Goal: Information Seeking & Learning: Learn about a topic

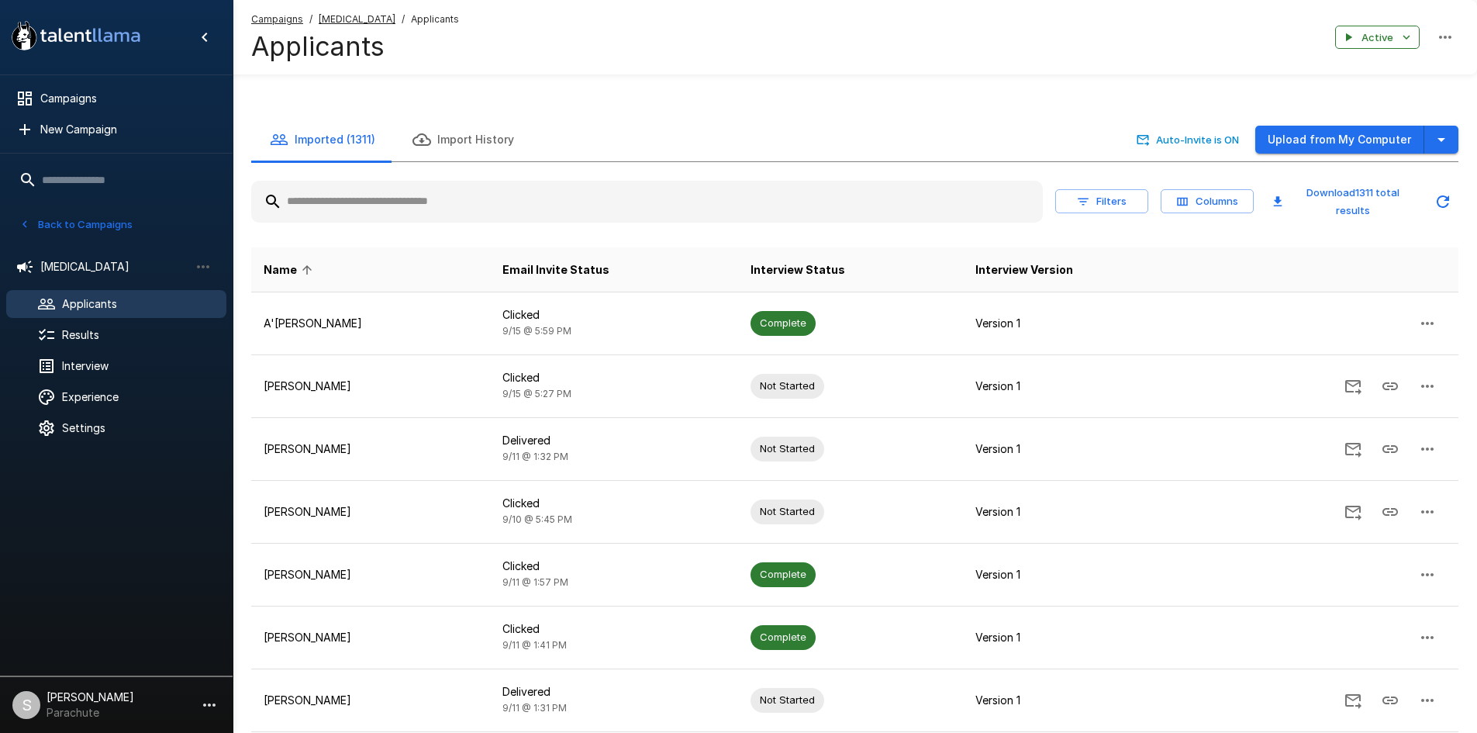
click at [373, 202] on input "text" at bounding box center [647, 202] width 792 height 28
click at [66, 213] on button "Back to Campaigns" at bounding box center [76, 224] width 121 height 24
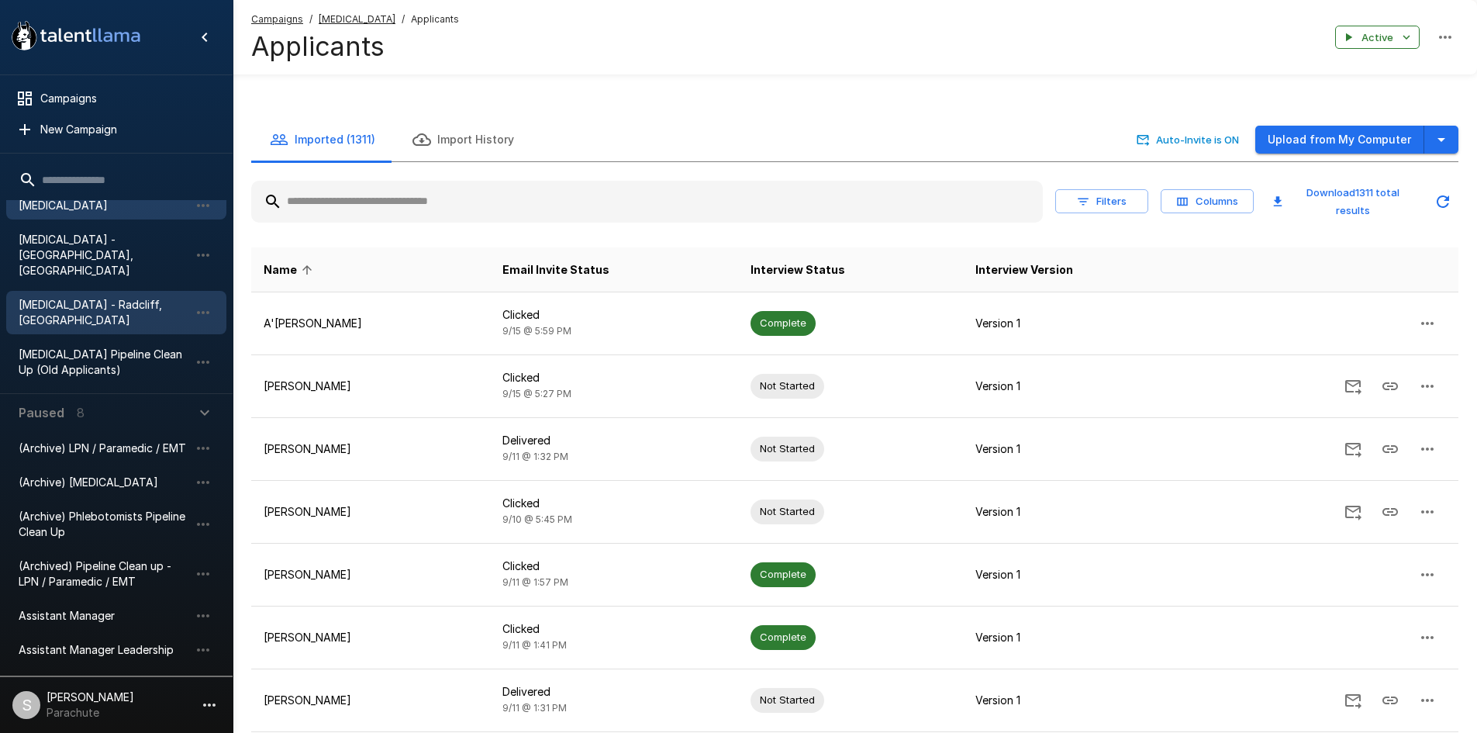
scroll to position [447, 0]
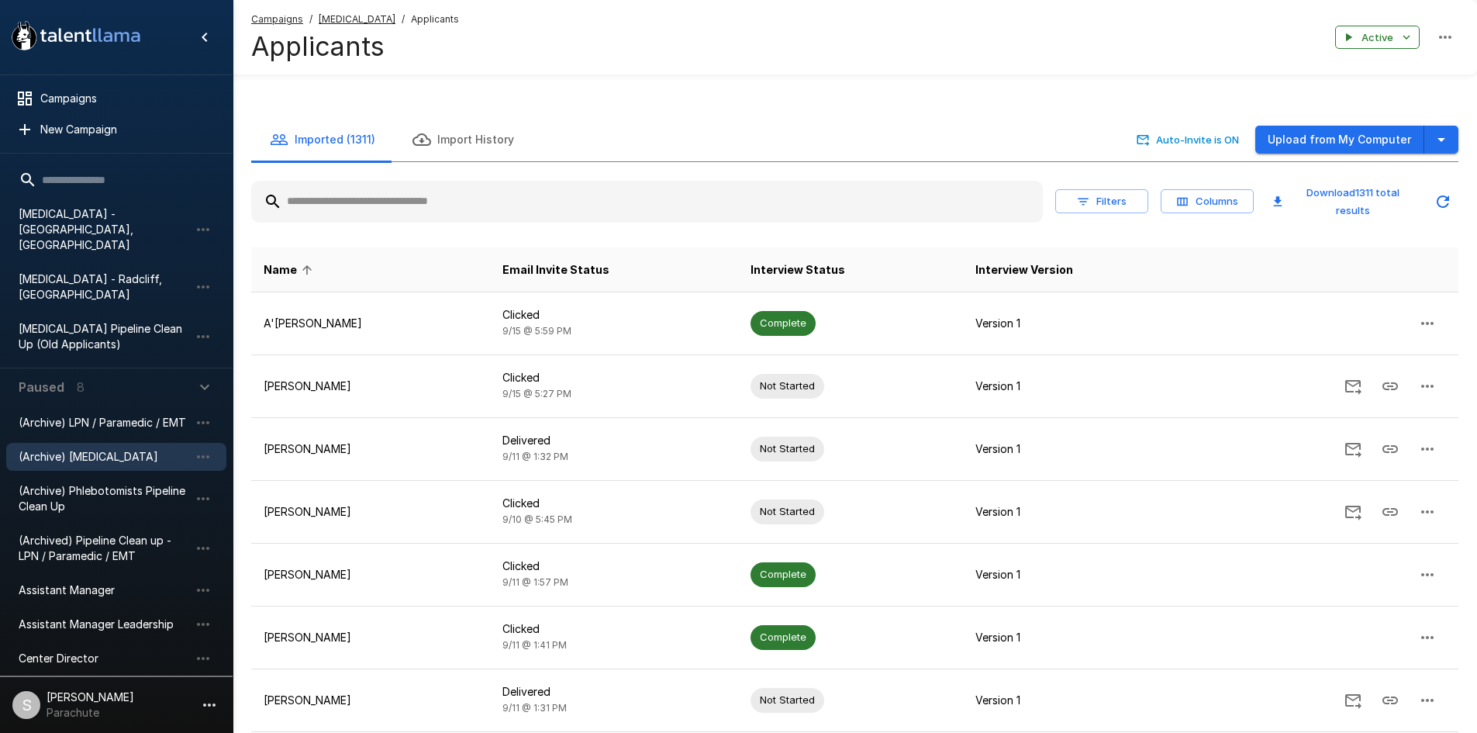
click at [103, 443] on div "(Archive) [MEDICAL_DATA]" at bounding box center [116, 457] width 220 height 28
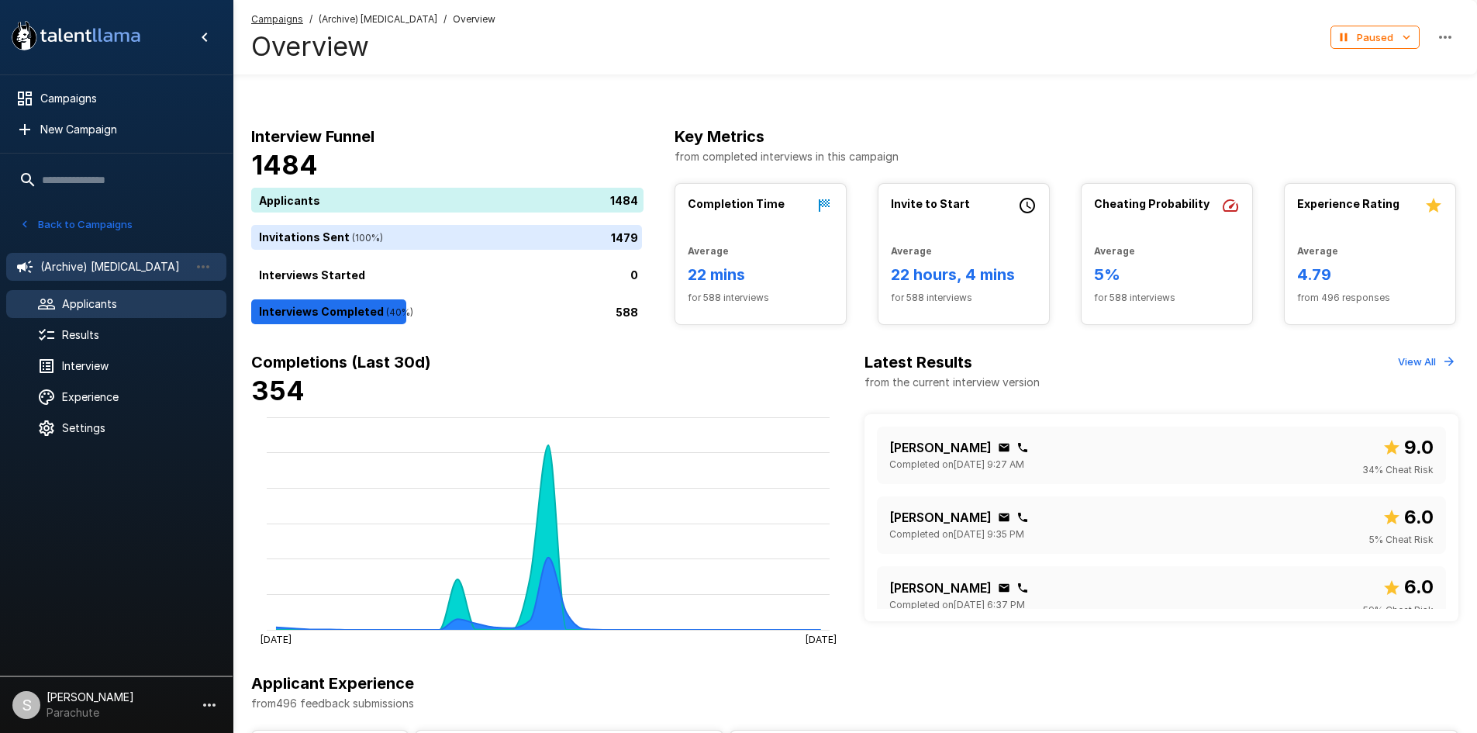
click at [115, 311] on span "Applicants" at bounding box center [138, 304] width 152 height 16
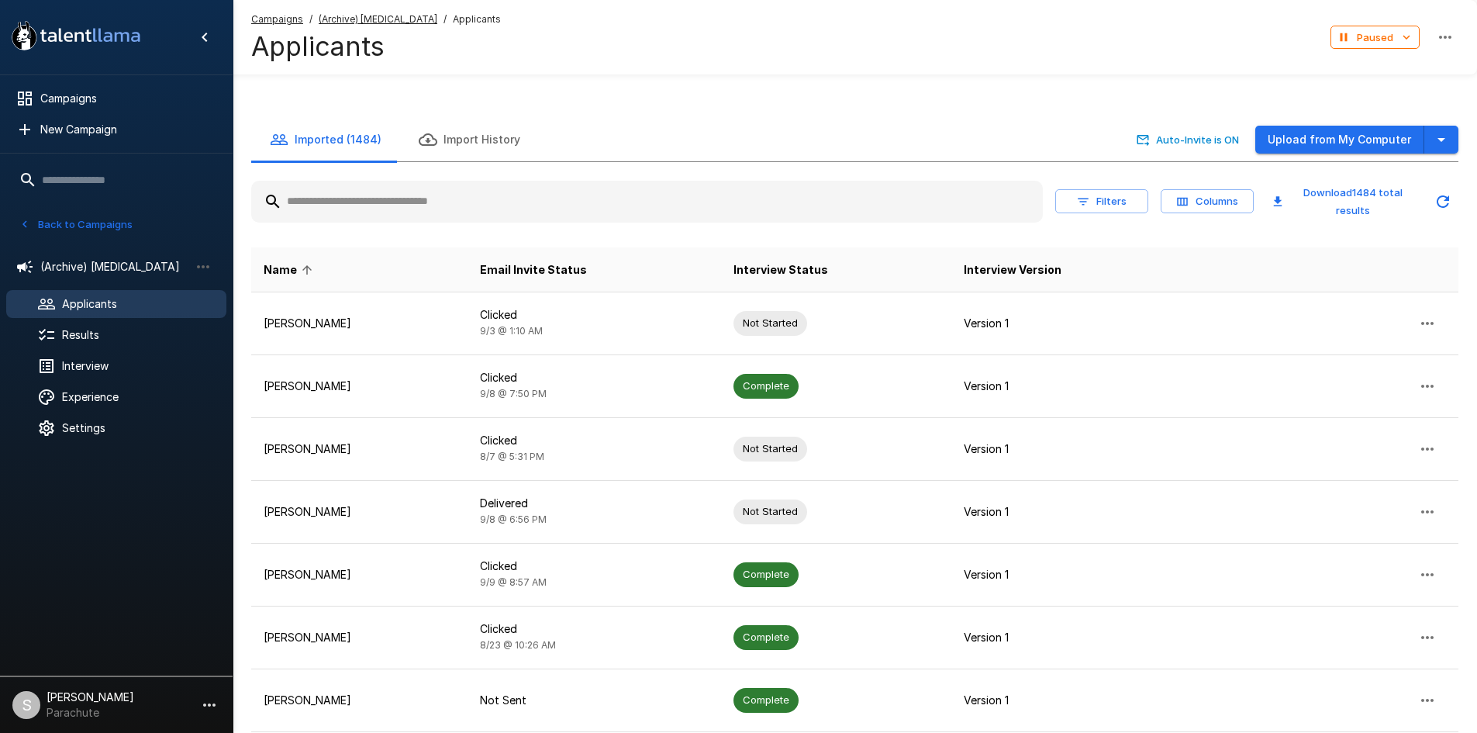
click at [430, 205] on input "text" at bounding box center [647, 202] width 792 height 28
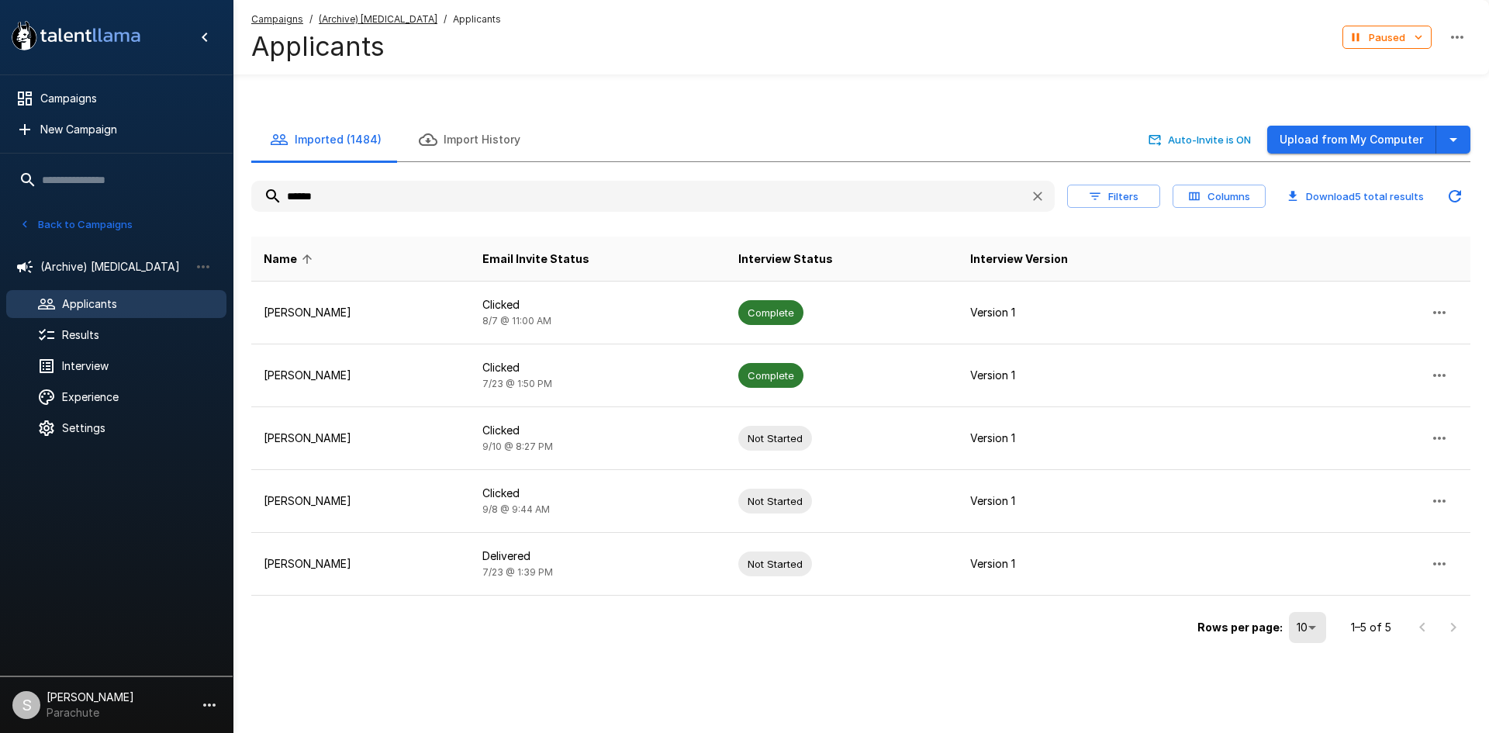
click at [302, 198] on input "******" at bounding box center [634, 196] width 766 height 28
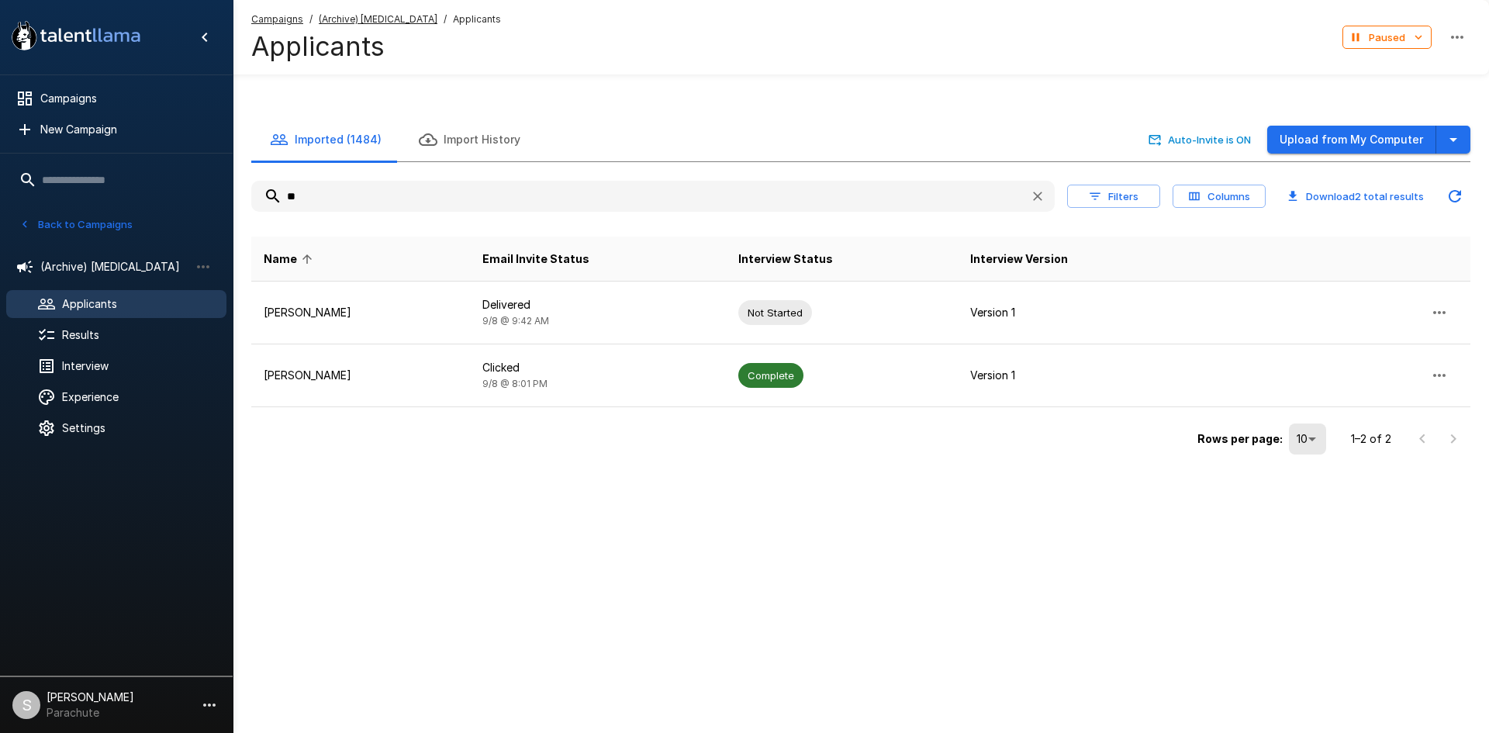
type input "*"
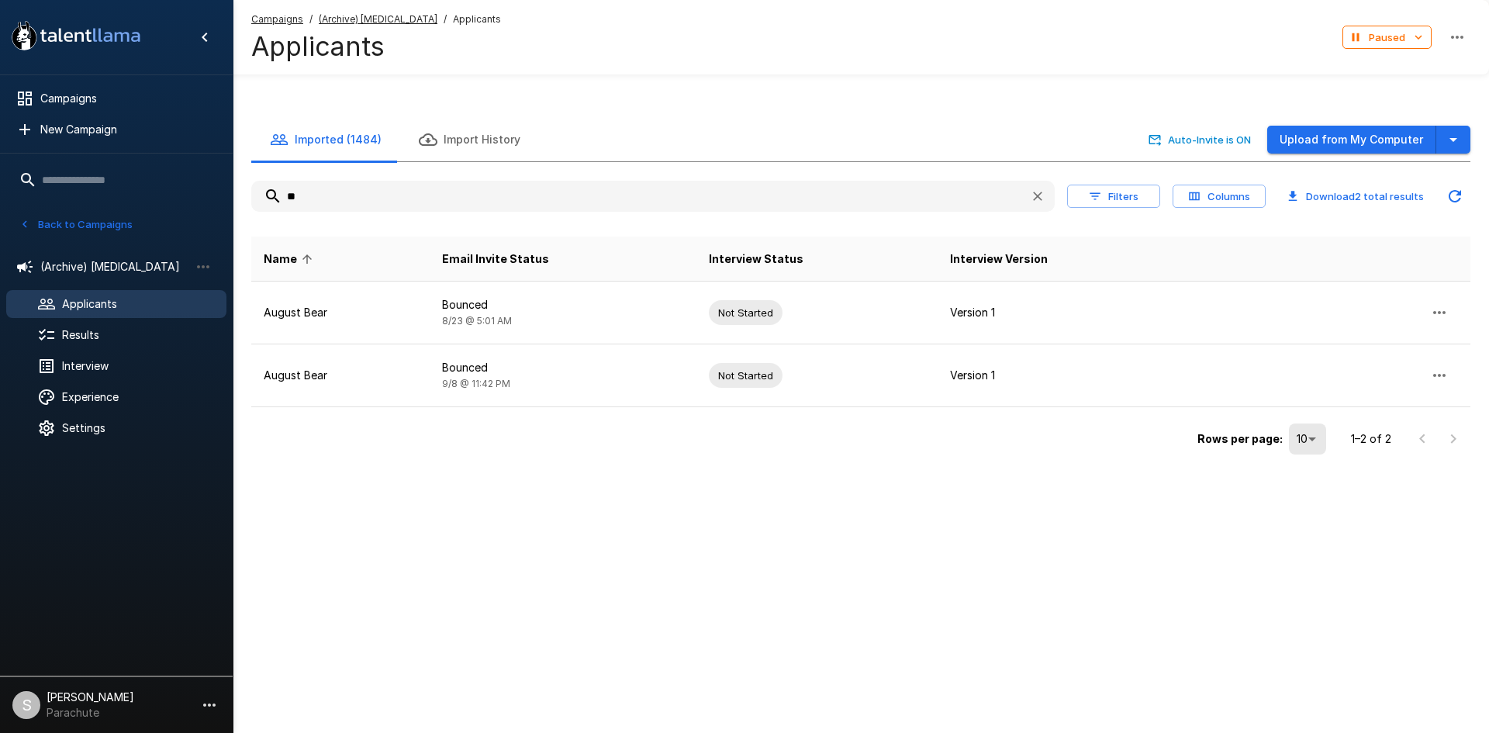
type input "*"
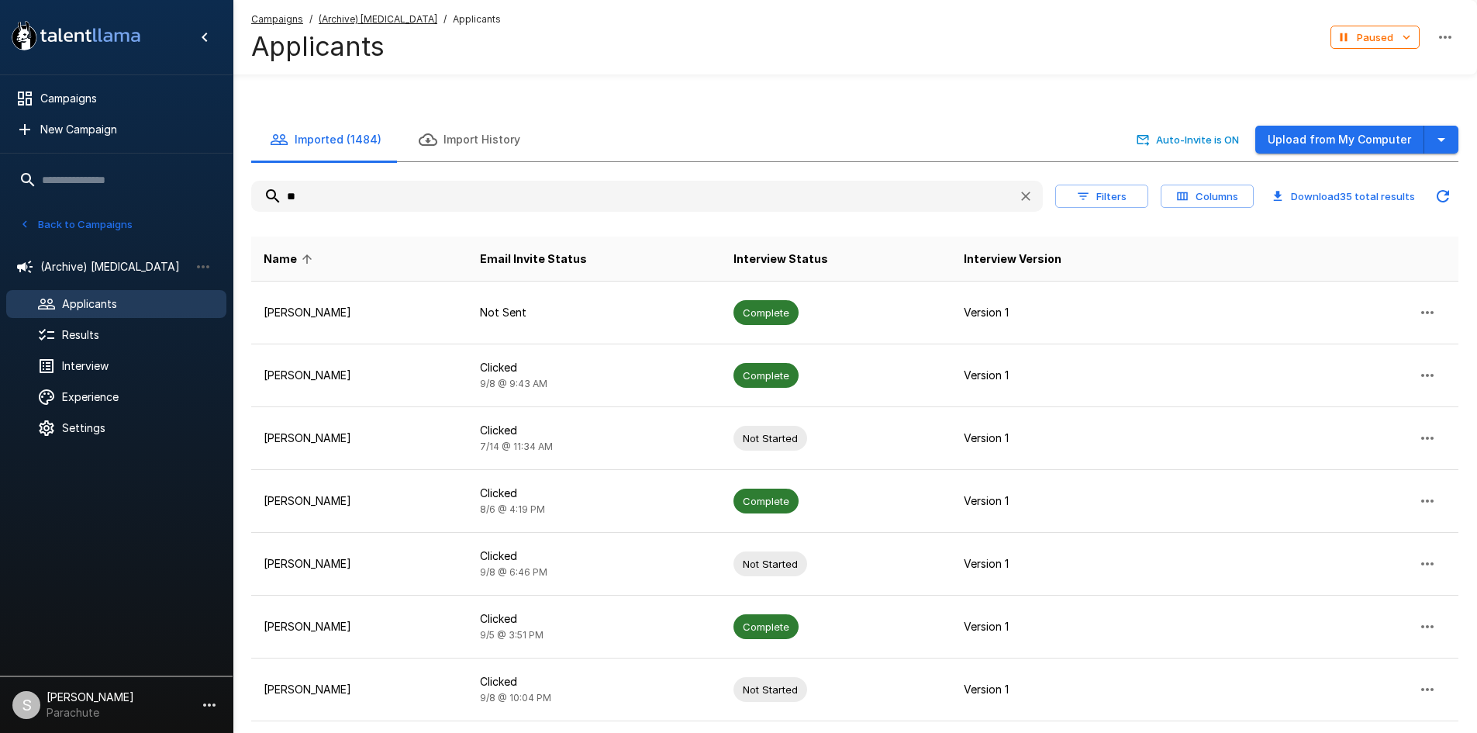
type input "*"
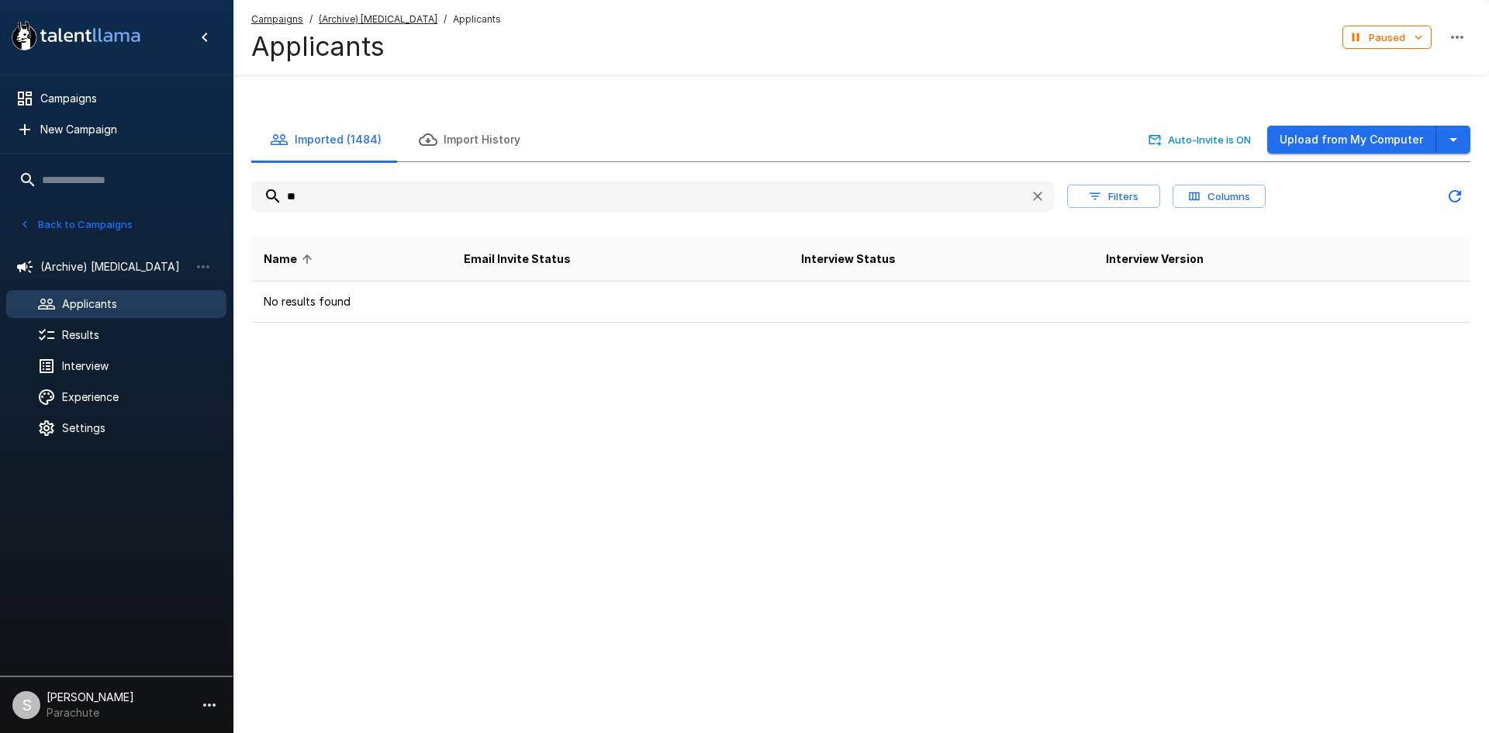
type input "*"
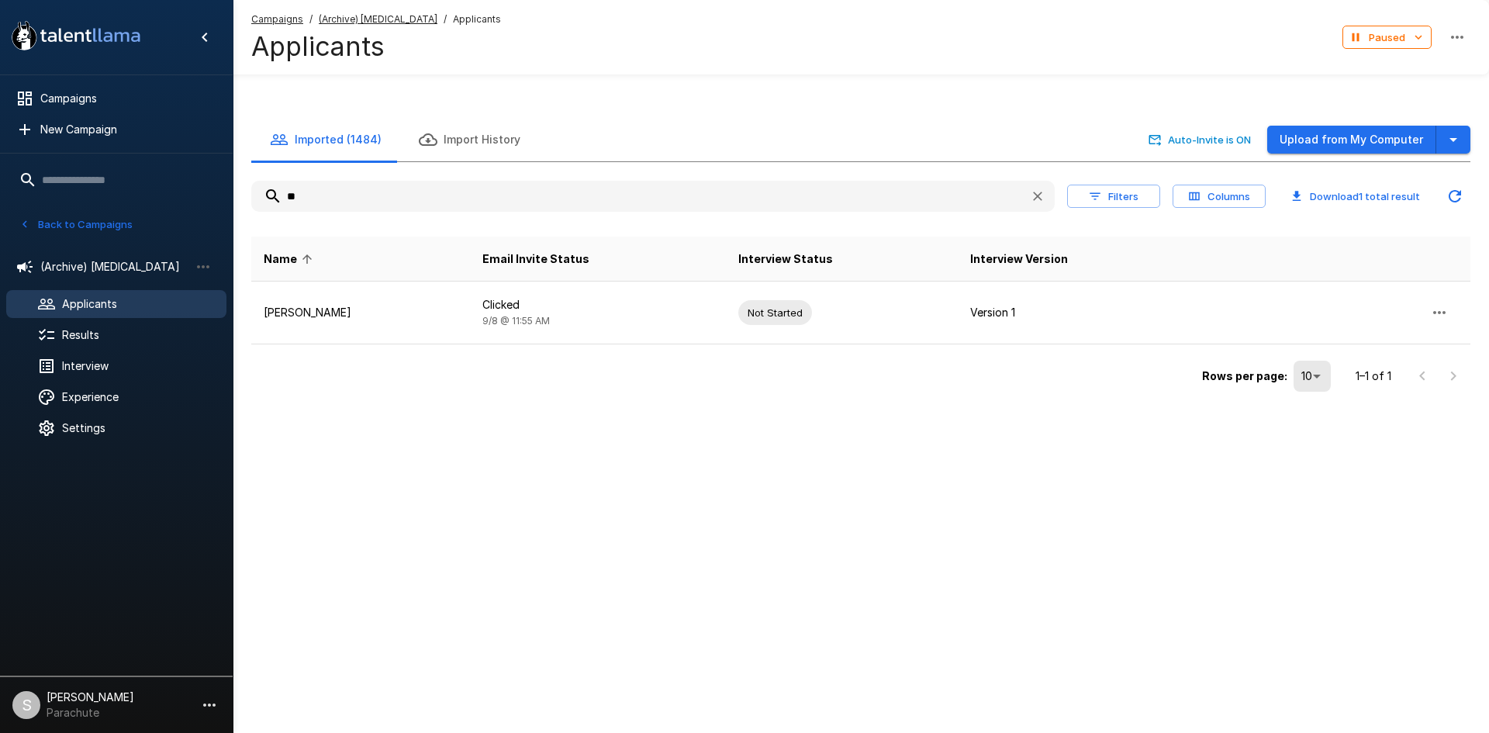
type input "*"
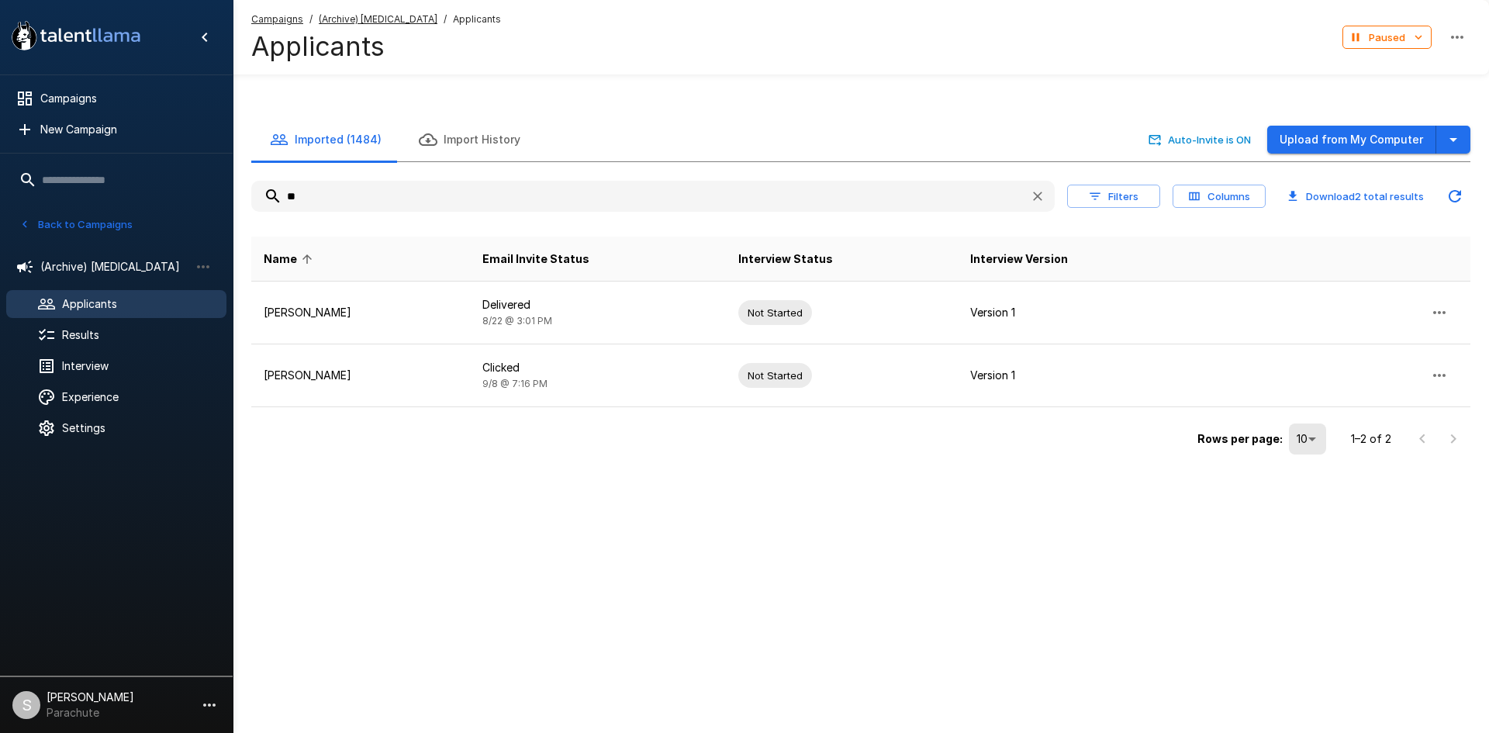
type input "*"
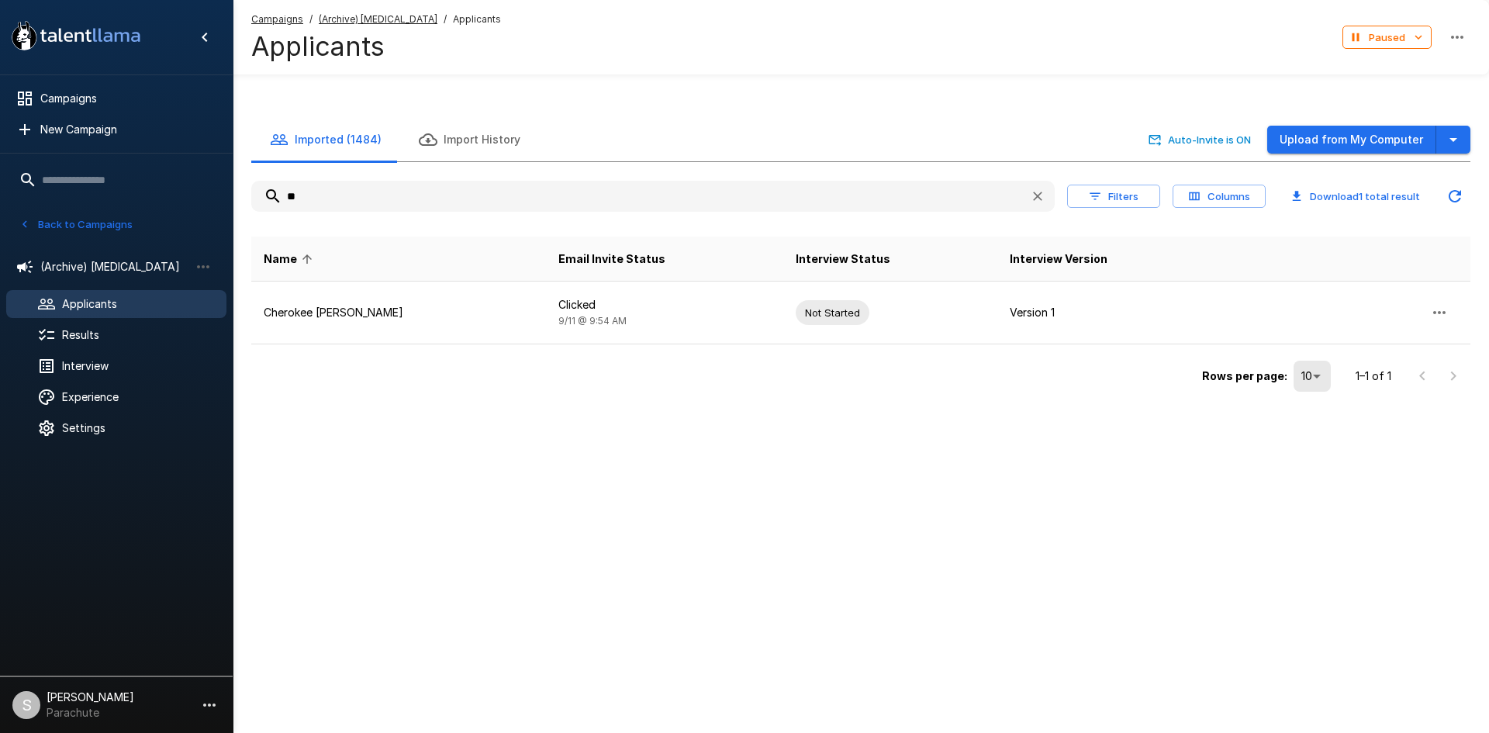
type input "*"
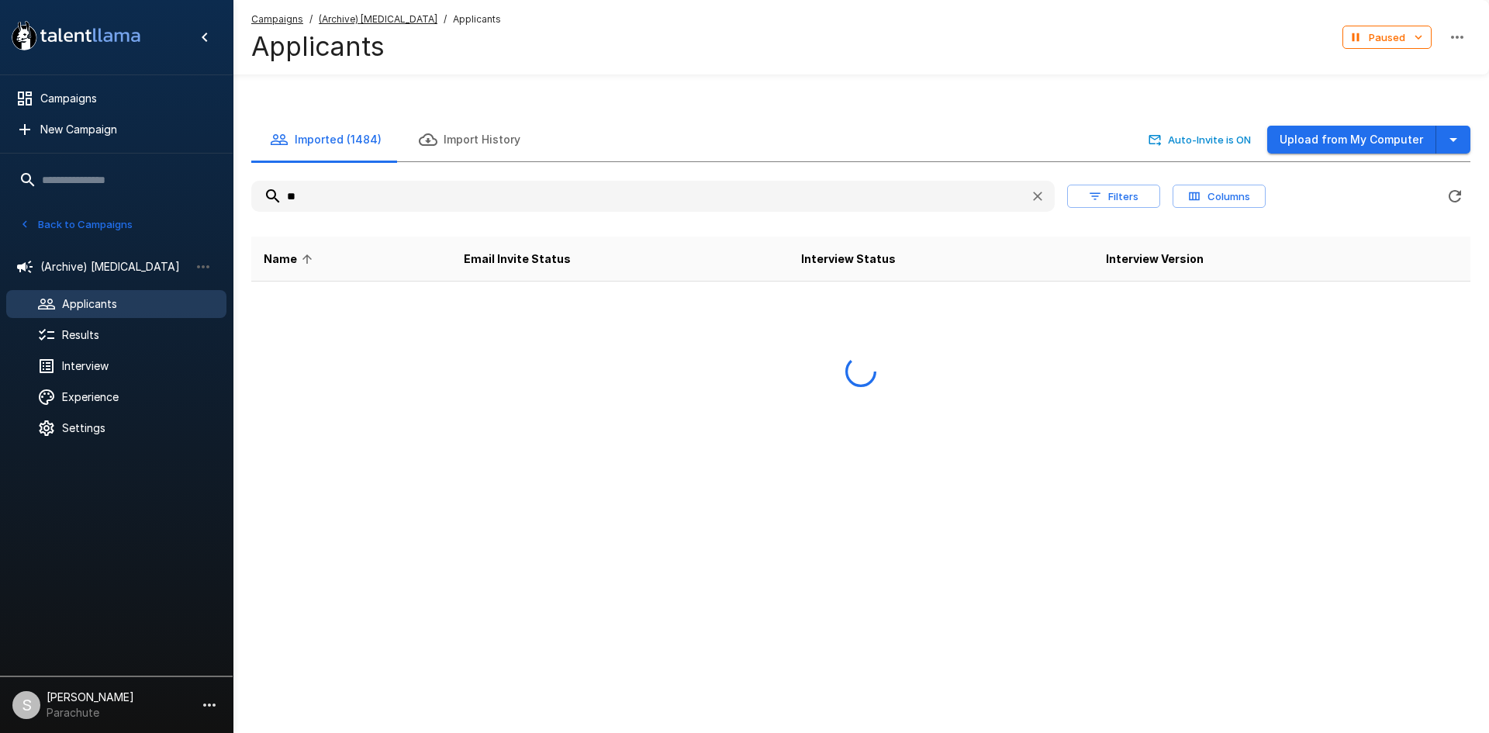
type input "*"
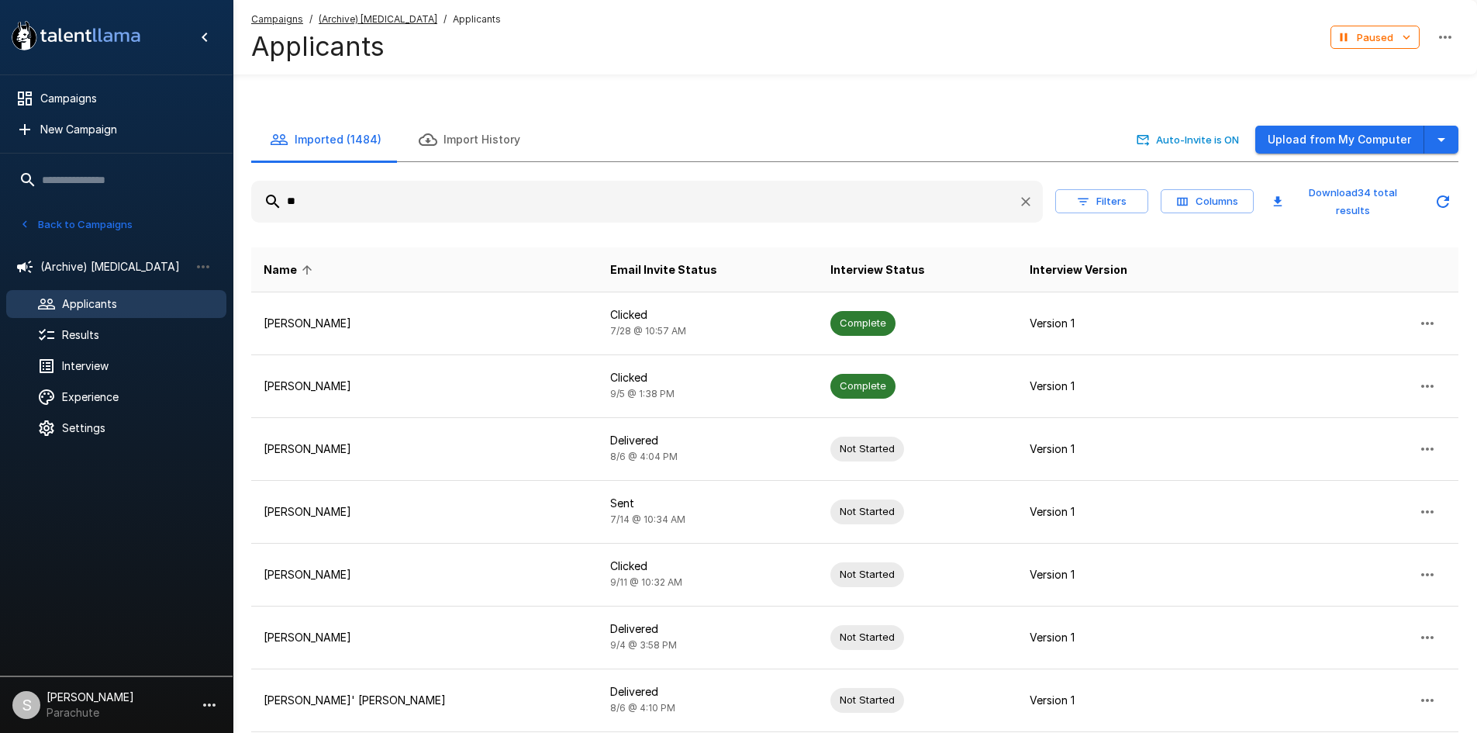
type input "*"
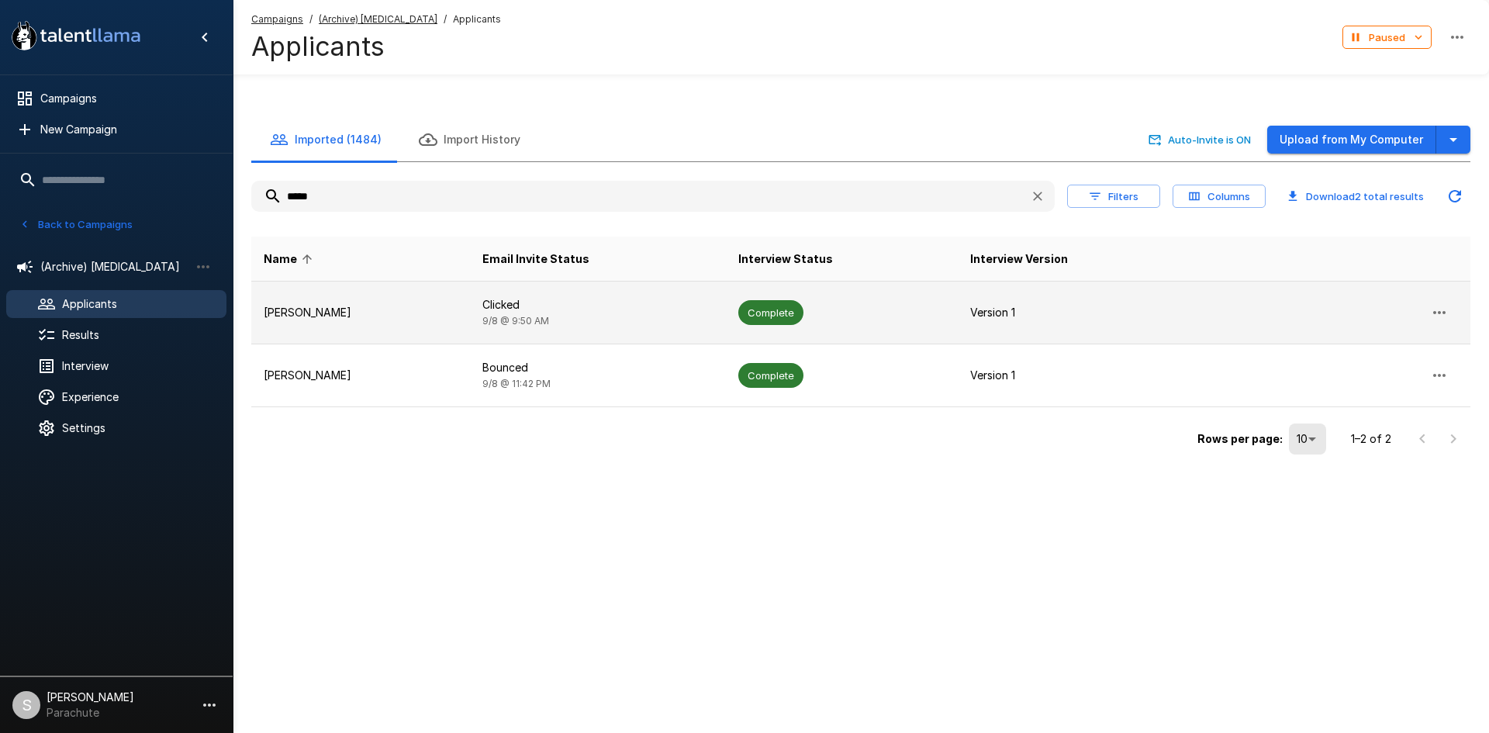
type input "*****"
click at [544, 300] on p "Clicked" at bounding box center [597, 305] width 231 height 16
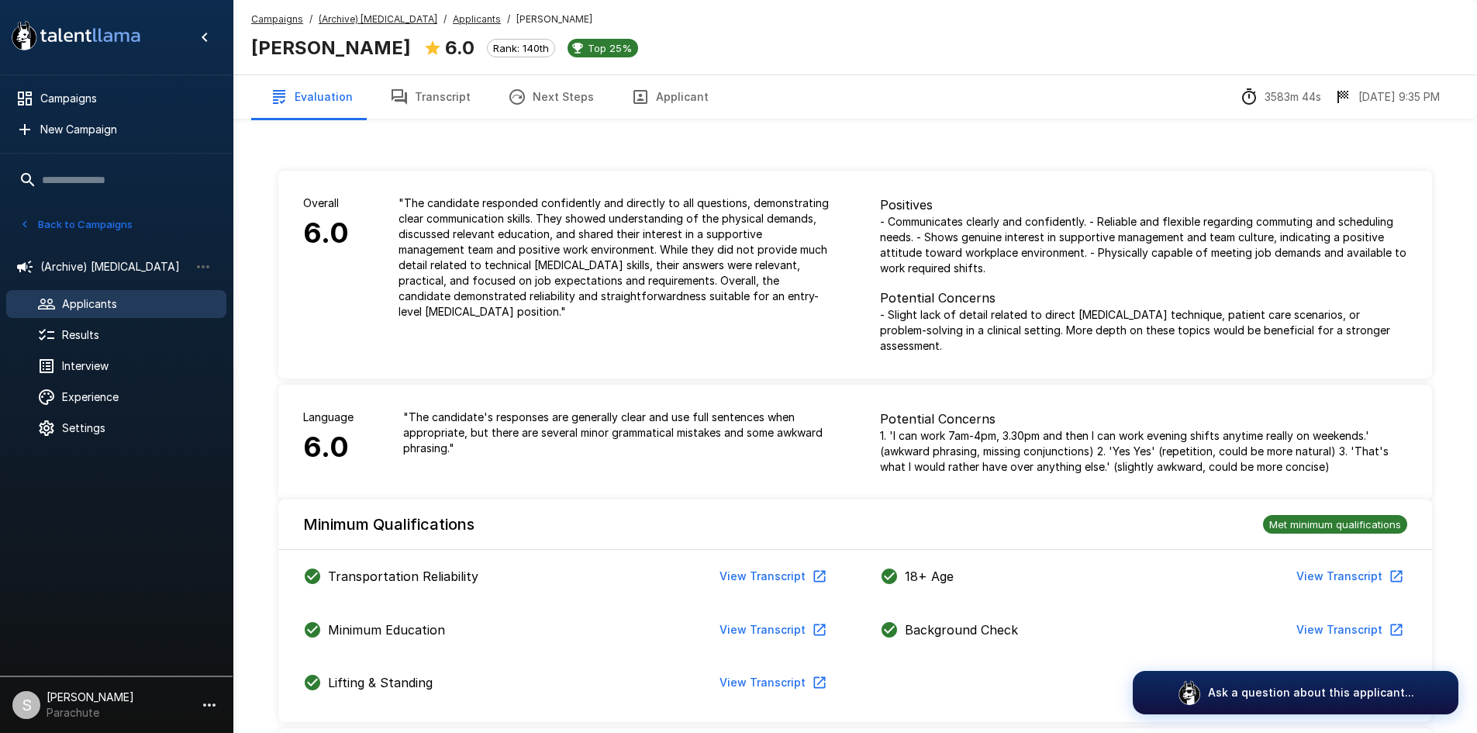
click at [451, 100] on button "Transcript" at bounding box center [430, 96] width 118 height 43
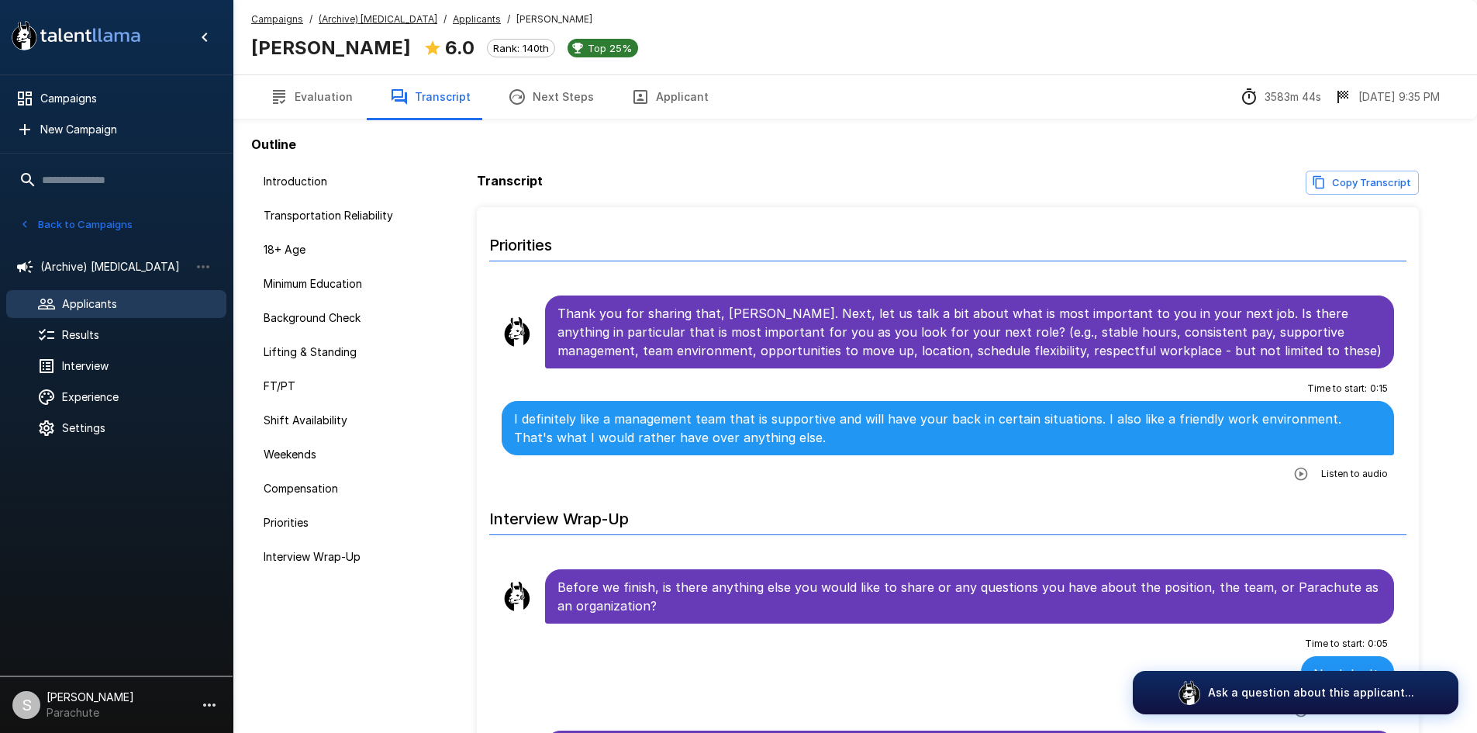
scroll to position [2510, 0]
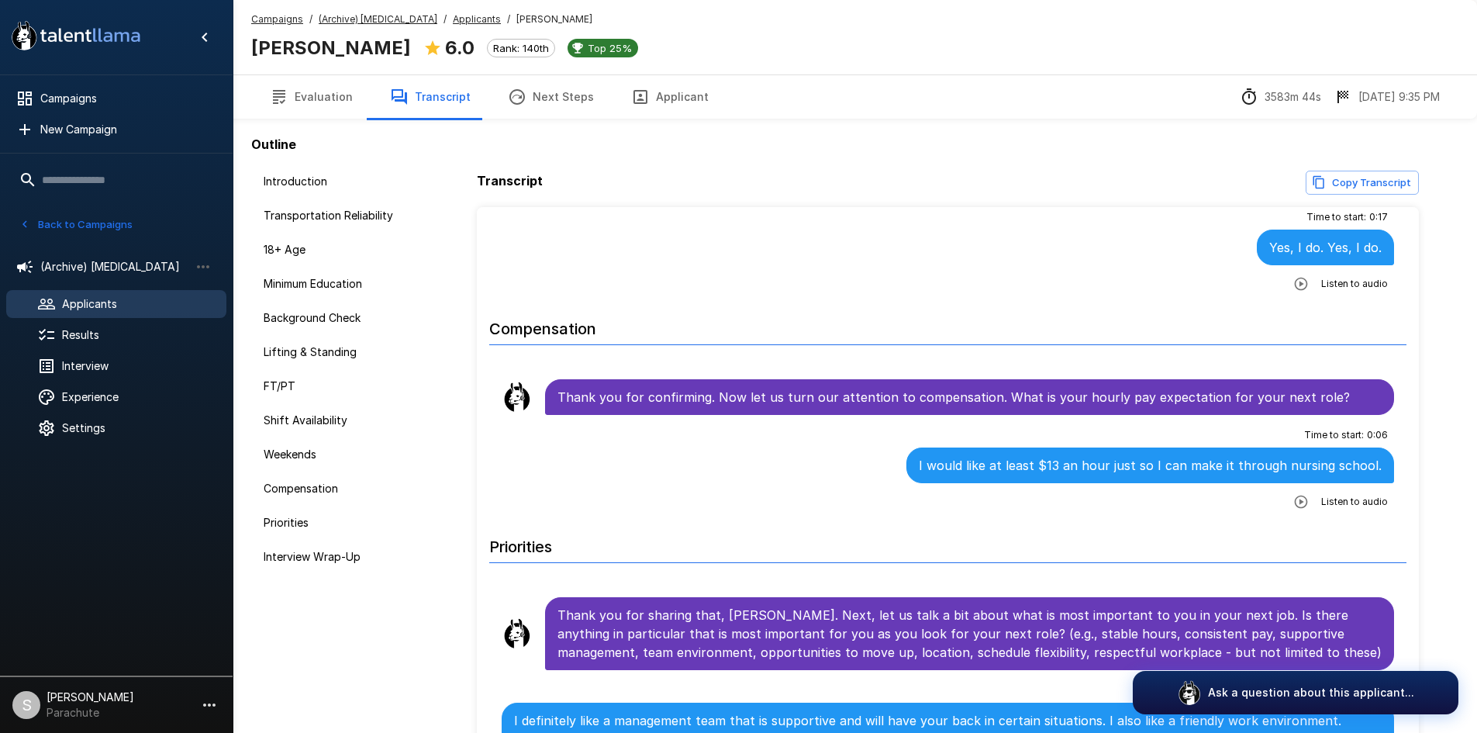
scroll to position [2200, 0]
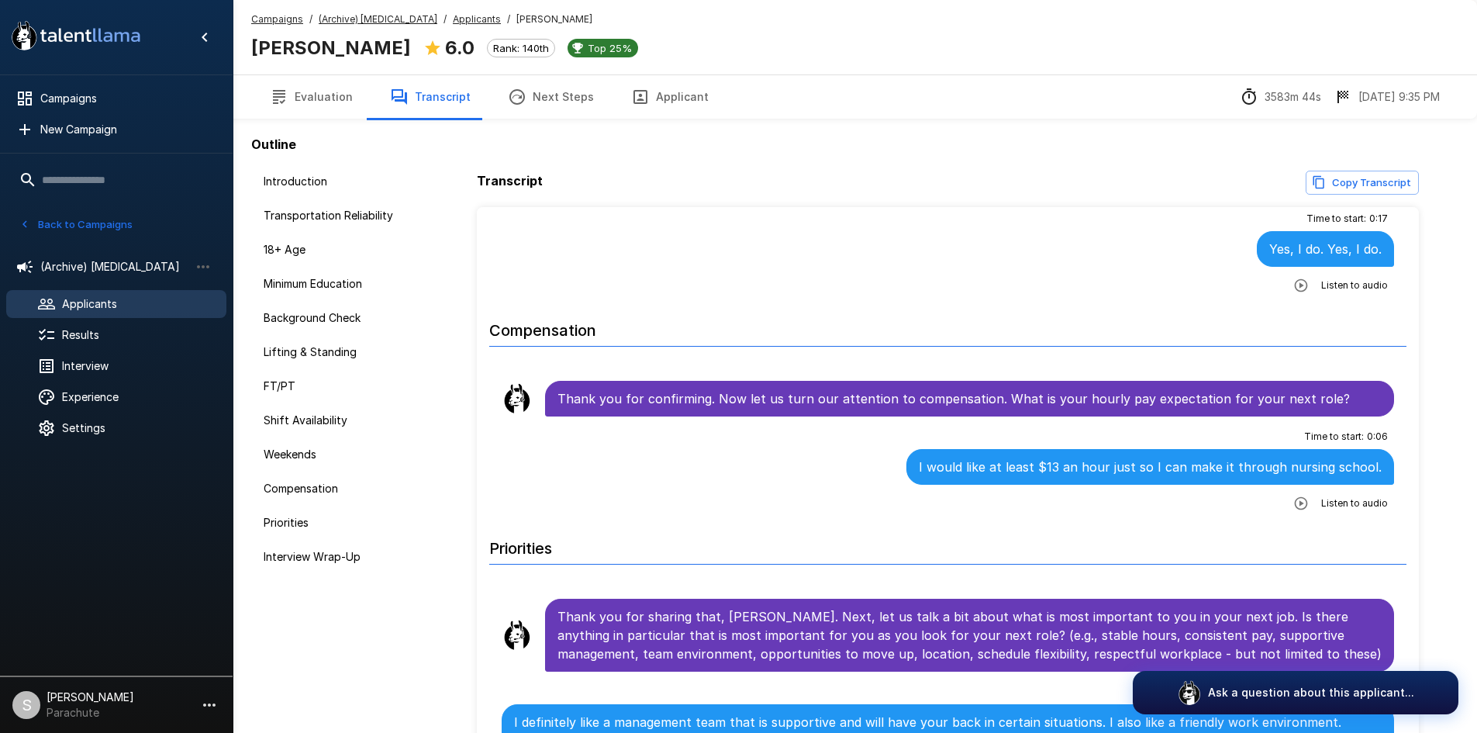
click at [453, 20] on u "Applicants" at bounding box center [477, 19] width 48 height 12
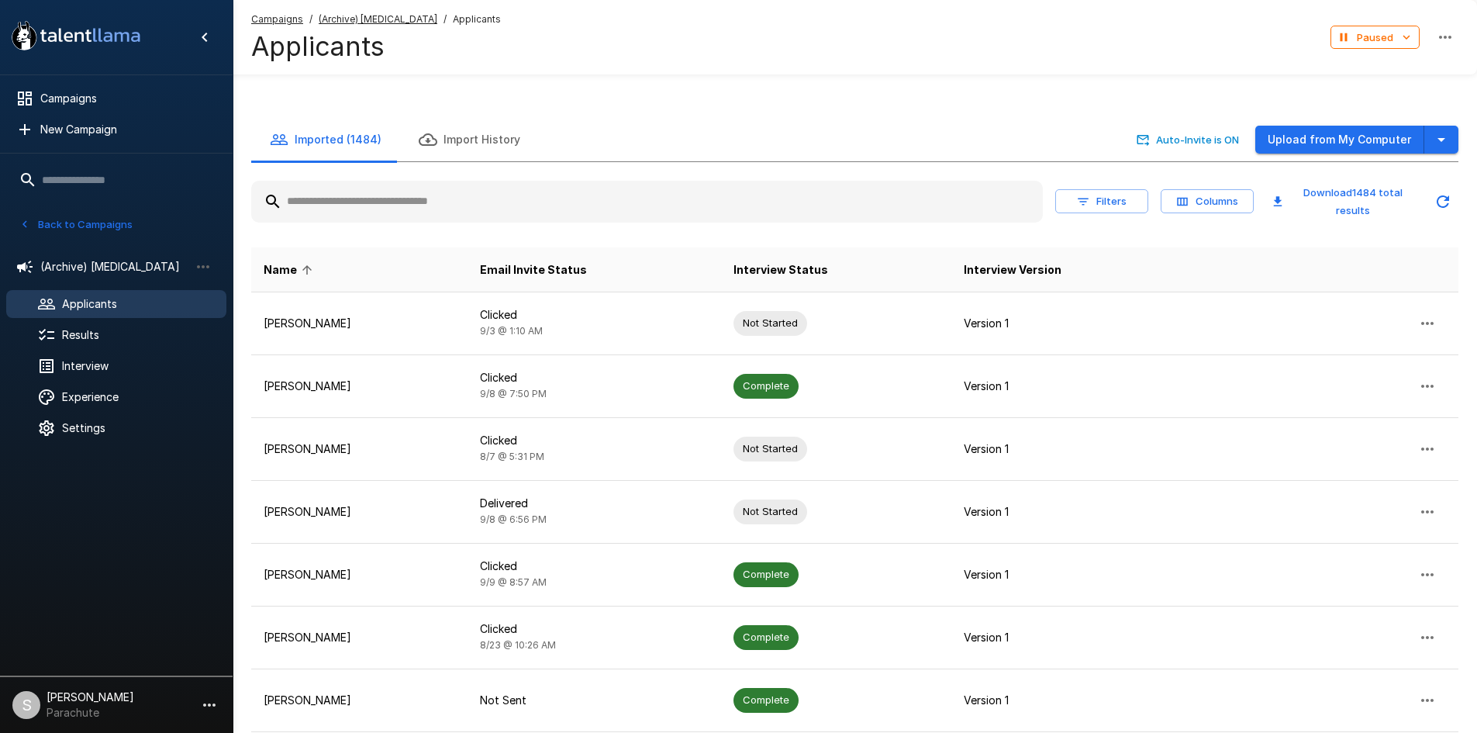
click at [362, 216] on div at bounding box center [647, 202] width 792 height 42
click at [354, 211] on input "text" at bounding box center [647, 202] width 792 height 28
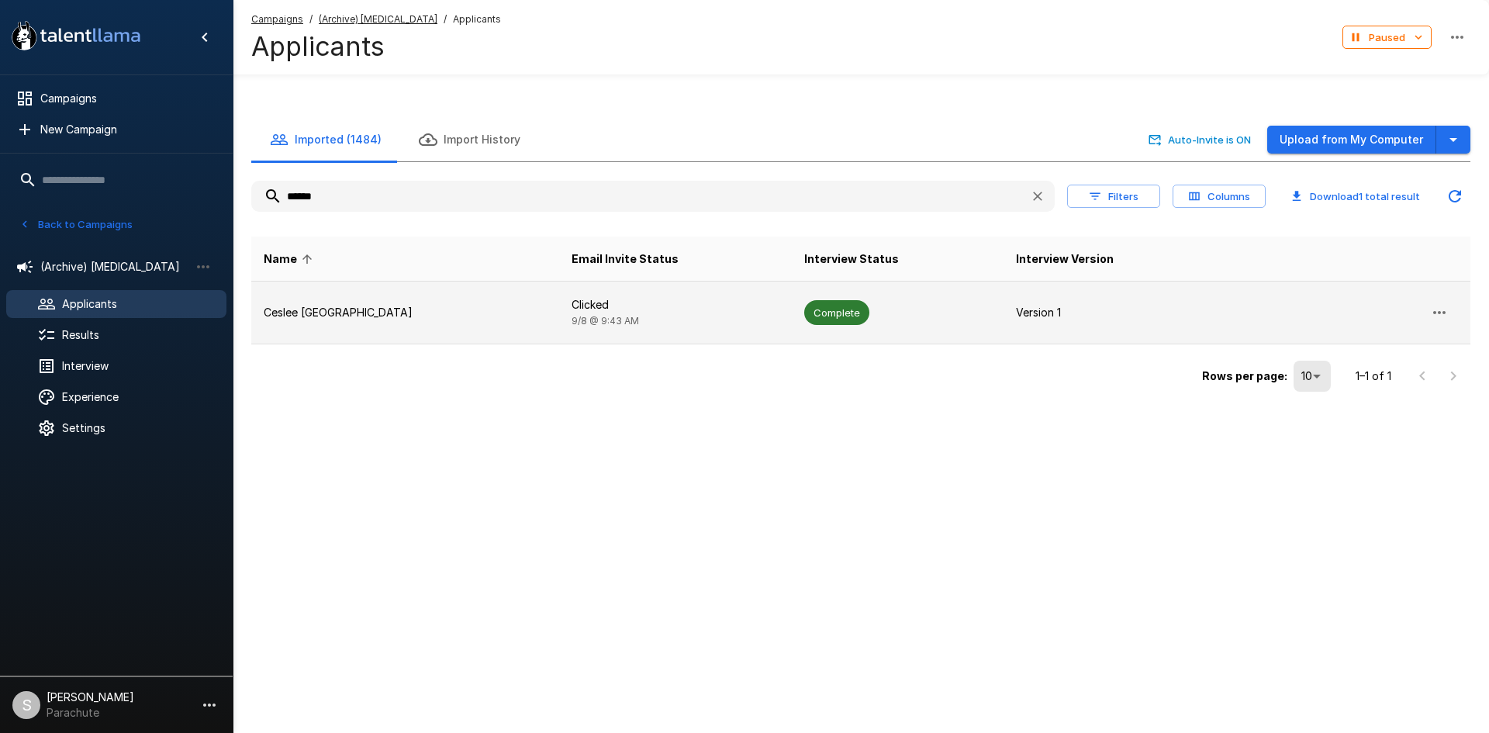
type input "******"
click at [354, 325] on td "Ceslee [GEOGRAPHIC_DATA]" at bounding box center [405, 312] width 308 height 63
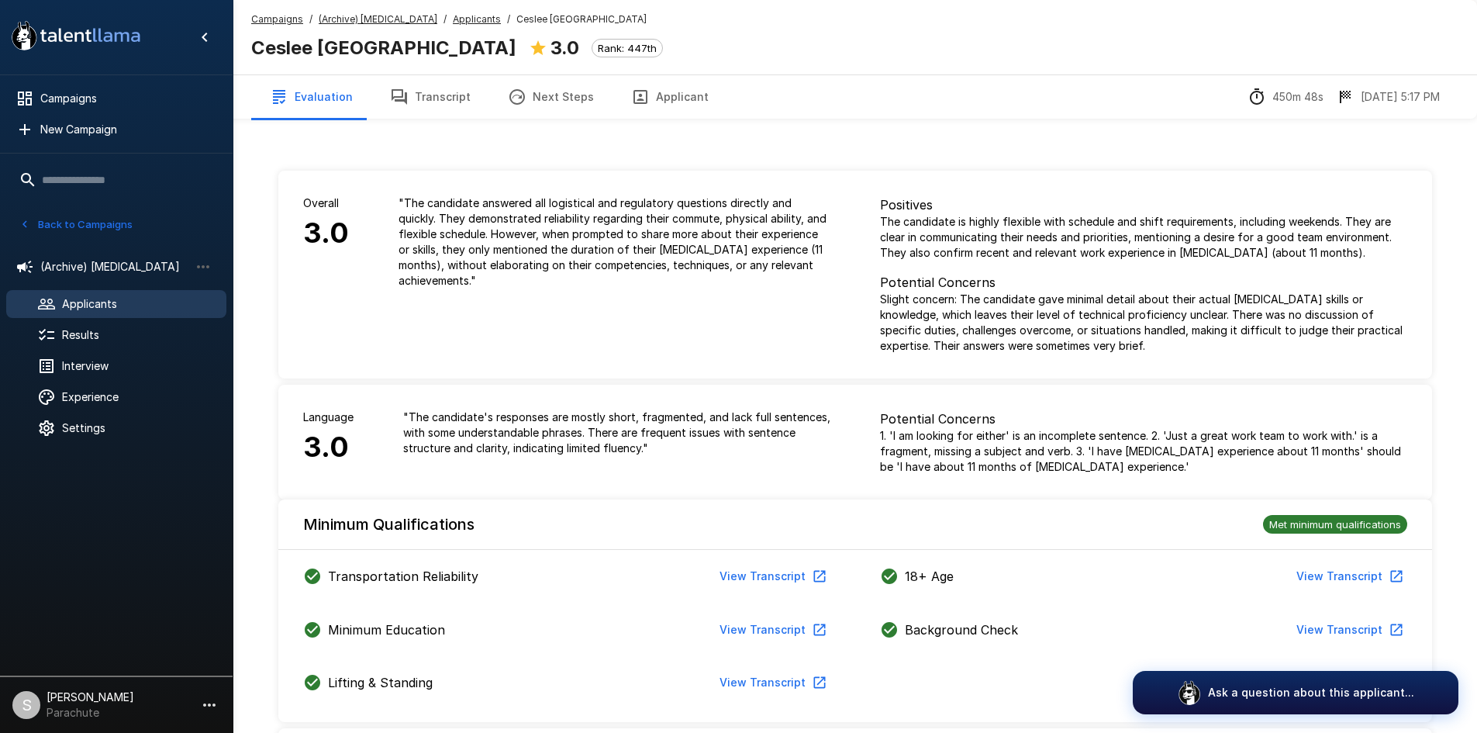
click at [414, 93] on button "Transcript" at bounding box center [430, 96] width 118 height 43
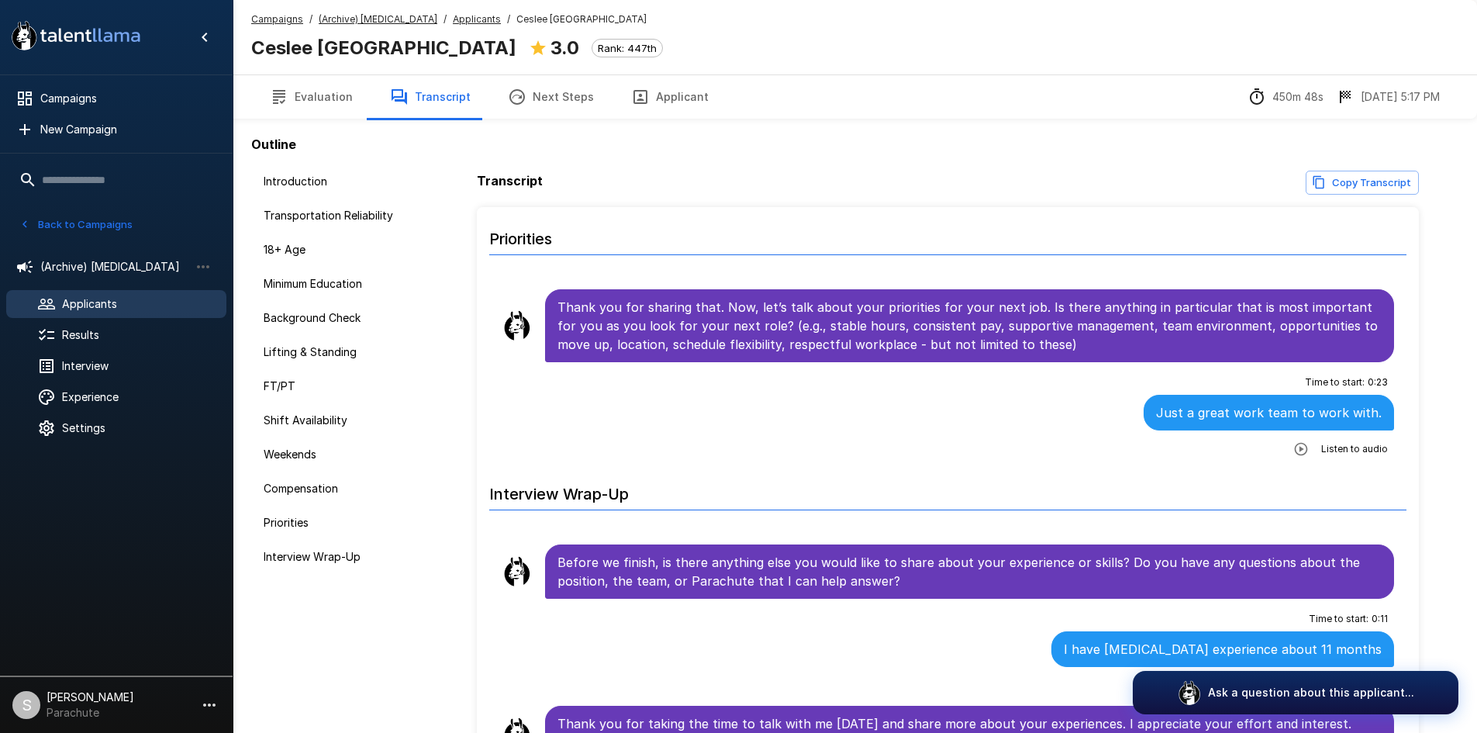
scroll to position [110, 0]
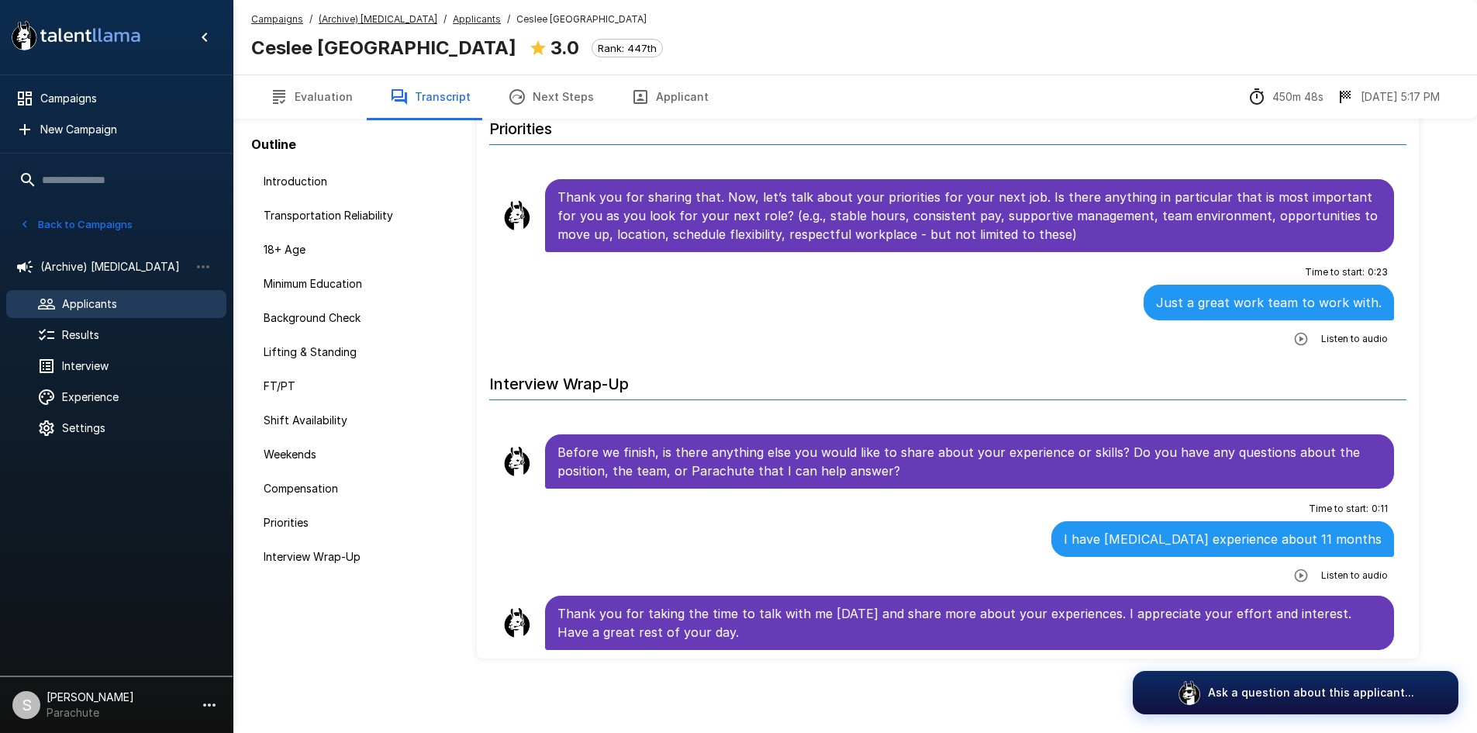
click at [453, 21] on u "Applicants" at bounding box center [477, 19] width 48 height 12
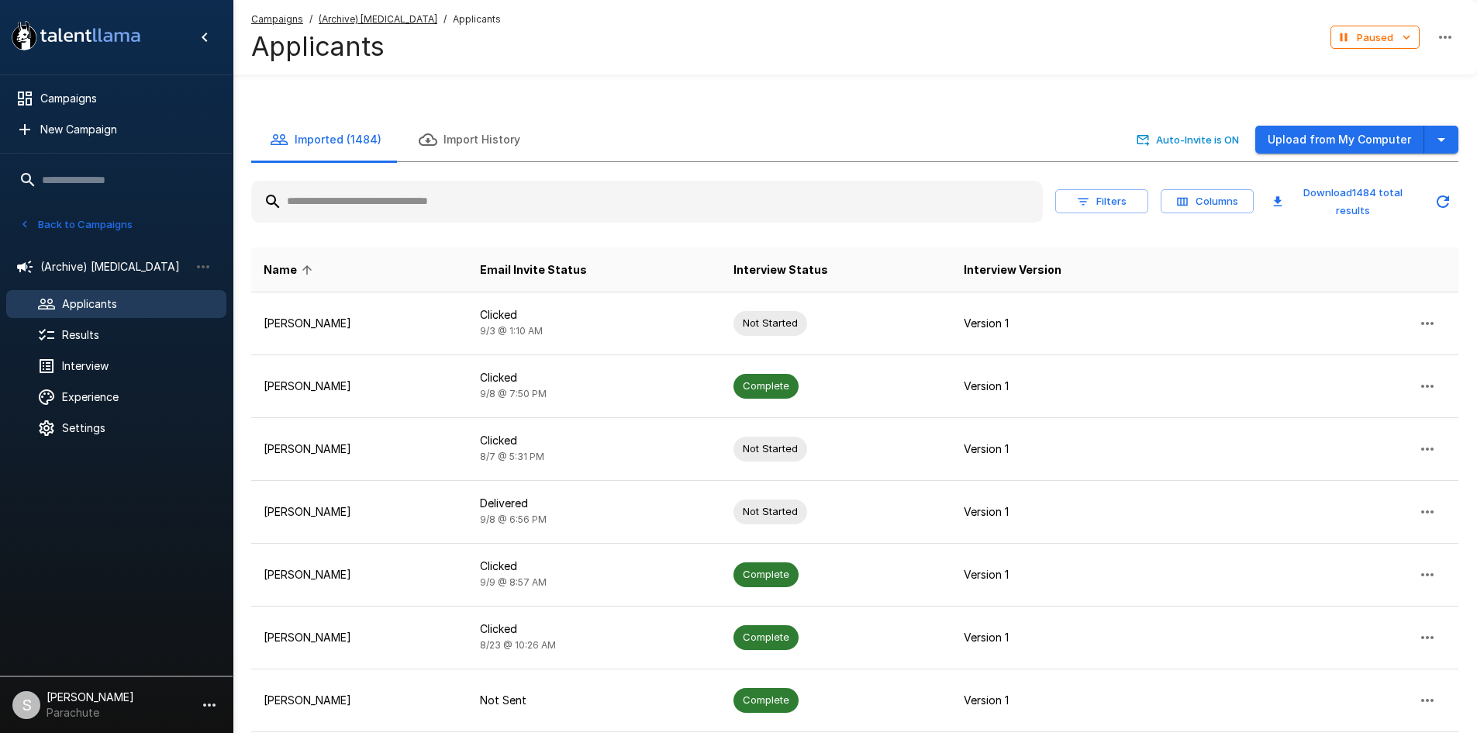
click at [394, 212] on input "text" at bounding box center [647, 202] width 792 height 28
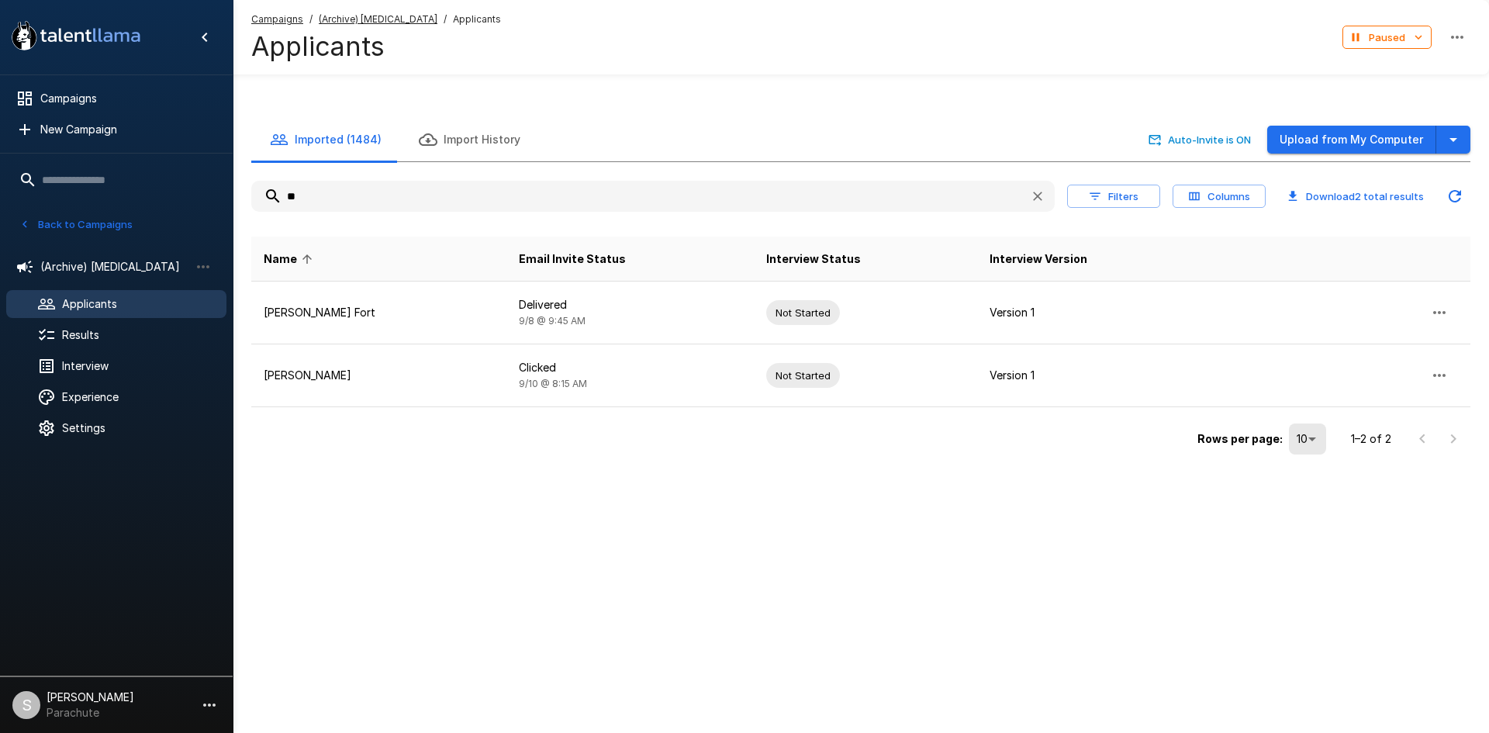
type input "*"
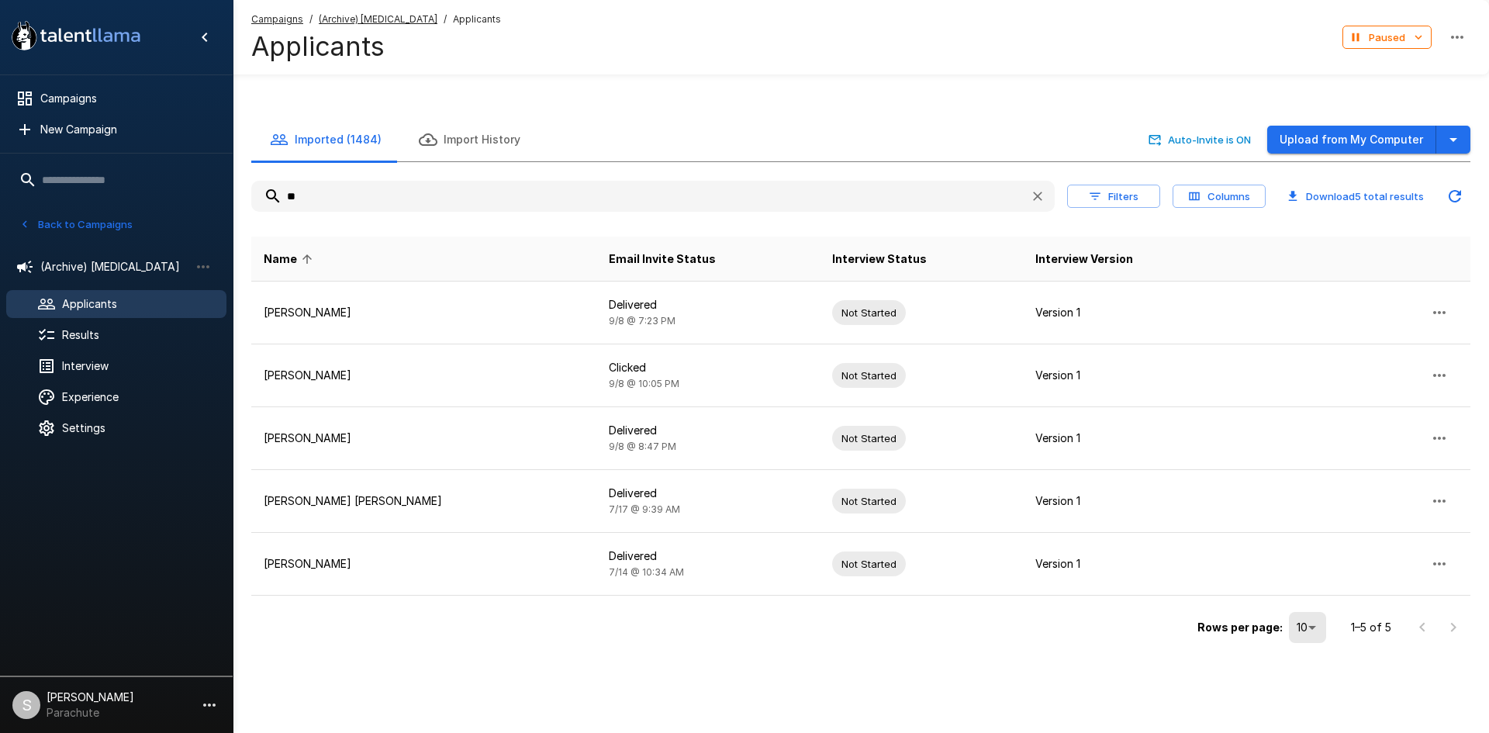
type input "*"
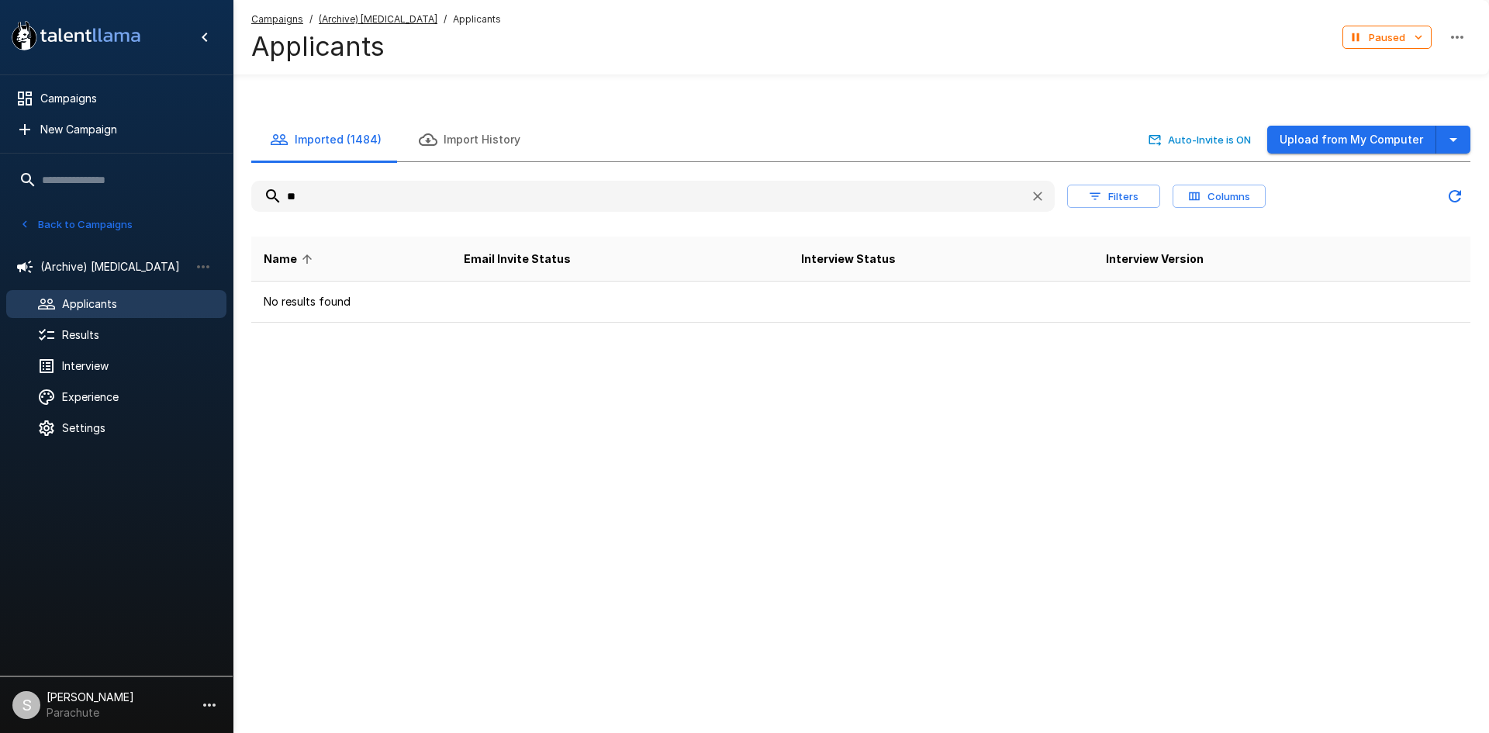
type input "*"
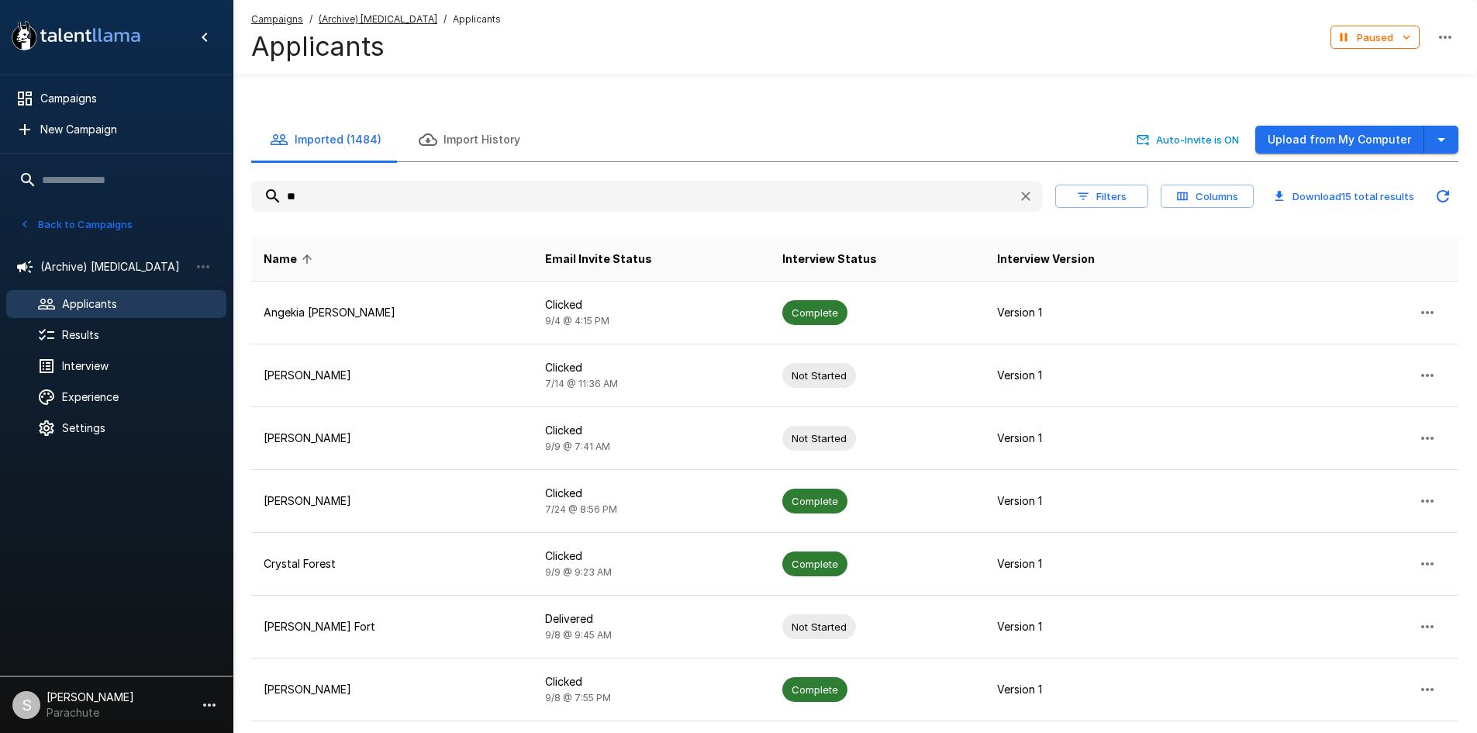
type input "*"
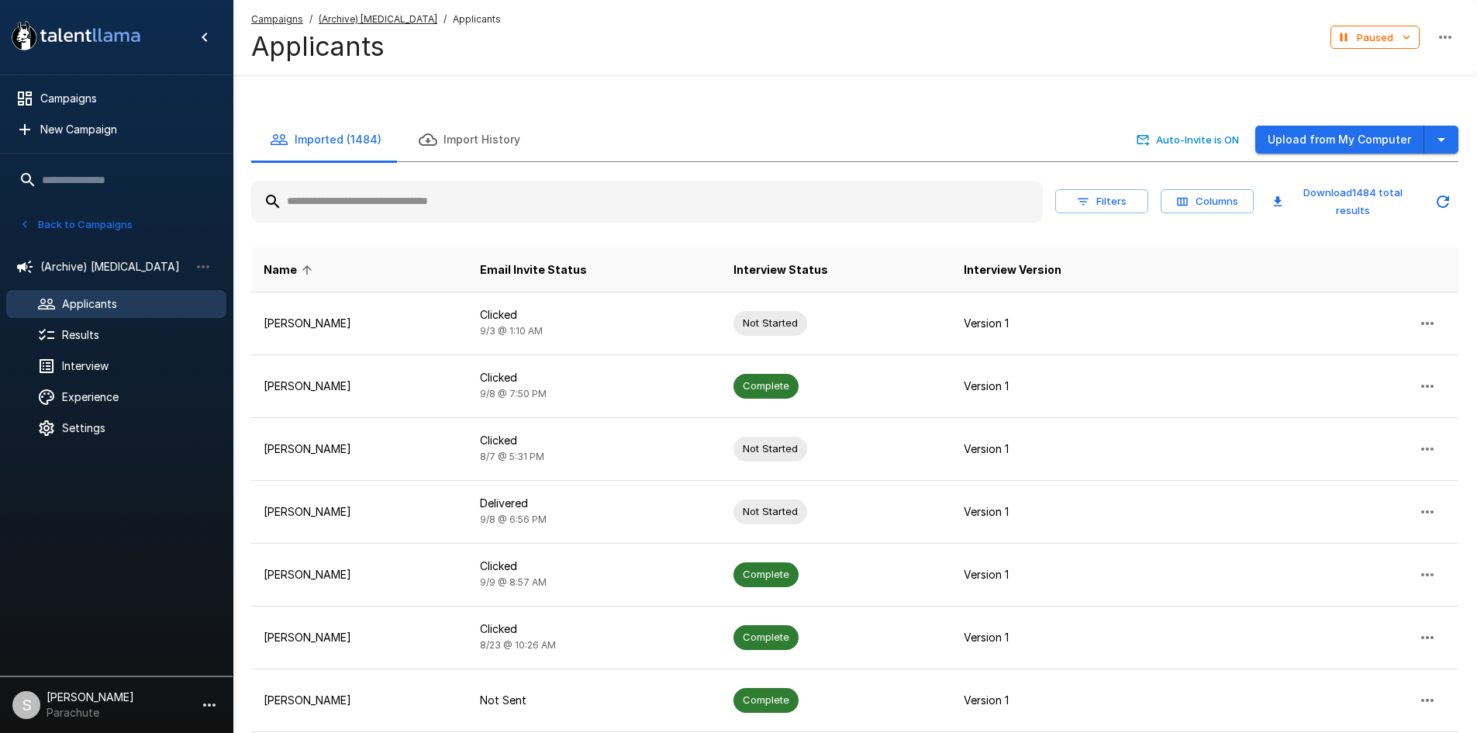
type input "*"
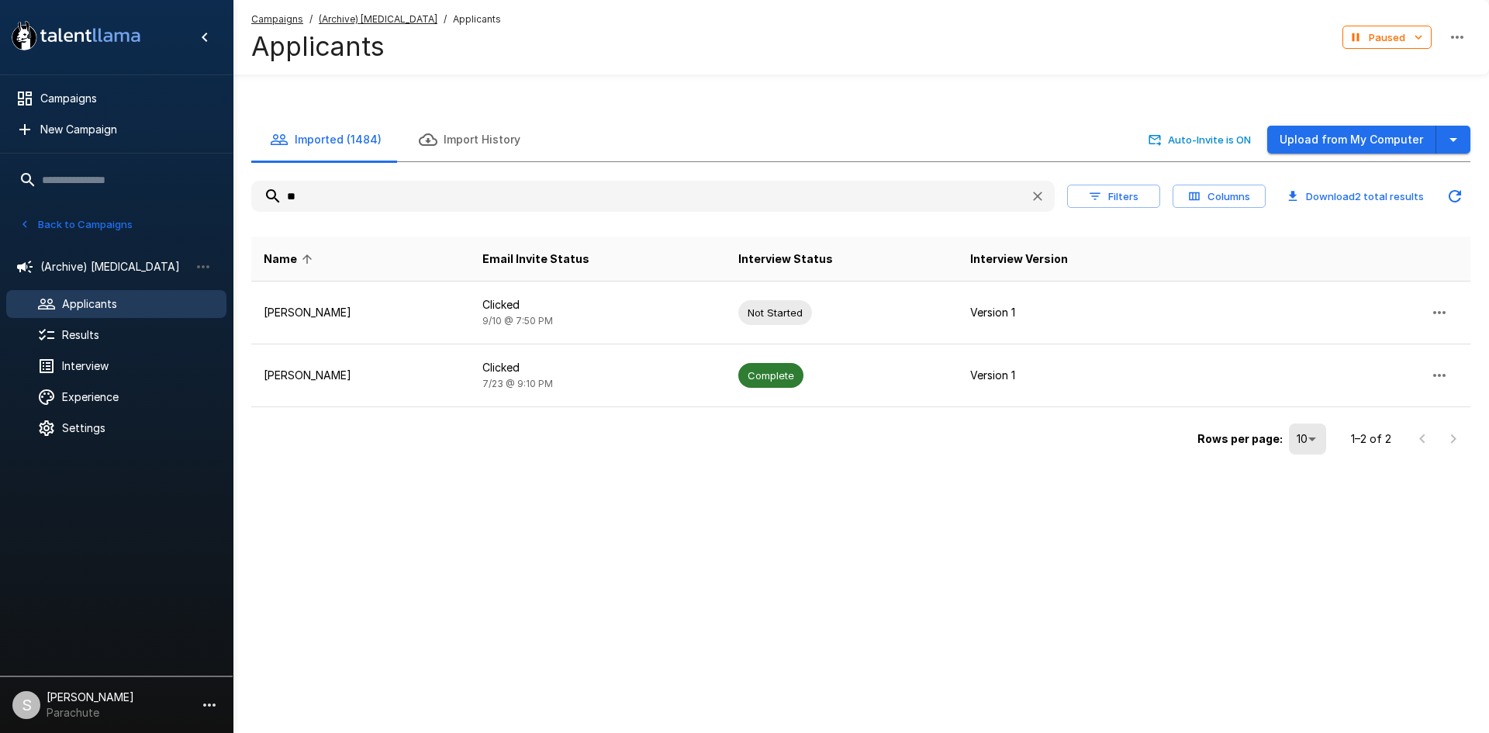
type input "*"
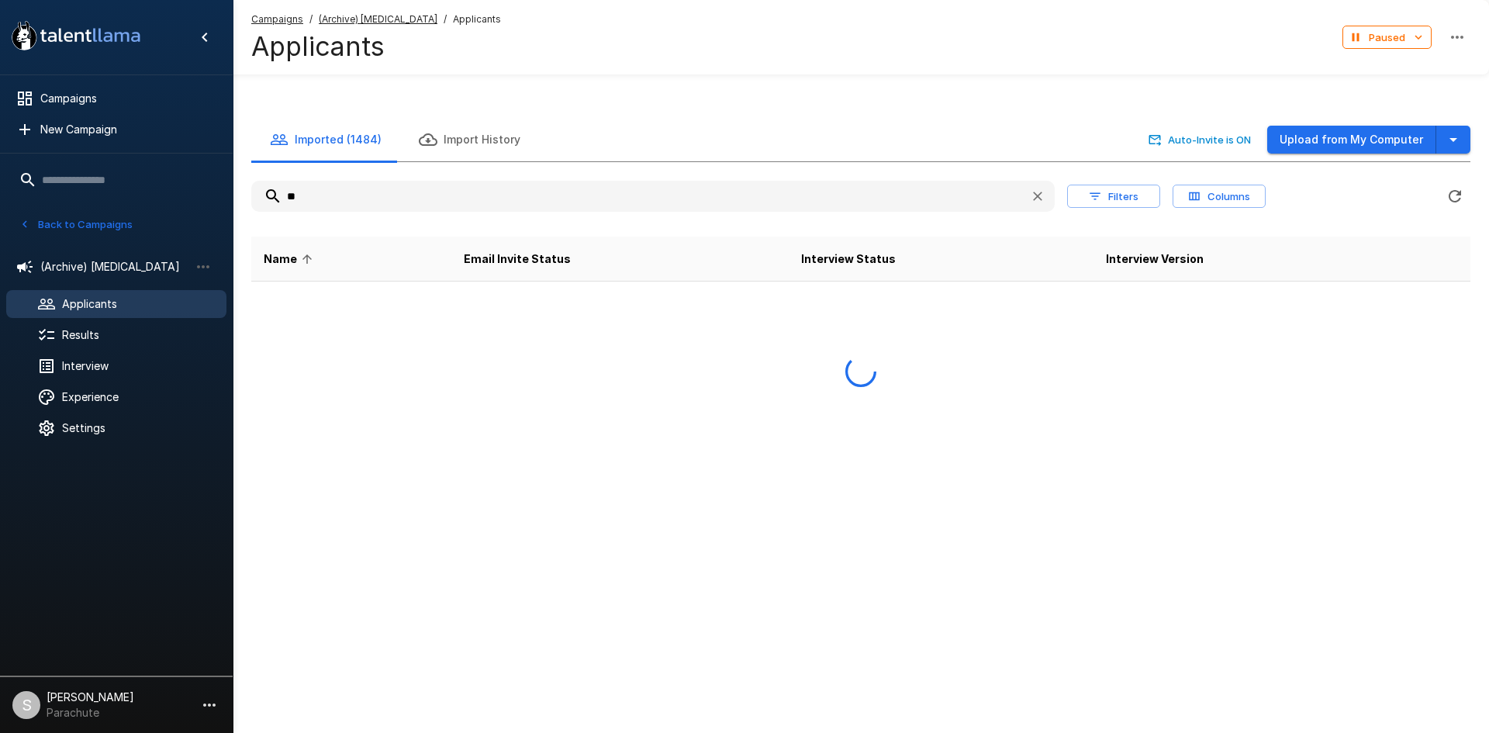
type input "*"
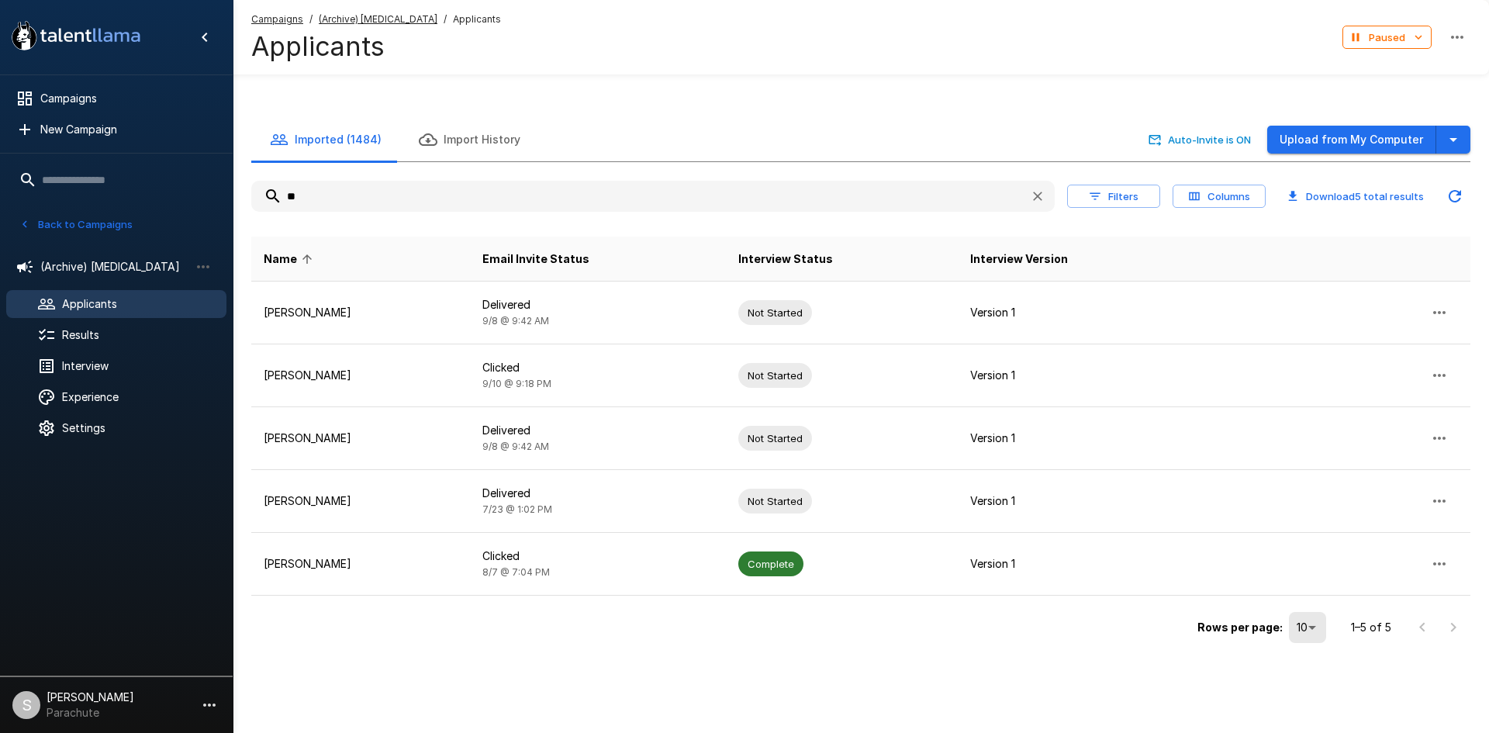
type input "*"
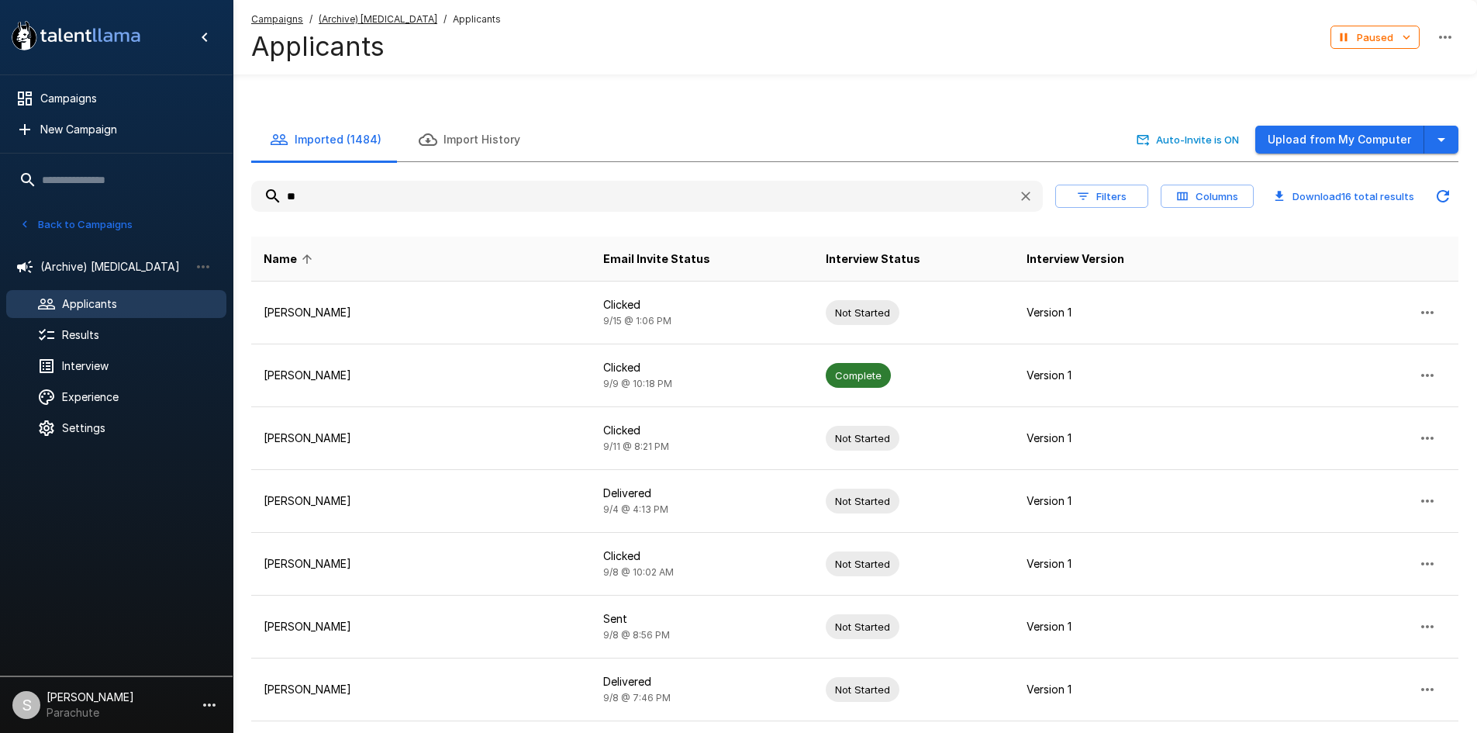
type input "*"
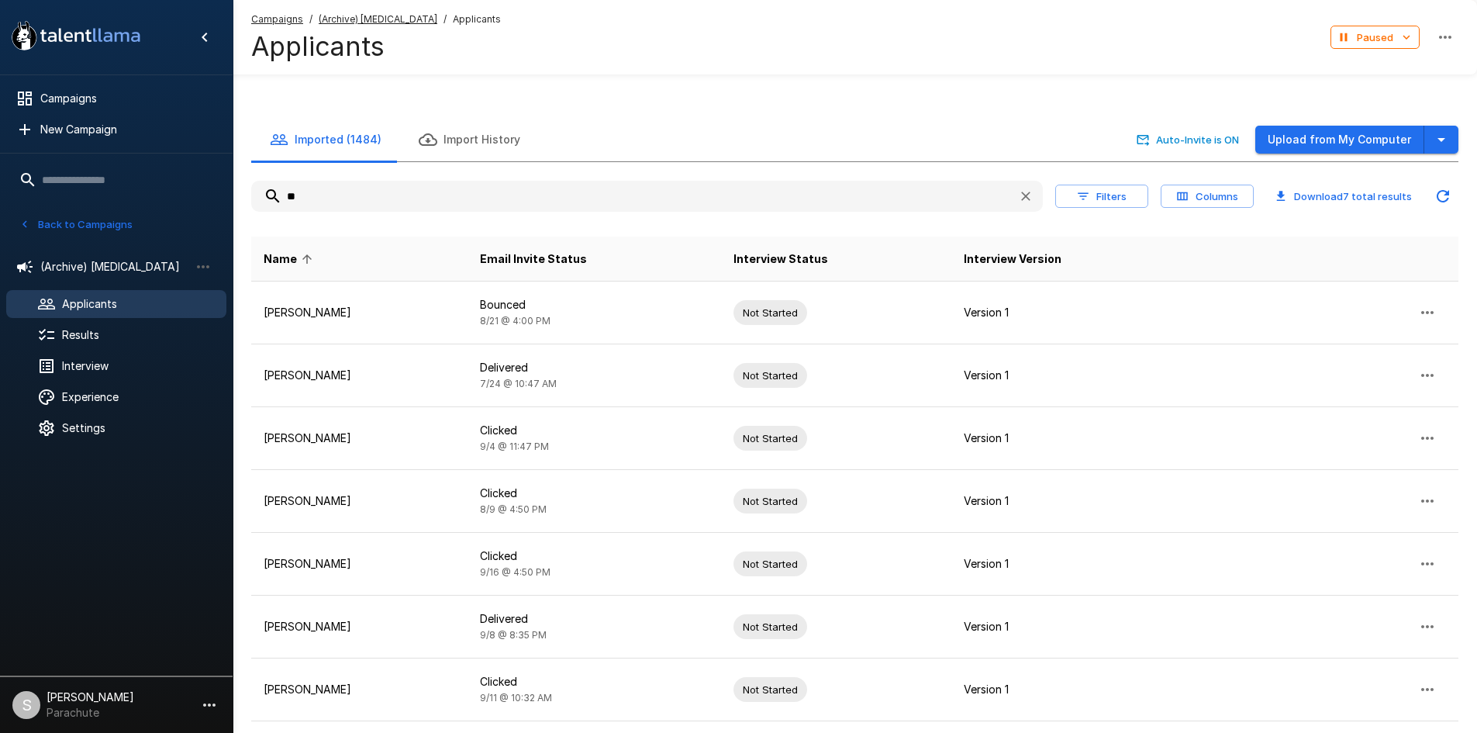
type input "*"
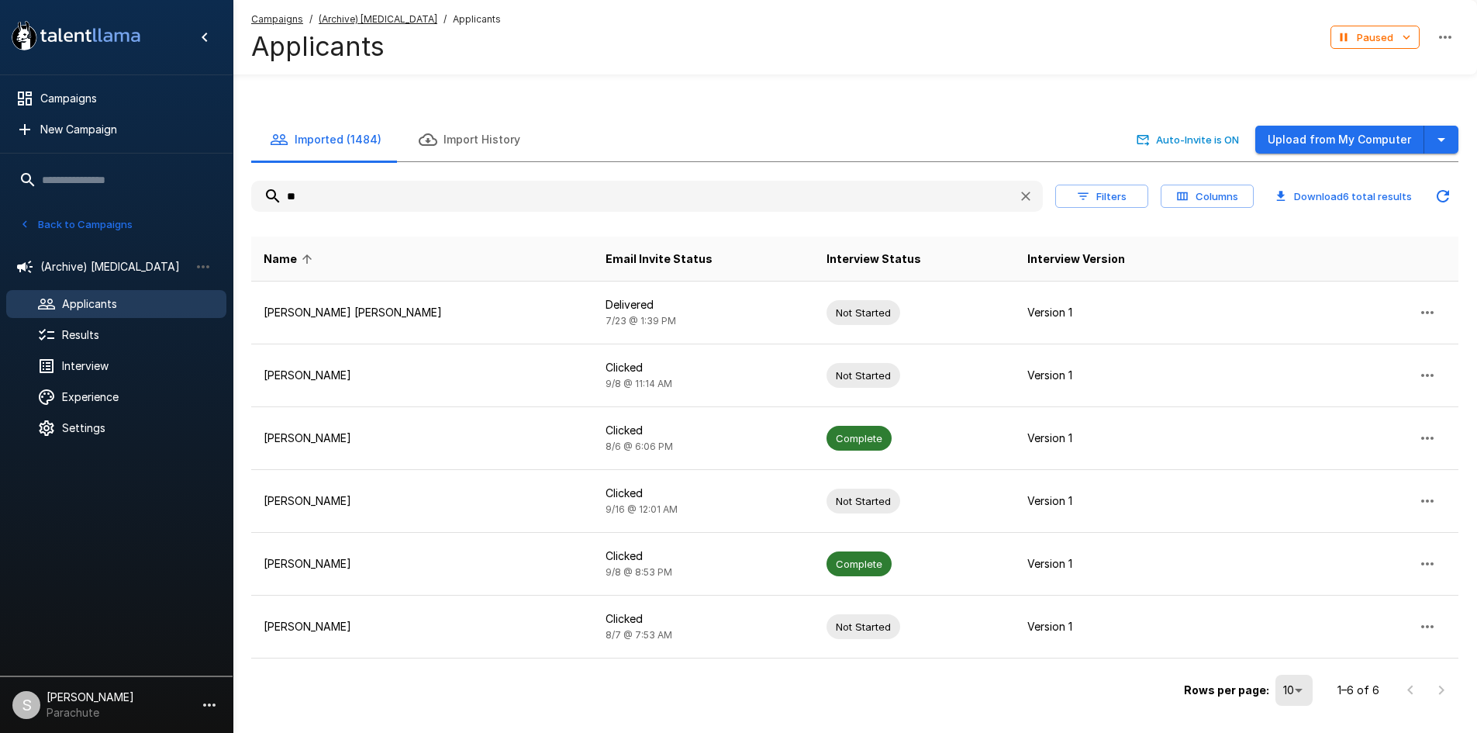
type input "*"
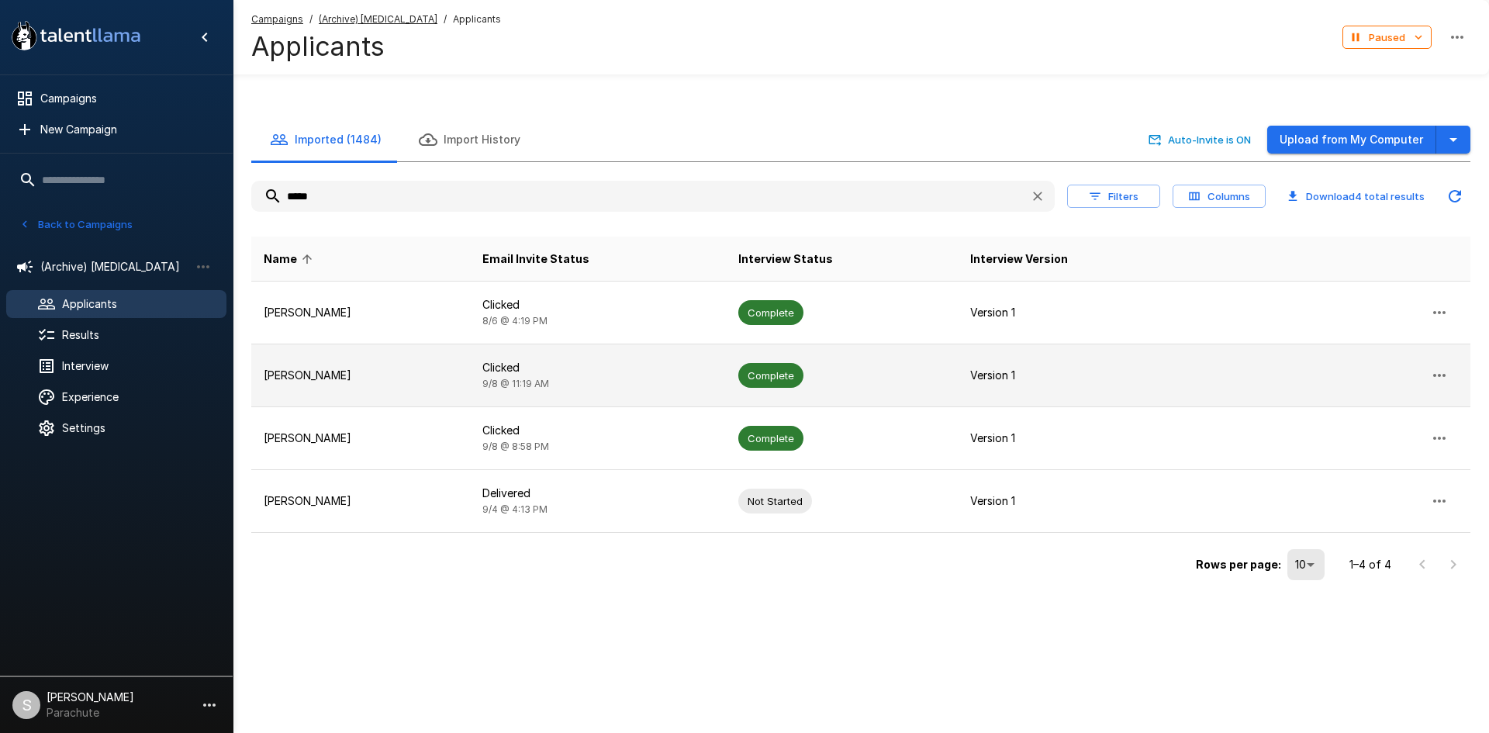
type input "*****"
click at [489, 392] on td "Clicked [DATE] 11:19 AM" at bounding box center [598, 375] width 256 height 63
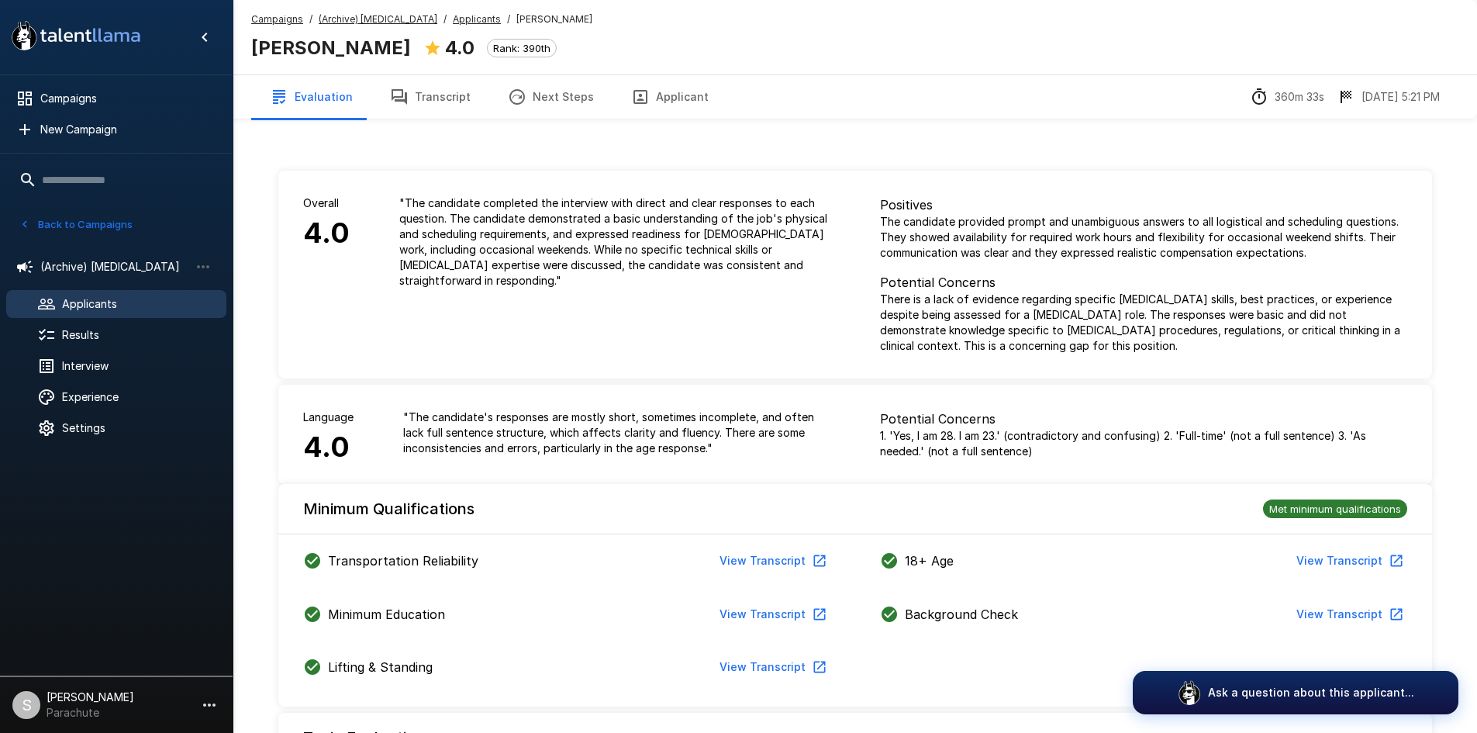
click at [450, 99] on button "Transcript" at bounding box center [430, 96] width 118 height 43
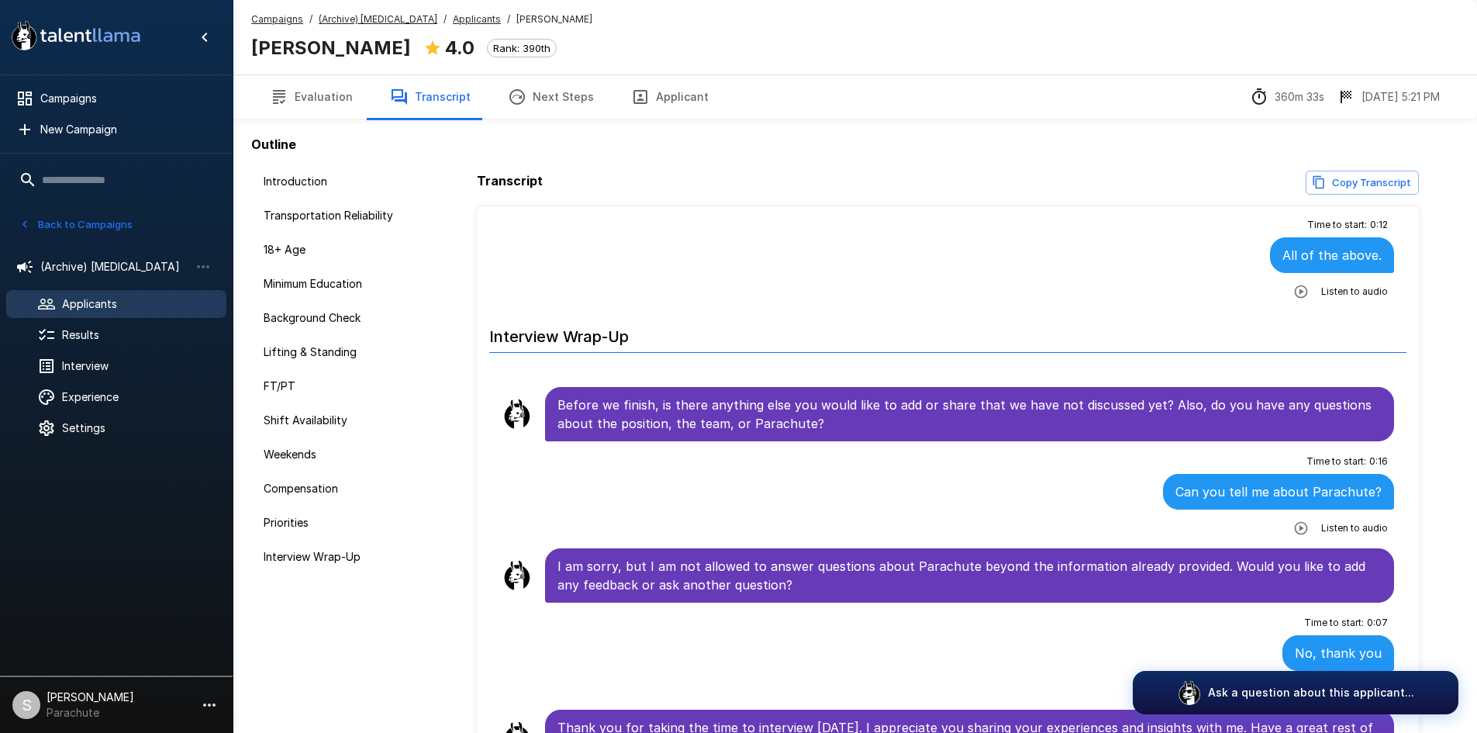
scroll to position [2795, 0]
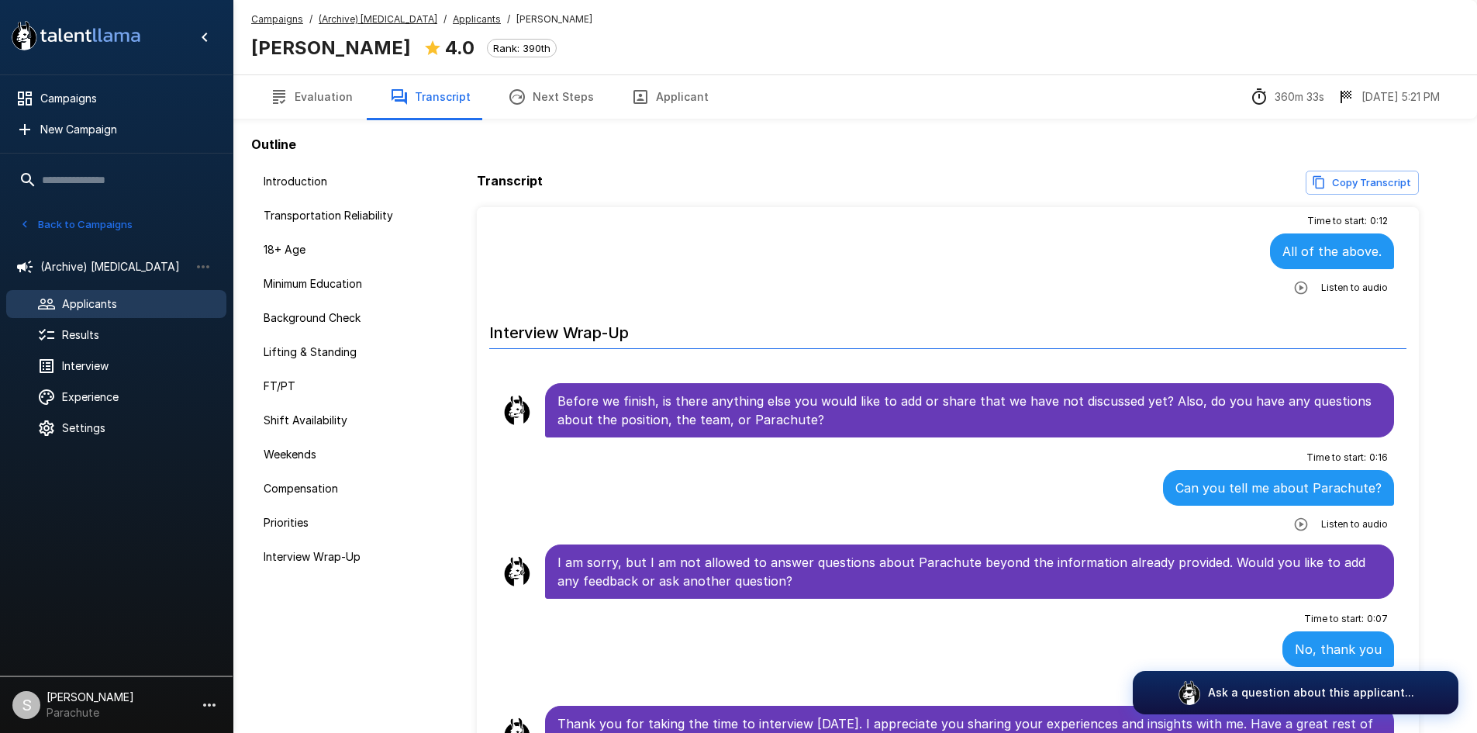
click at [453, 18] on u "Applicants" at bounding box center [477, 19] width 48 height 12
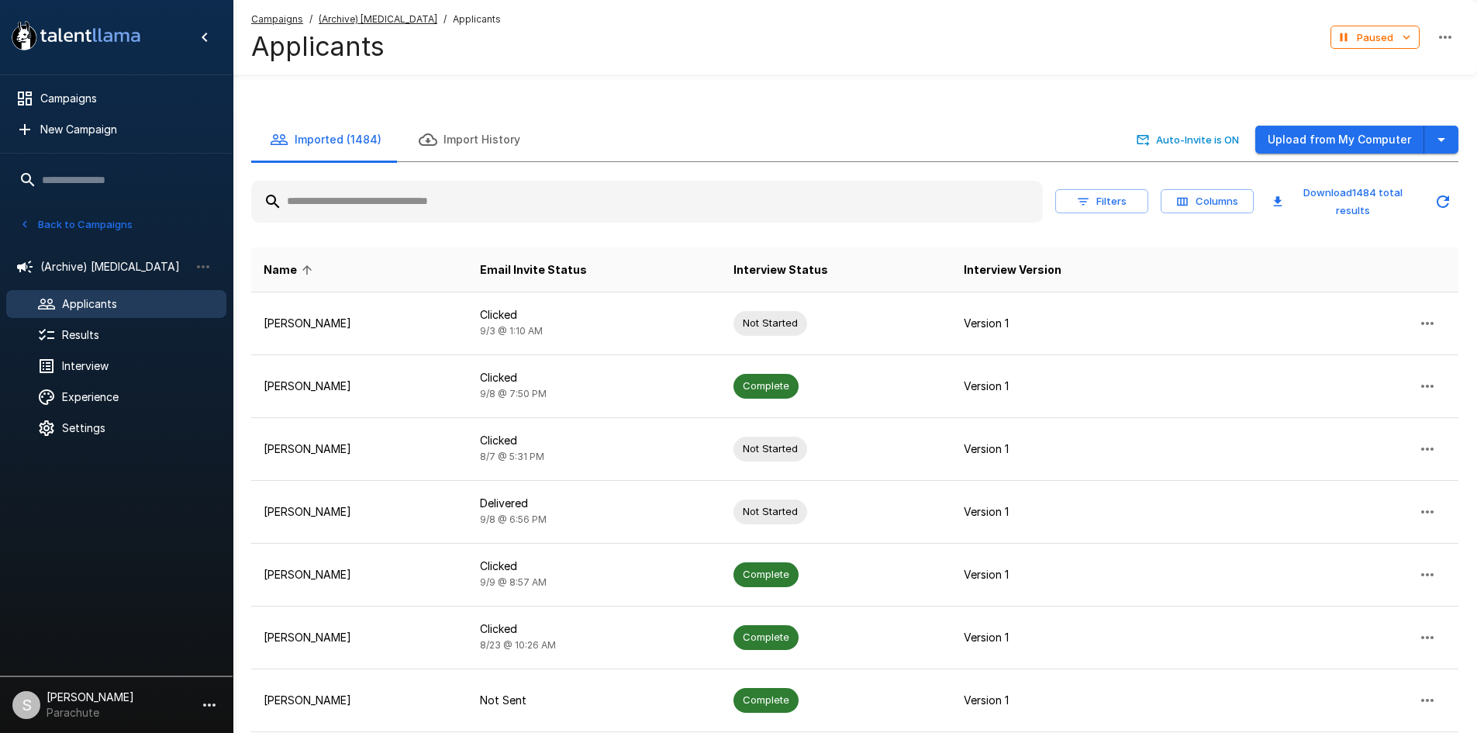
click at [343, 188] on input "text" at bounding box center [647, 202] width 792 height 28
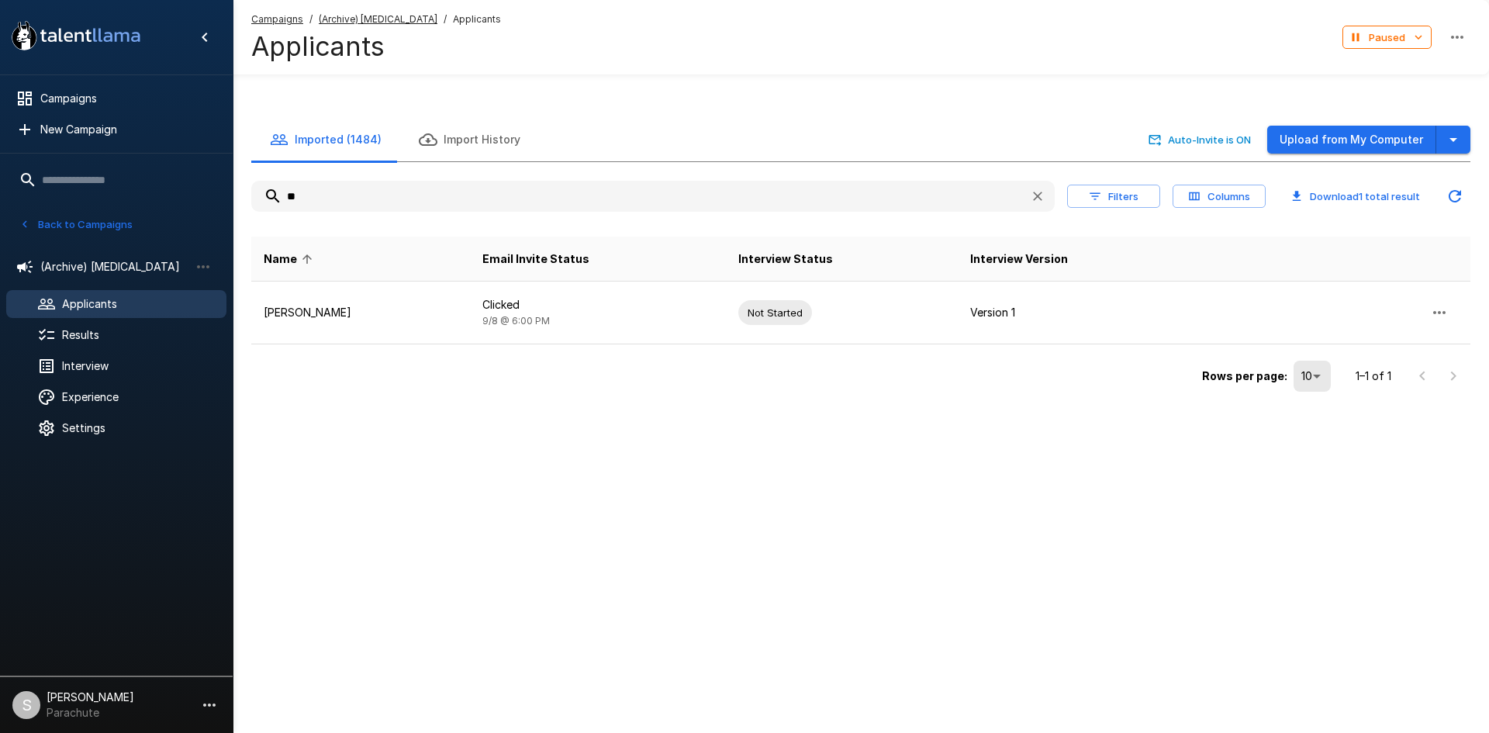
type input "*"
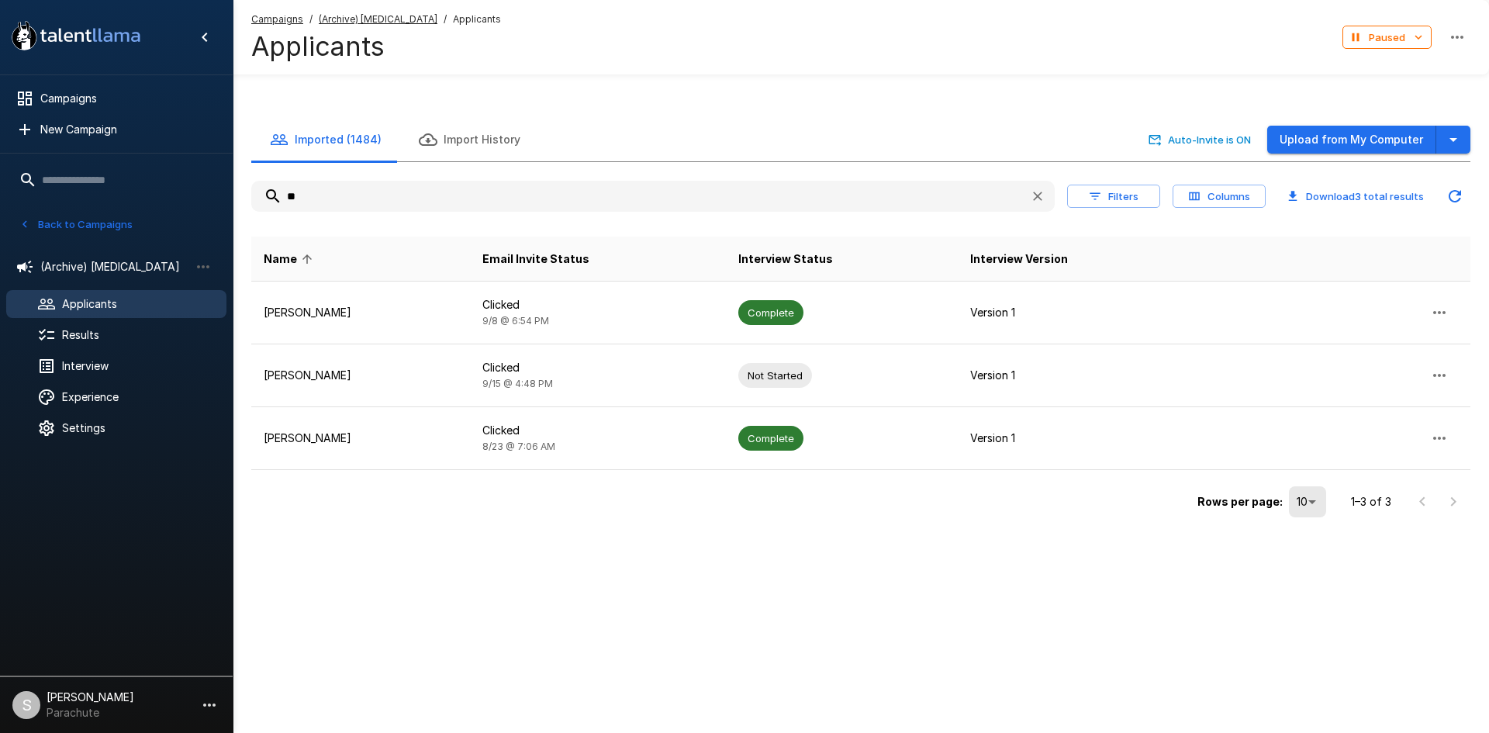
type input "*"
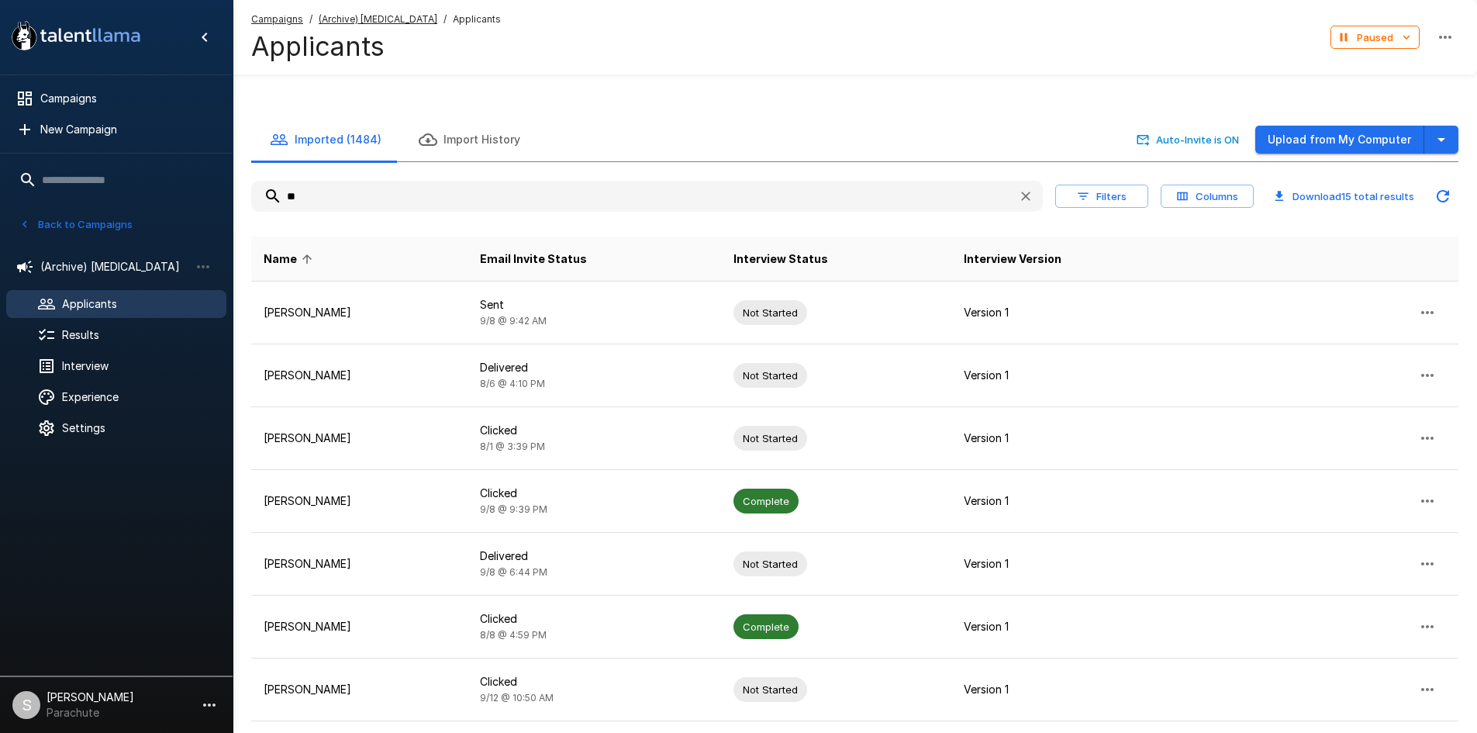
type input "*"
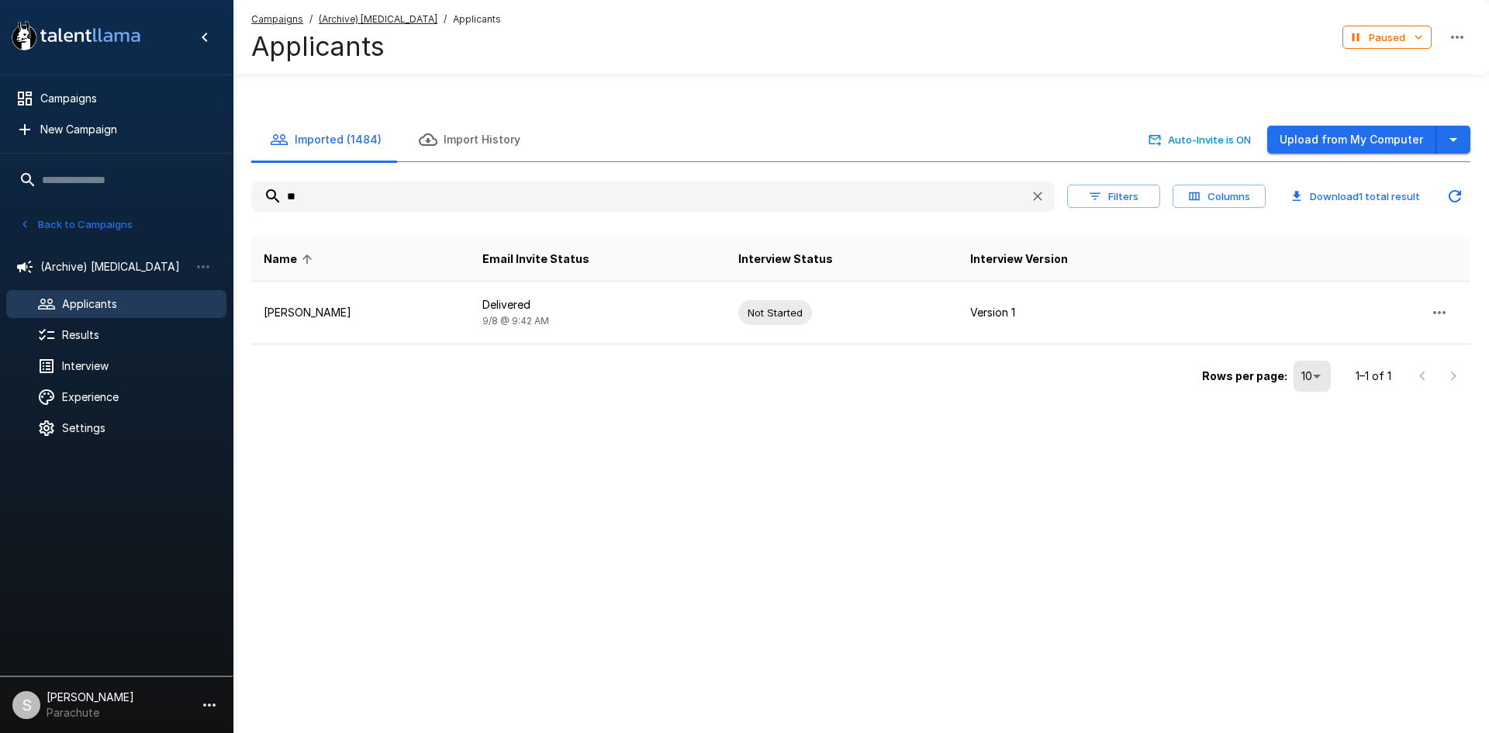
type input "*"
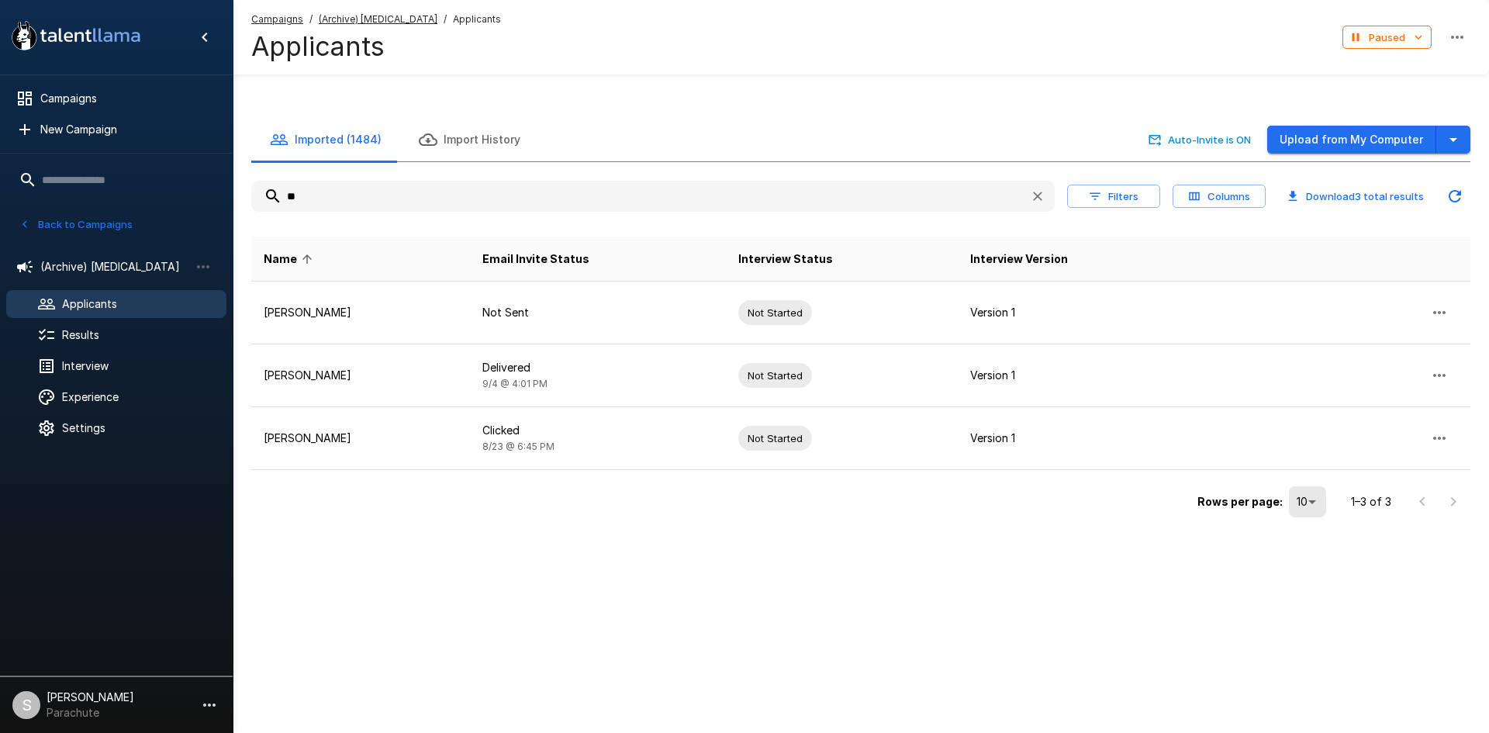
type input "*"
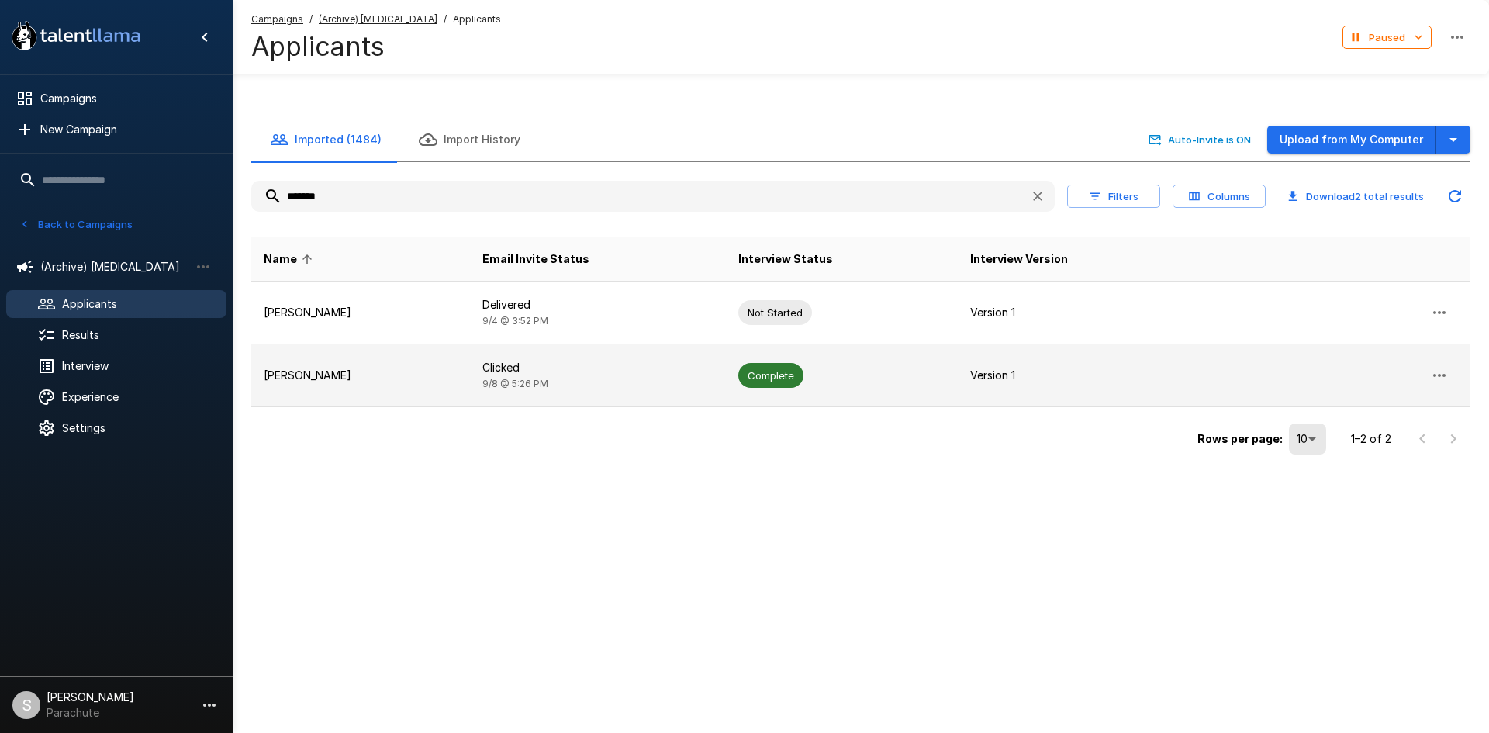
type input "*******"
click at [505, 371] on p "Clicked" at bounding box center [597, 368] width 231 height 16
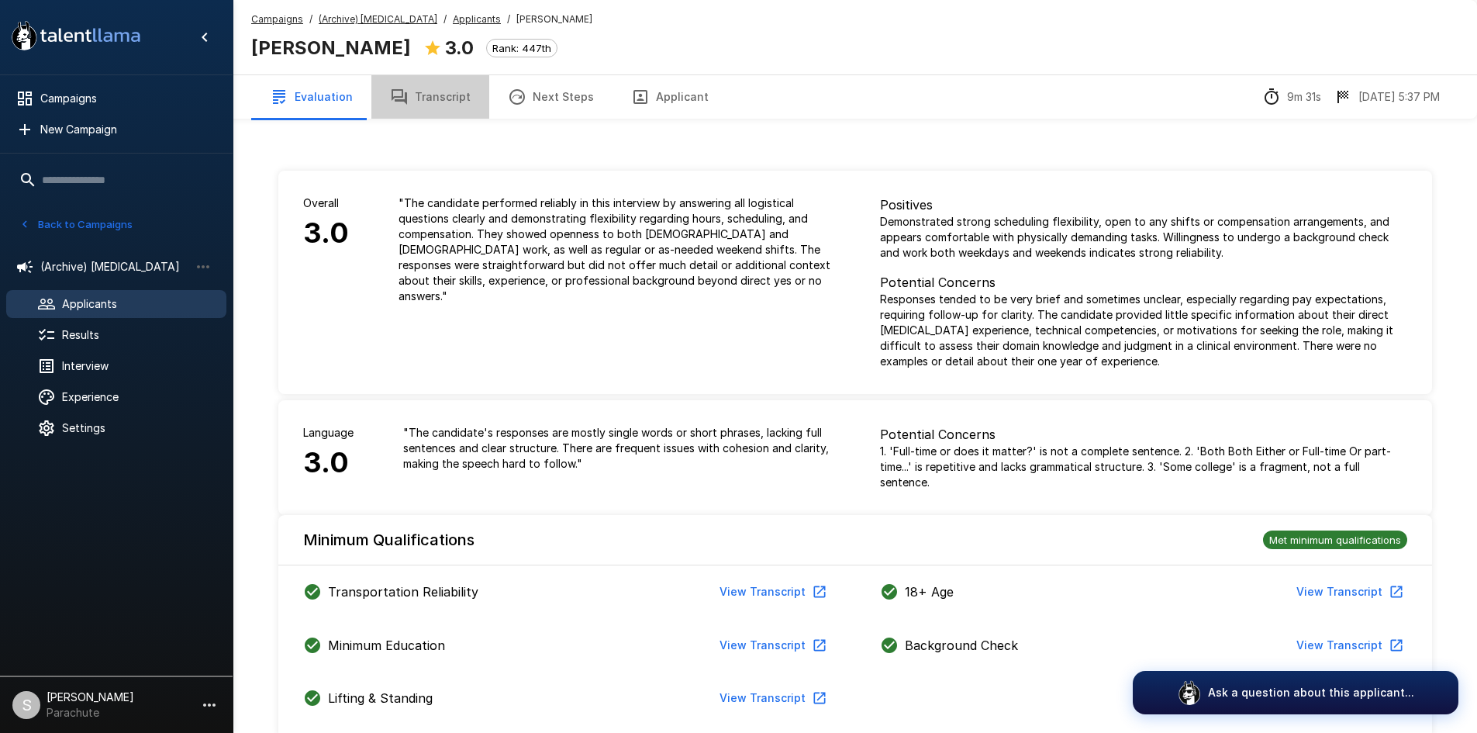
click at [456, 87] on button "Transcript" at bounding box center [430, 96] width 118 height 43
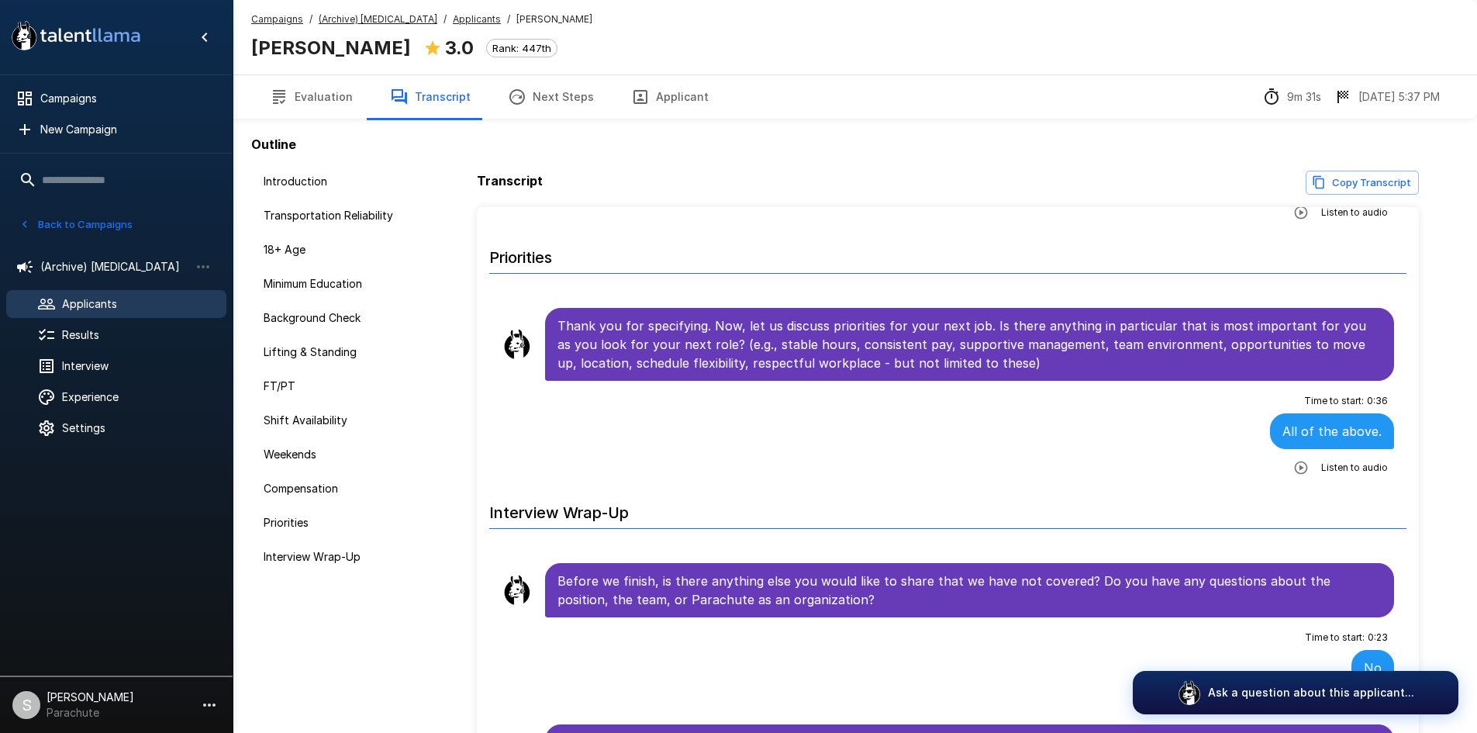
scroll to position [110, 0]
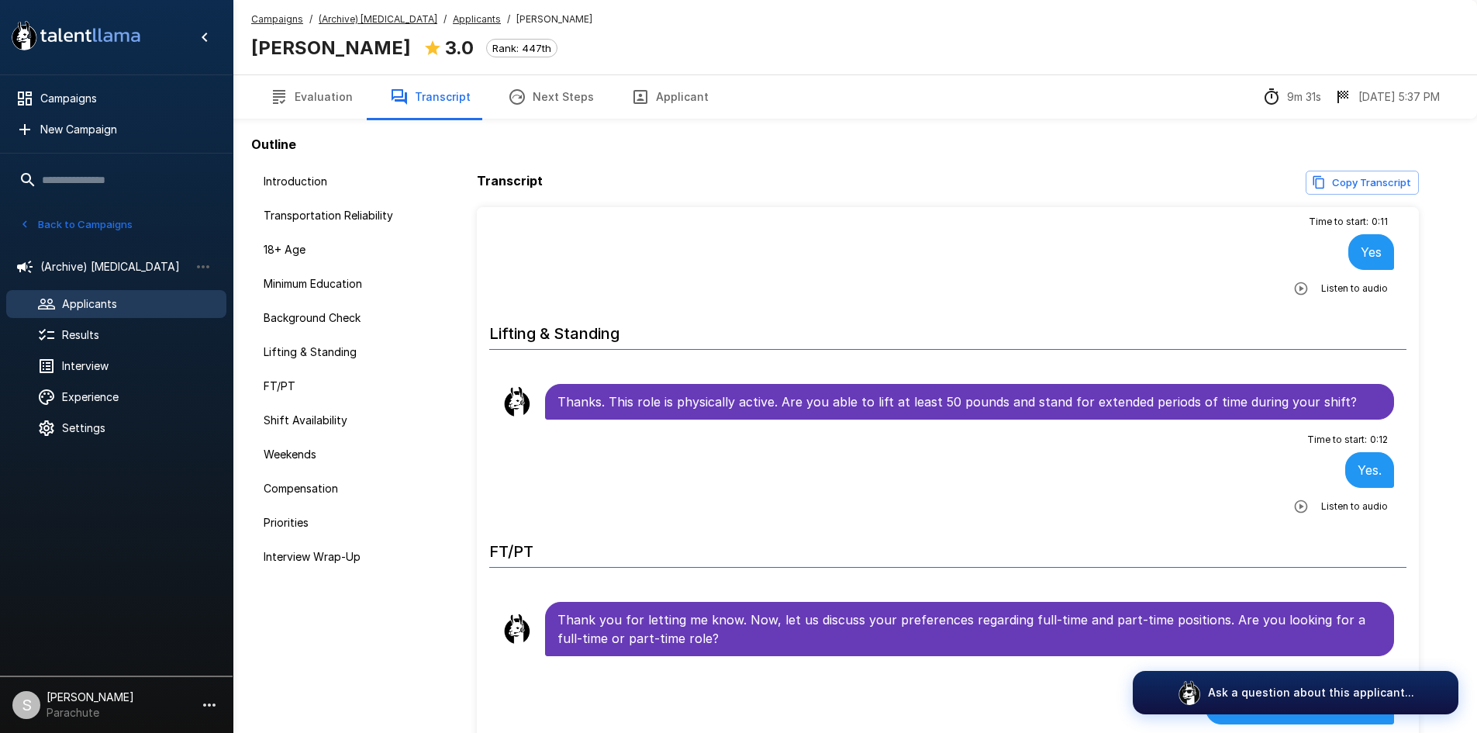
scroll to position [826, 0]
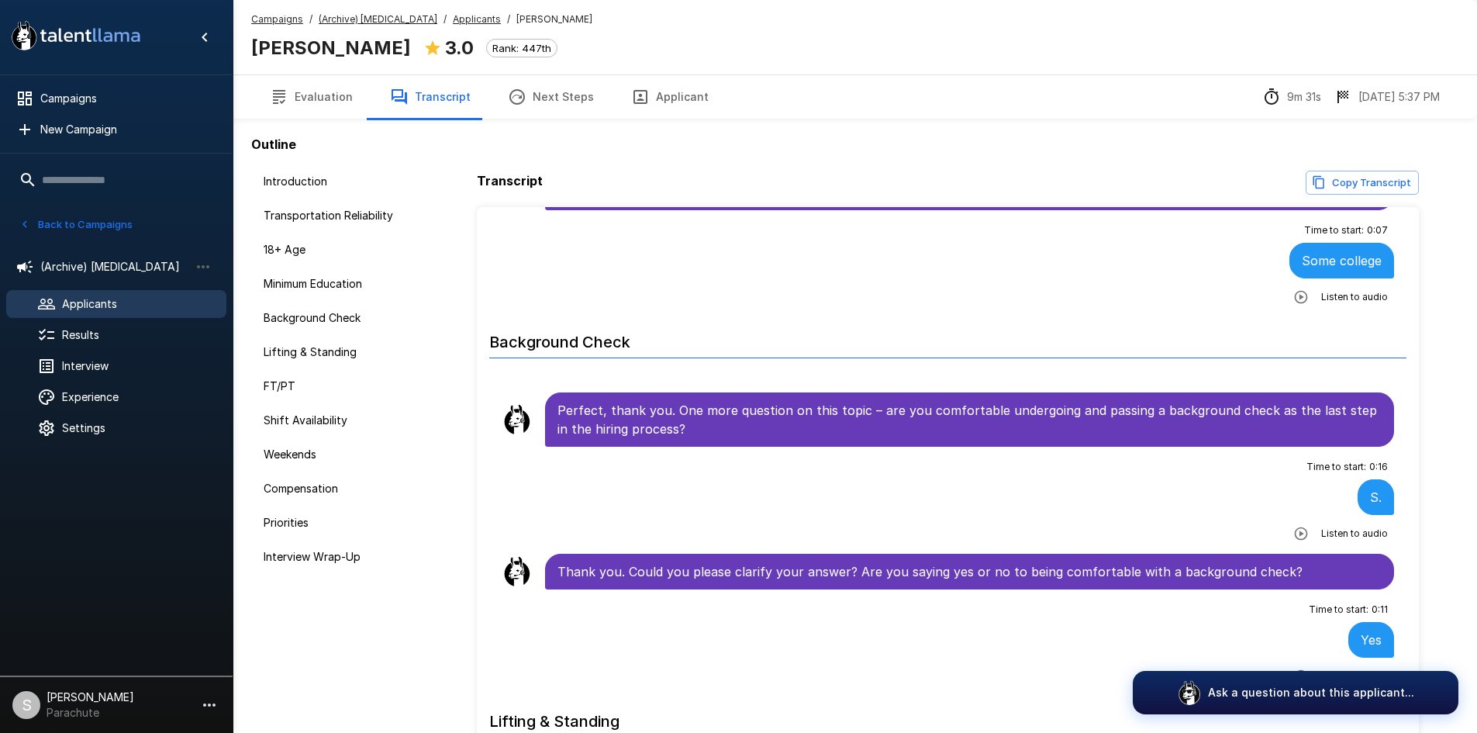
click at [453, 23] on u "Applicants" at bounding box center [477, 19] width 48 height 12
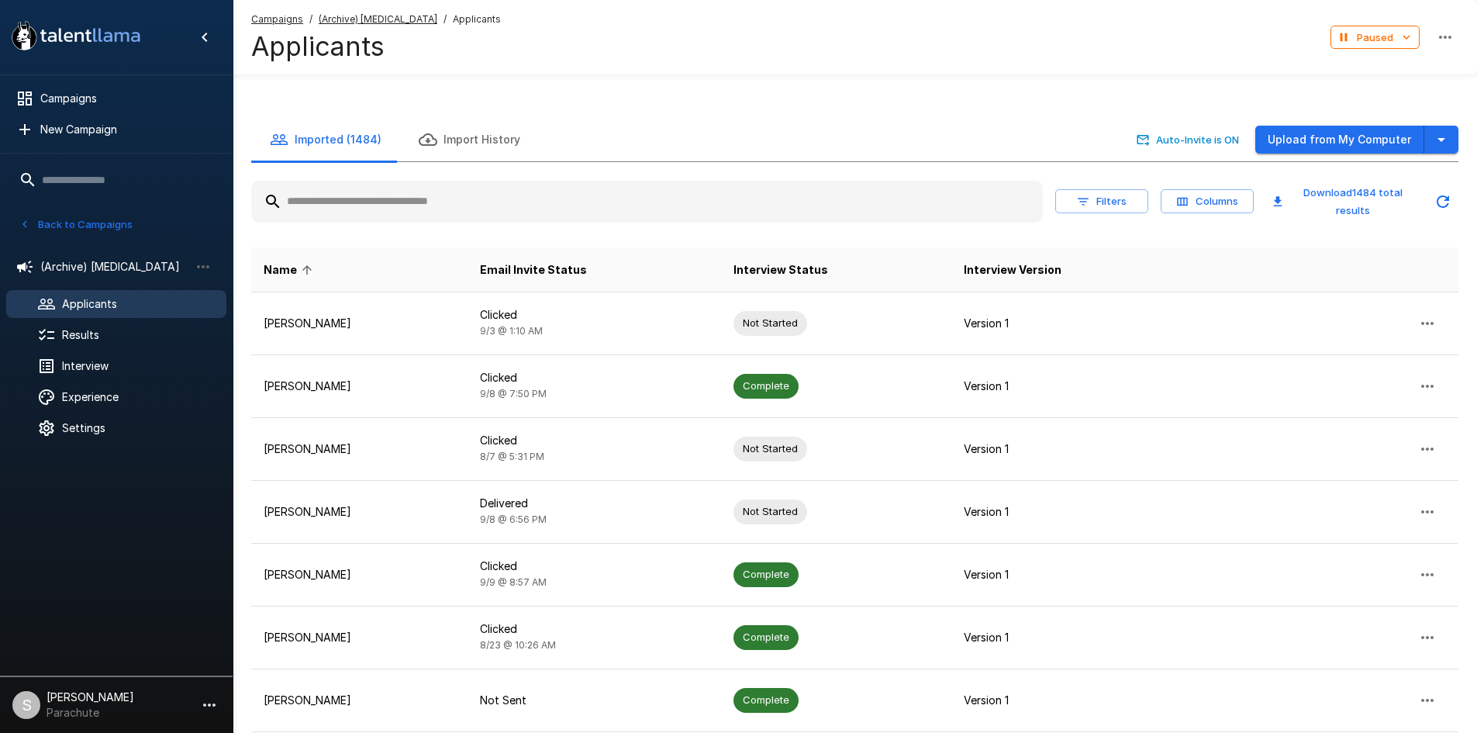
click at [348, 211] on input "text" at bounding box center [647, 202] width 792 height 28
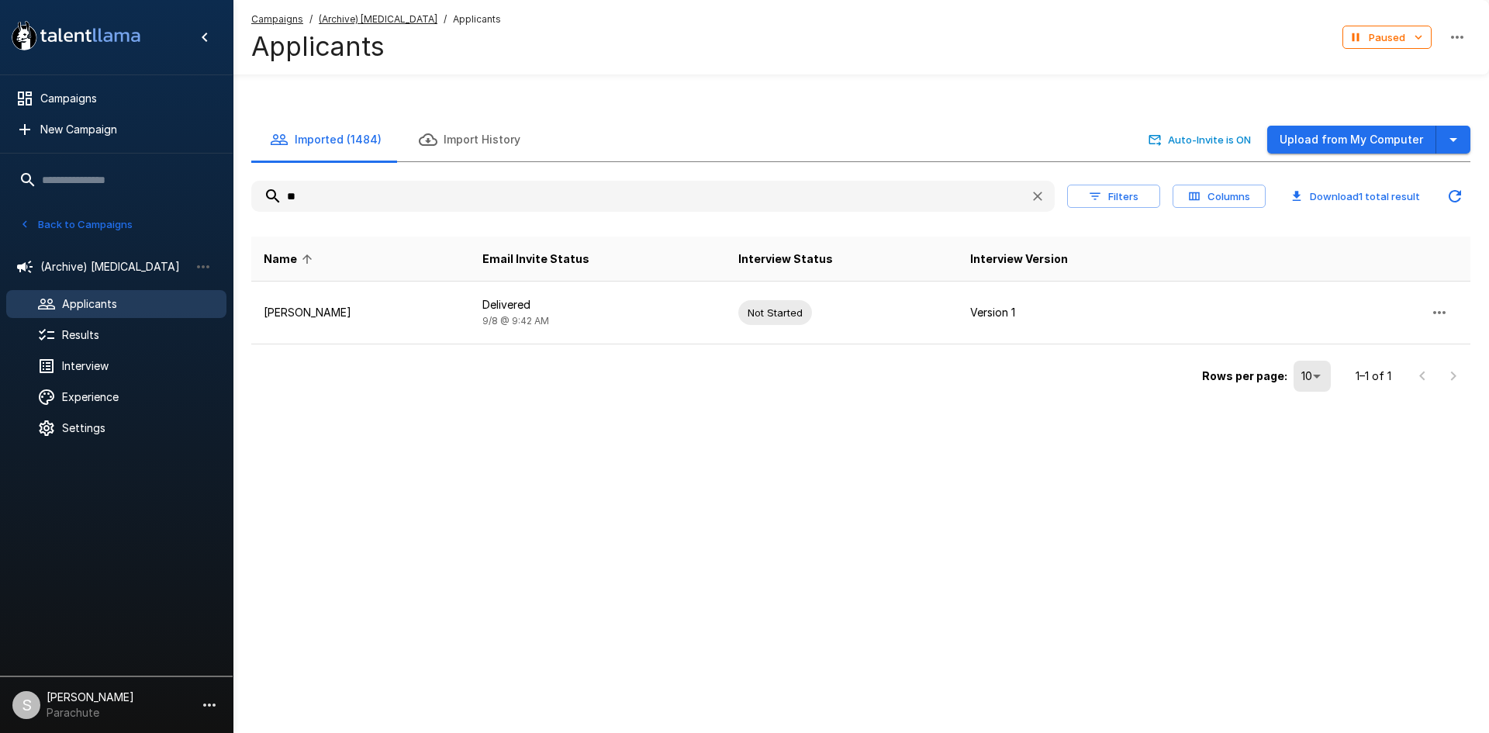
type input "*"
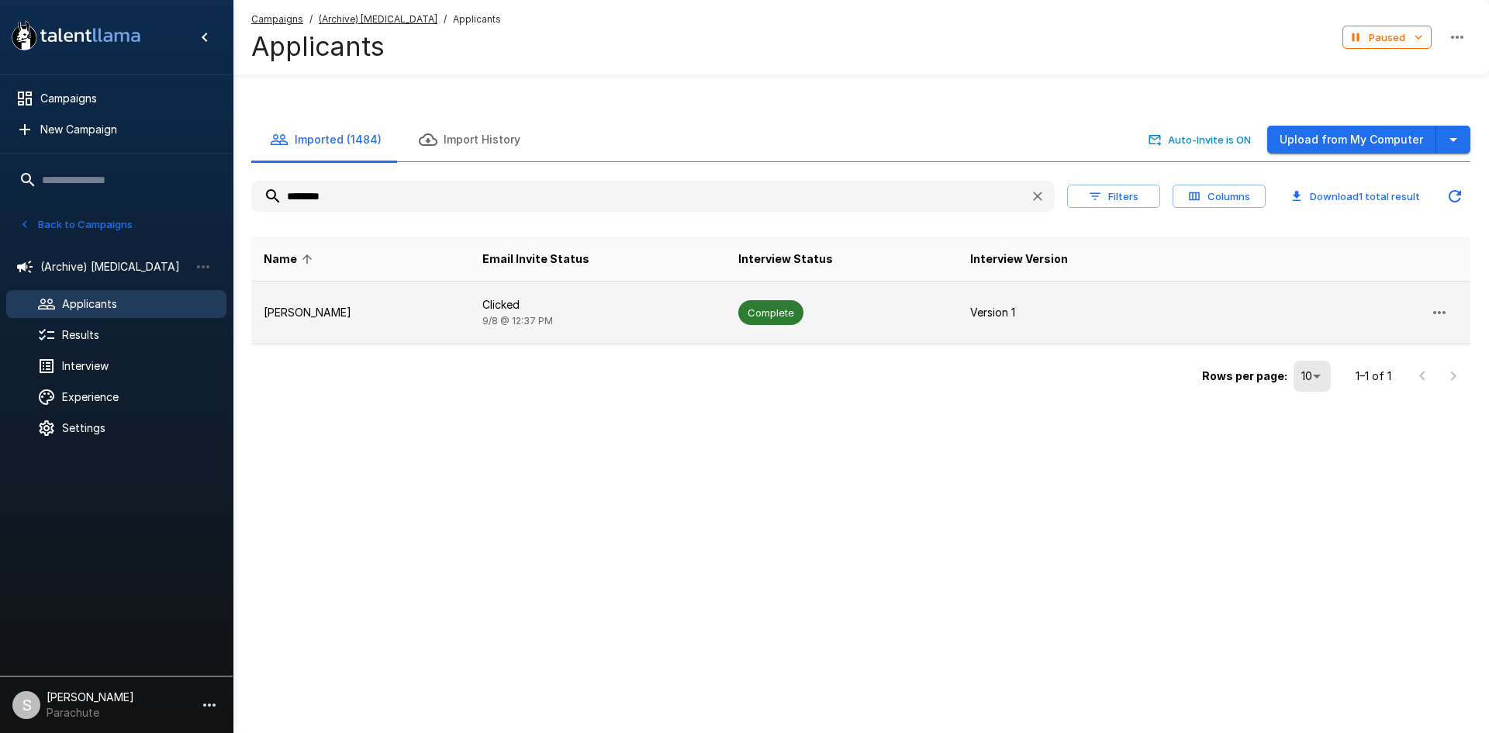
type input "********"
click at [426, 283] on td "[PERSON_NAME]" at bounding box center [360, 312] width 219 height 63
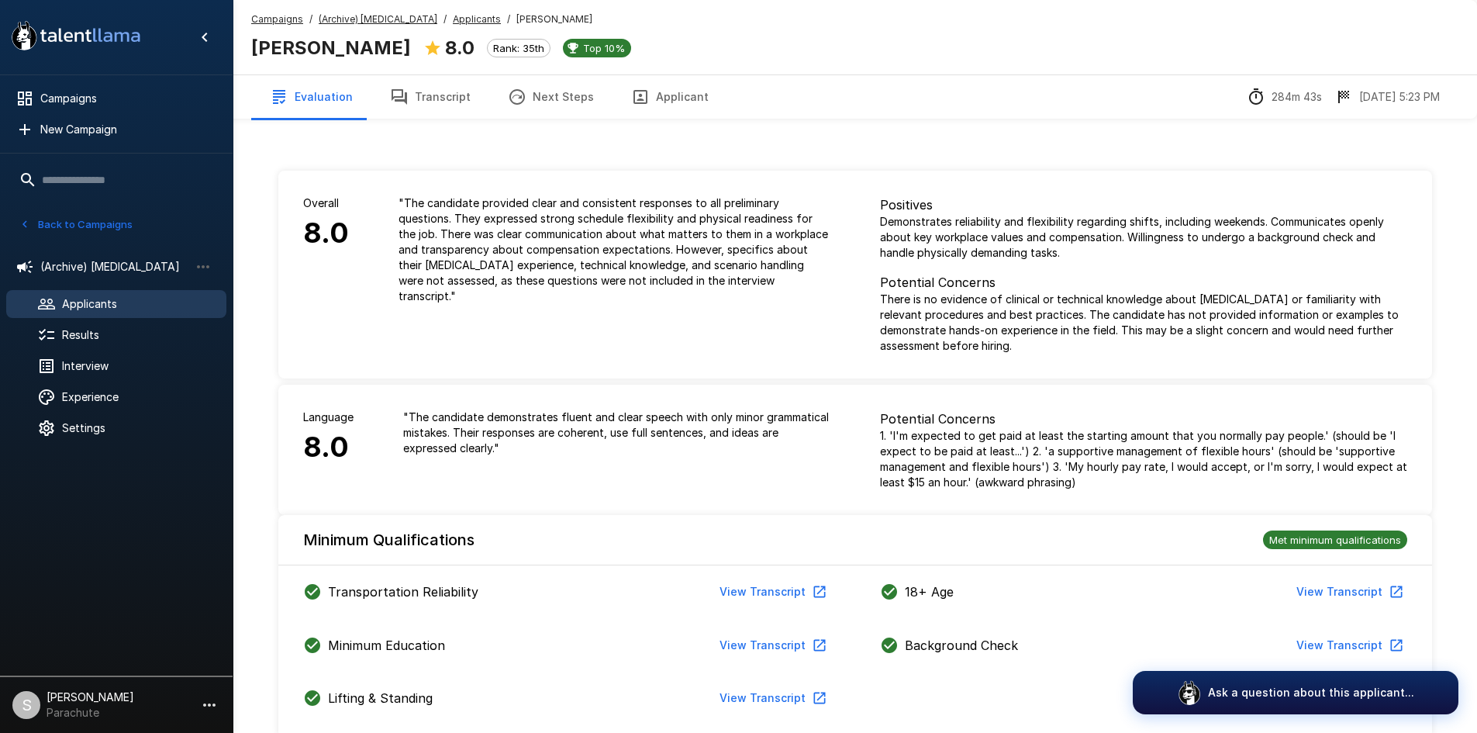
click at [442, 113] on button "Transcript" at bounding box center [430, 96] width 118 height 43
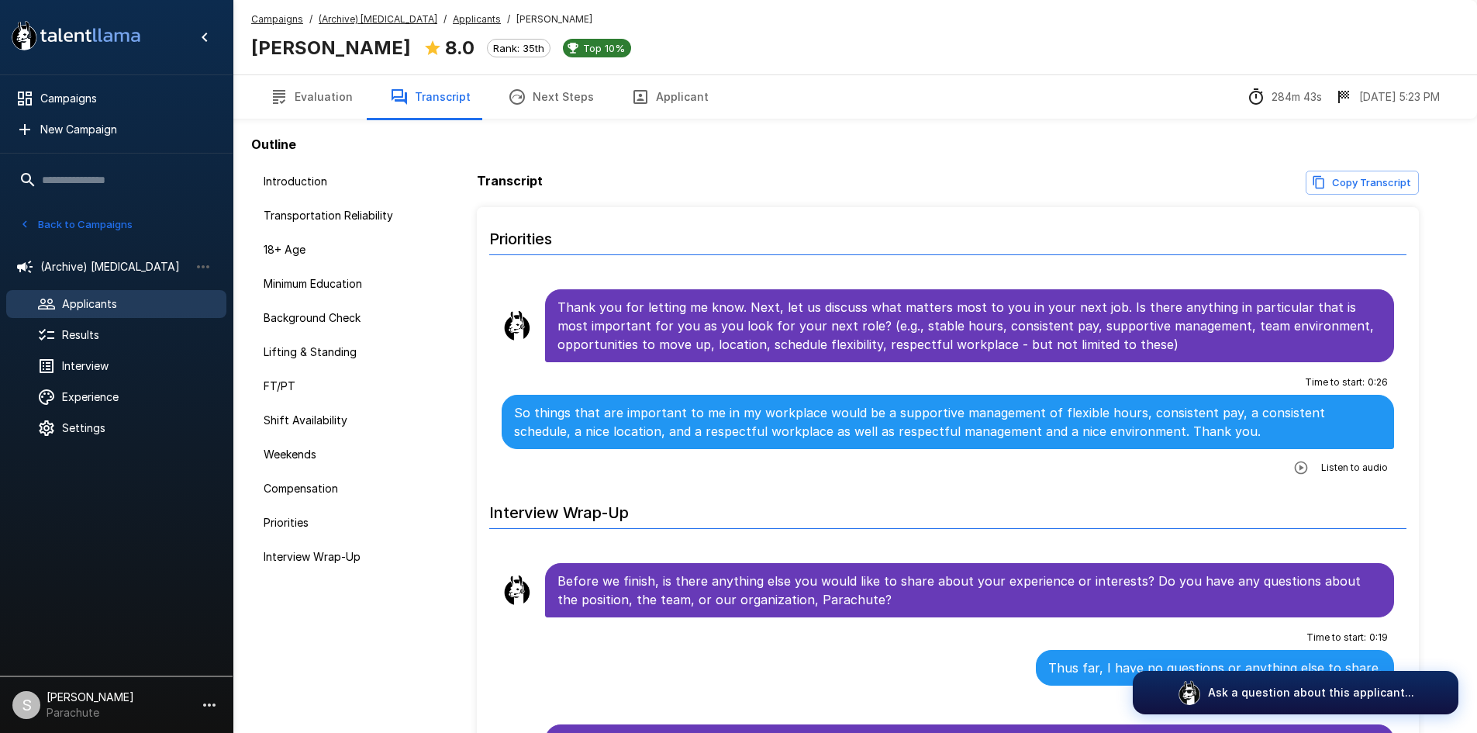
scroll to position [110, 0]
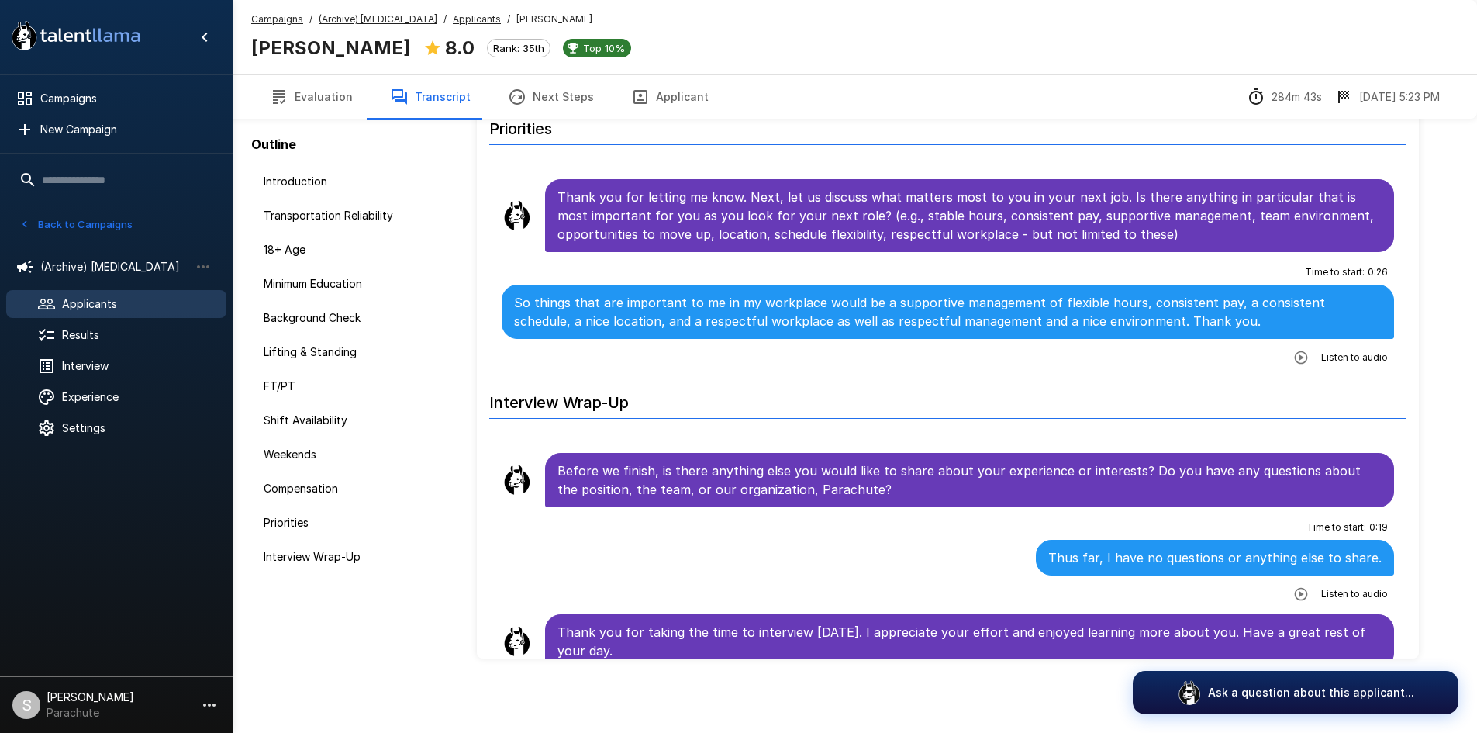
drag, startPoint x: 450, startPoint y: 22, endPoint x: 444, endPoint y: 98, distance: 76.2
click at [453, 22] on u "Applicants" at bounding box center [477, 19] width 48 height 12
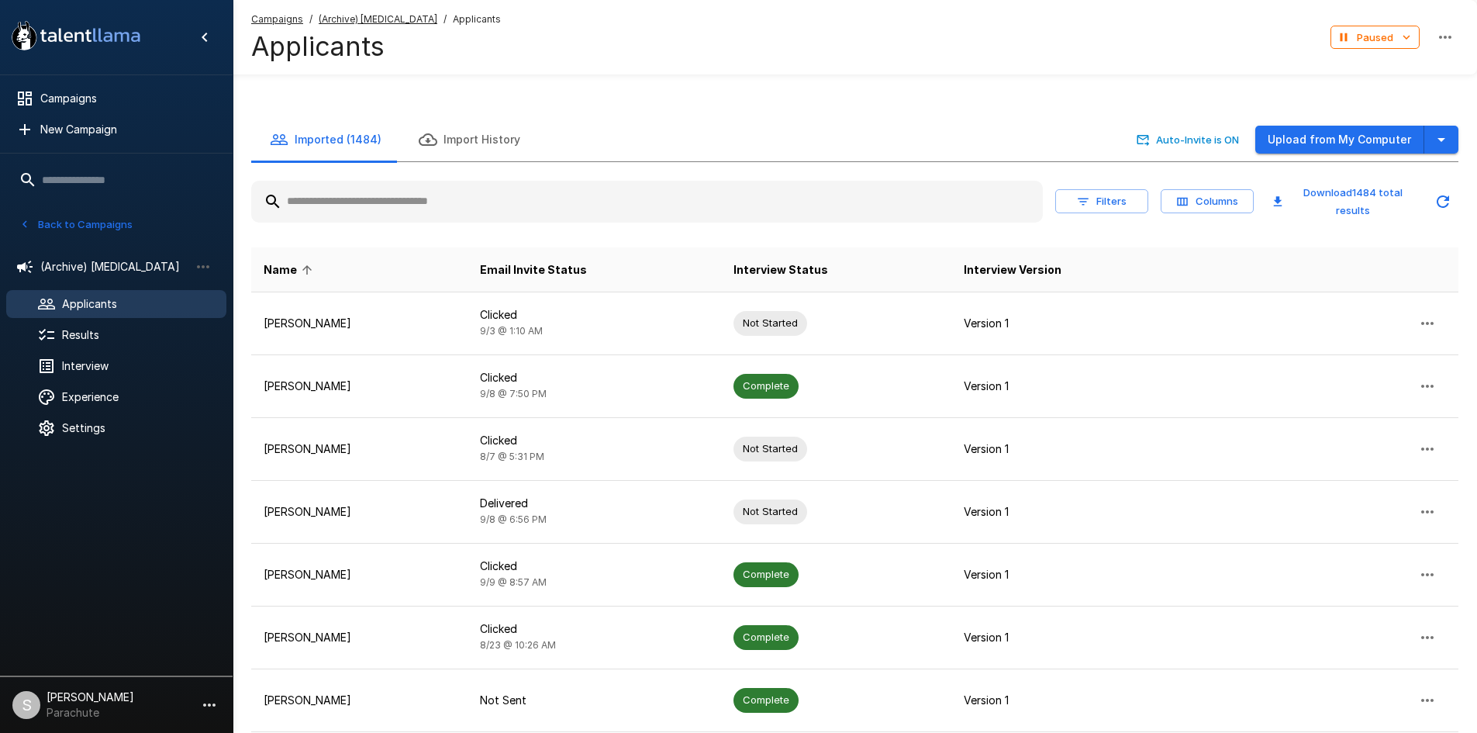
click at [413, 203] on input "text" at bounding box center [647, 202] width 792 height 28
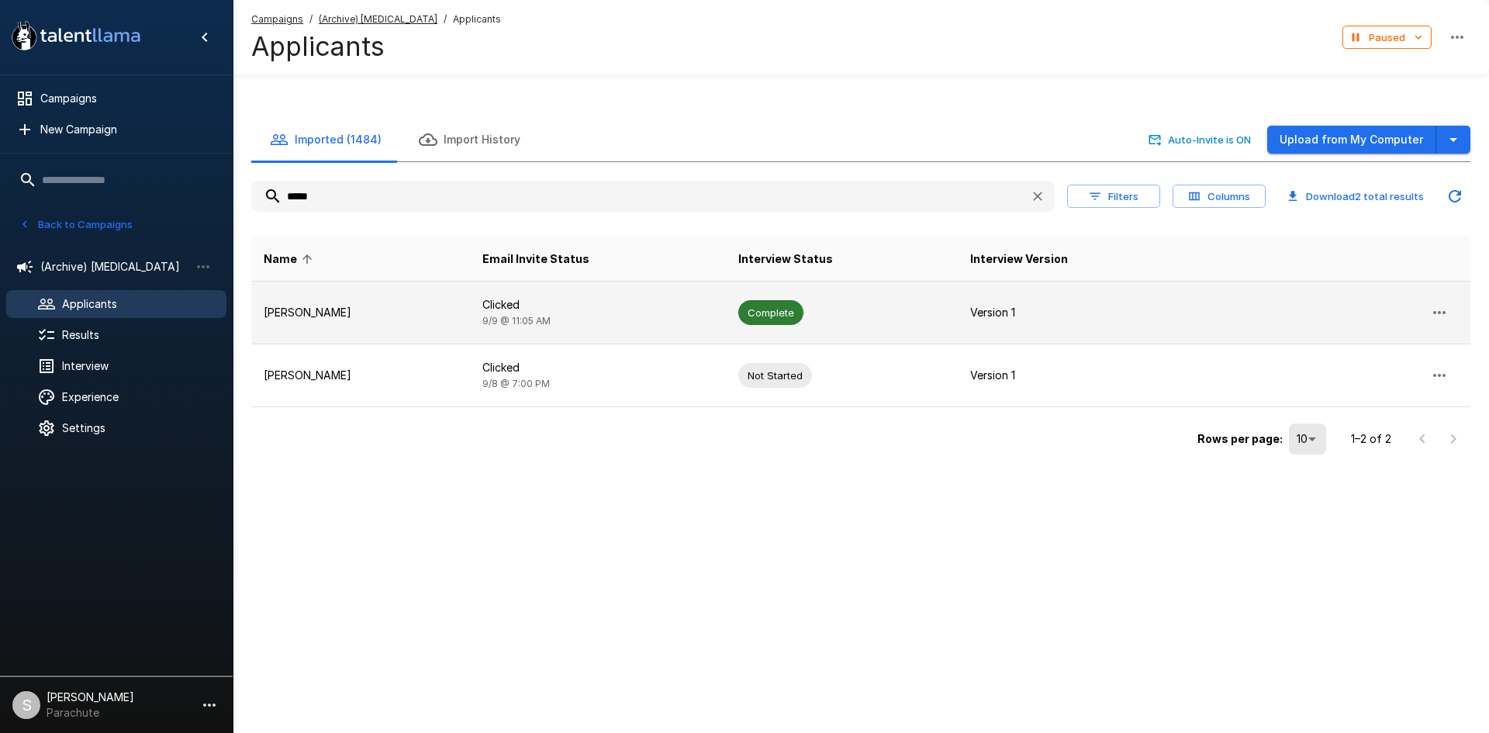
type input "*****"
click at [502, 321] on span "[DATE] 11:05 AM" at bounding box center [516, 321] width 68 height 12
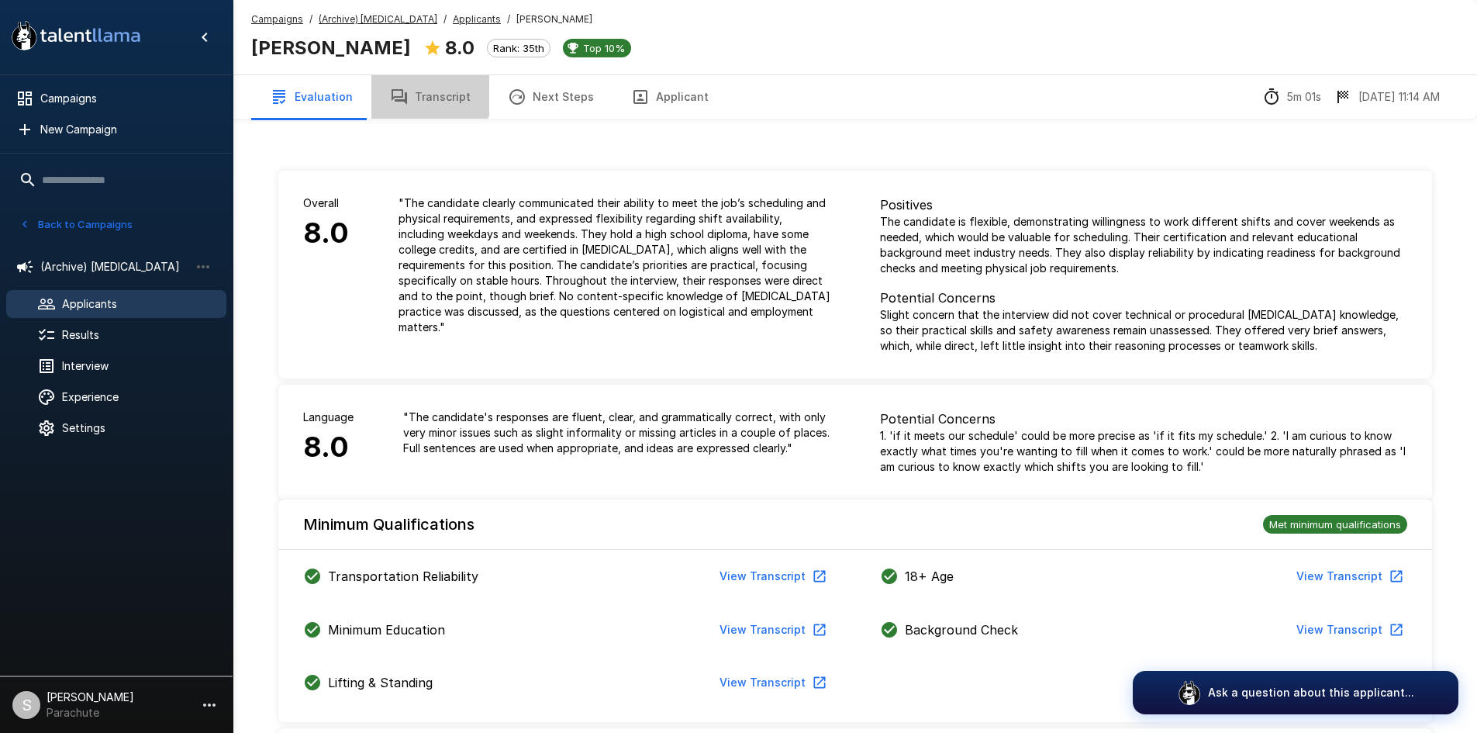
click at [423, 91] on button "Transcript" at bounding box center [430, 96] width 118 height 43
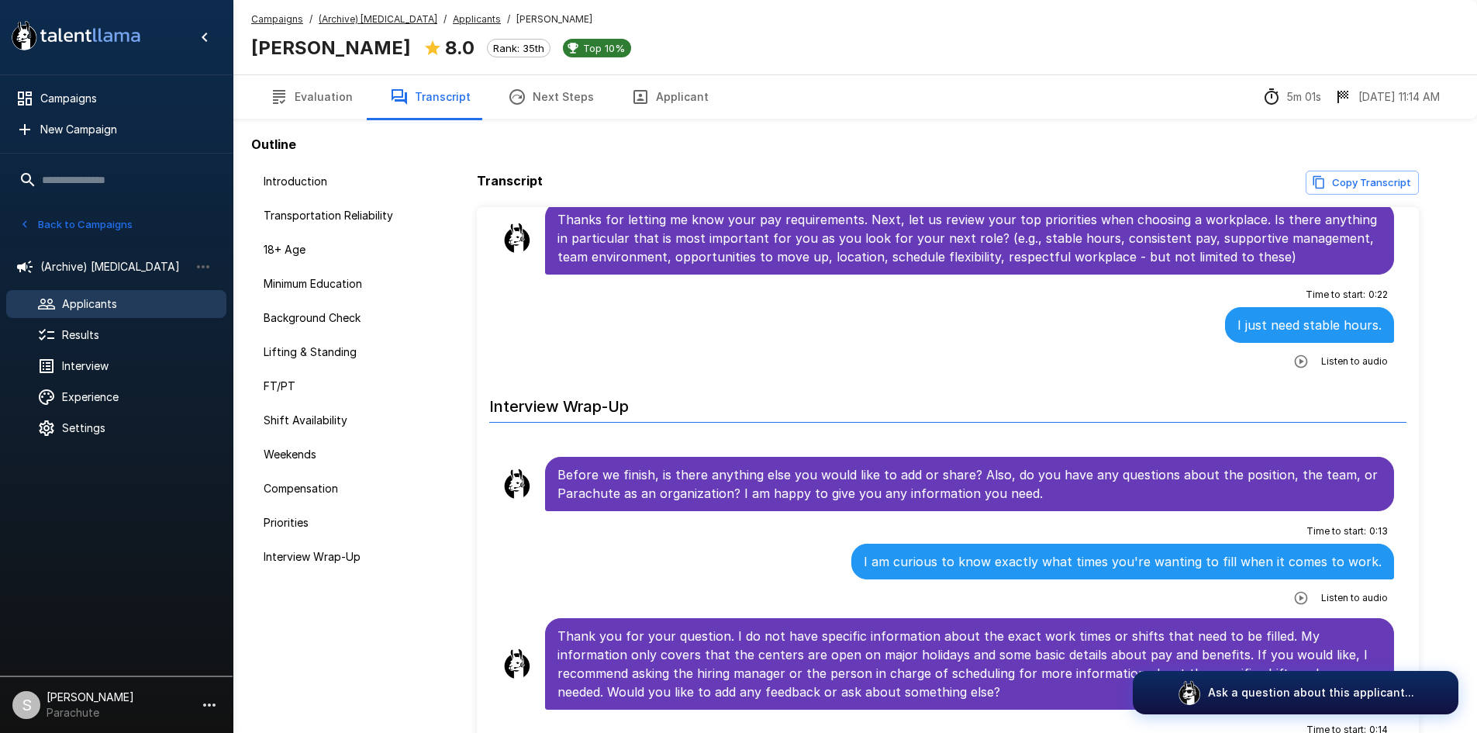
scroll to position [2636, 0]
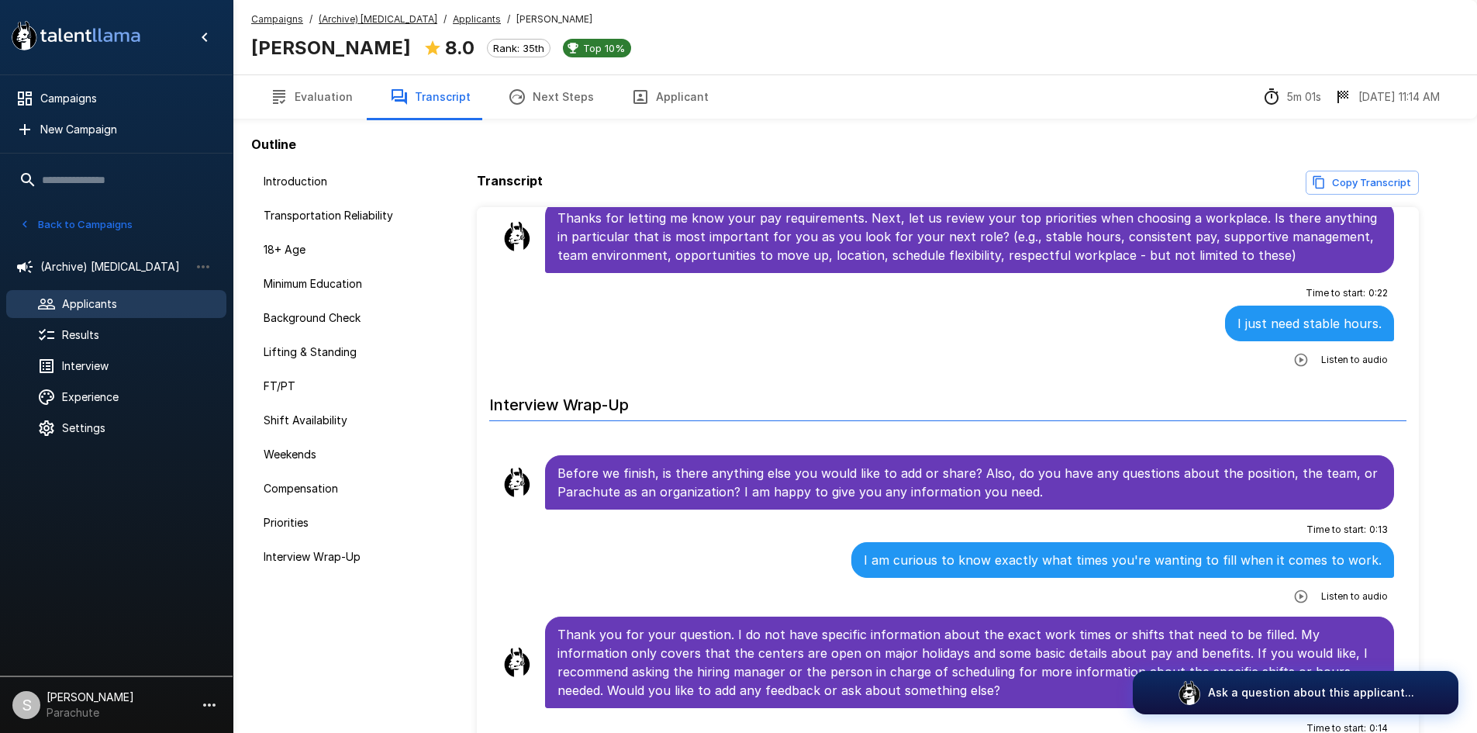
drag, startPoint x: 456, startPoint y: 21, endPoint x: 426, endPoint y: 109, distance: 93.4
click at [456, 21] on u "Applicants" at bounding box center [477, 19] width 48 height 12
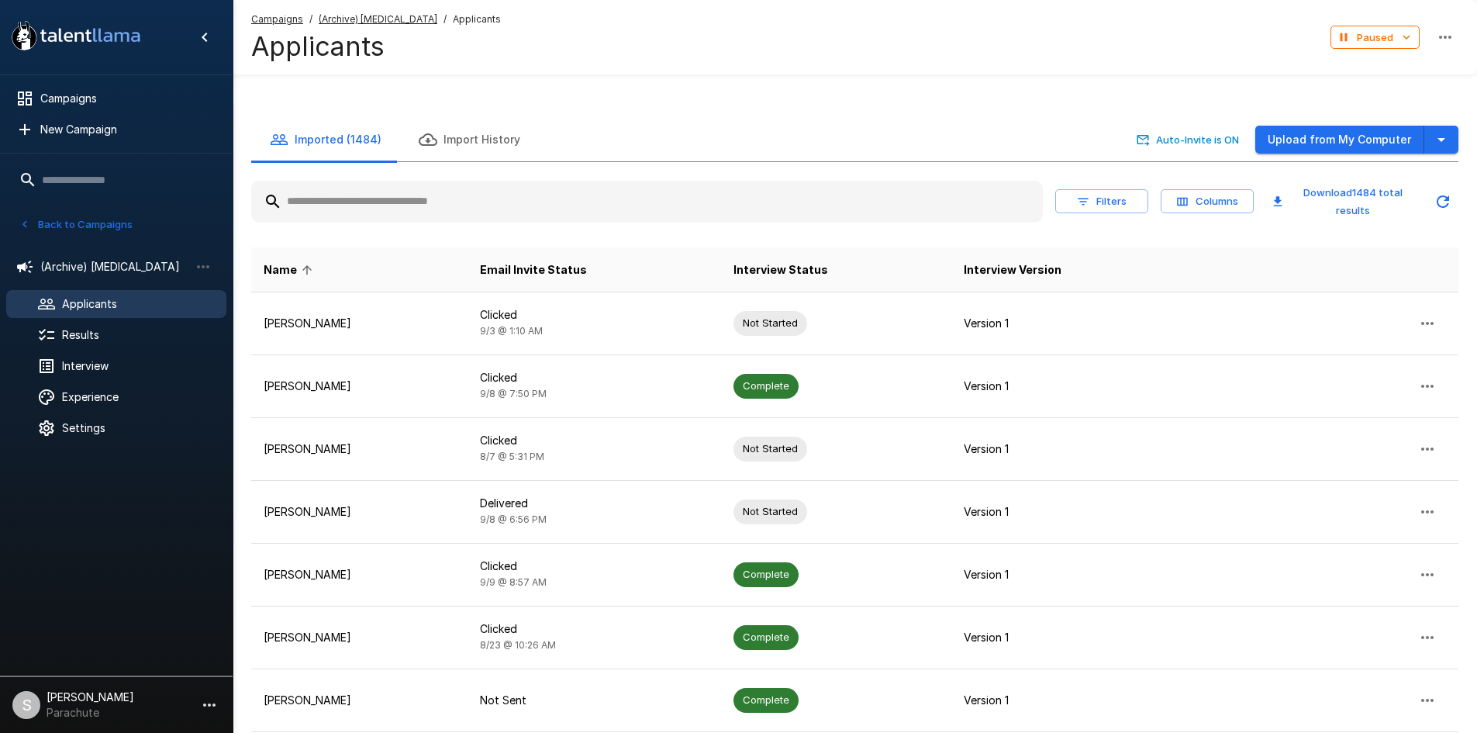
click at [398, 192] on input "text" at bounding box center [647, 202] width 792 height 28
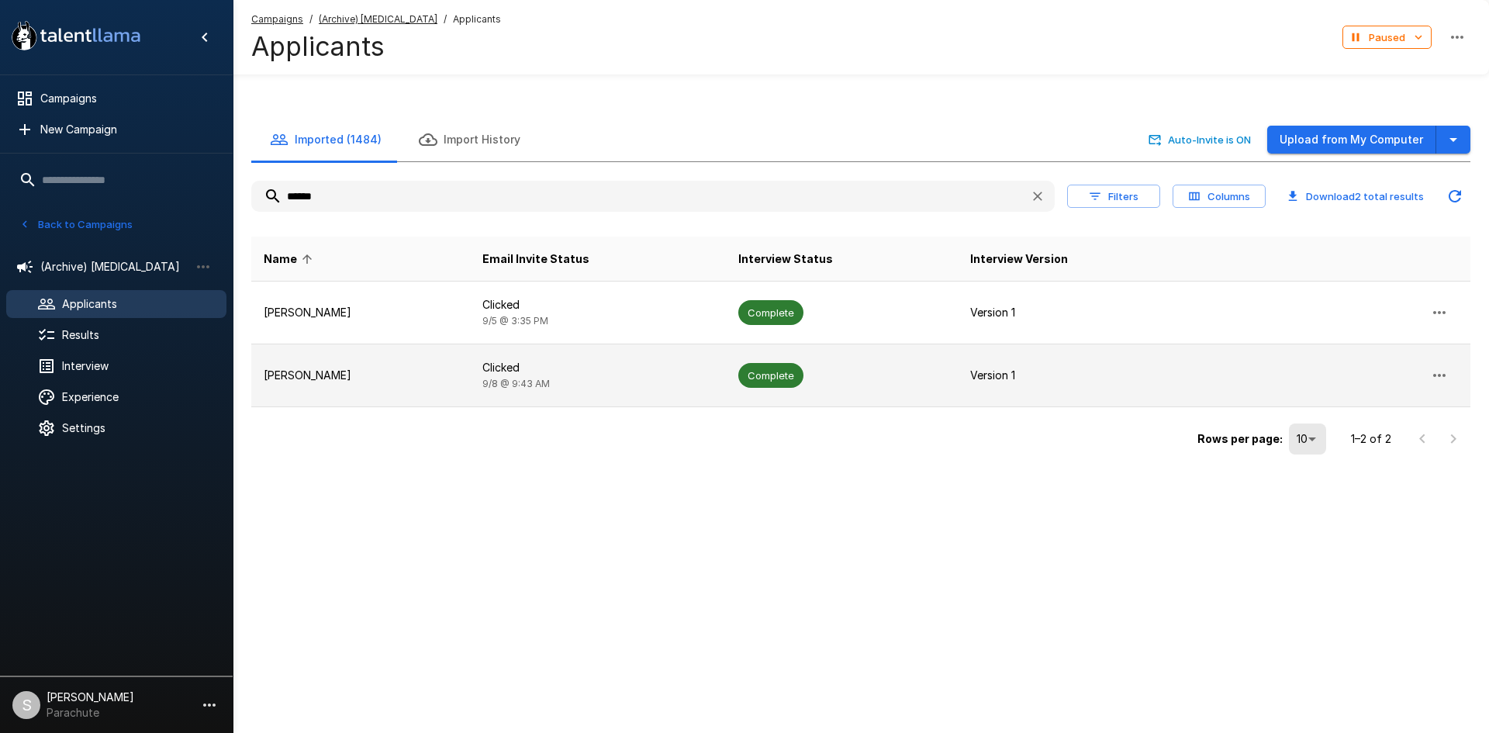
type input "******"
click at [519, 366] on p "Clicked" at bounding box center [597, 368] width 231 height 16
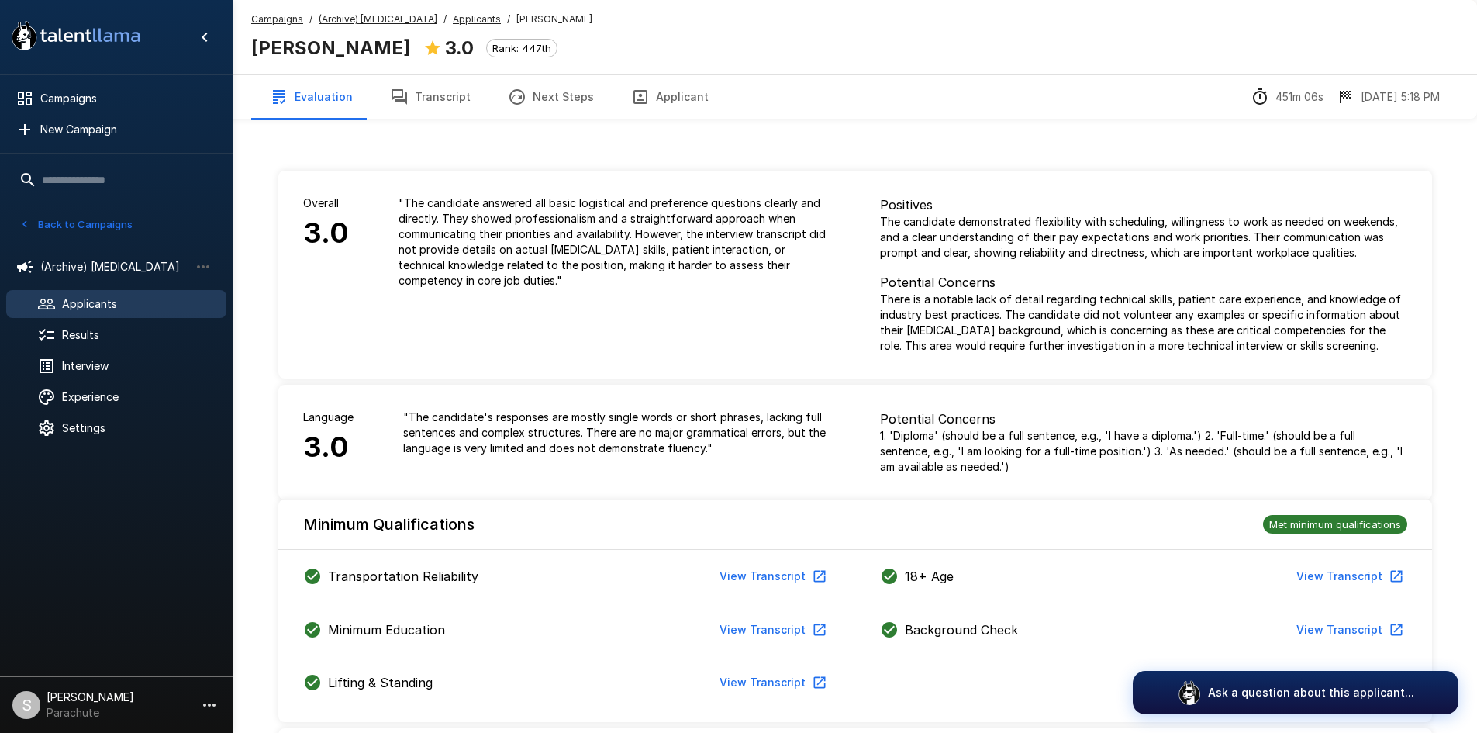
click at [448, 101] on button "Transcript" at bounding box center [430, 96] width 118 height 43
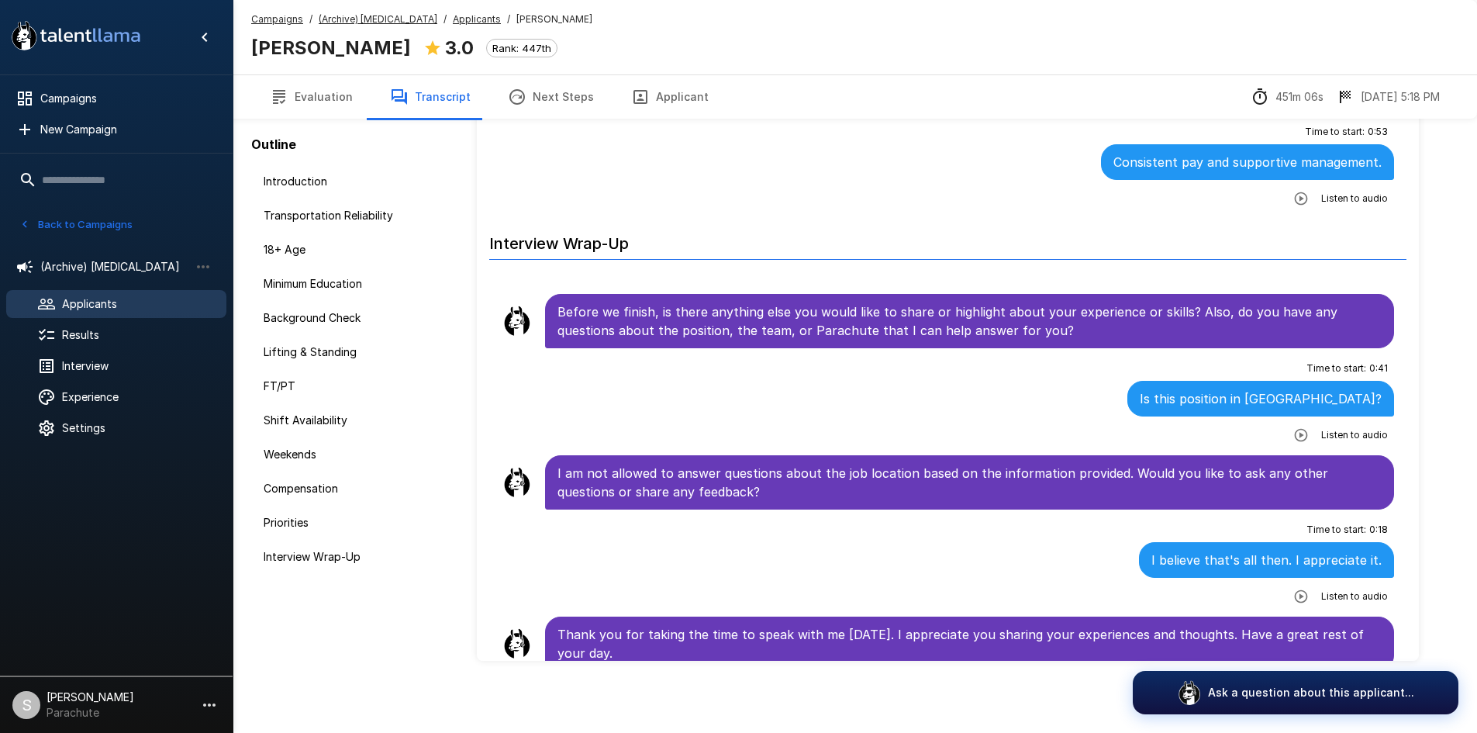
scroll to position [110, 0]
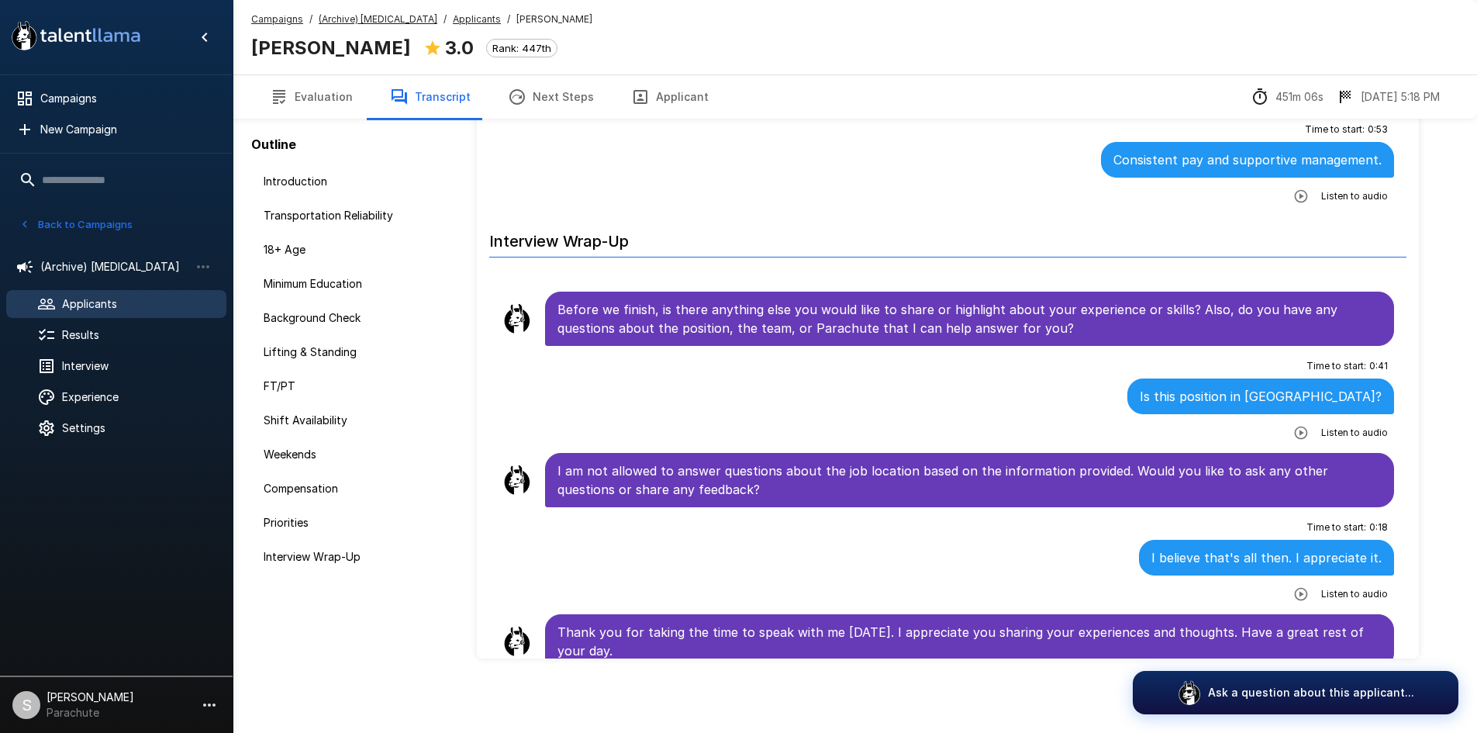
click at [453, 18] on u "Applicants" at bounding box center [477, 19] width 48 height 12
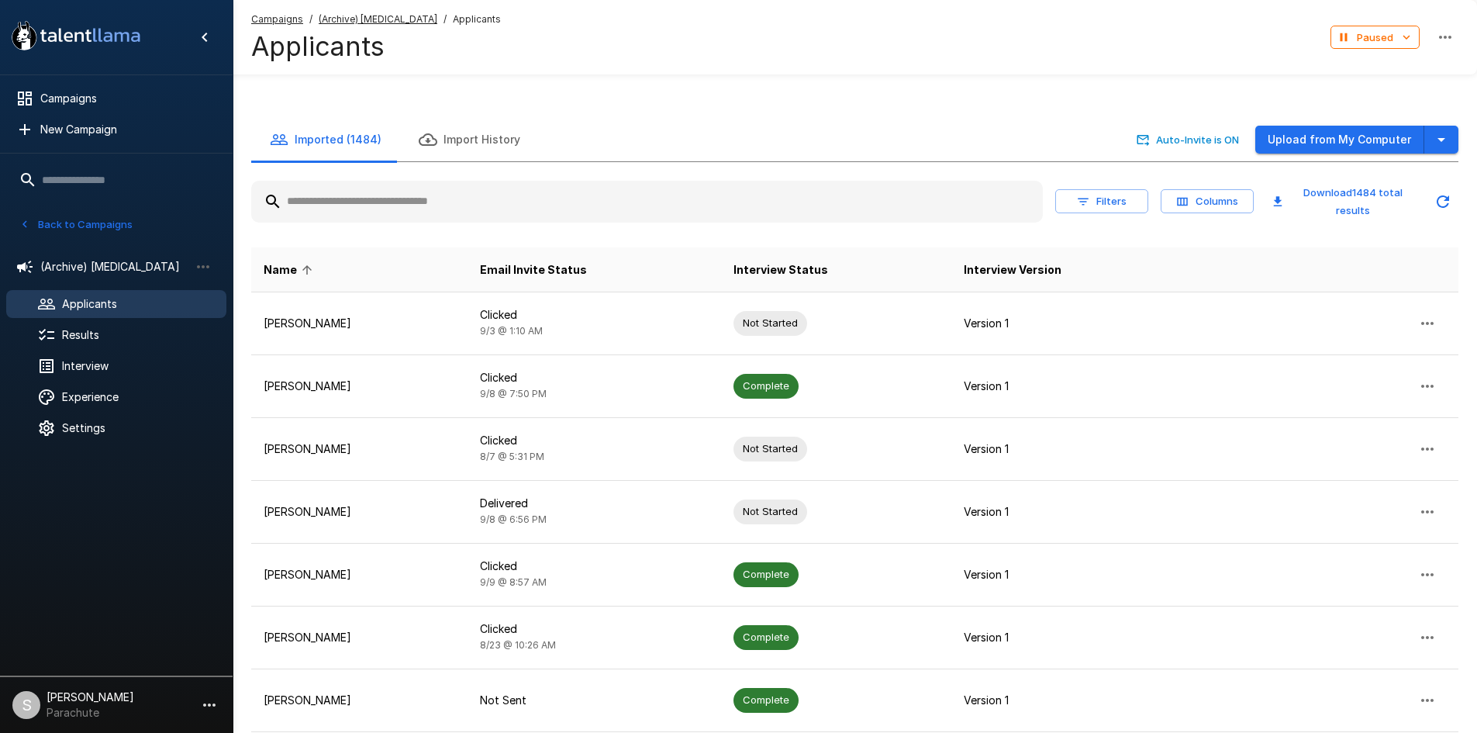
click at [370, 203] on input "text" at bounding box center [647, 202] width 792 height 28
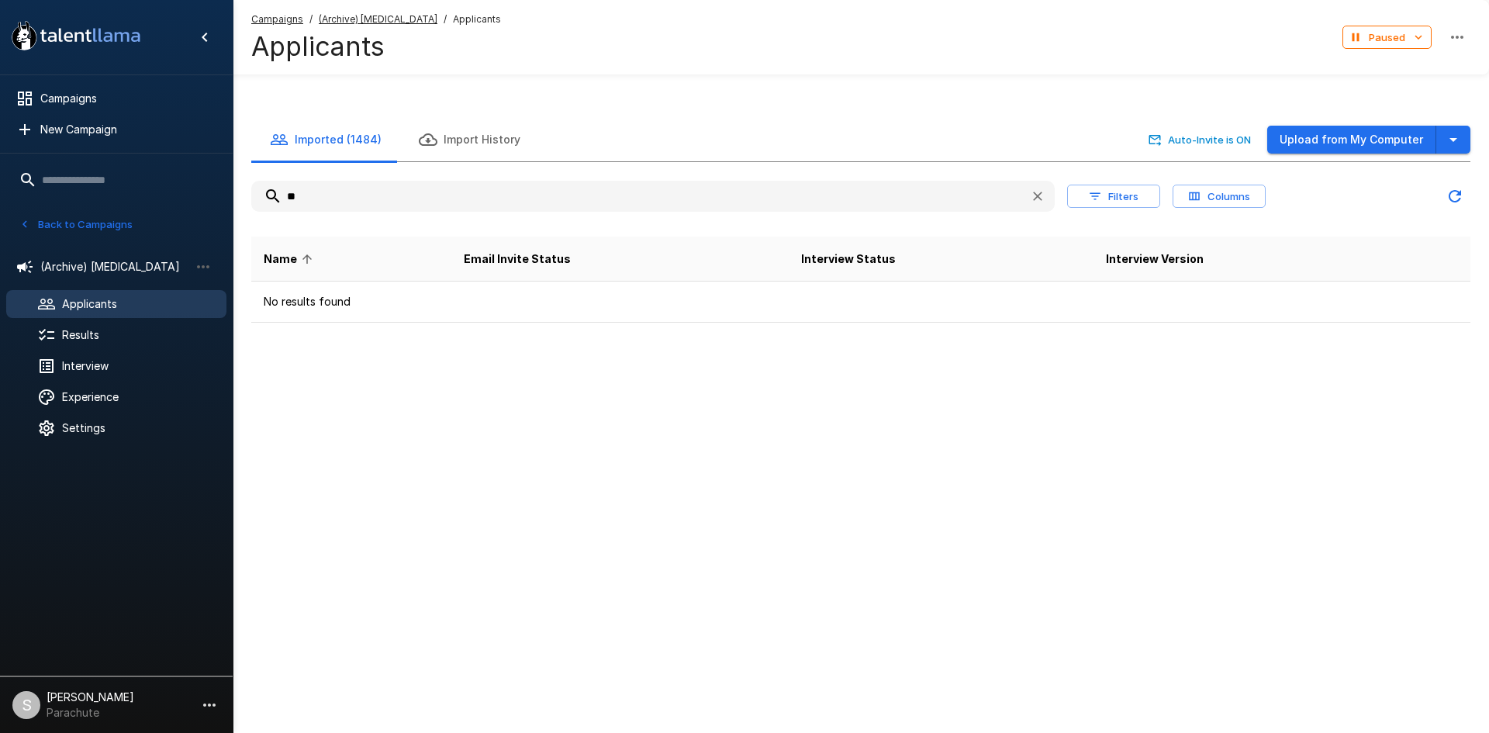
type input "*"
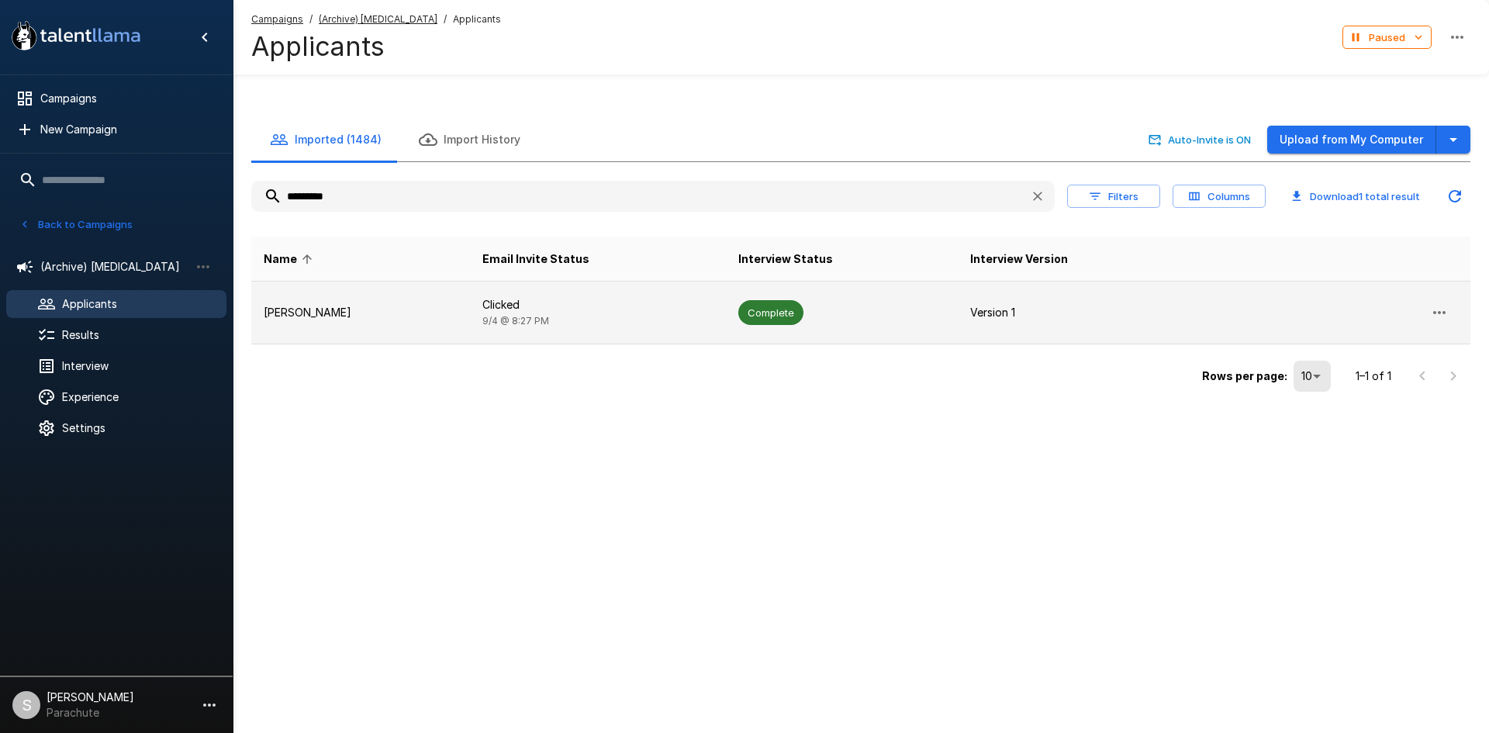
type input "*********"
click at [442, 312] on p "[PERSON_NAME]" at bounding box center [361, 313] width 194 height 16
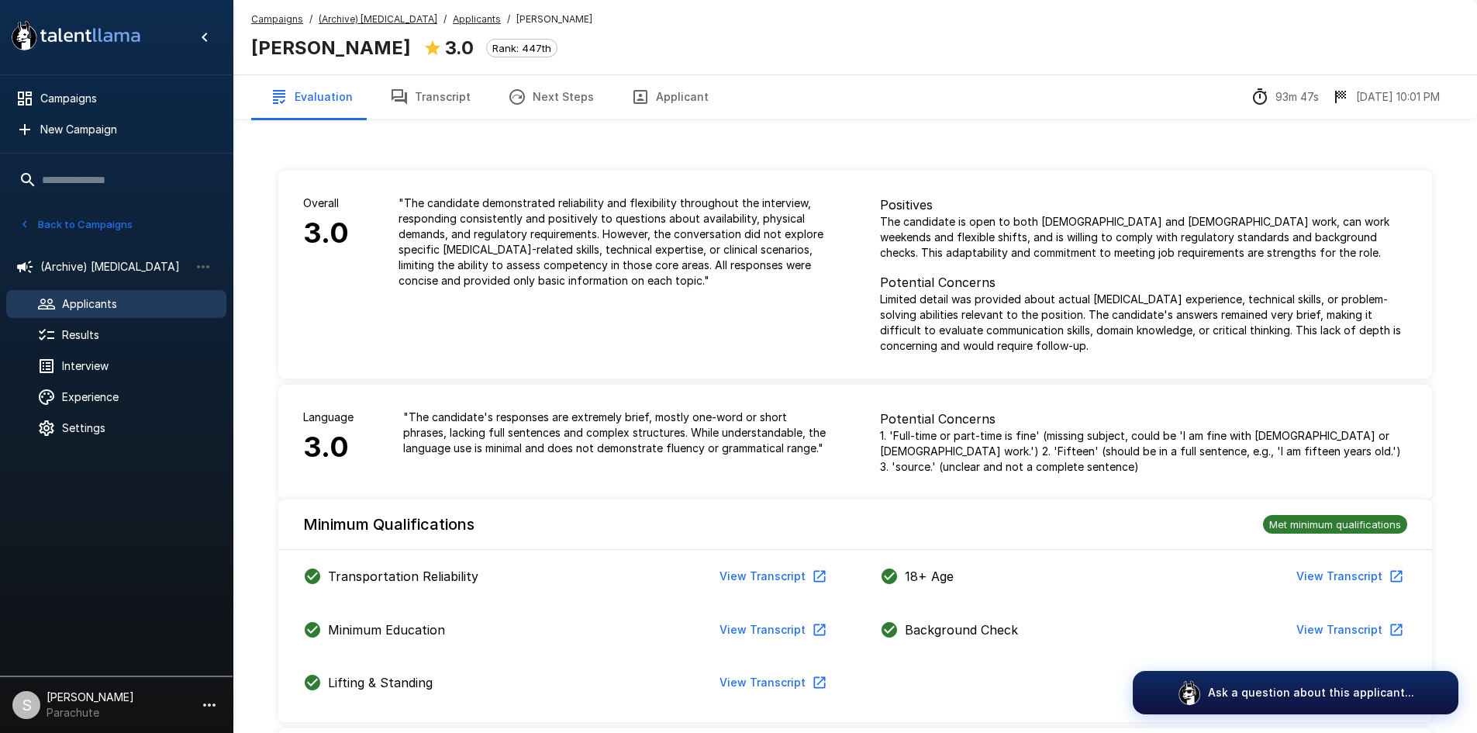
click at [430, 102] on button "Transcript" at bounding box center [430, 96] width 118 height 43
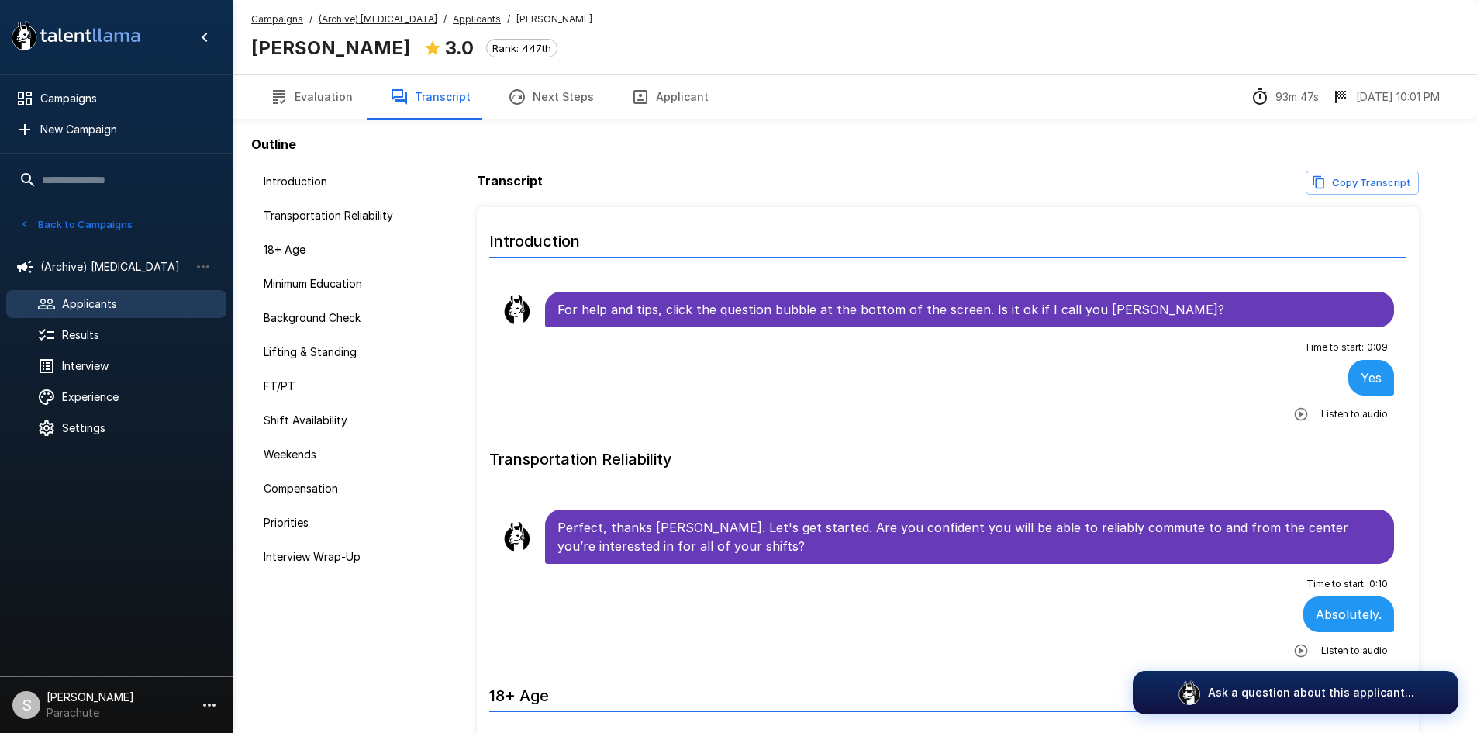
drag, startPoint x: 444, startPoint y: 21, endPoint x: 377, endPoint y: 99, distance: 103.4
click at [453, 21] on u "Applicants" at bounding box center [477, 19] width 48 height 12
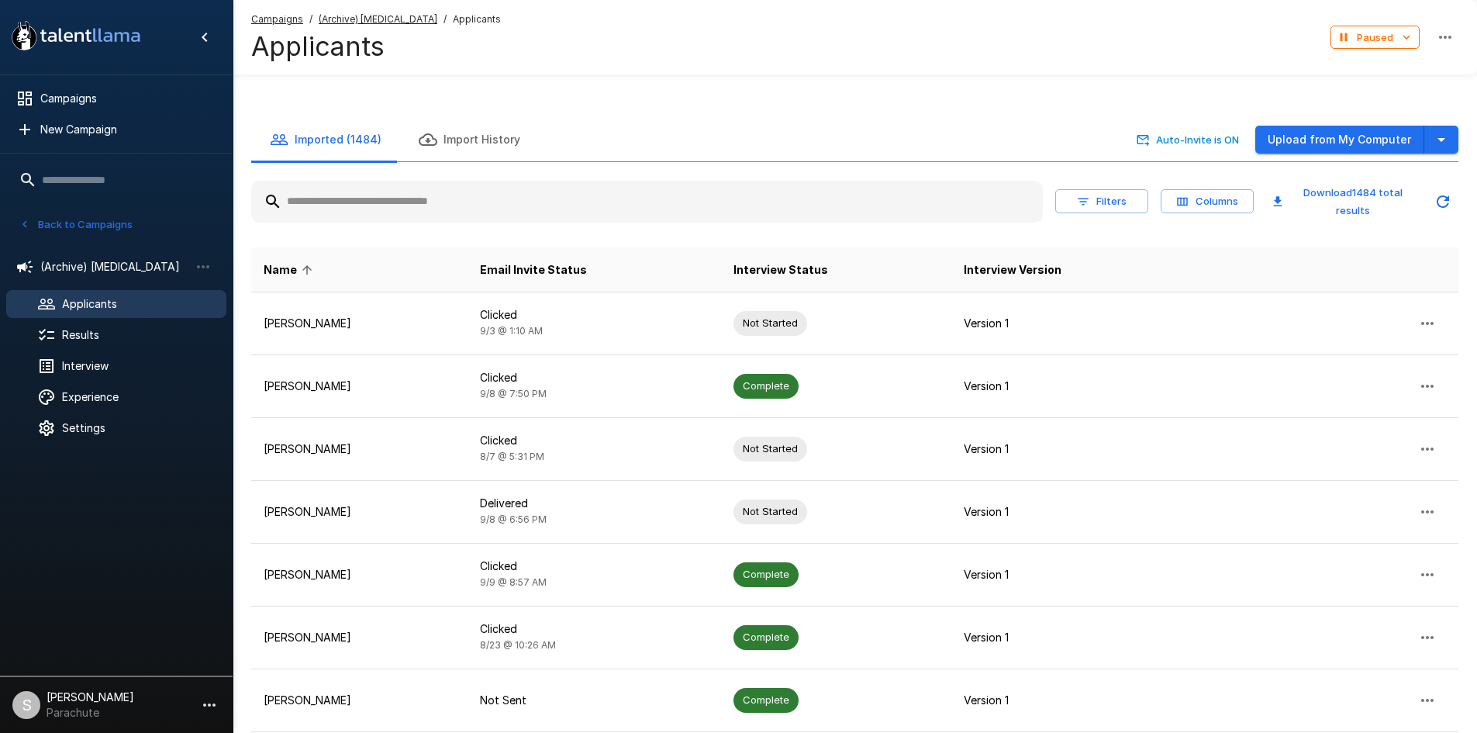
click at [340, 196] on input "text" at bounding box center [647, 202] width 792 height 28
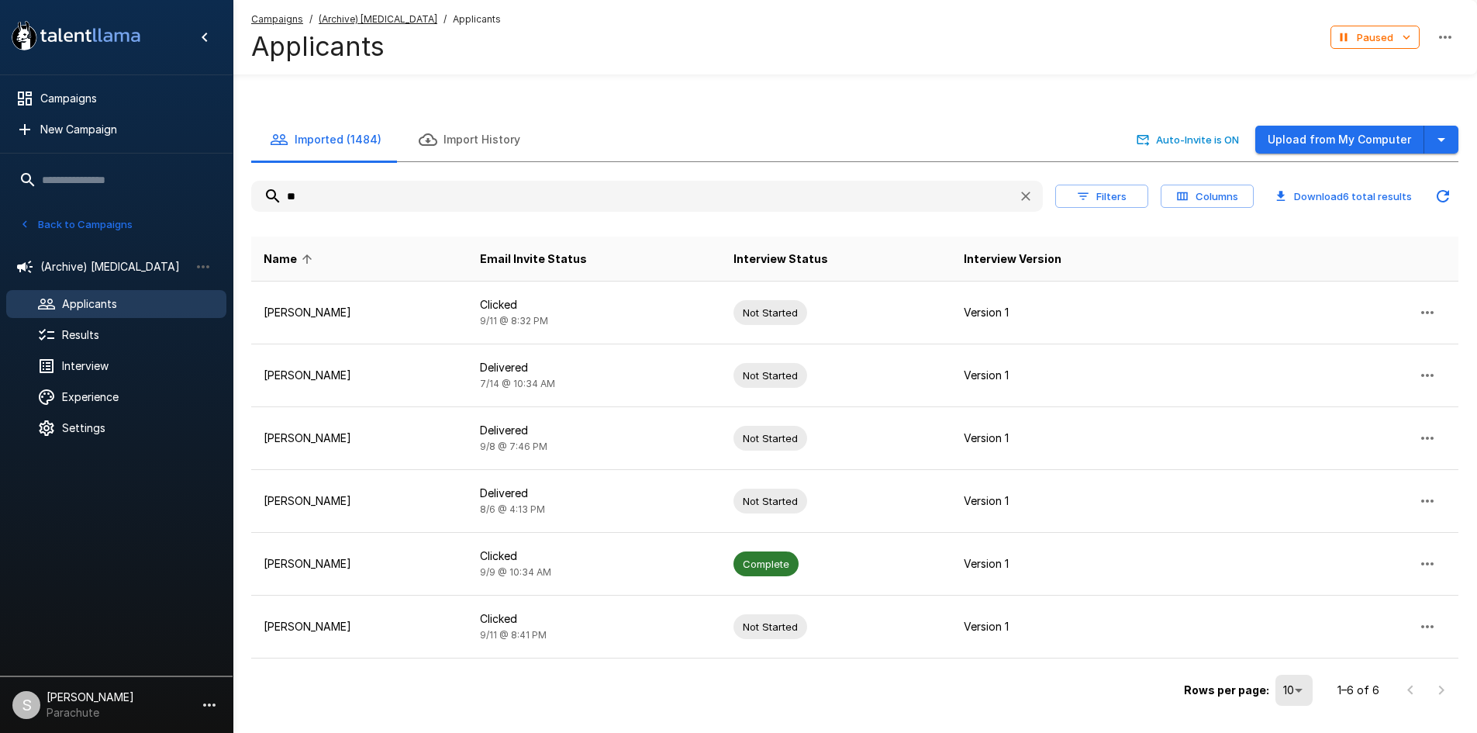
type input "*"
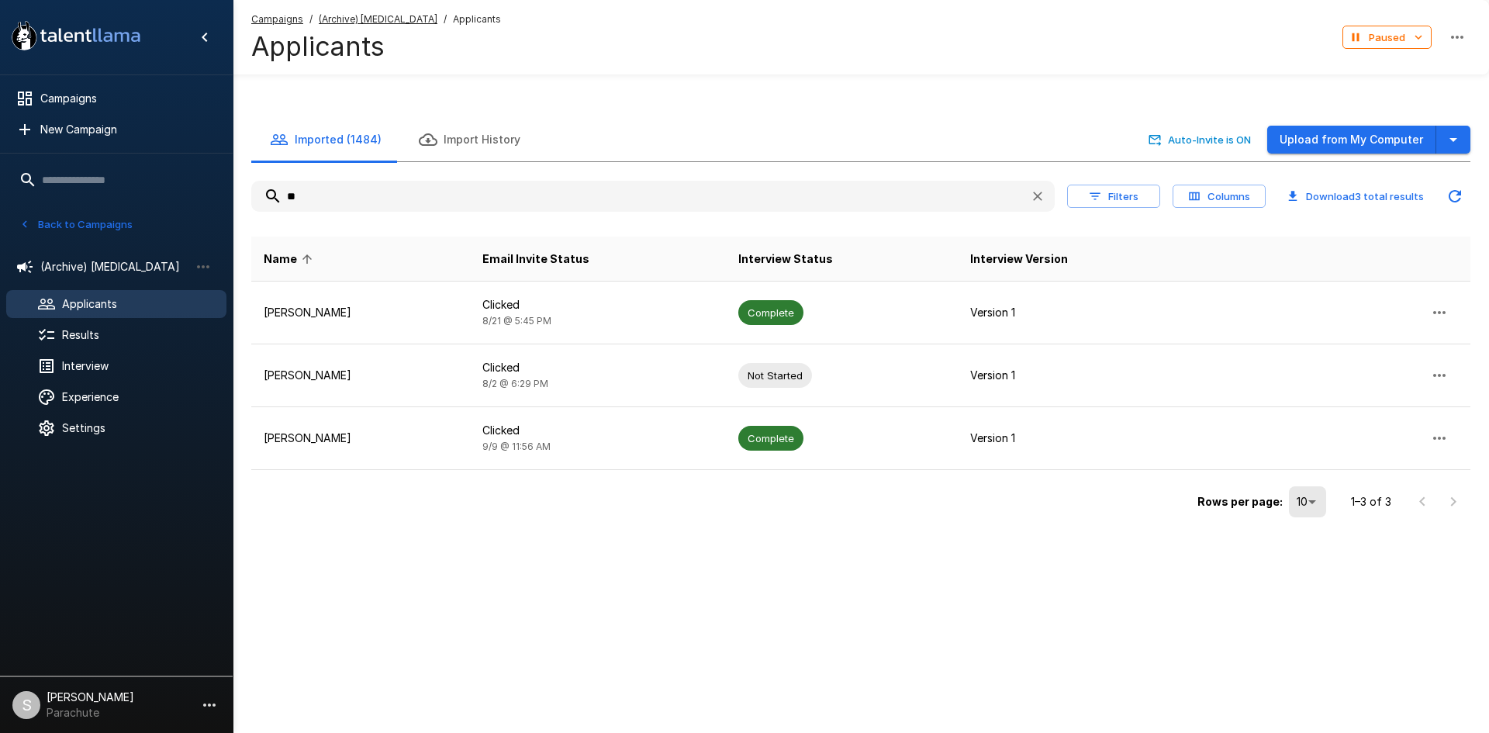
type input "*"
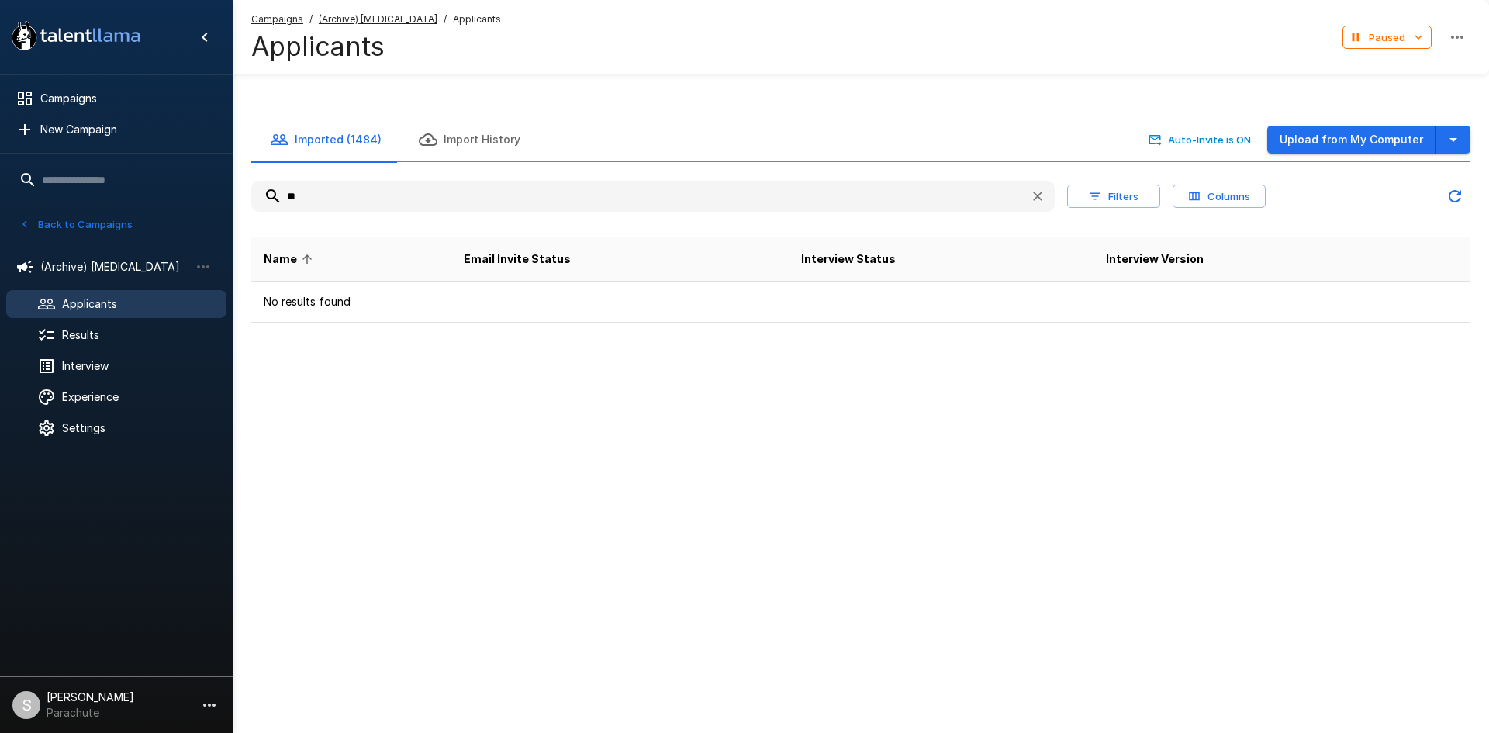
type input "*"
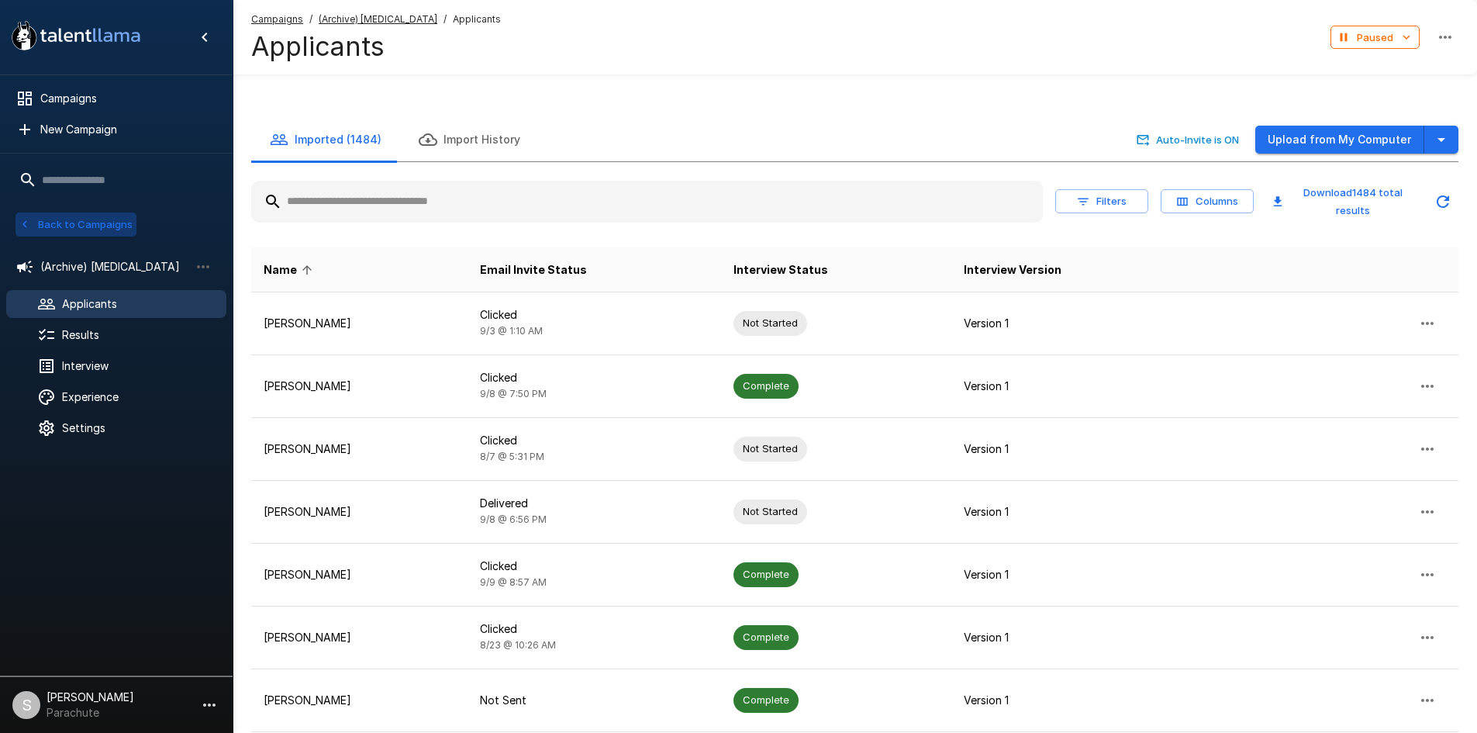
click at [107, 222] on button "Back to Campaigns" at bounding box center [76, 224] width 121 height 24
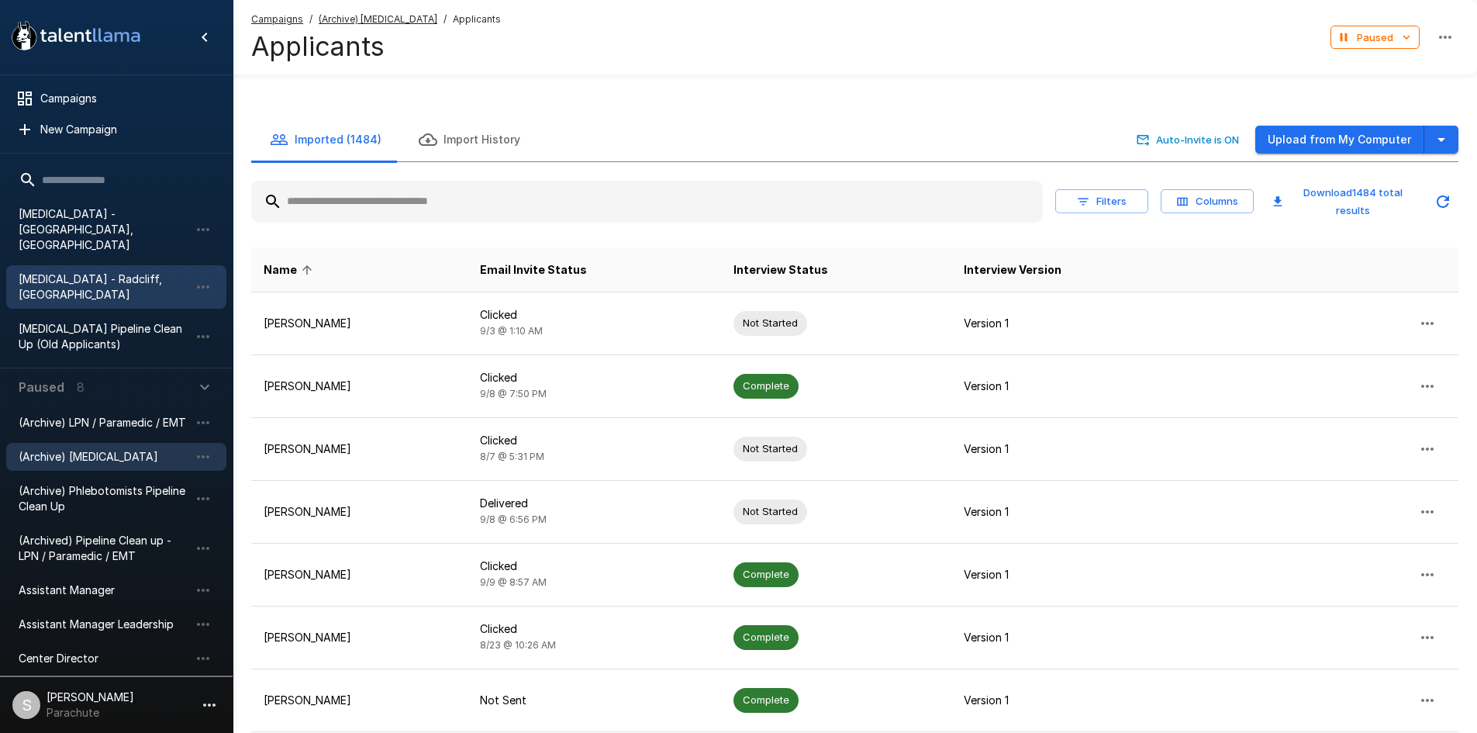
scroll to position [369, 0]
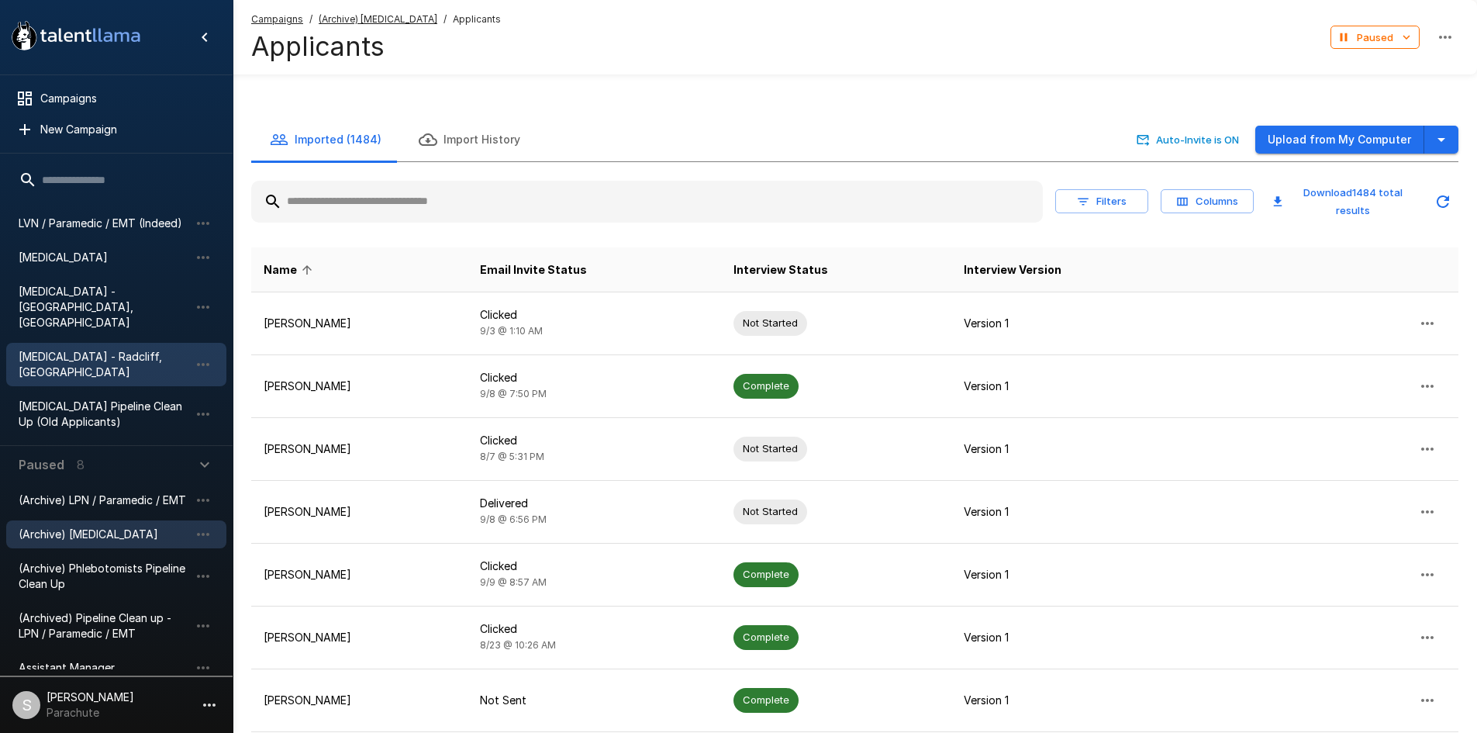
click at [105, 251] on span "[MEDICAL_DATA]" at bounding box center [104, 258] width 171 height 16
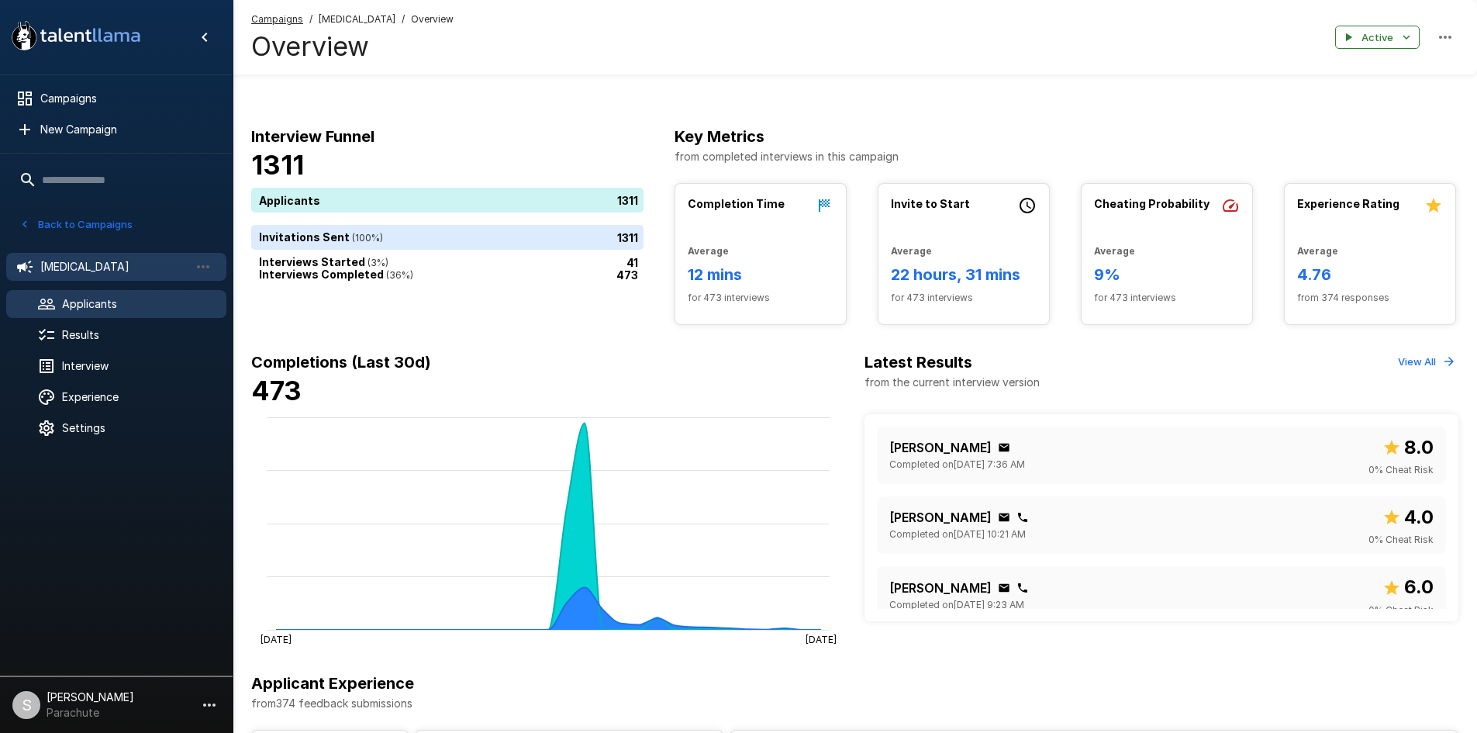
click at [79, 307] on span "Applicants" at bounding box center [138, 304] width 152 height 16
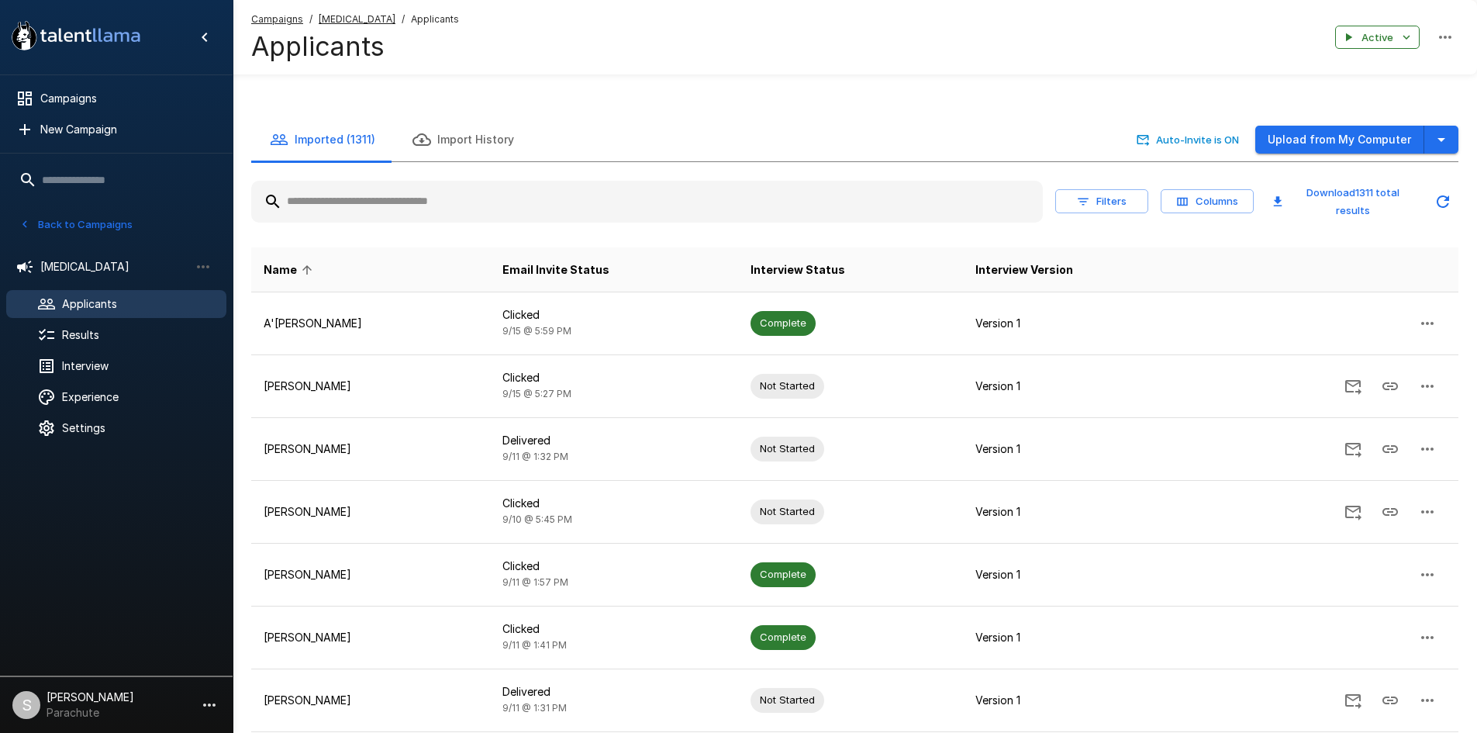
click at [492, 209] on input "text" at bounding box center [647, 202] width 792 height 28
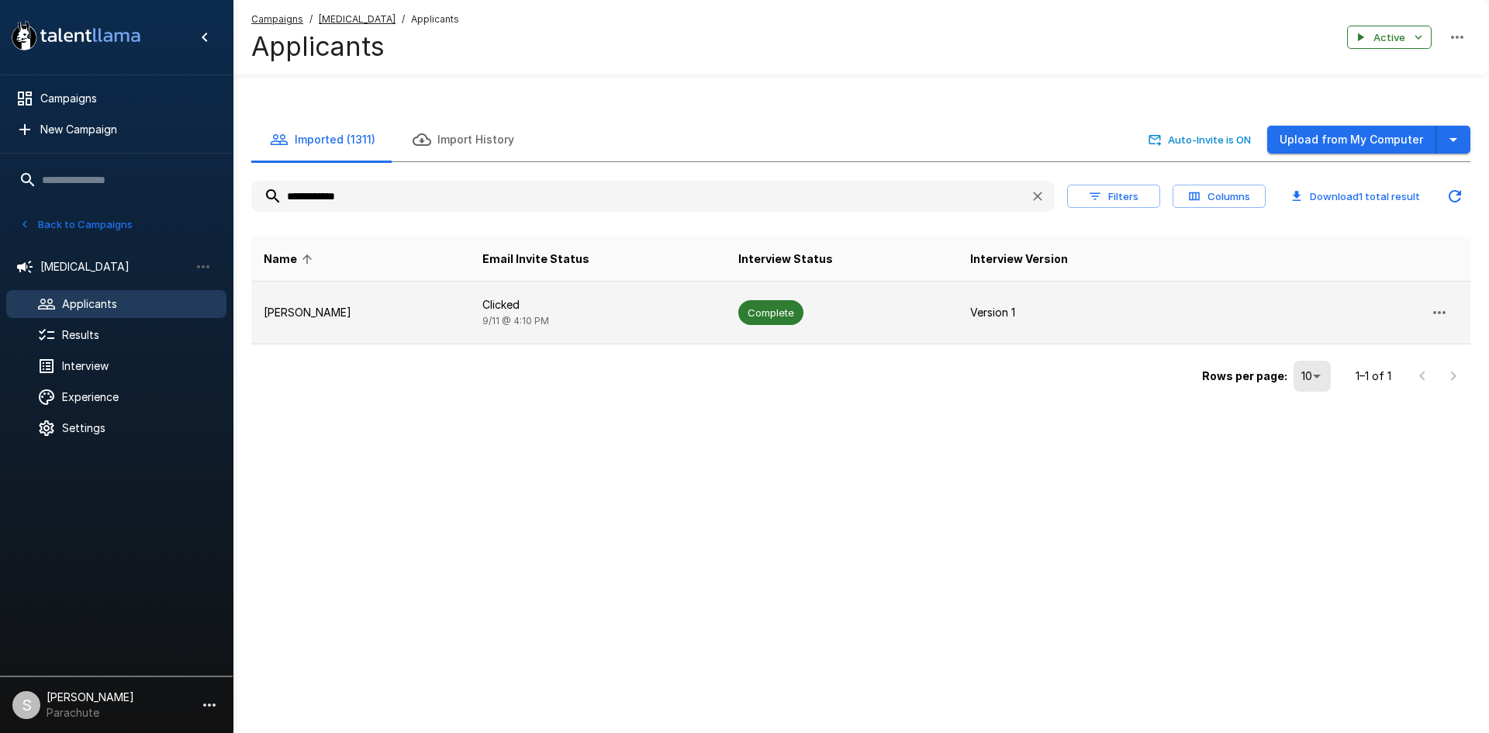
type input "**********"
click at [482, 323] on span "[DATE] 4:10 PM" at bounding box center [515, 321] width 67 height 12
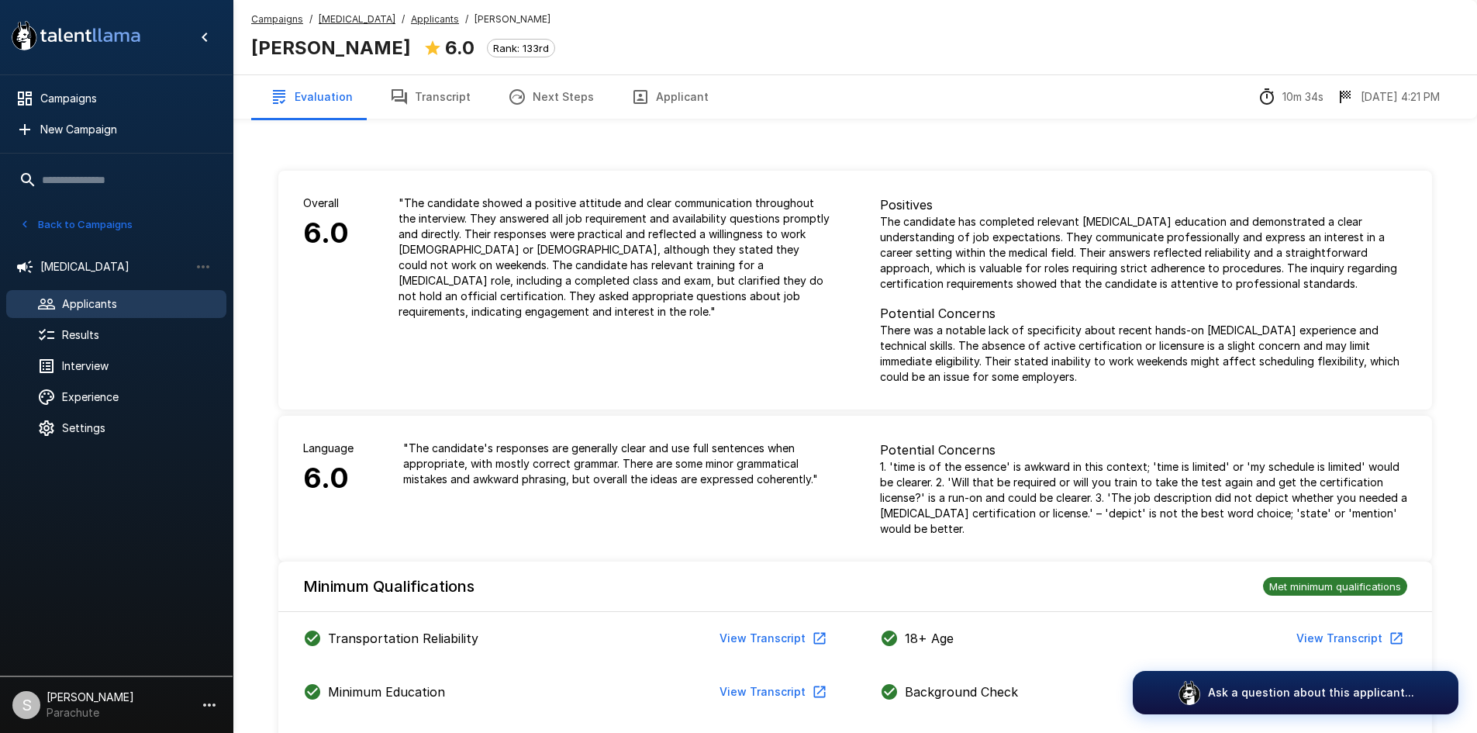
click at [435, 94] on button "Transcript" at bounding box center [430, 96] width 118 height 43
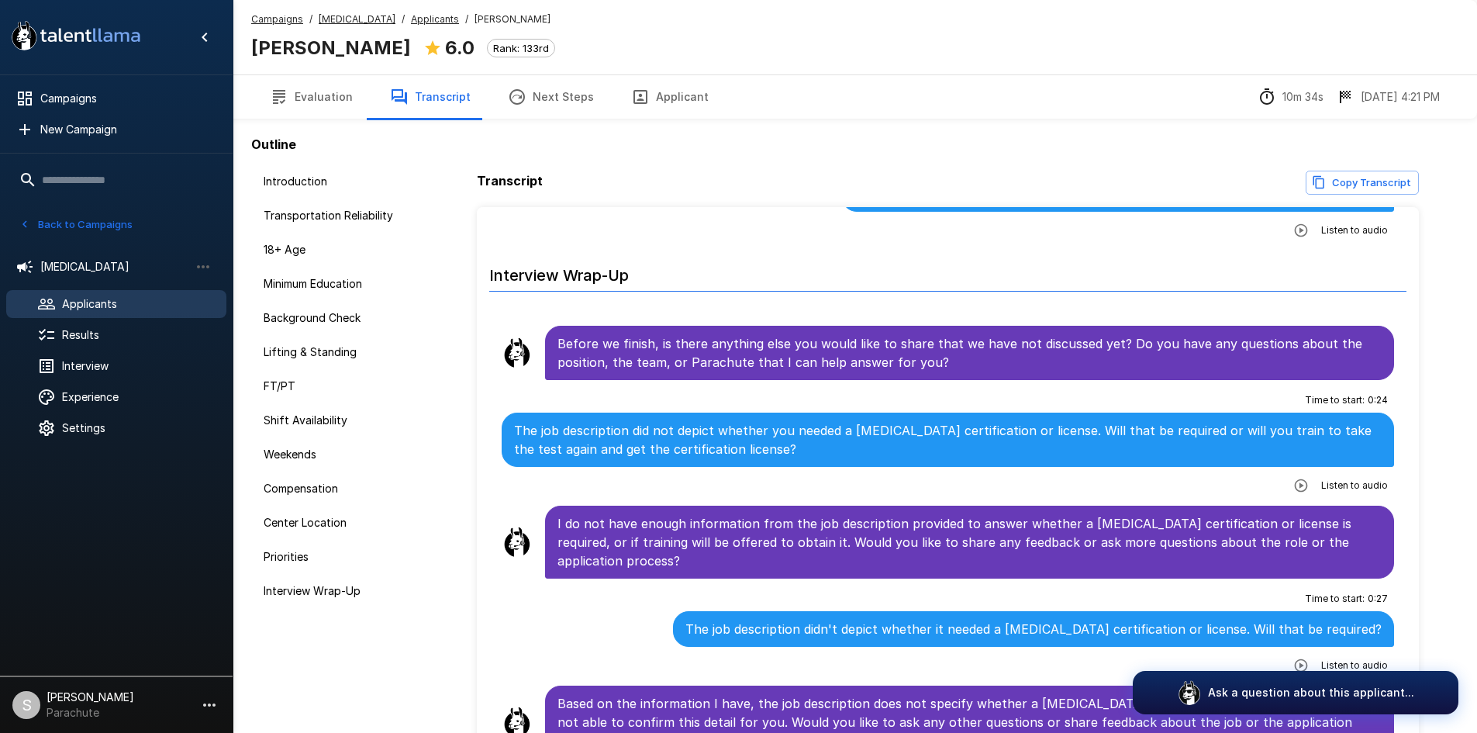
scroll to position [3087, 0]
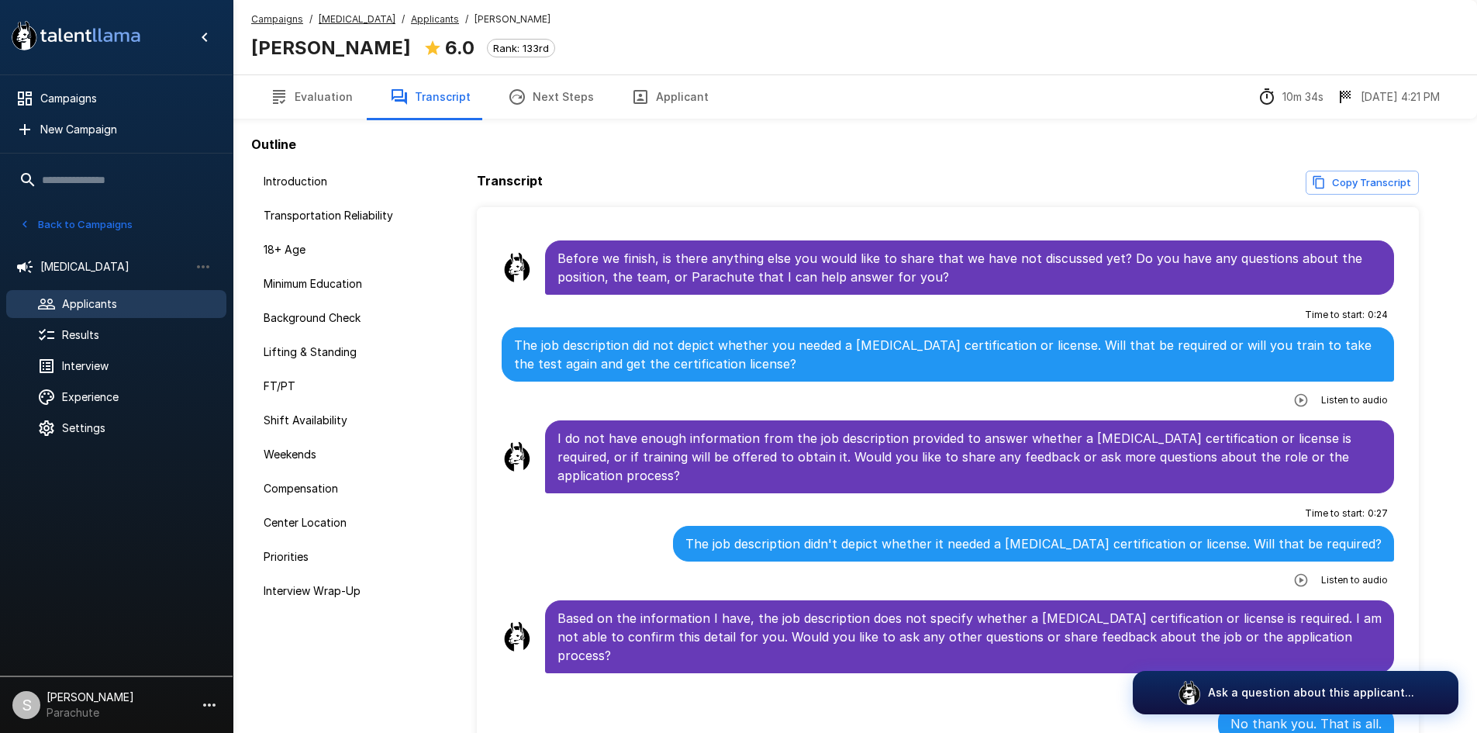
drag, startPoint x: 419, startPoint y: 21, endPoint x: 394, endPoint y: 88, distance: 71.4
click at [419, 20] on u "Applicants" at bounding box center [435, 19] width 48 height 12
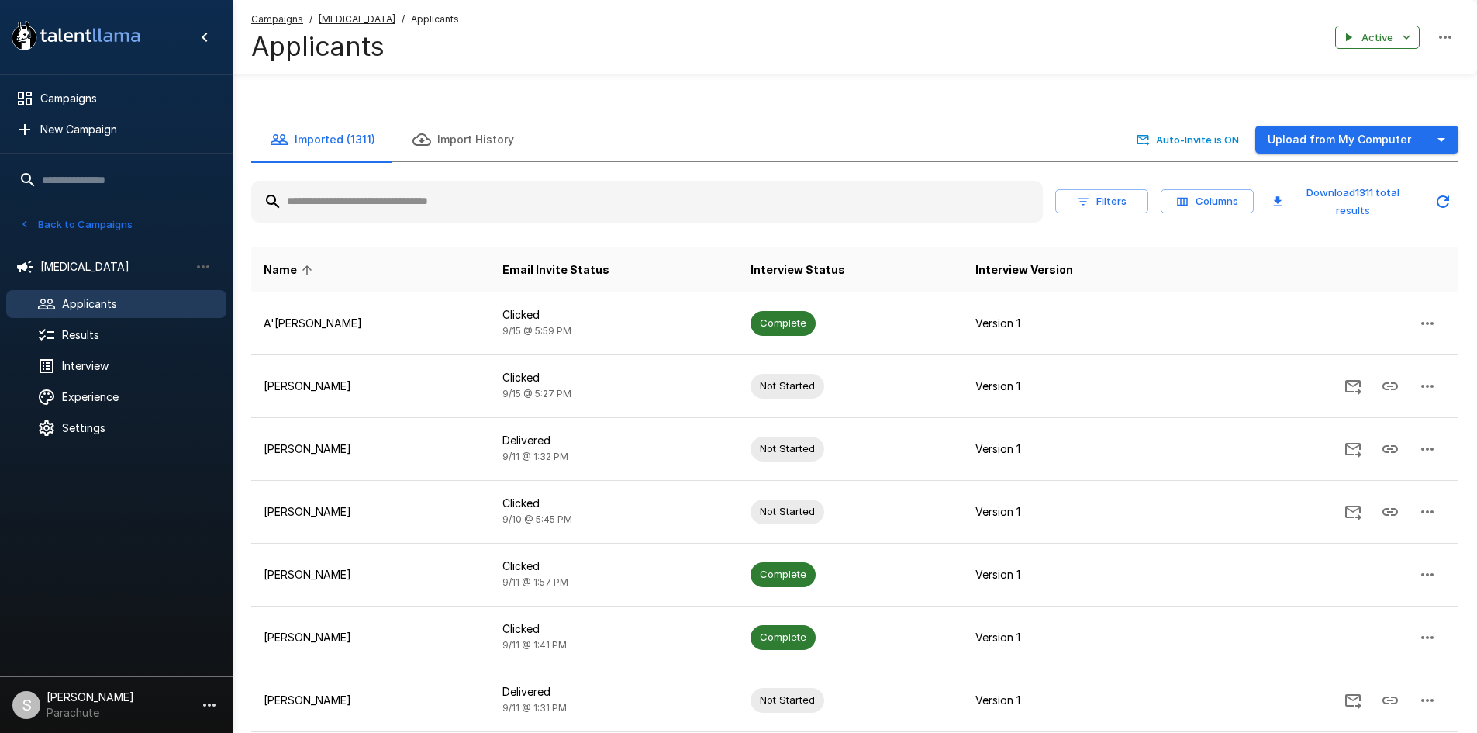
click at [370, 207] on input "text" at bounding box center [647, 202] width 792 height 28
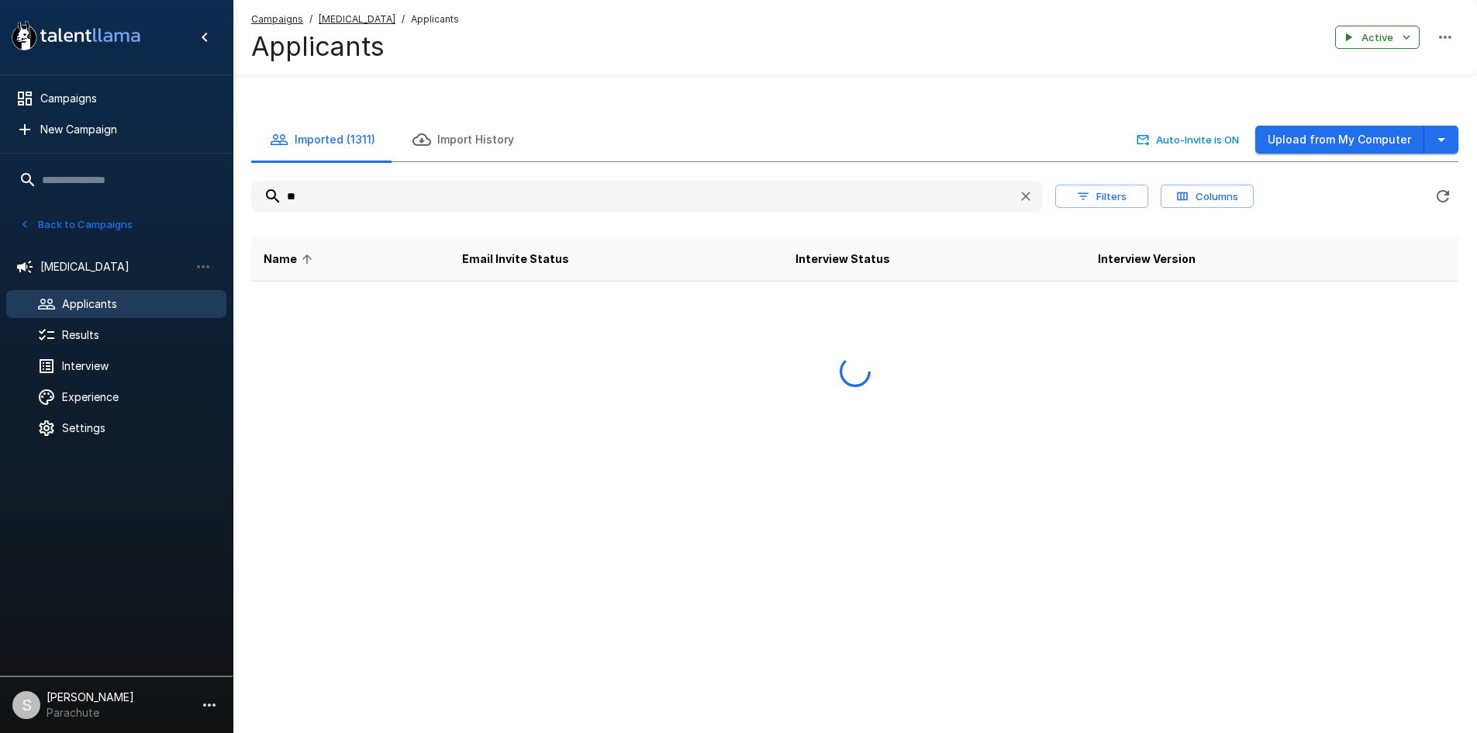
type input "*"
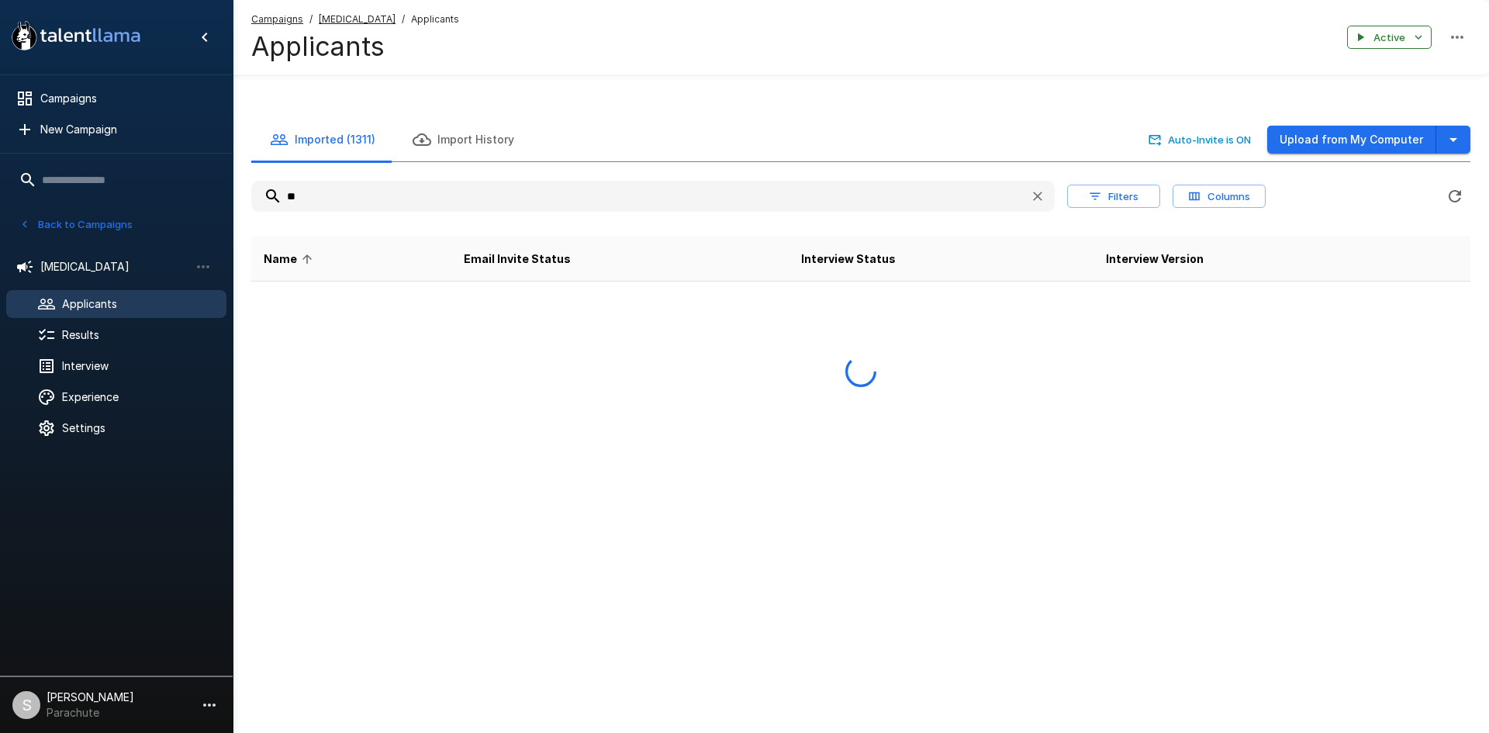
type input "*"
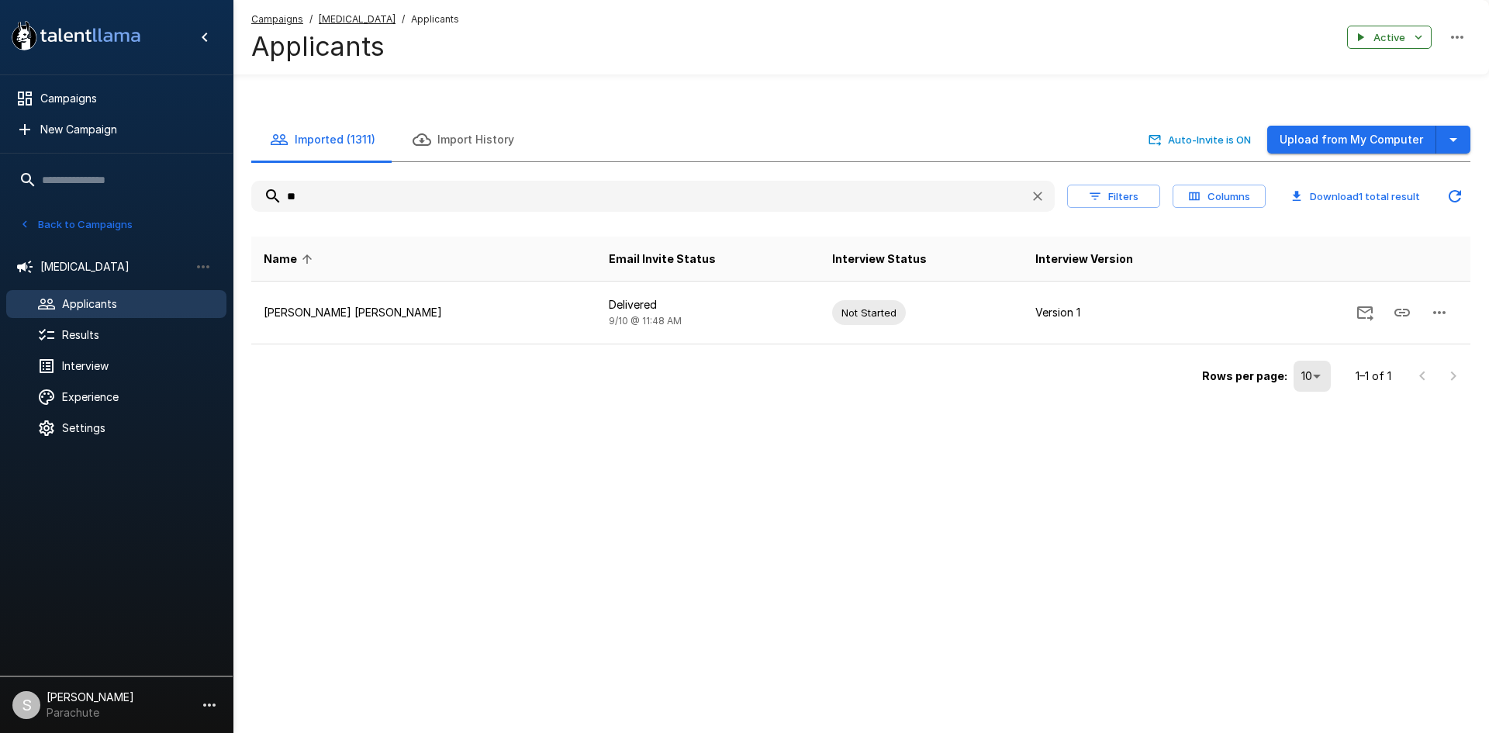
type input "*"
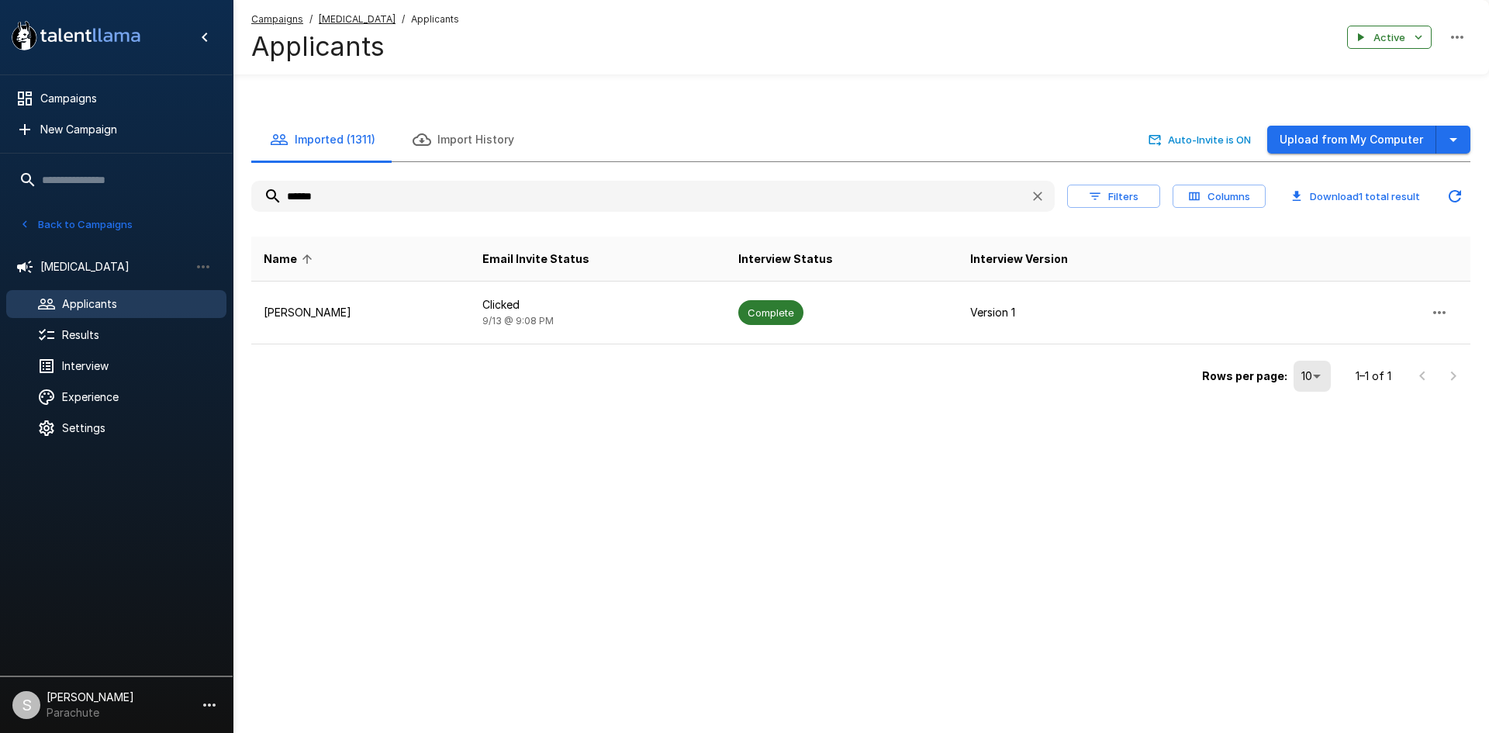
type input "******"
click at [480, 355] on div "Rows per page: 10 ** 1–1 of 1" at bounding box center [860, 370] width 1219 height 52
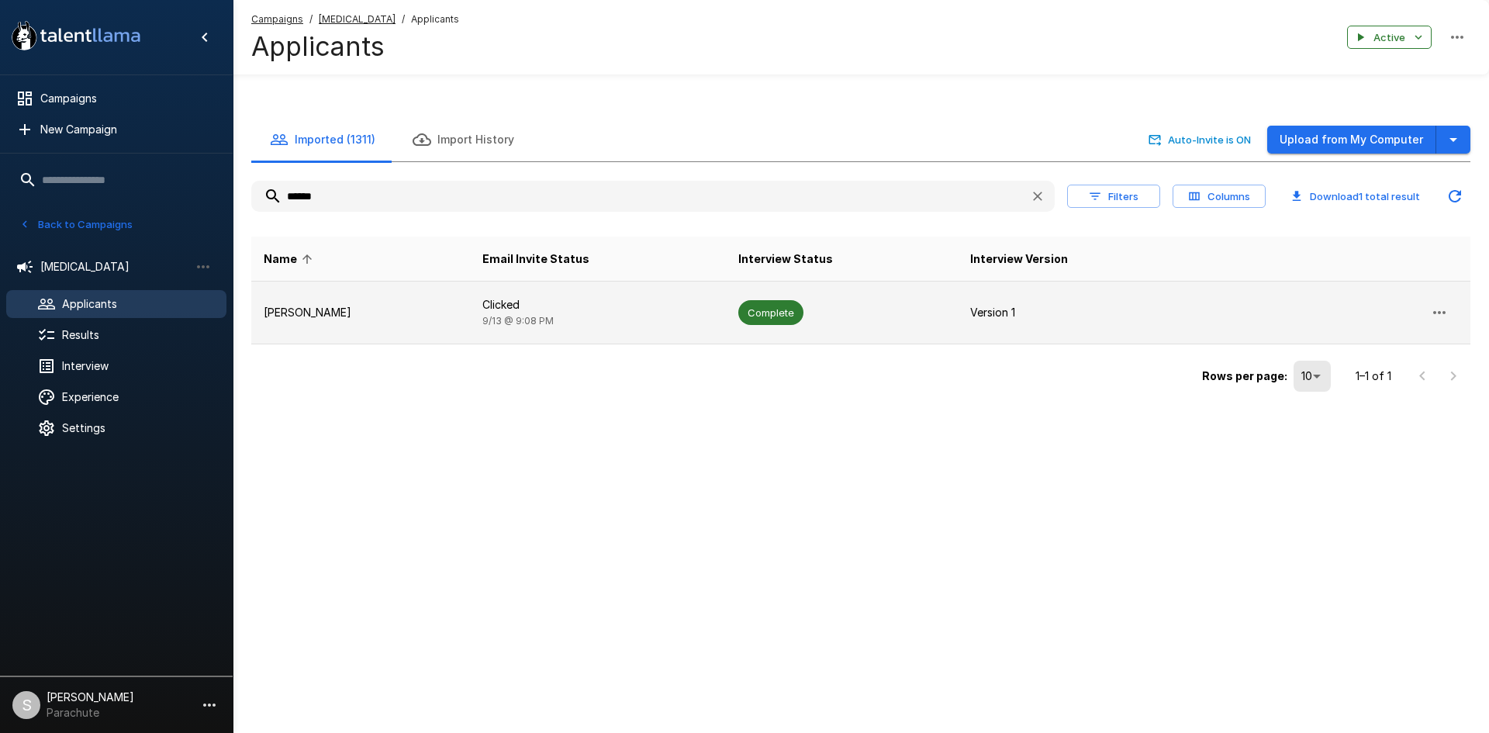
click at [486, 297] on p "Clicked" at bounding box center [597, 305] width 231 height 16
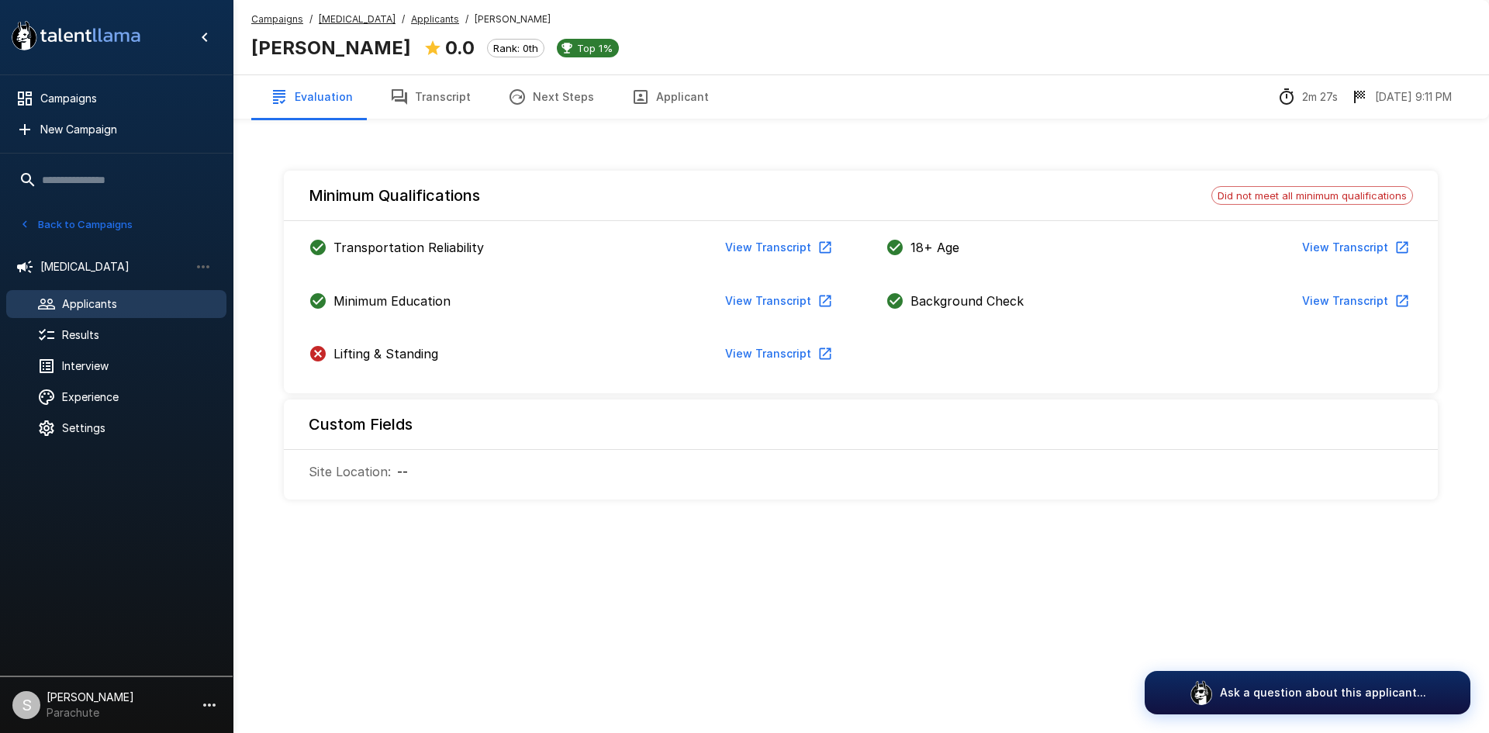
click at [427, 88] on button "Transcript" at bounding box center [430, 96] width 118 height 43
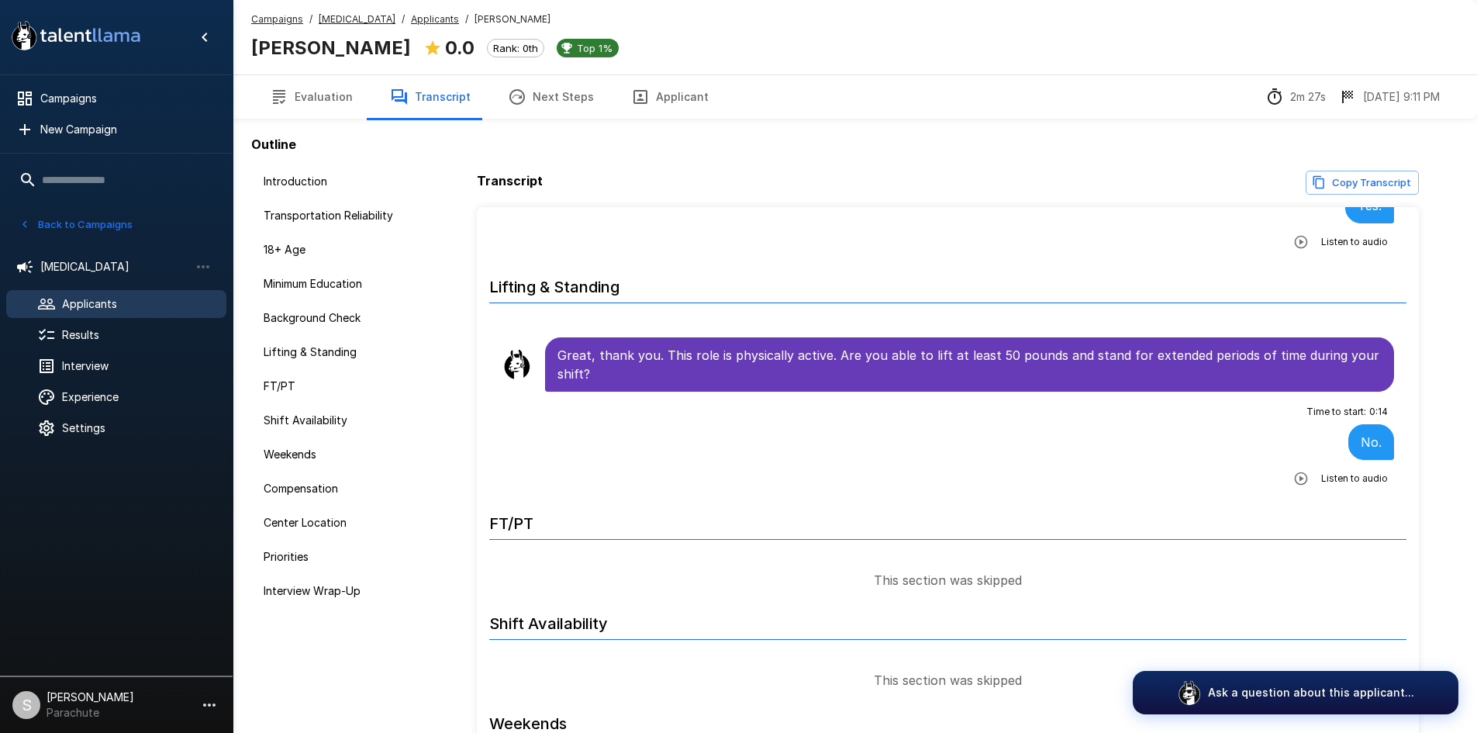
scroll to position [1085, 0]
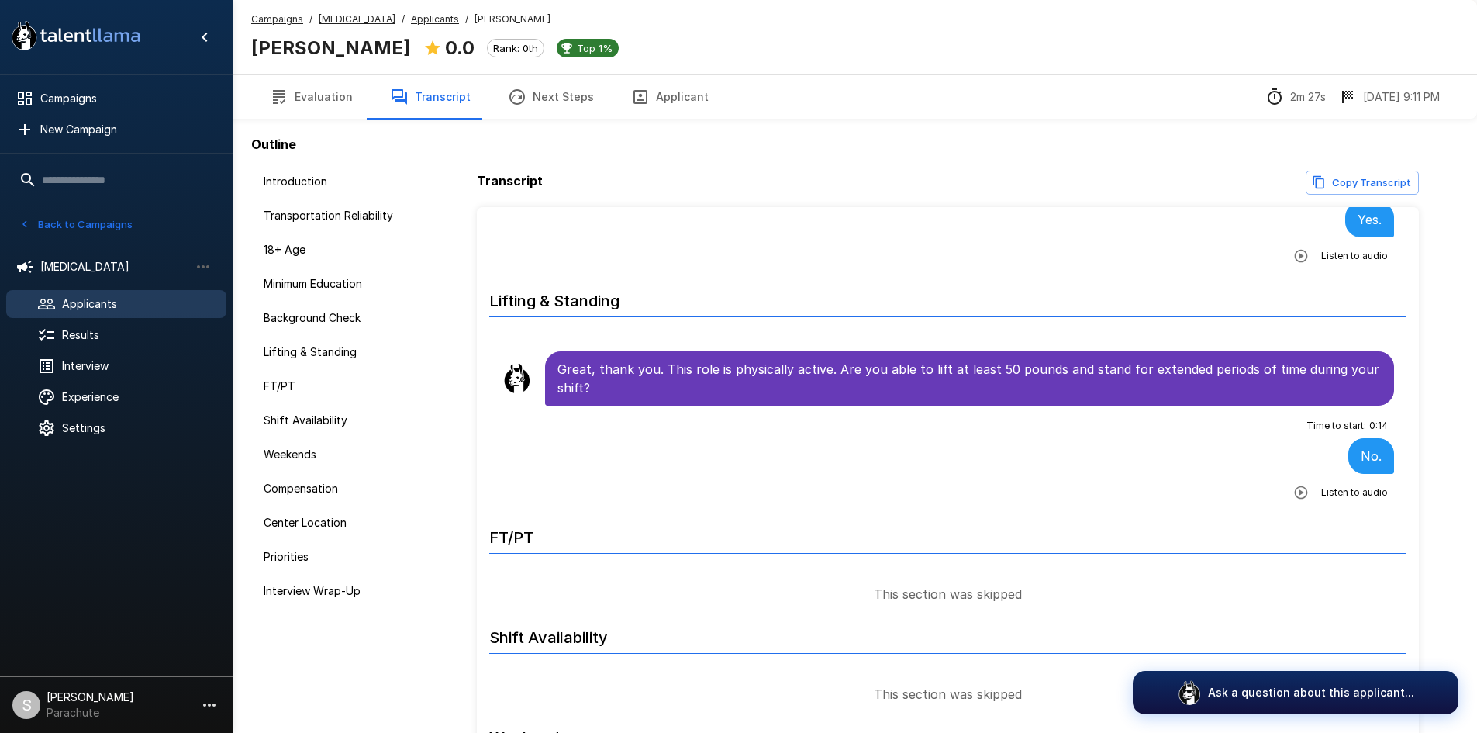
click at [412, 22] on u "Applicants" at bounding box center [435, 19] width 48 height 12
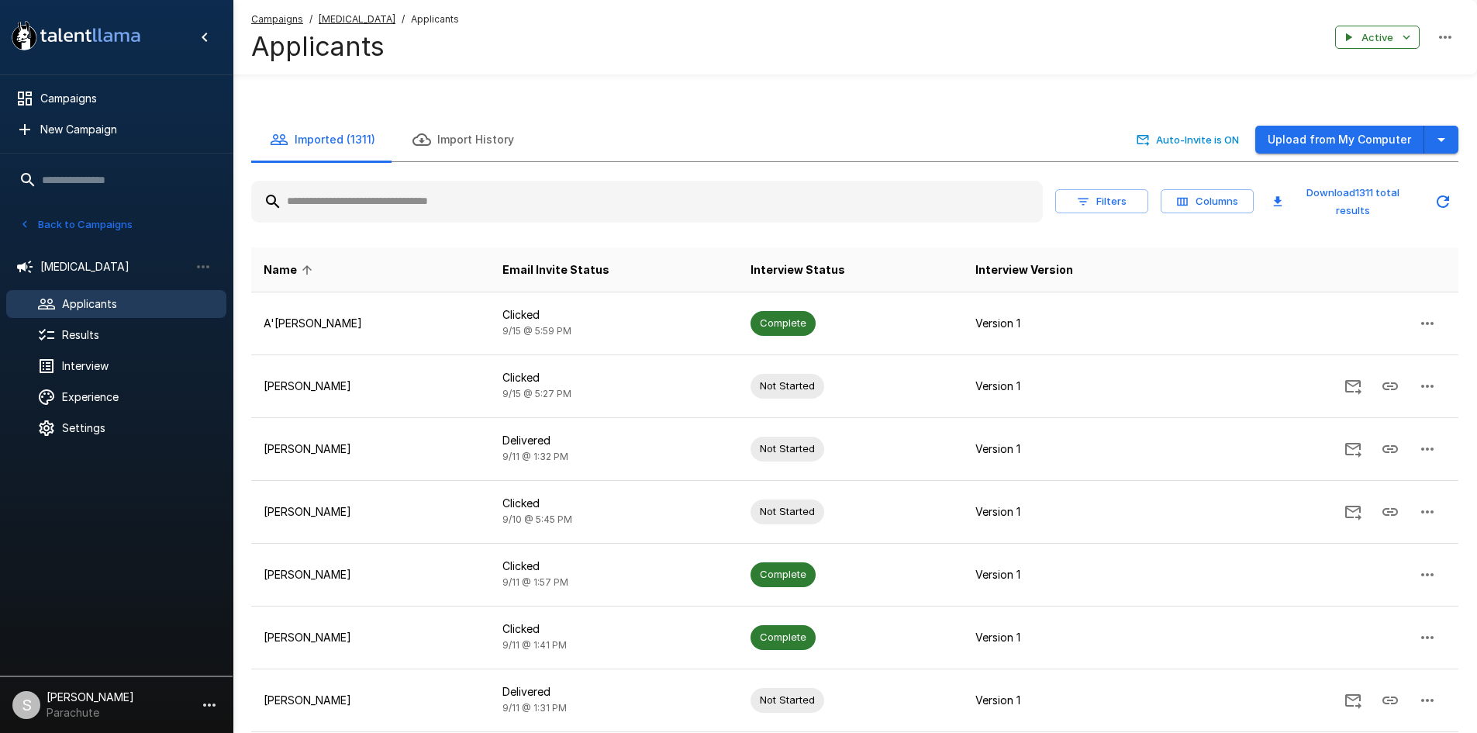
click at [330, 202] on input "text" at bounding box center [647, 202] width 792 height 28
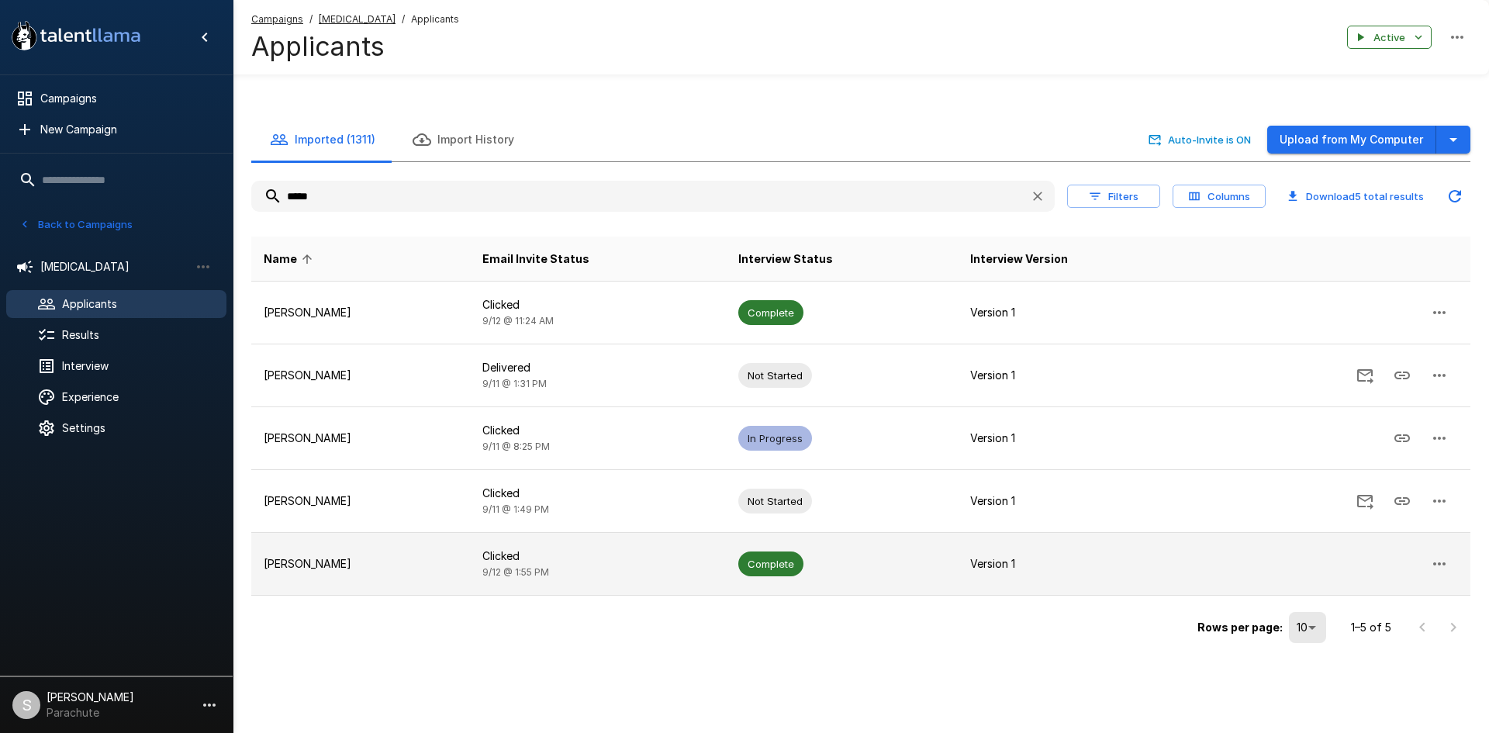
type input "*****"
click at [623, 550] on p "Clicked" at bounding box center [597, 556] width 231 height 16
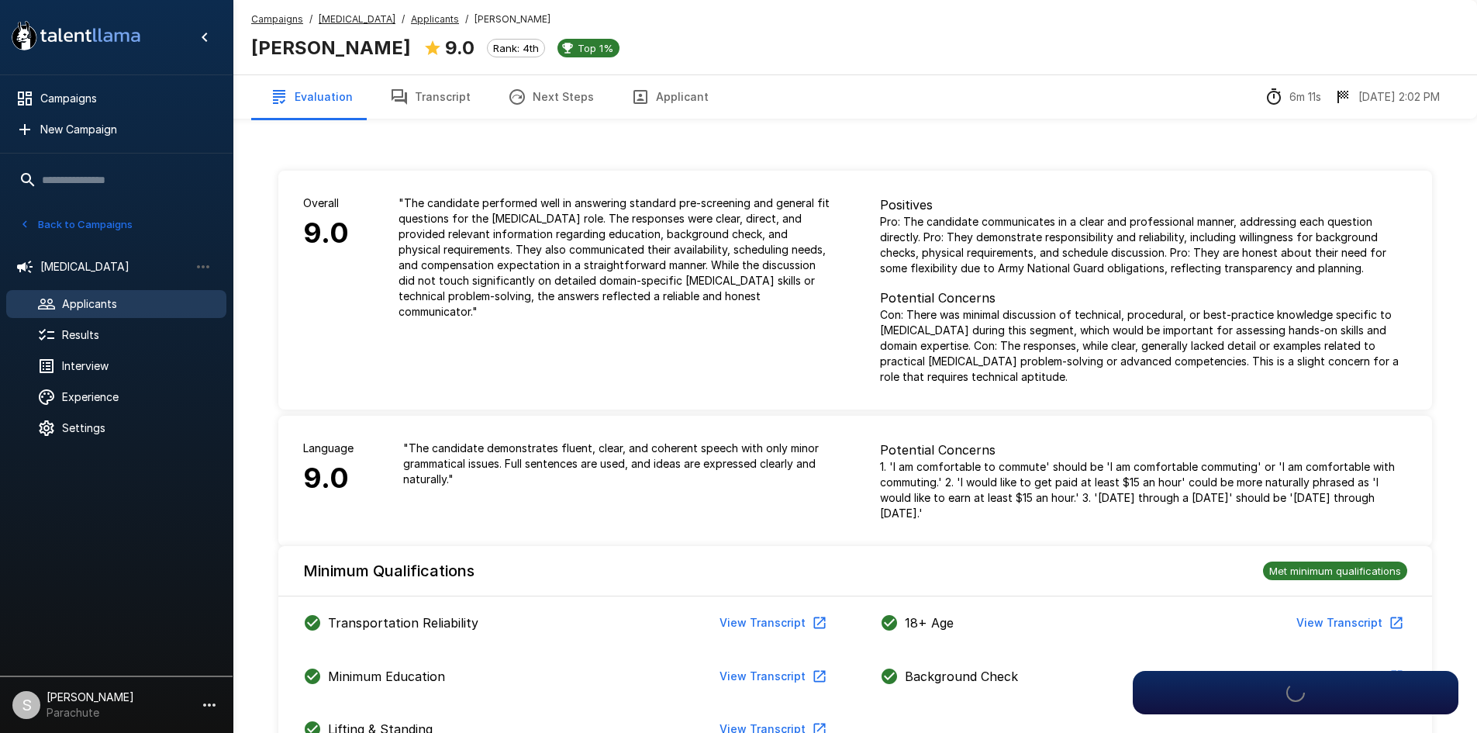
click at [432, 106] on button "Transcript" at bounding box center [430, 96] width 118 height 43
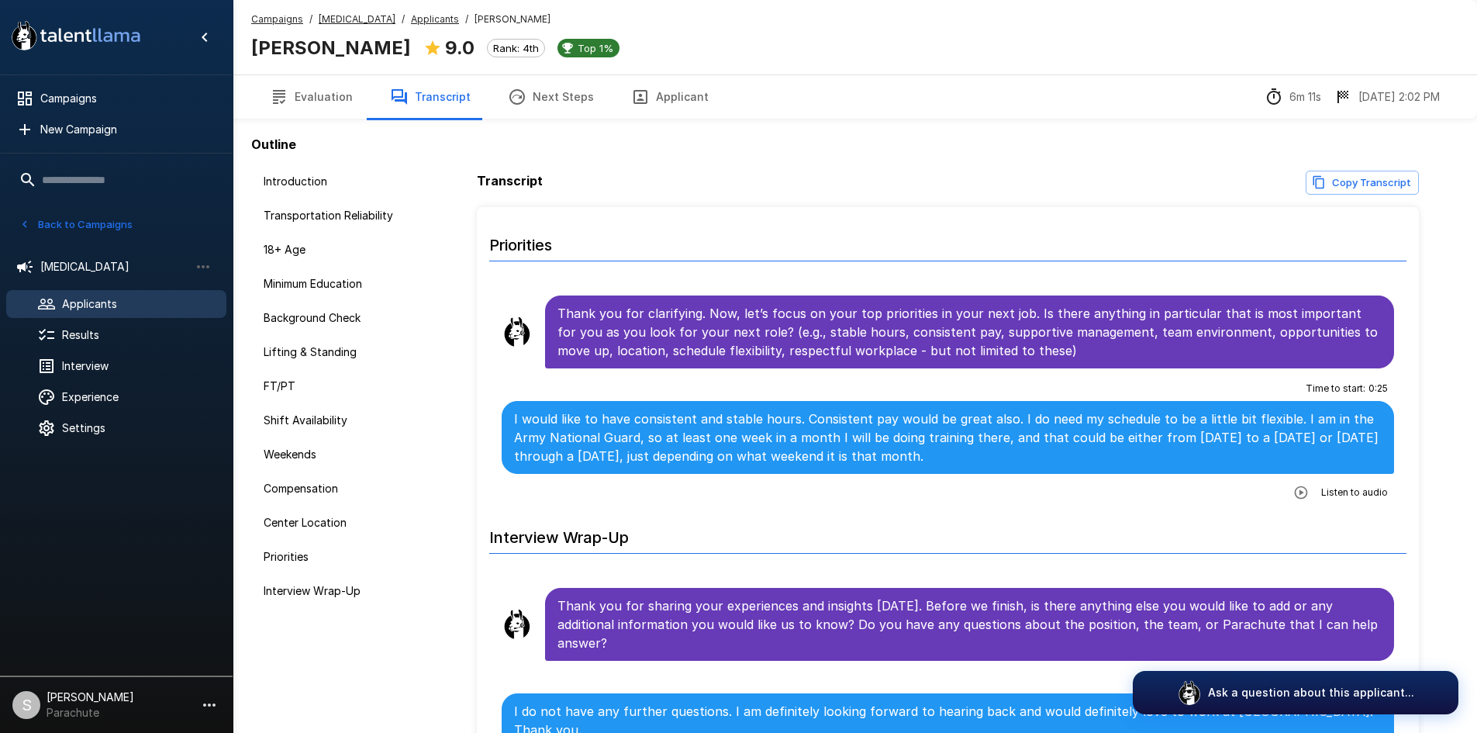
scroll to position [2566, 0]
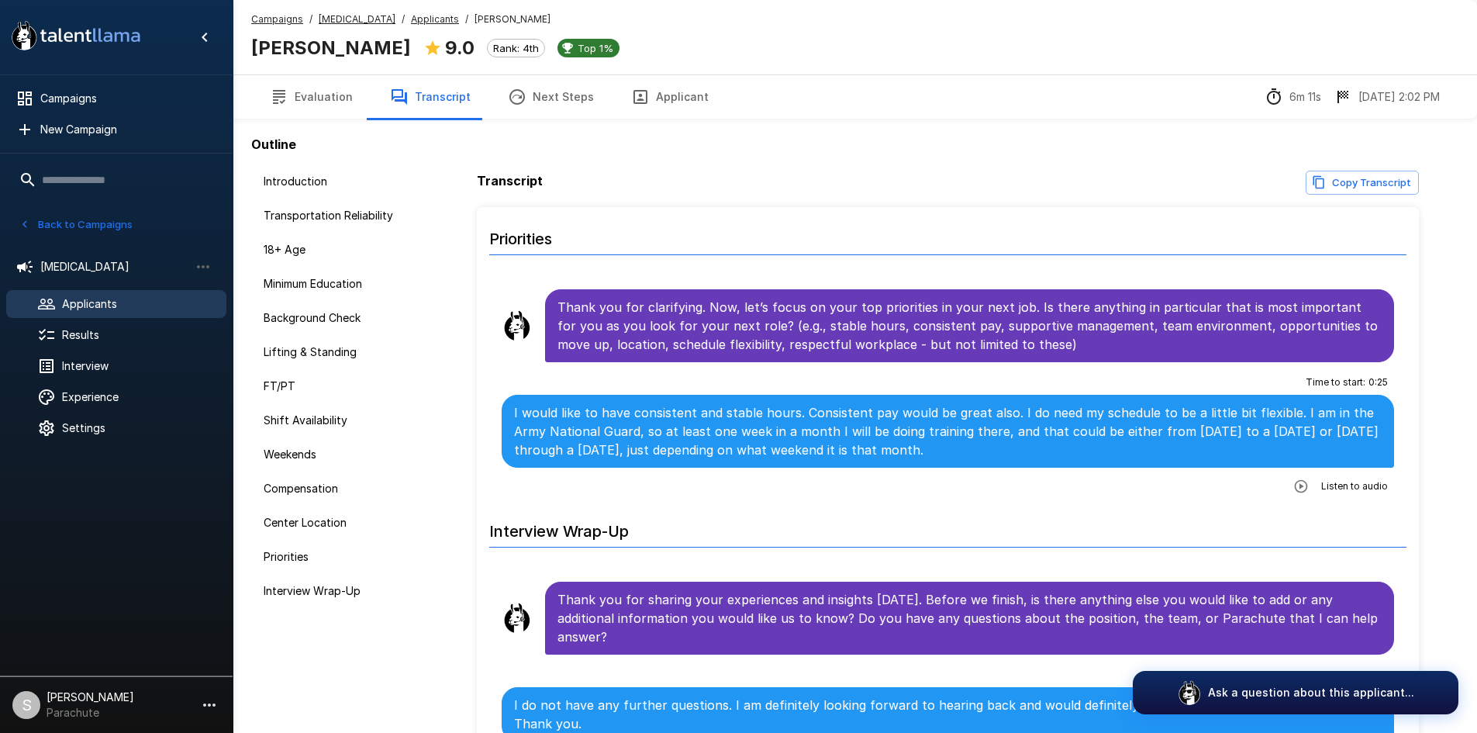
click at [411, 21] on u "Applicants" at bounding box center [435, 19] width 48 height 12
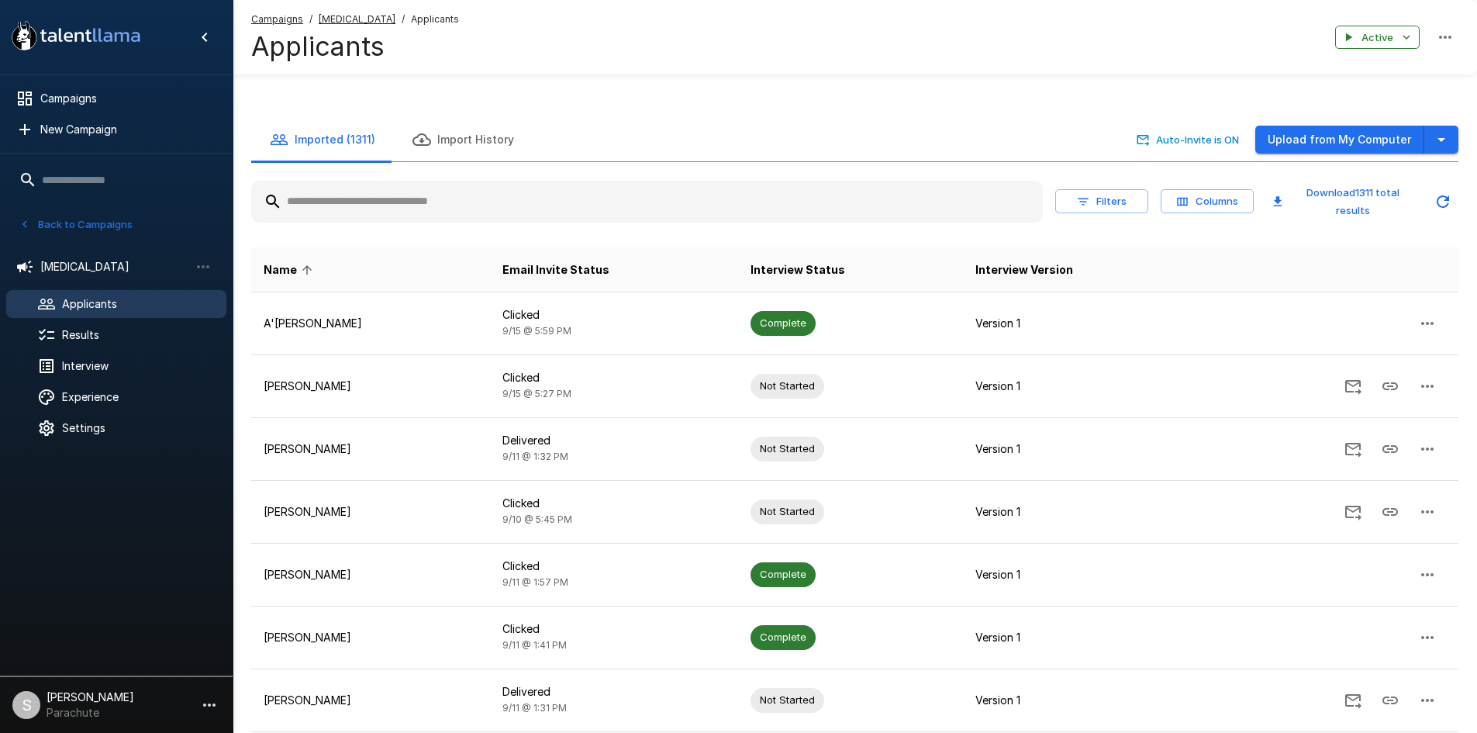
click at [341, 198] on input "text" at bounding box center [647, 202] width 792 height 28
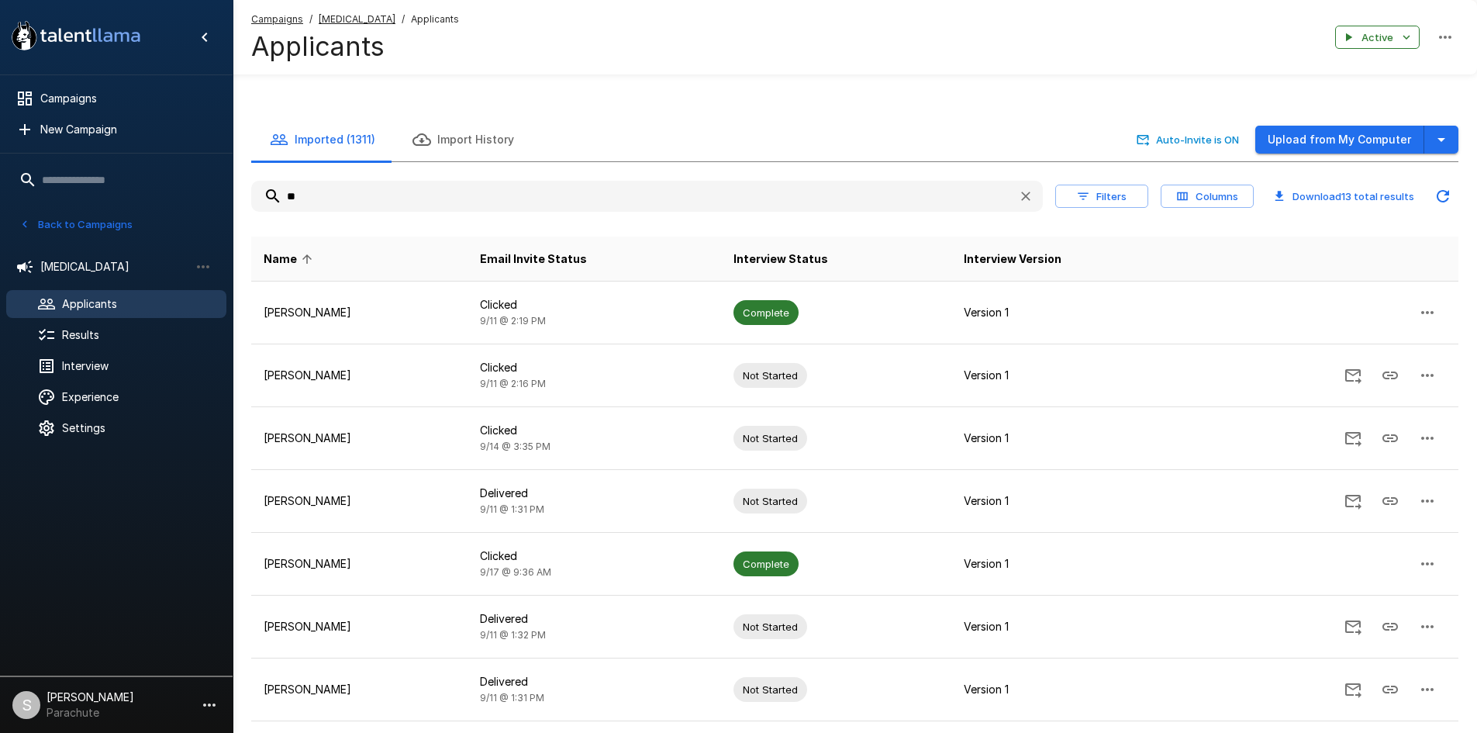
type input "*"
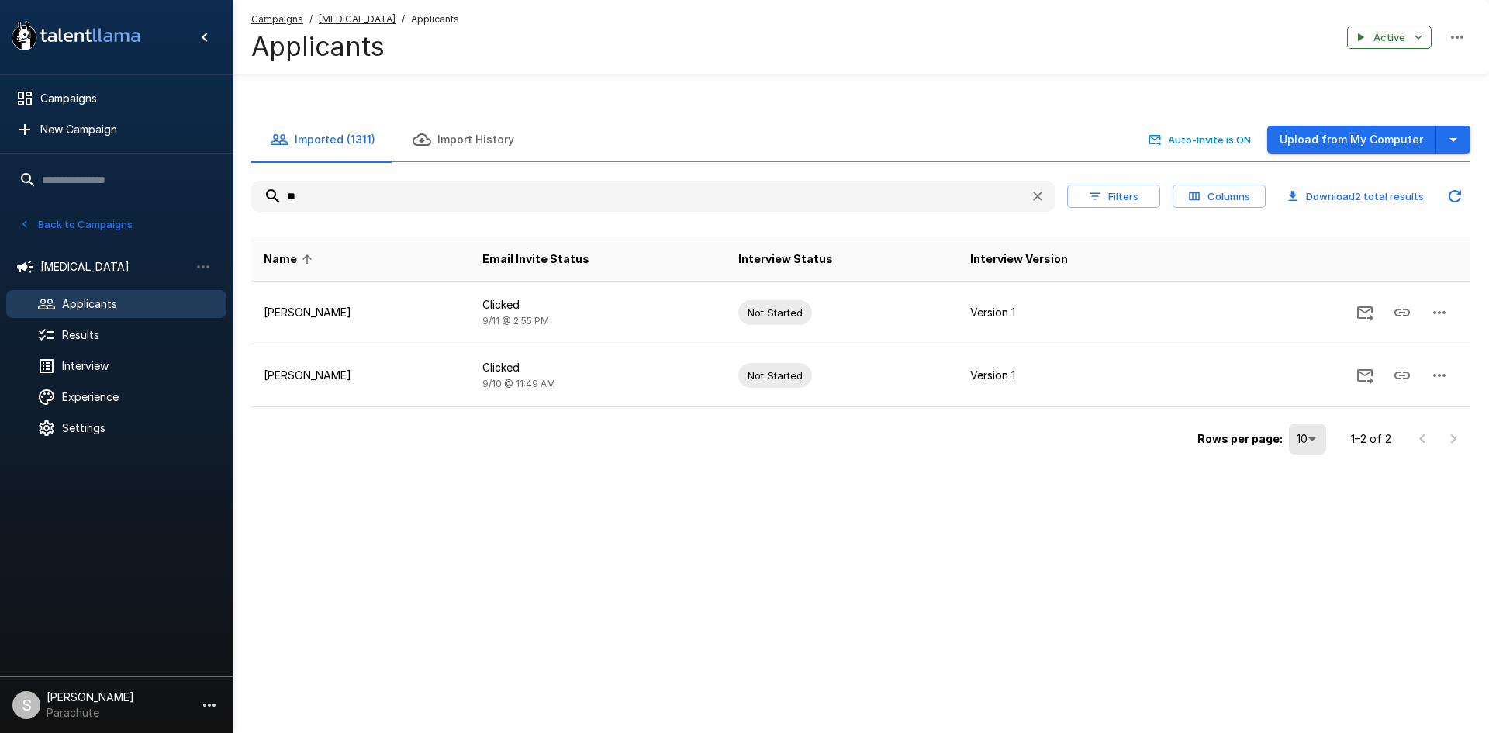
type input "*"
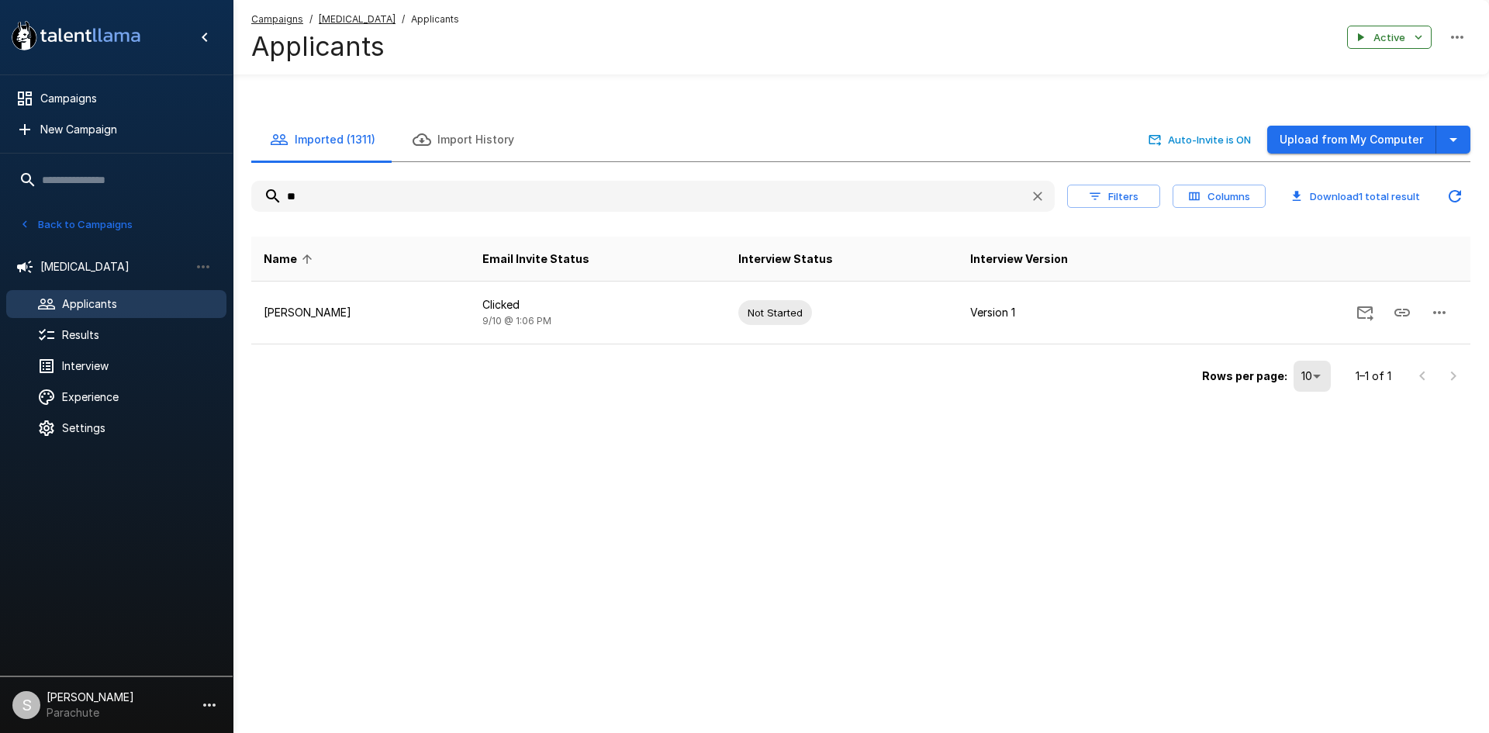
type input "*"
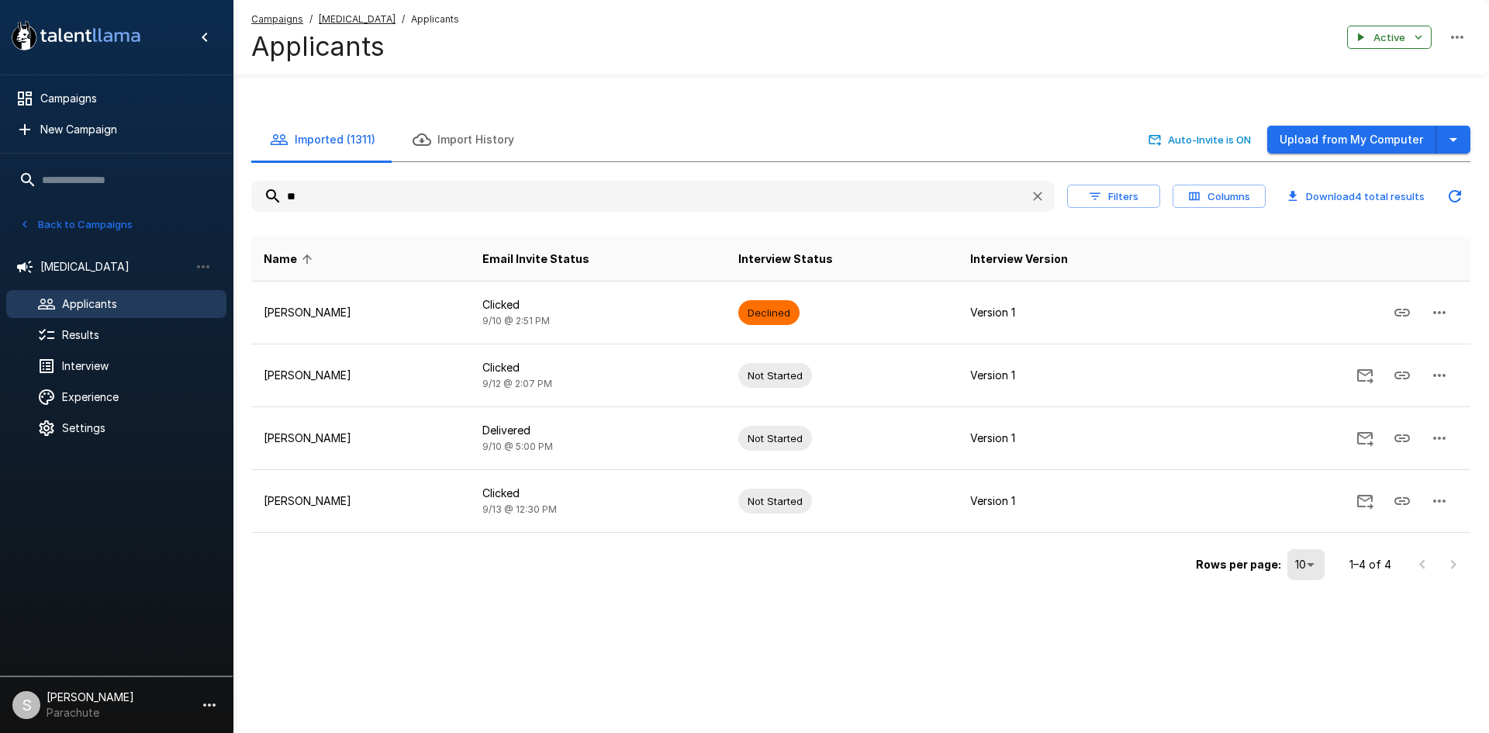
type input "*"
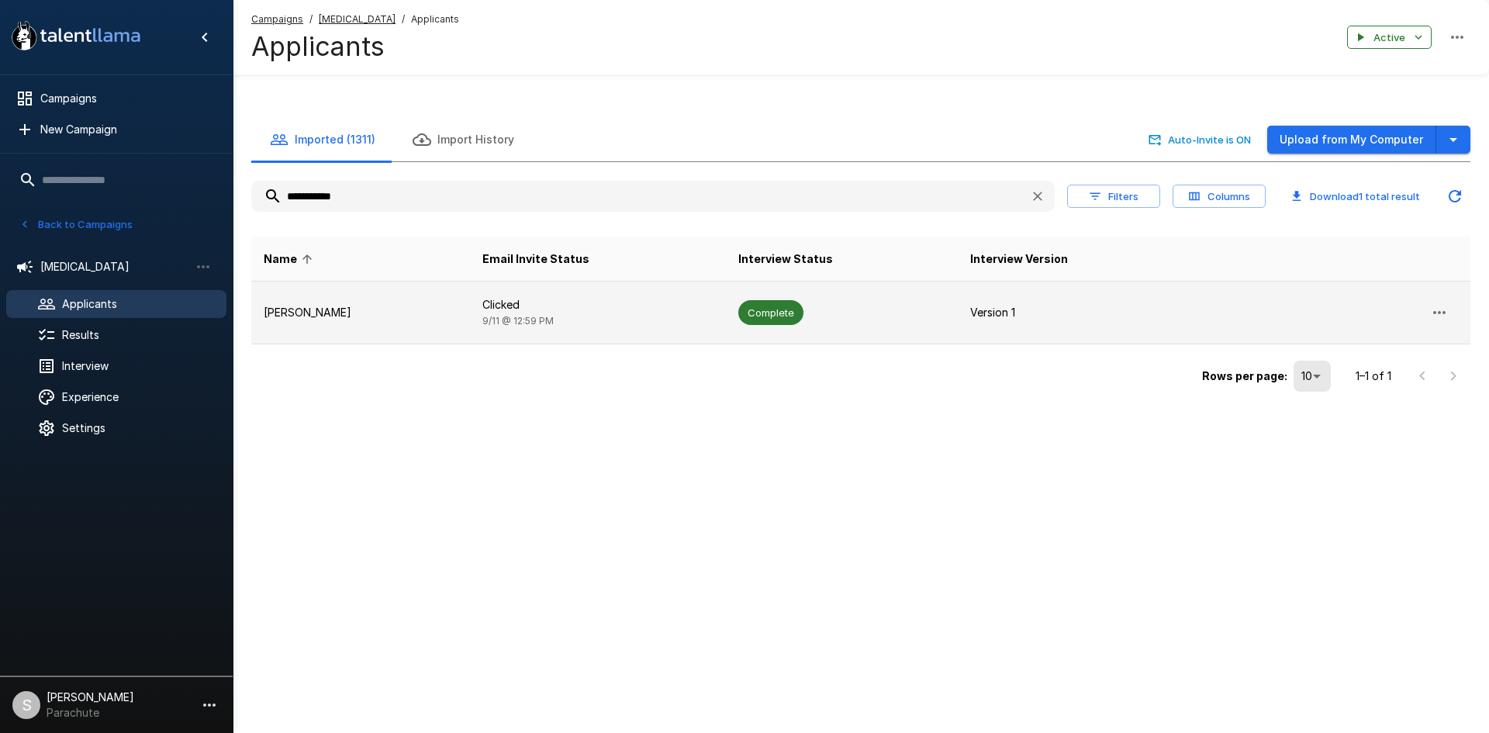
type input "**********"
click at [421, 311] on p "[PERSON_NAME]" at bounding box center [361, 313] width 194 height 16
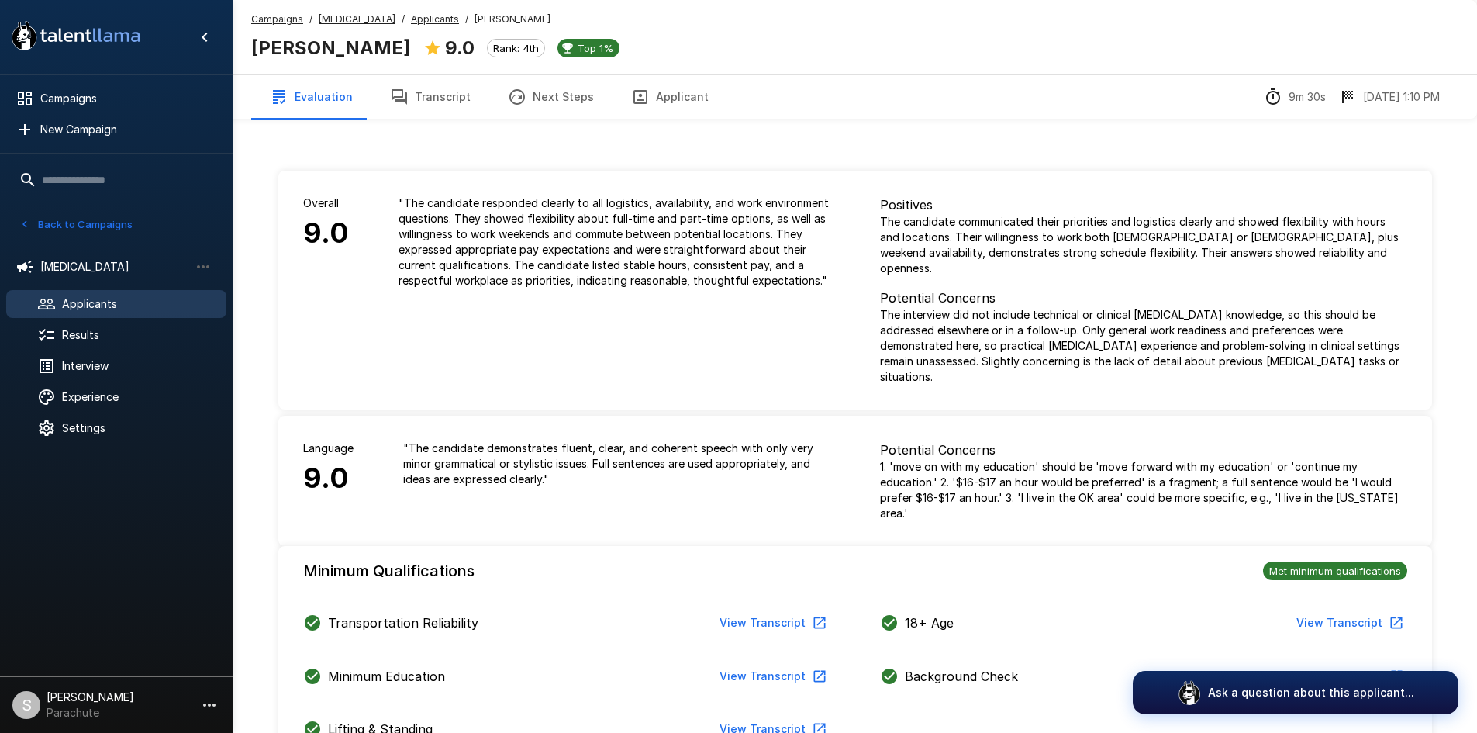
click at [468, 93] on button "Transcript" at bounding box center [430, 96] width 118 height 43
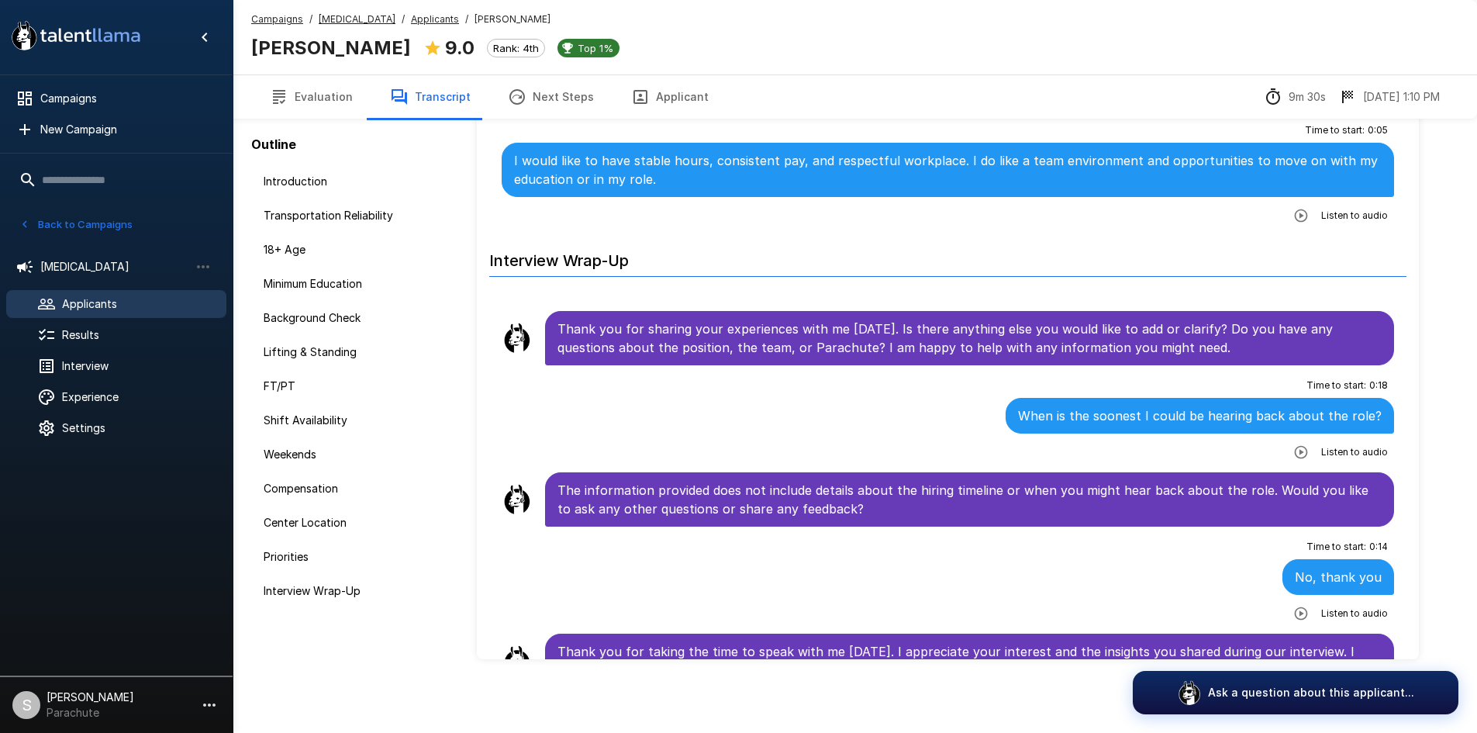
scroll to position [110, 0]
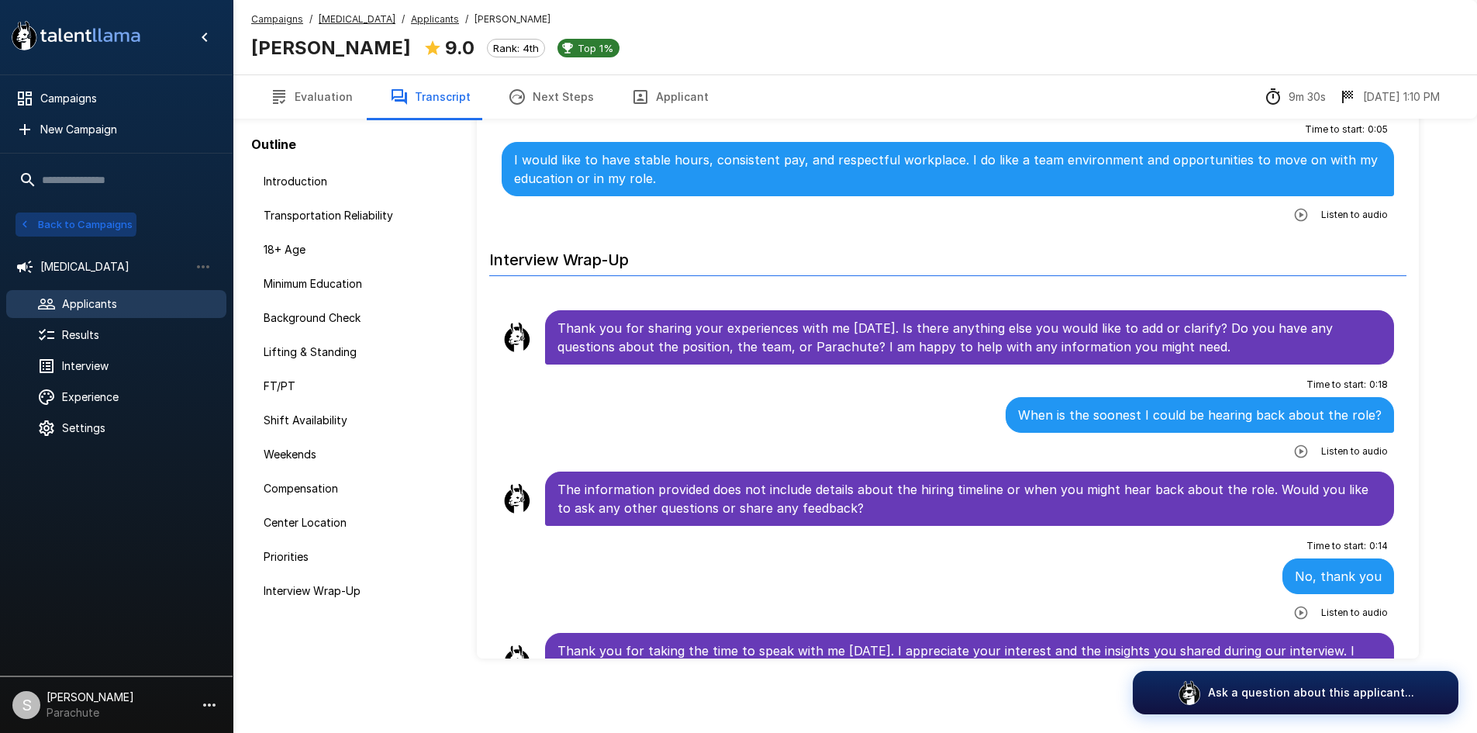
click at [45, 218] on button "Back to Campaigns" at bounding box center [76, 224] width 121 height 24
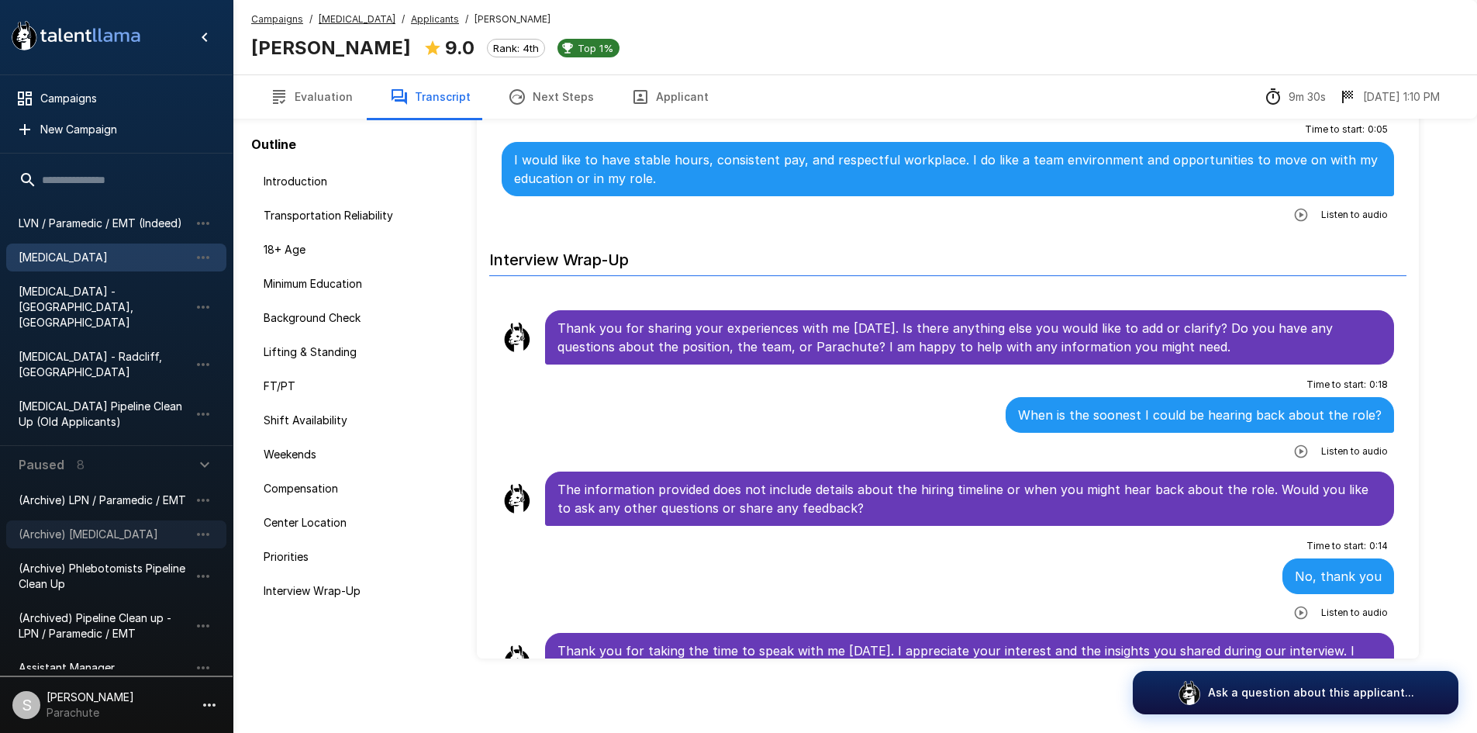
click at [98, 526] on span "(Archive) [MEDICAL_DATA]" at bounding box center [104, 534] width 171 height 16
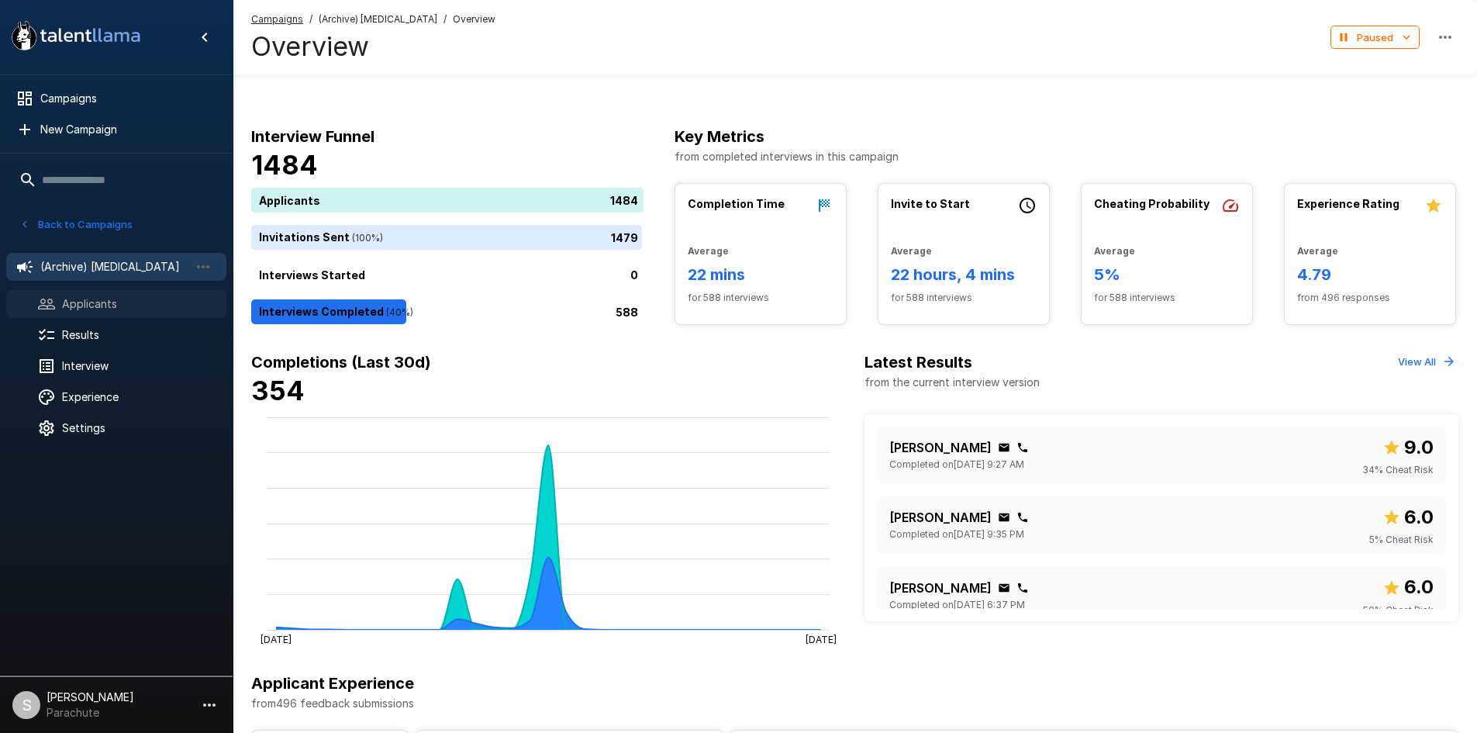
click at [162, 307] on span "Applicants" at bounding box center [138, 304] width 152 height 16
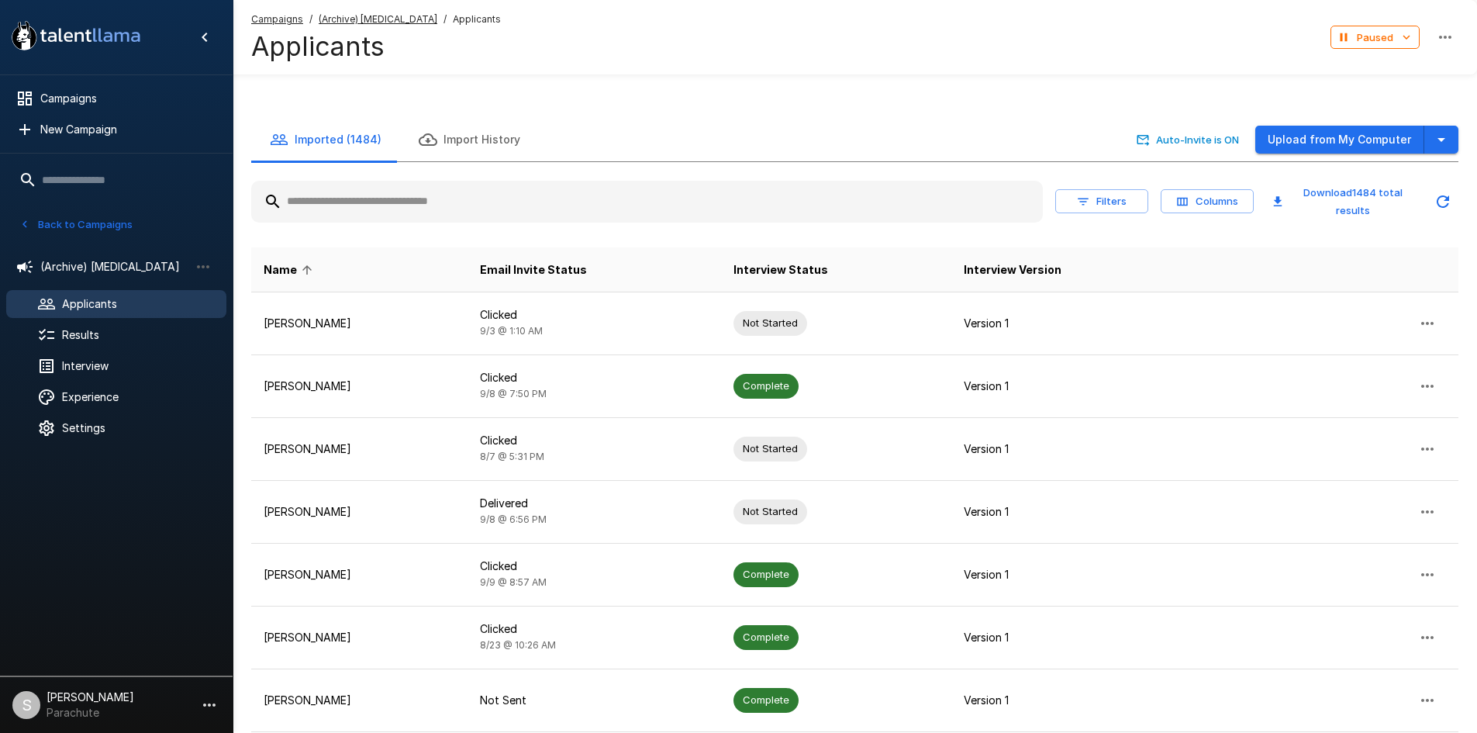
click at [441, 198] on input "text" at bounding box center [647, 202] width 792 height 28
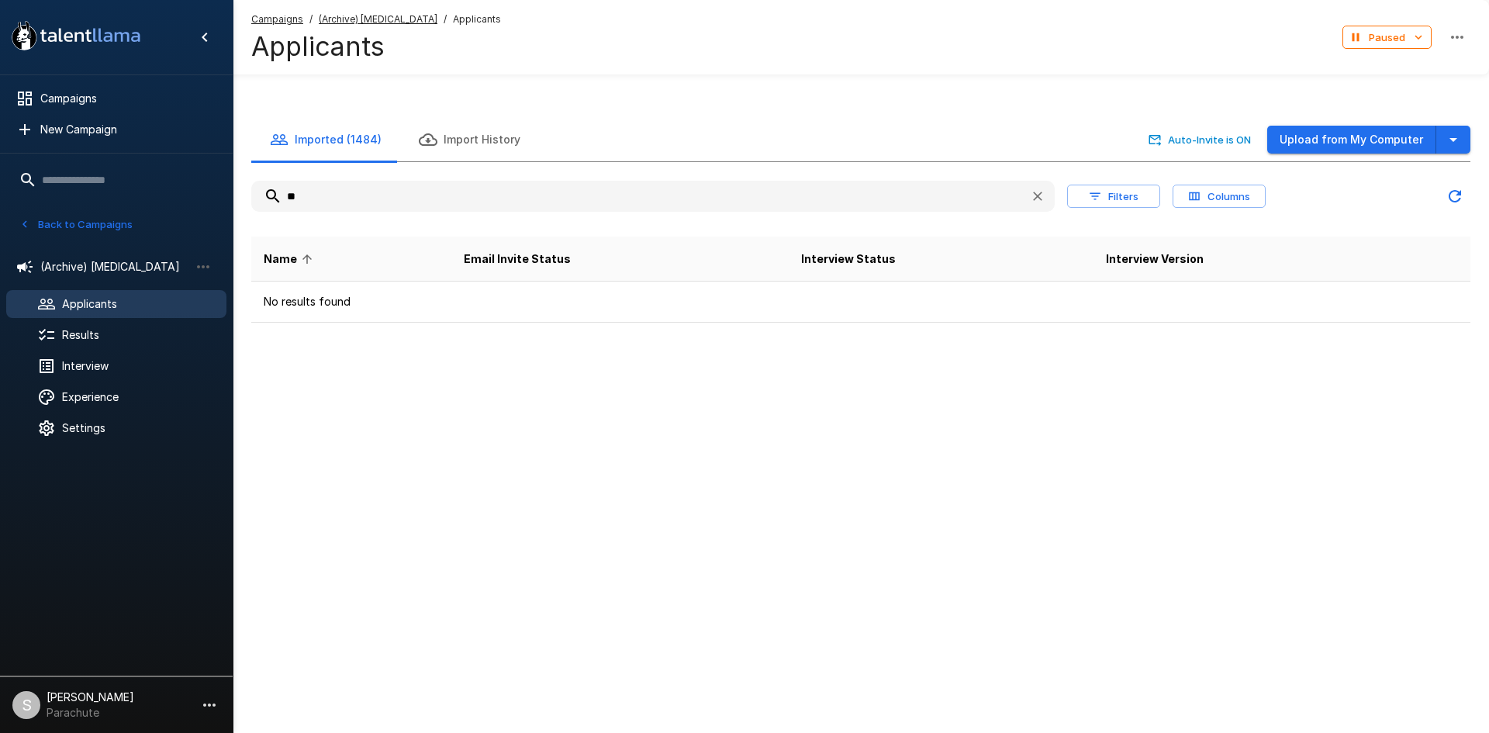
type input "*"
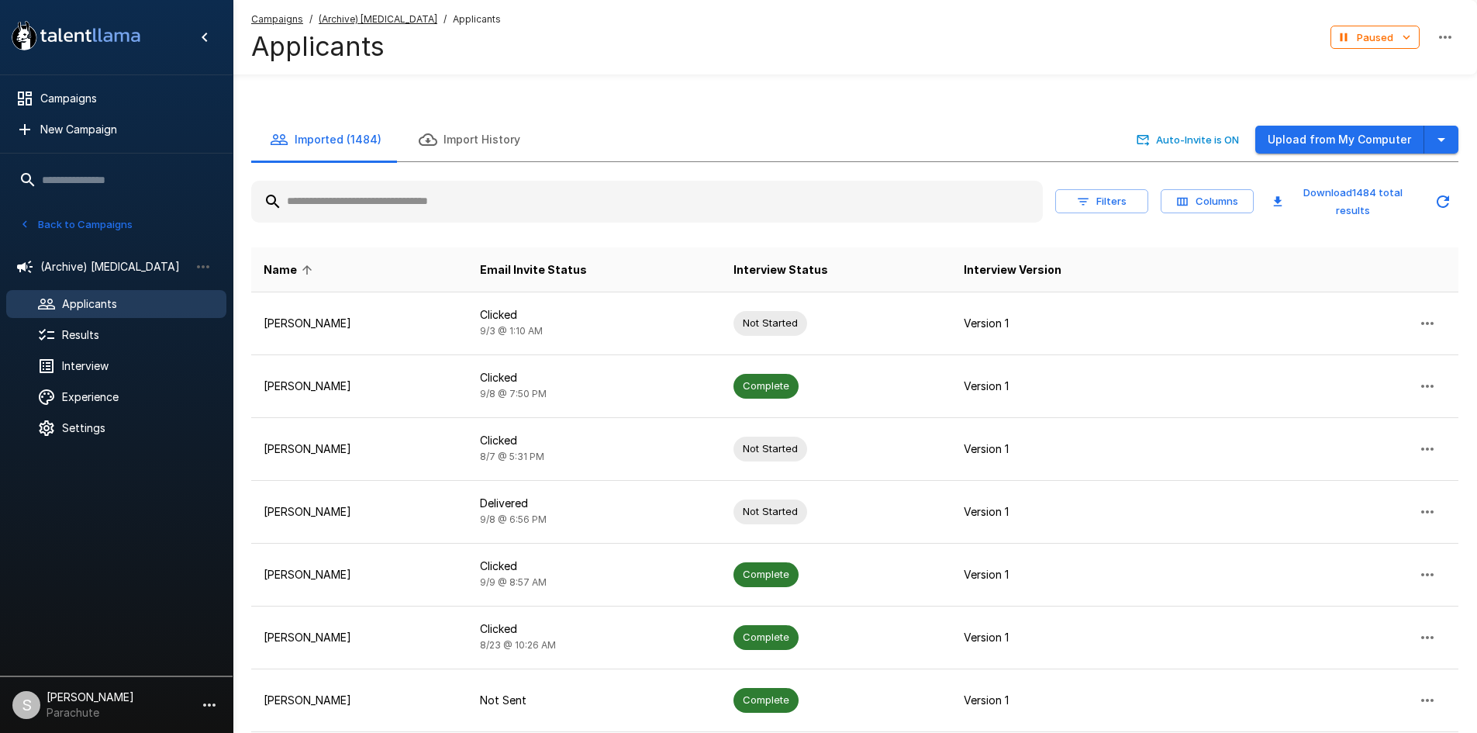
click at [115, 221] on button "Back to Campaigns" at bounding box center [76, 224] width 121 height 24
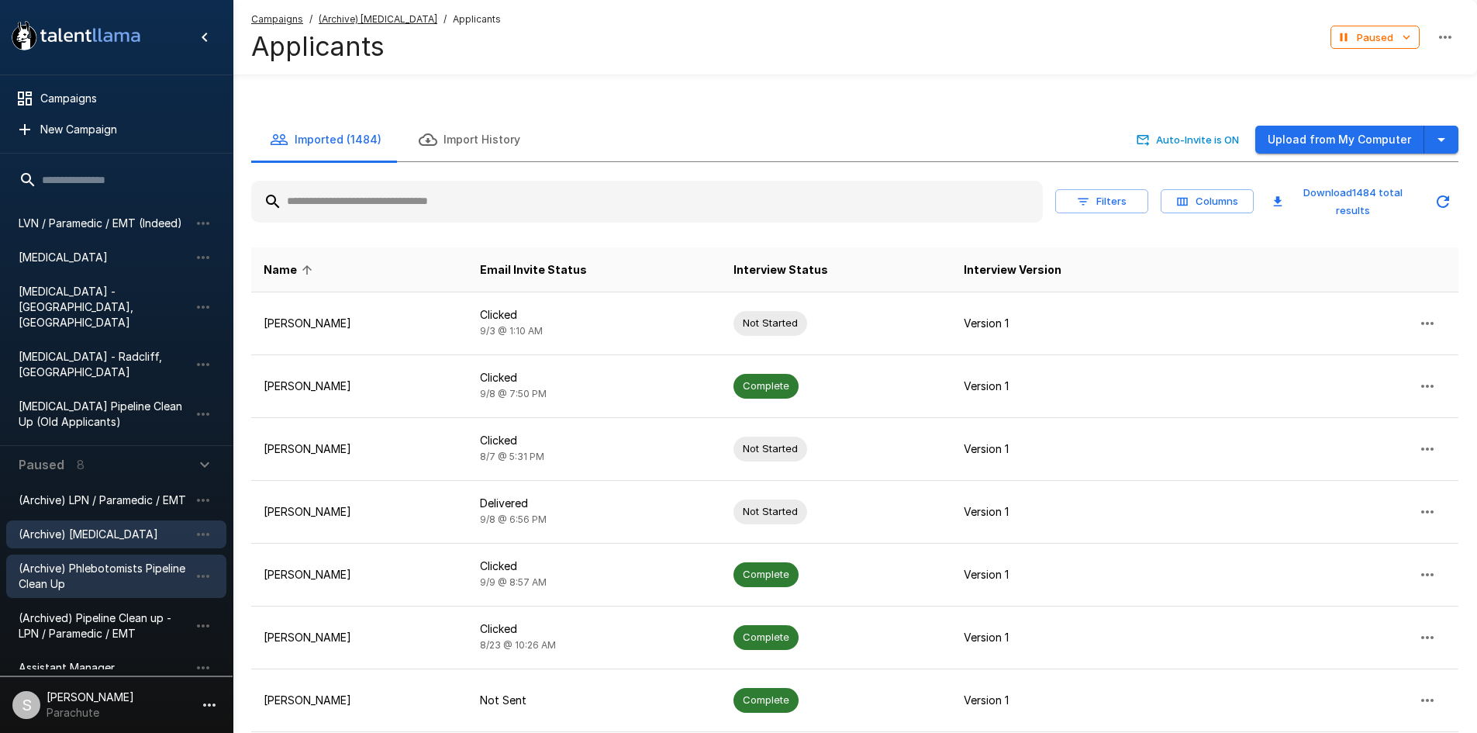
click at [125, 561] on span "(Archive) Phlebotomists Pipeline Clean Up" at bounding box center [104, 576] width 171 height 31
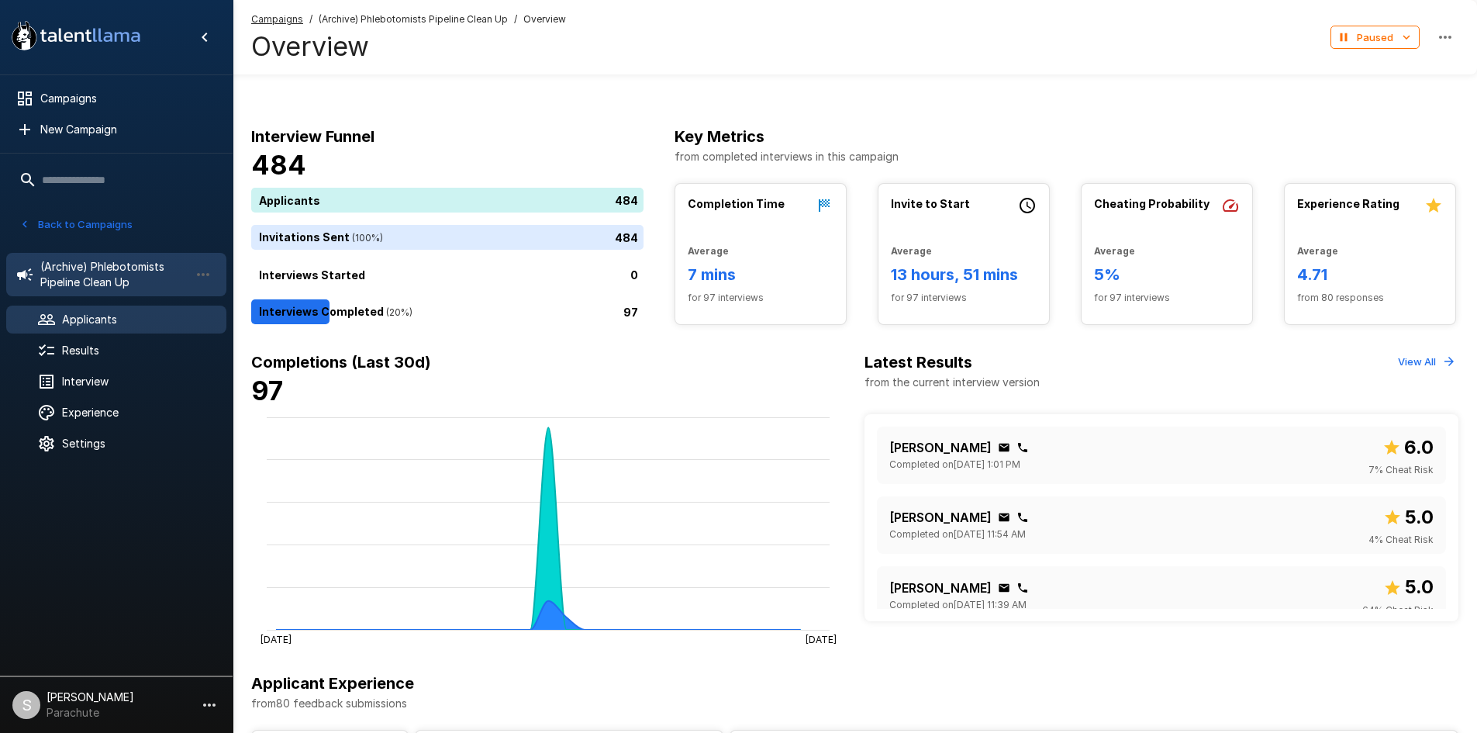
click at [149, 319] on span "Applicants" at bounding box center [138, 320] width 152 height 16
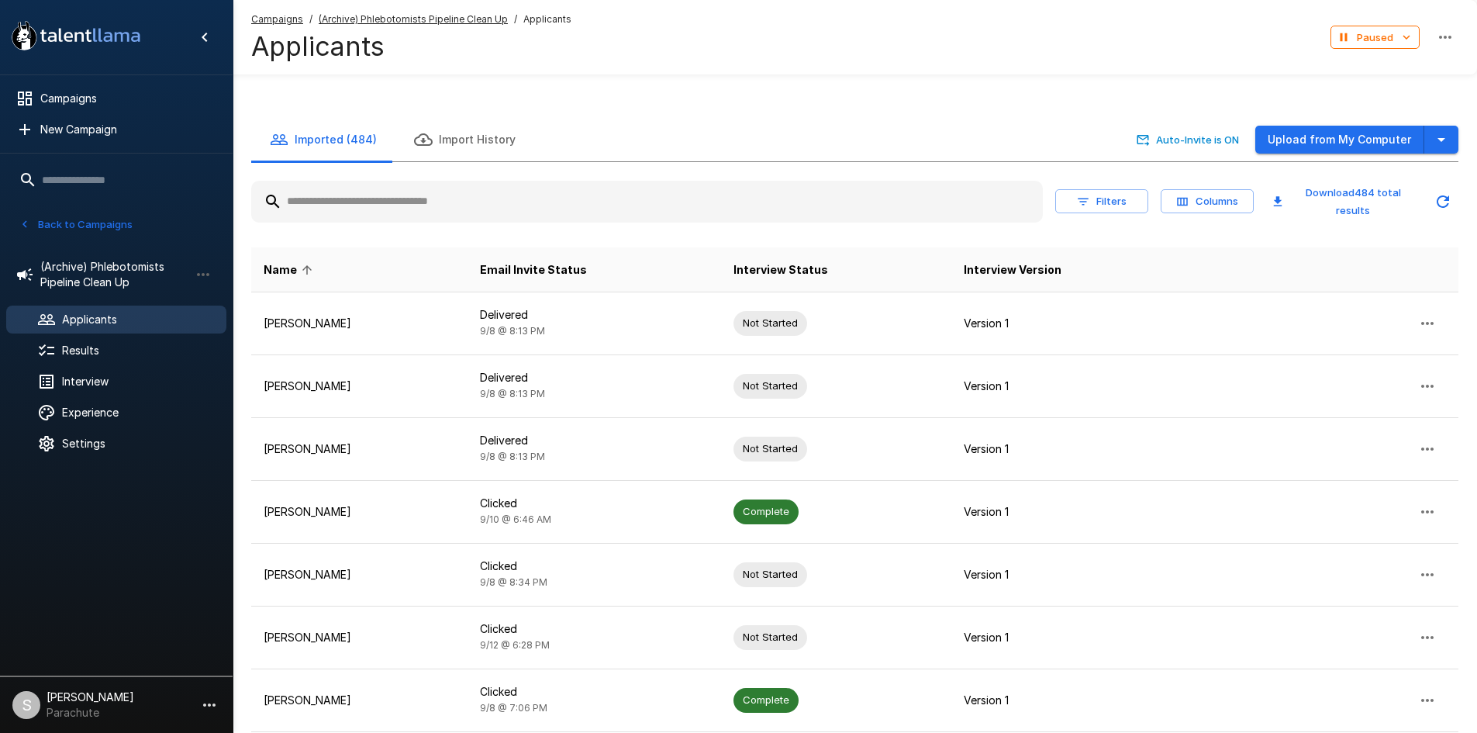
click at [387, 198] on input "text" at bounding box center [647, 202] width 792 height 28
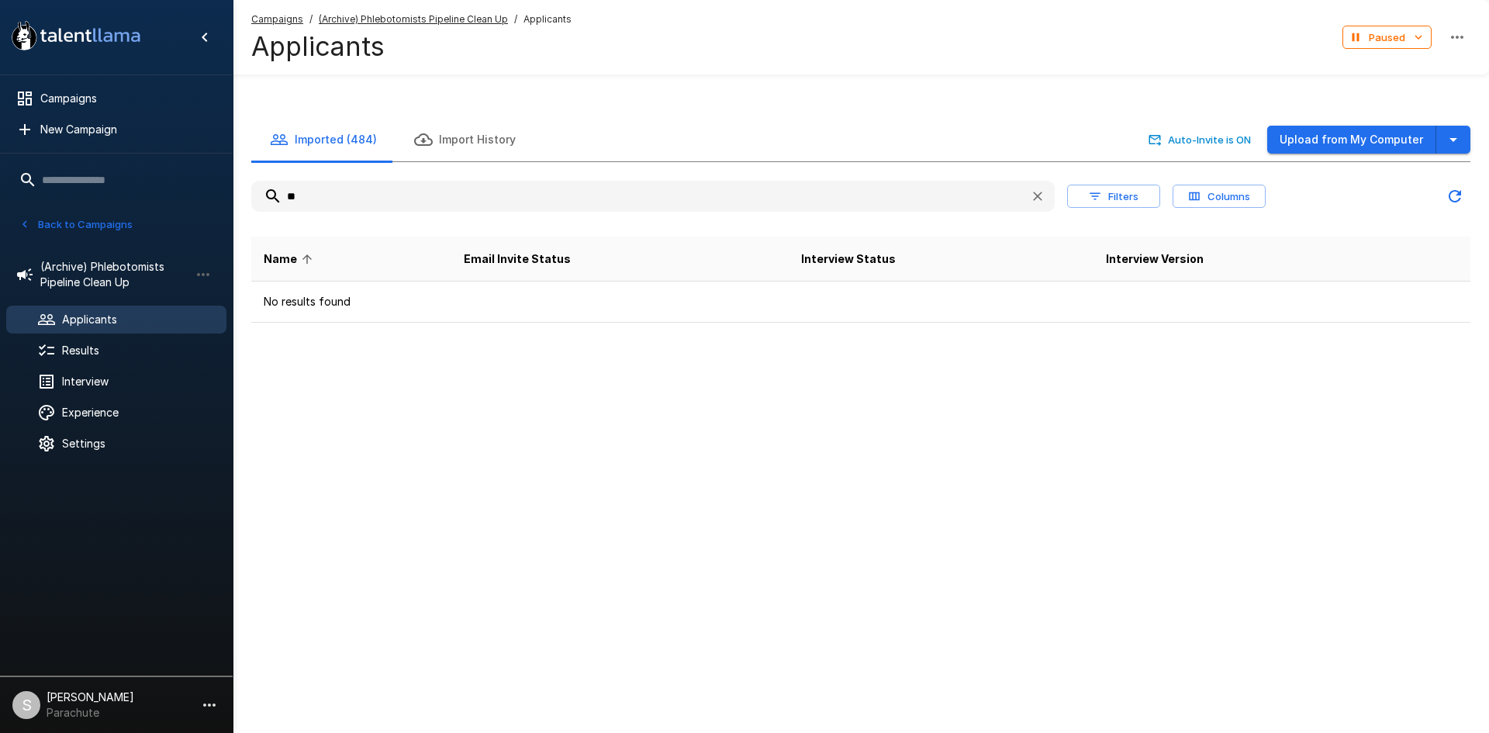
type input "*"
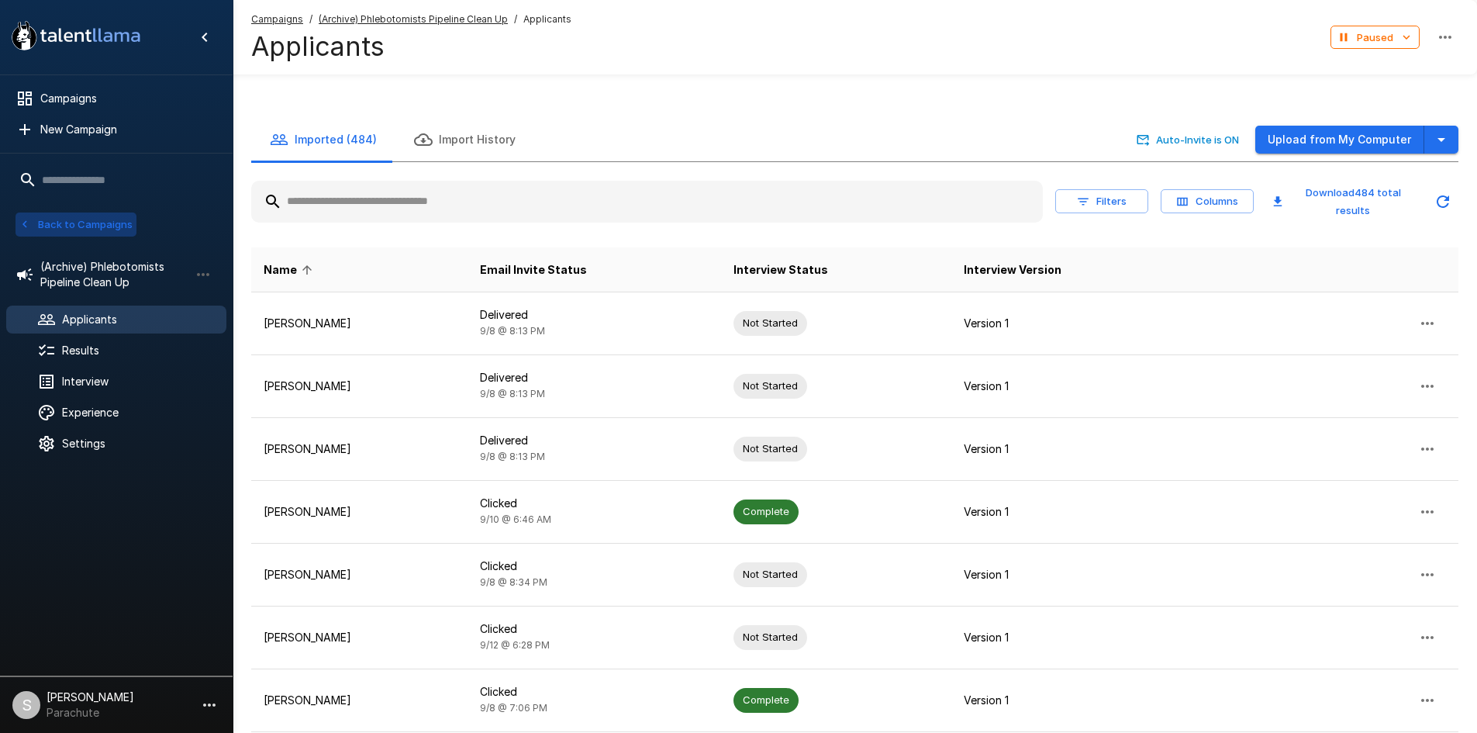
click at [92, 224] on button "Back to Campaigns" at bounding box center [76, 224] width 121 height 24
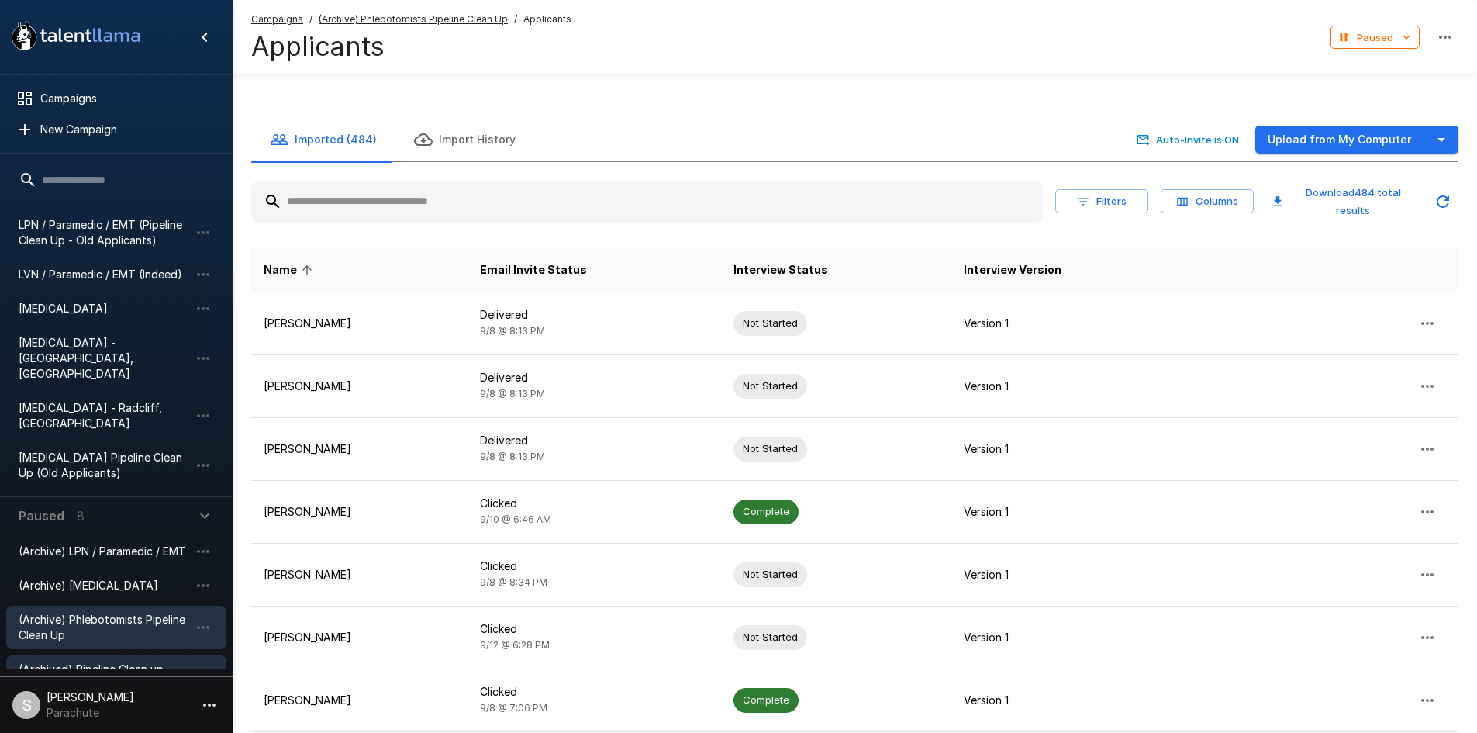
scroll to position [292, 0]
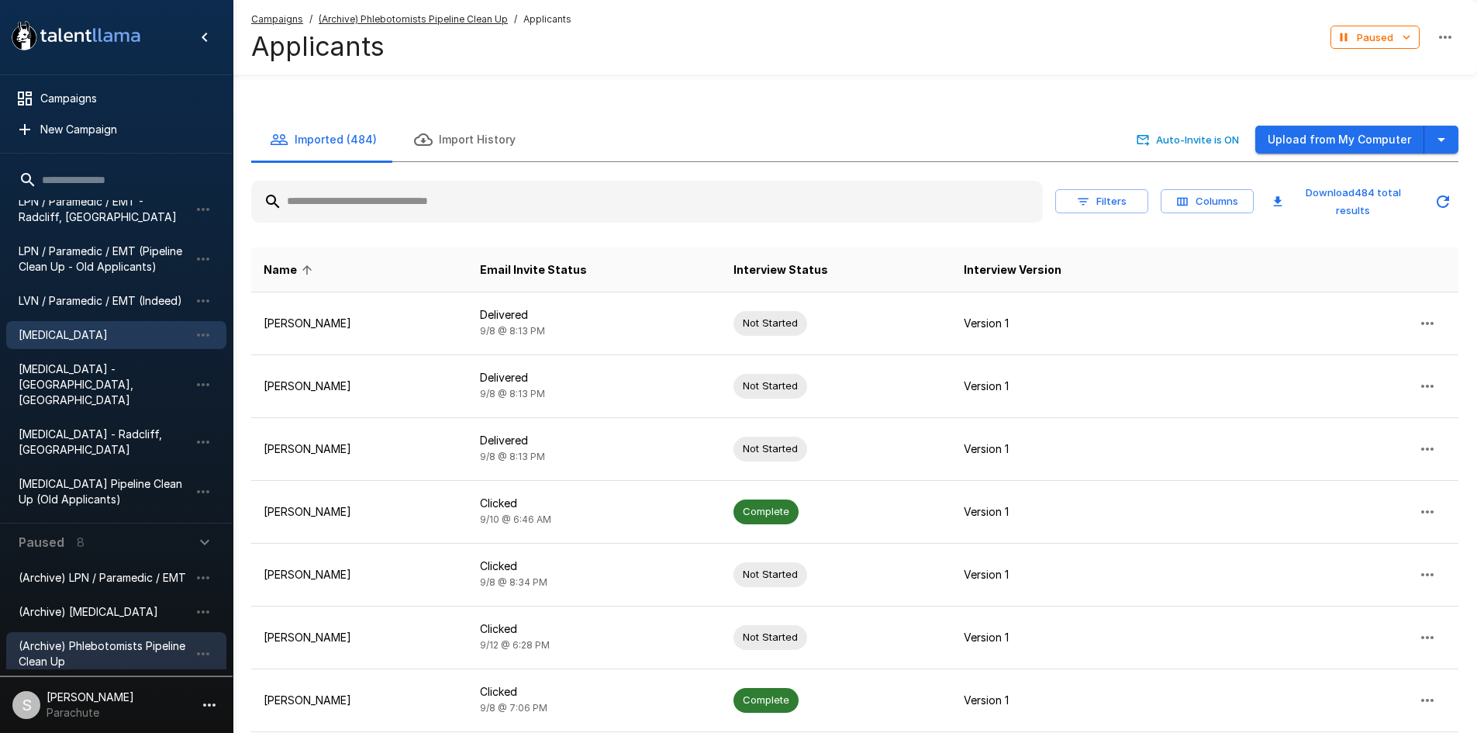
click at [79, 339] on span "[MEDICAL_DATA]" at bounding box center [104, 335] width 171 height 16
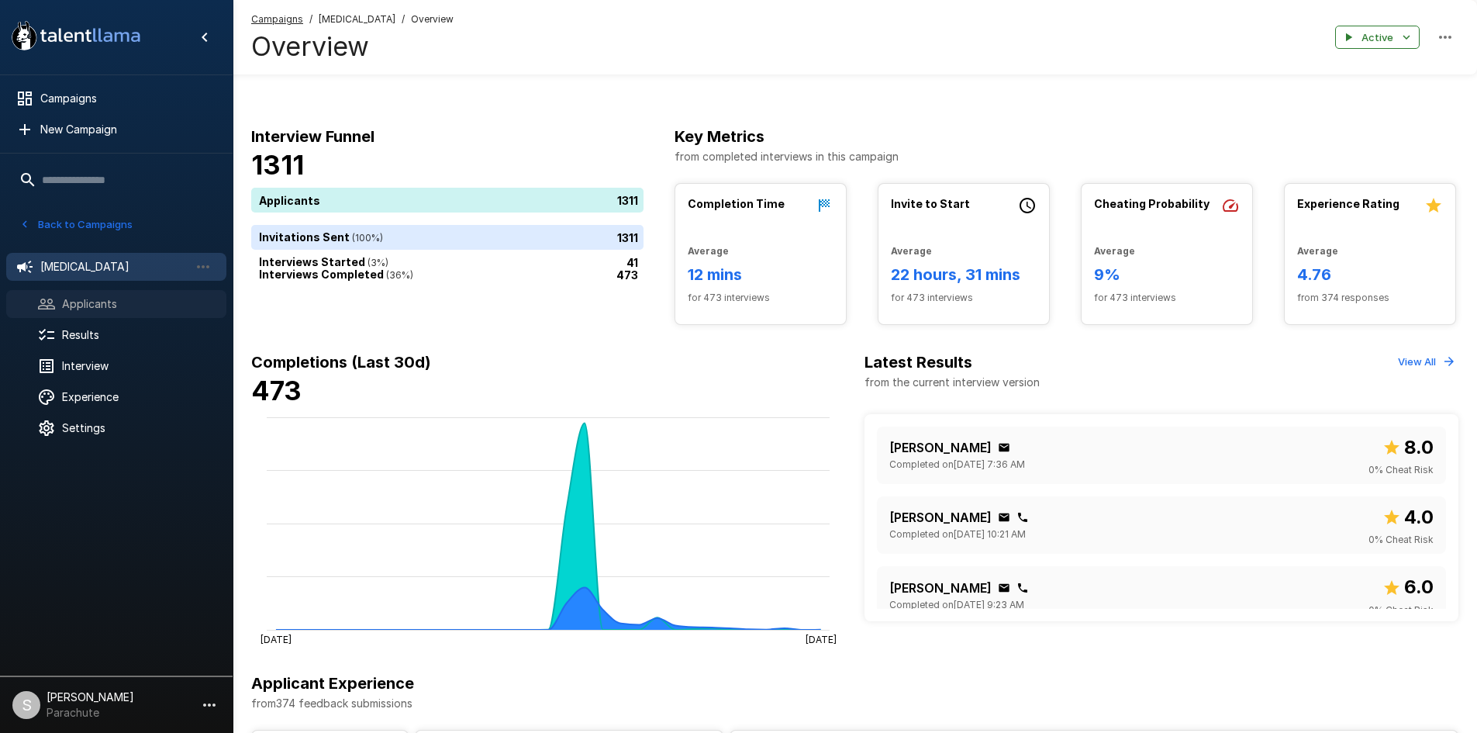
click at [152, 305] on span "Applicants" at bounding box center [138, 304] width 152 height 16
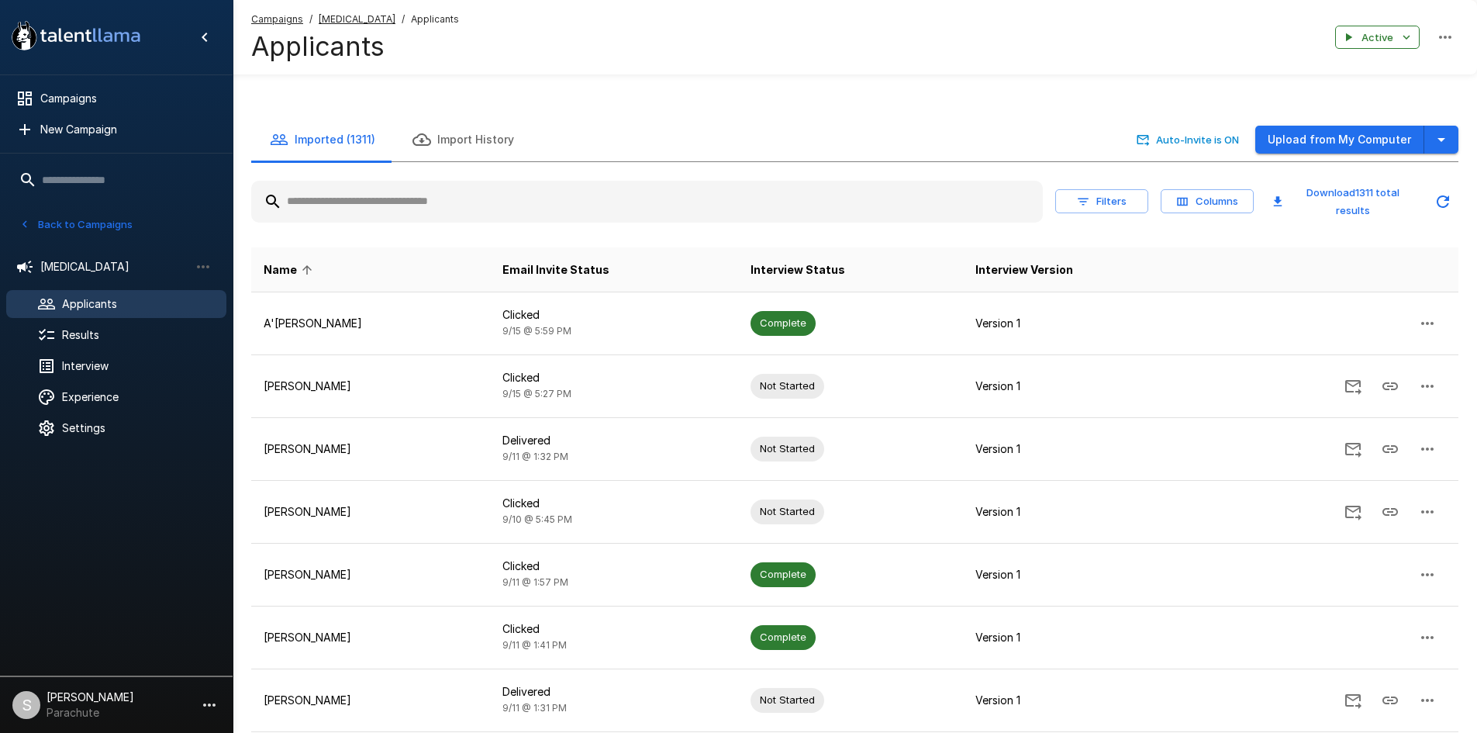
click at [377, 205] on input "text" at bounding box center [647, 202] width 792 height 28
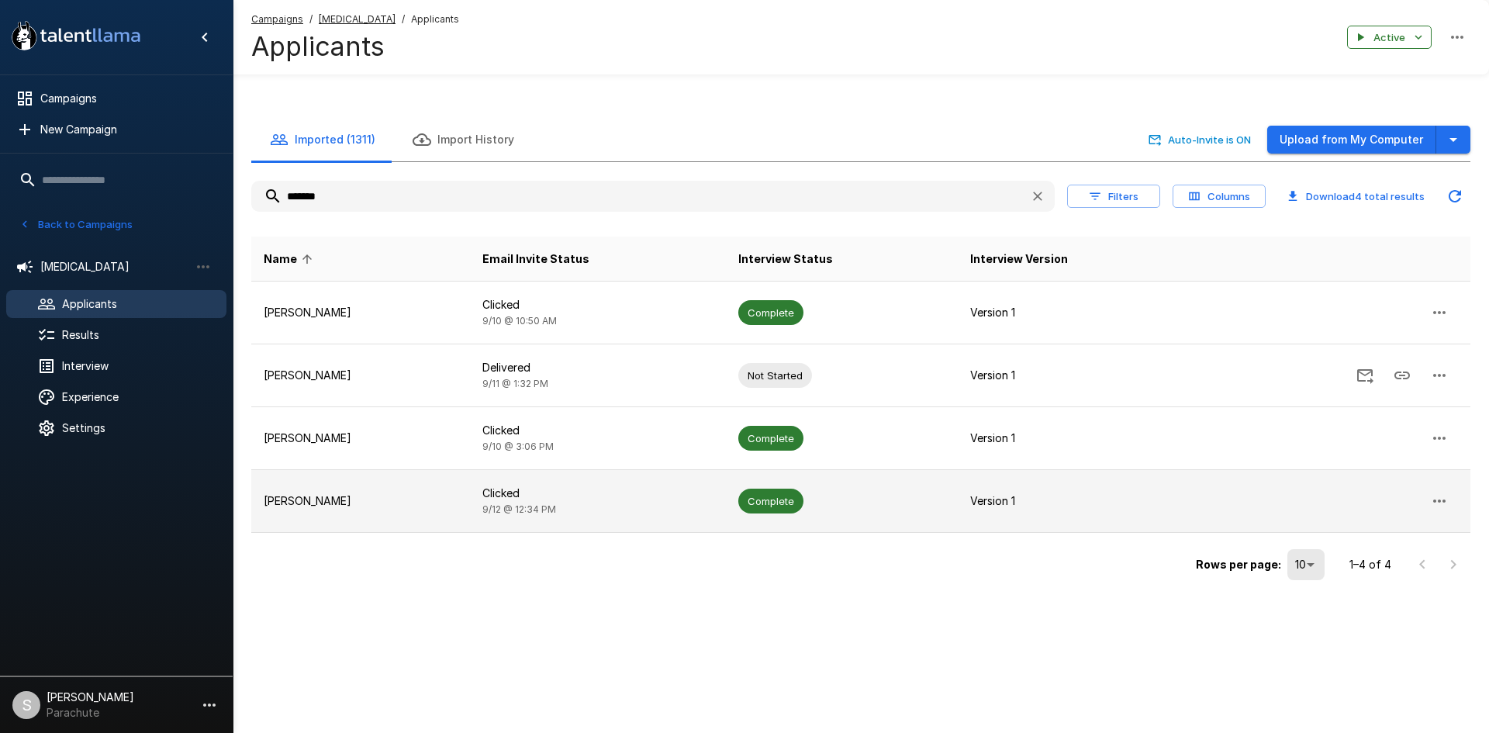
type input "*******"
click at [519, 495] on p "Clicked" at bounding box center [597, 493] width 231 height 16
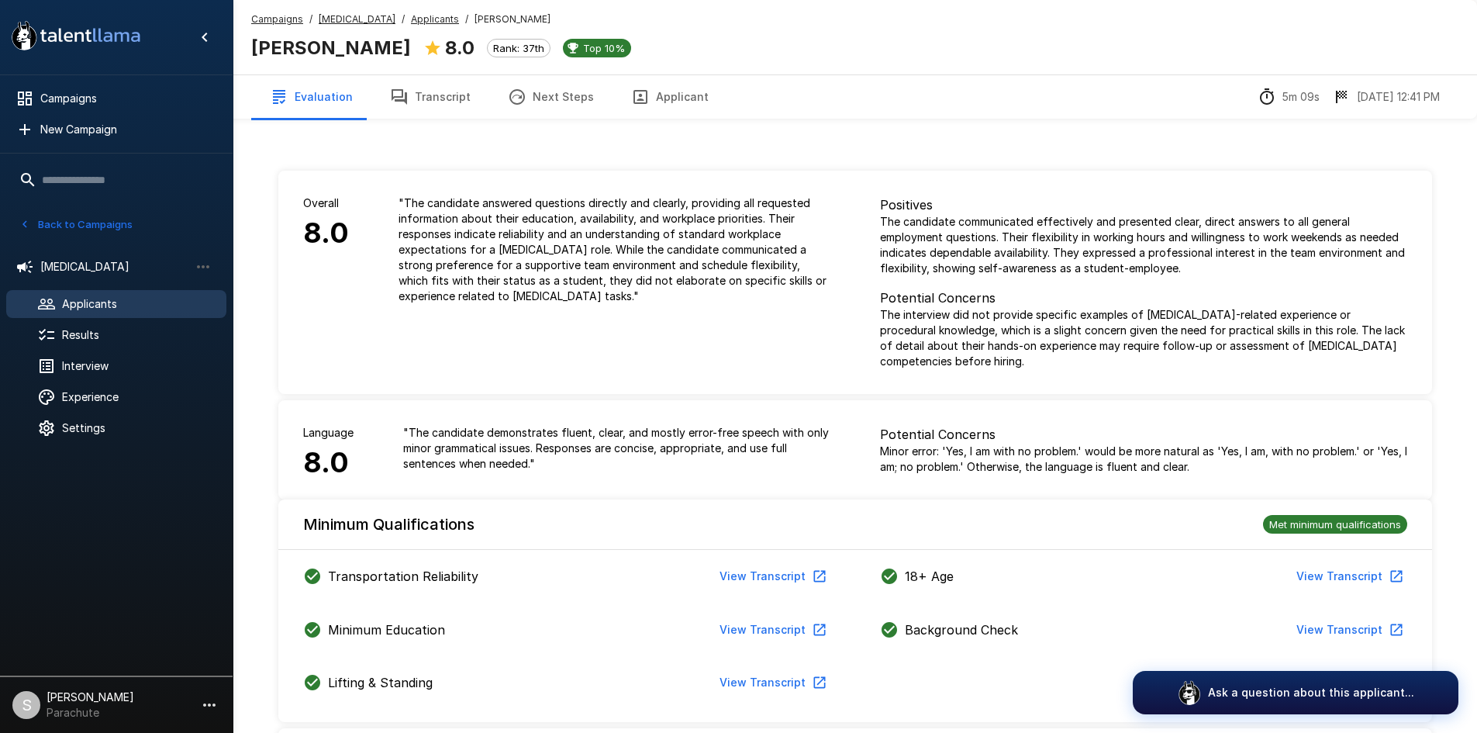
click at [439, 99] on button "Transcript" at bounding box center [430, 96] width 118 height 43
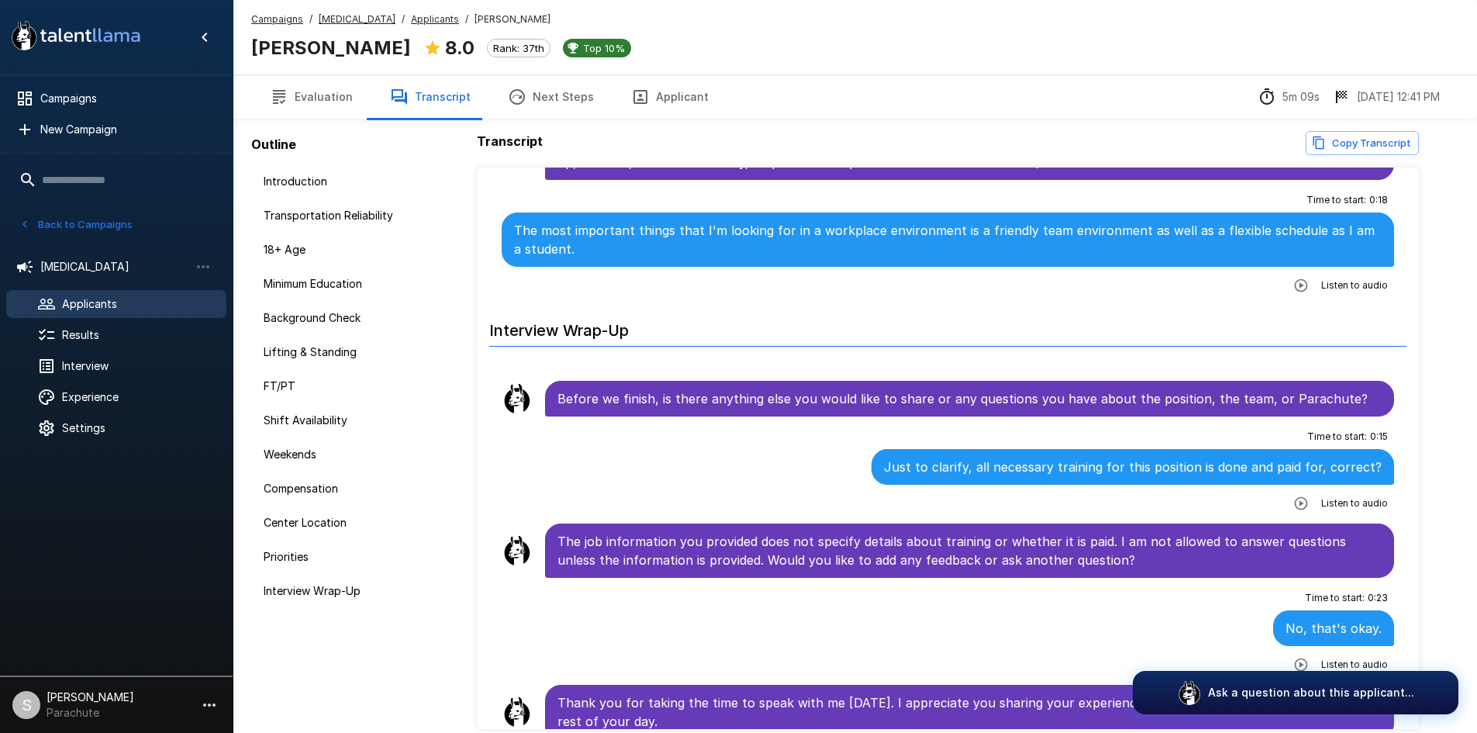
scroll to position [110, 0]
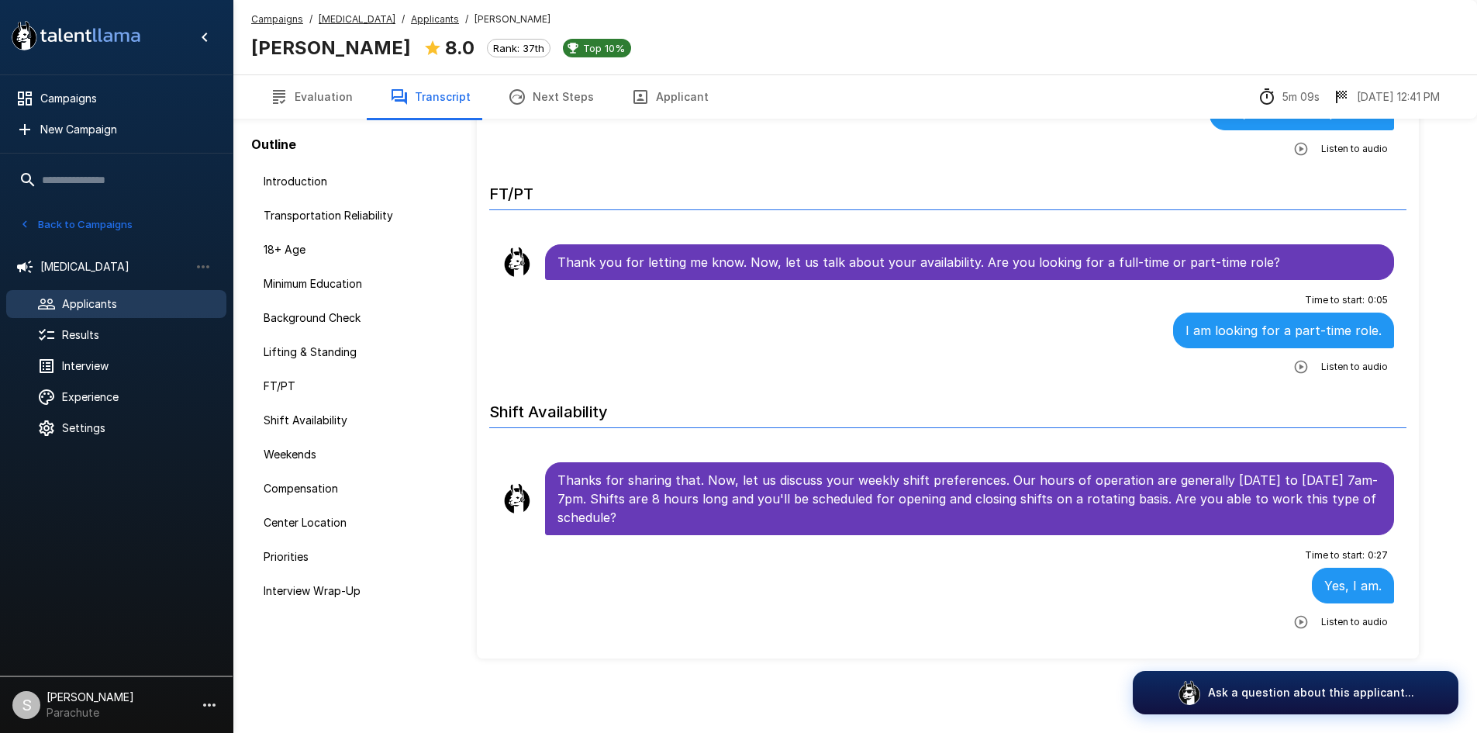
scroll to position [1237, 0]
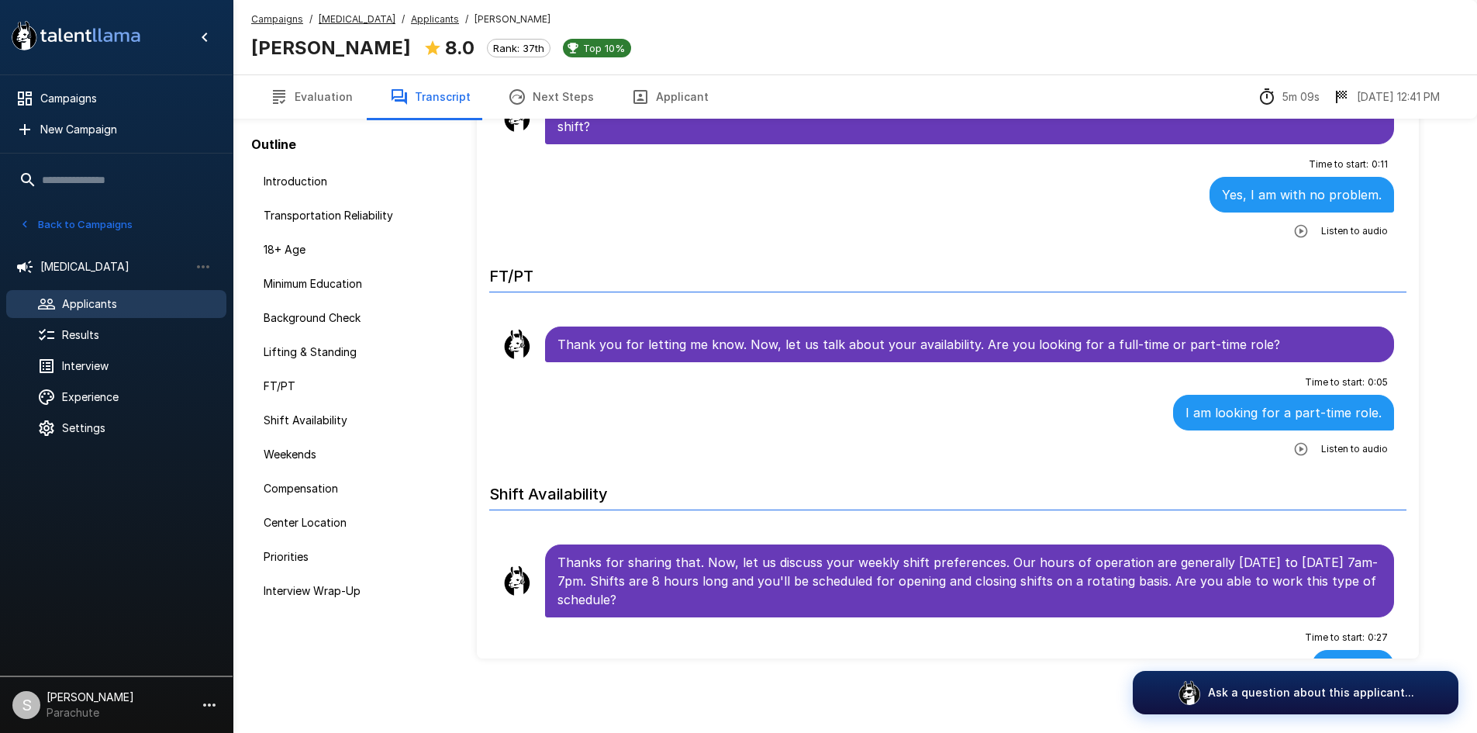
click at [414, 19] on u "Applicants" at bounding box center [435, 19] width 48 height 12
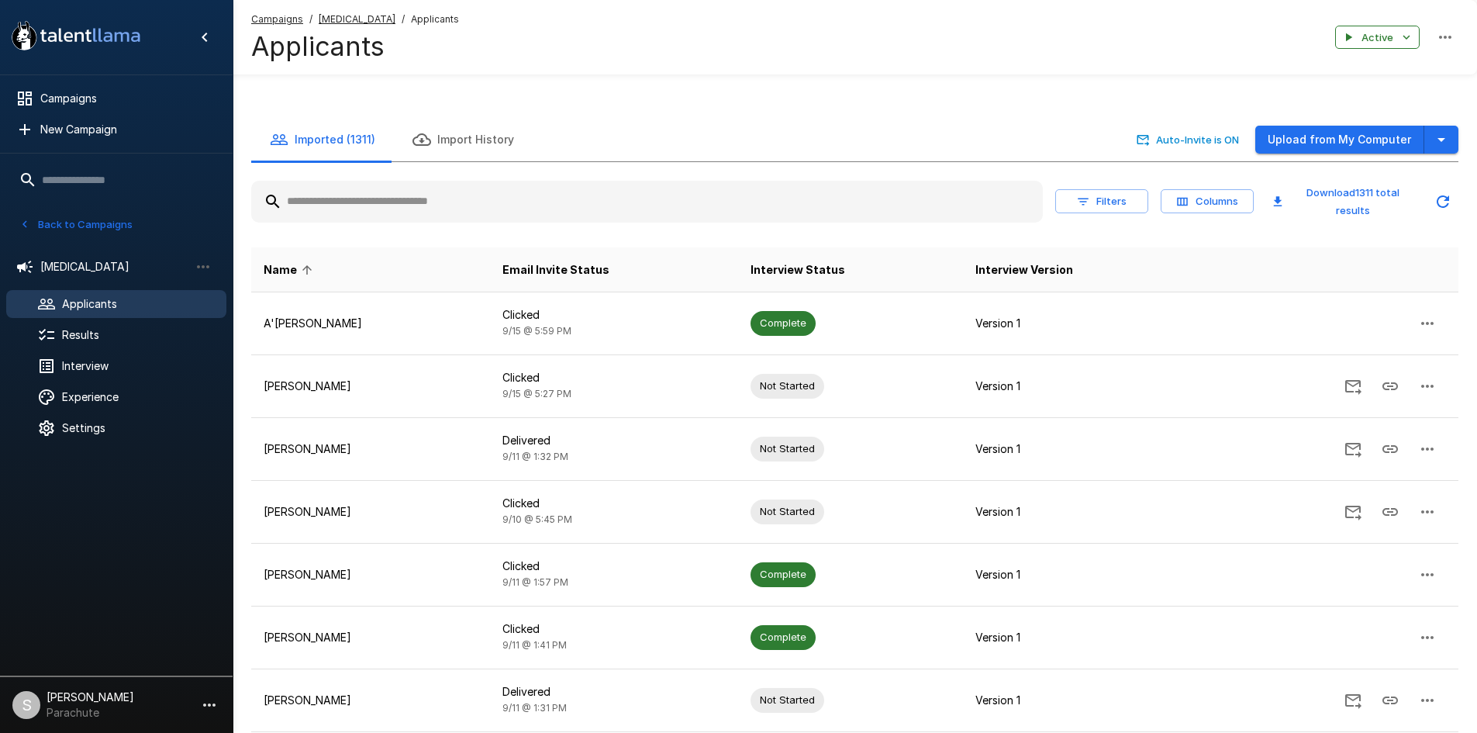
click at [357, 206] on input "text" at bounding box center [647, 202] width 792 height 28
click at [440, 207] on input "text" at bounding box center [647, 202] width 792 height 28
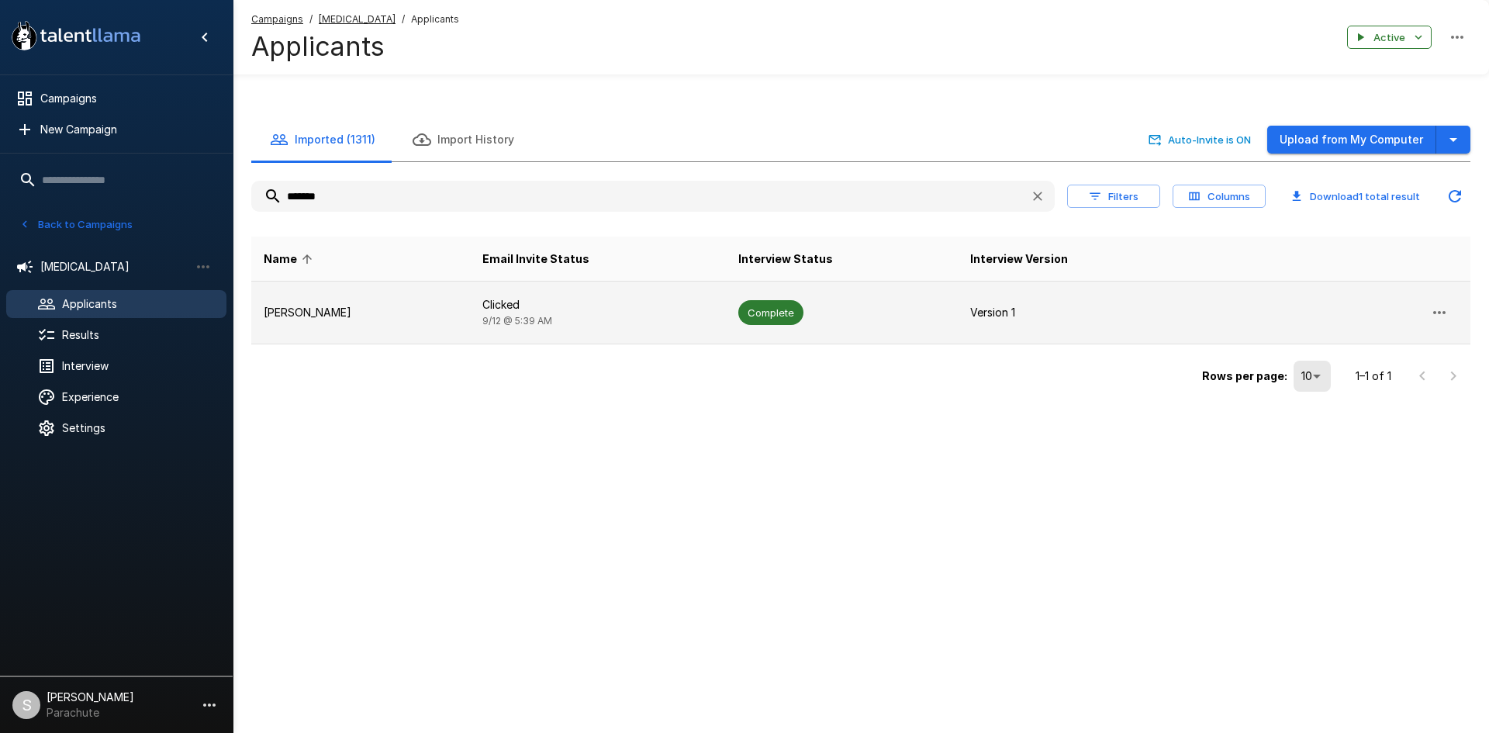
type input "*******"
click at [518, 330] on td "Clicked [DATE] 5:39 AM" at bounding box center [598, 312] width 256 height 63
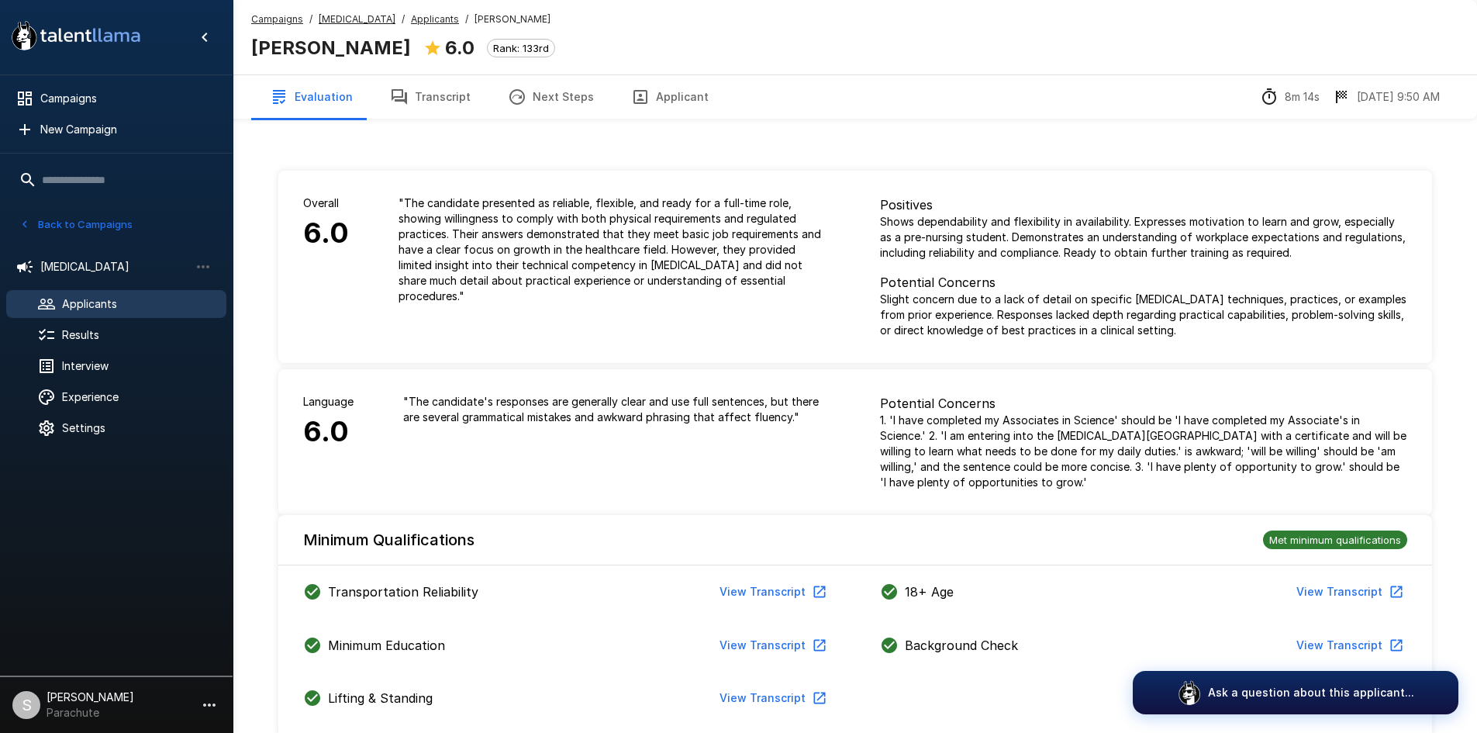
click at [440, 104] on button "Transcript" at bounding box center [430, 96] width 118 height 43
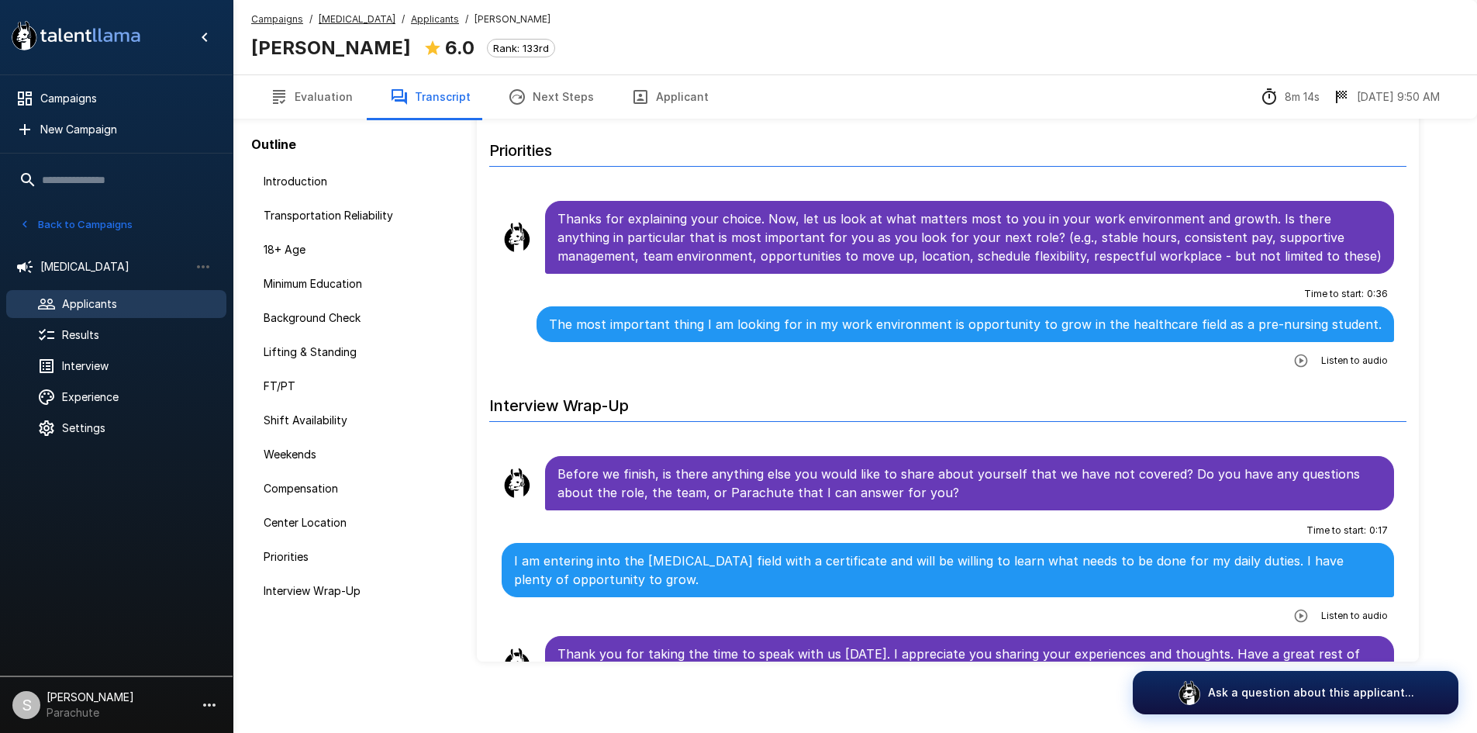
scroll to position [110, 0]
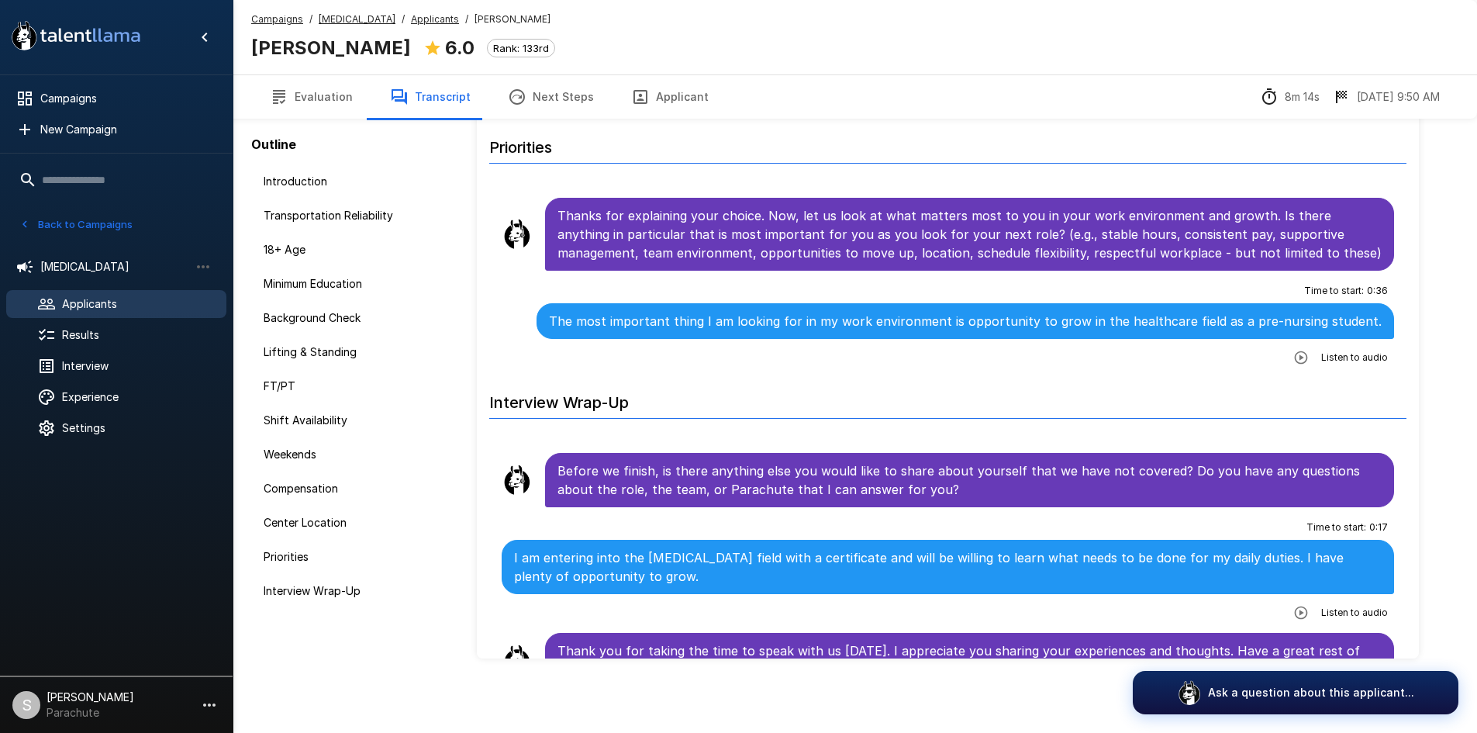
click at [429, 20] on u "Applicants" at bounding box center [435, 19] width 48 height 12
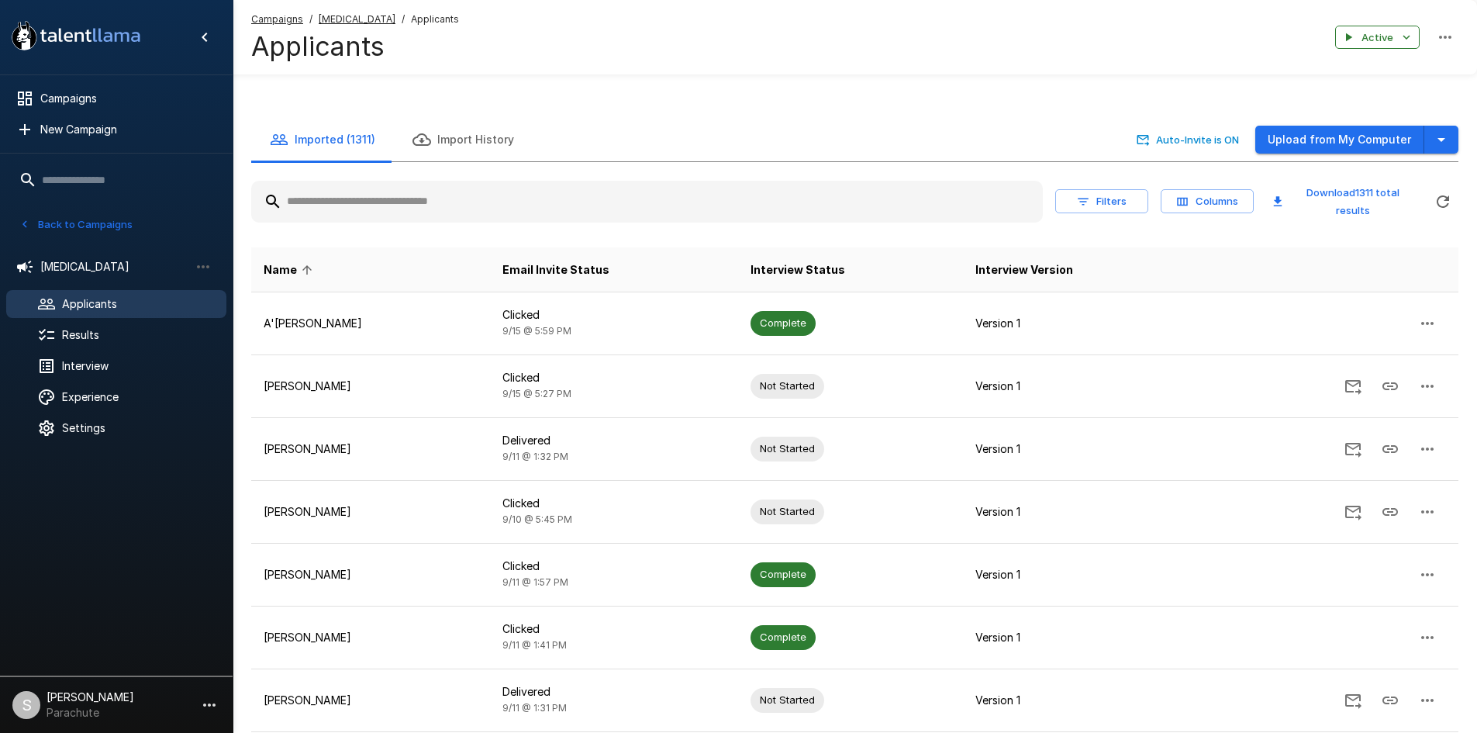
click at [378, 212] on input "text" at bounding box center [647, 202] width 792 height 28
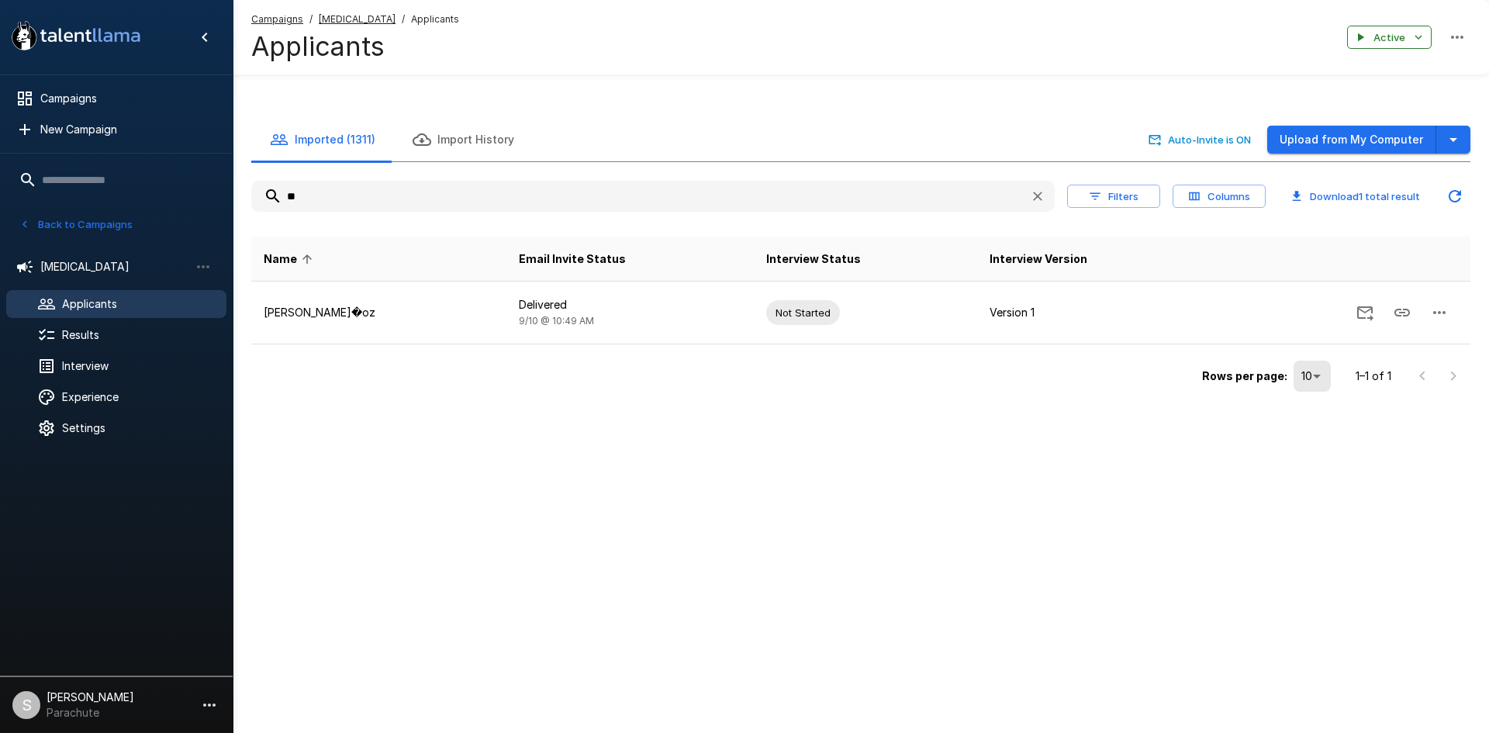
type input "*"
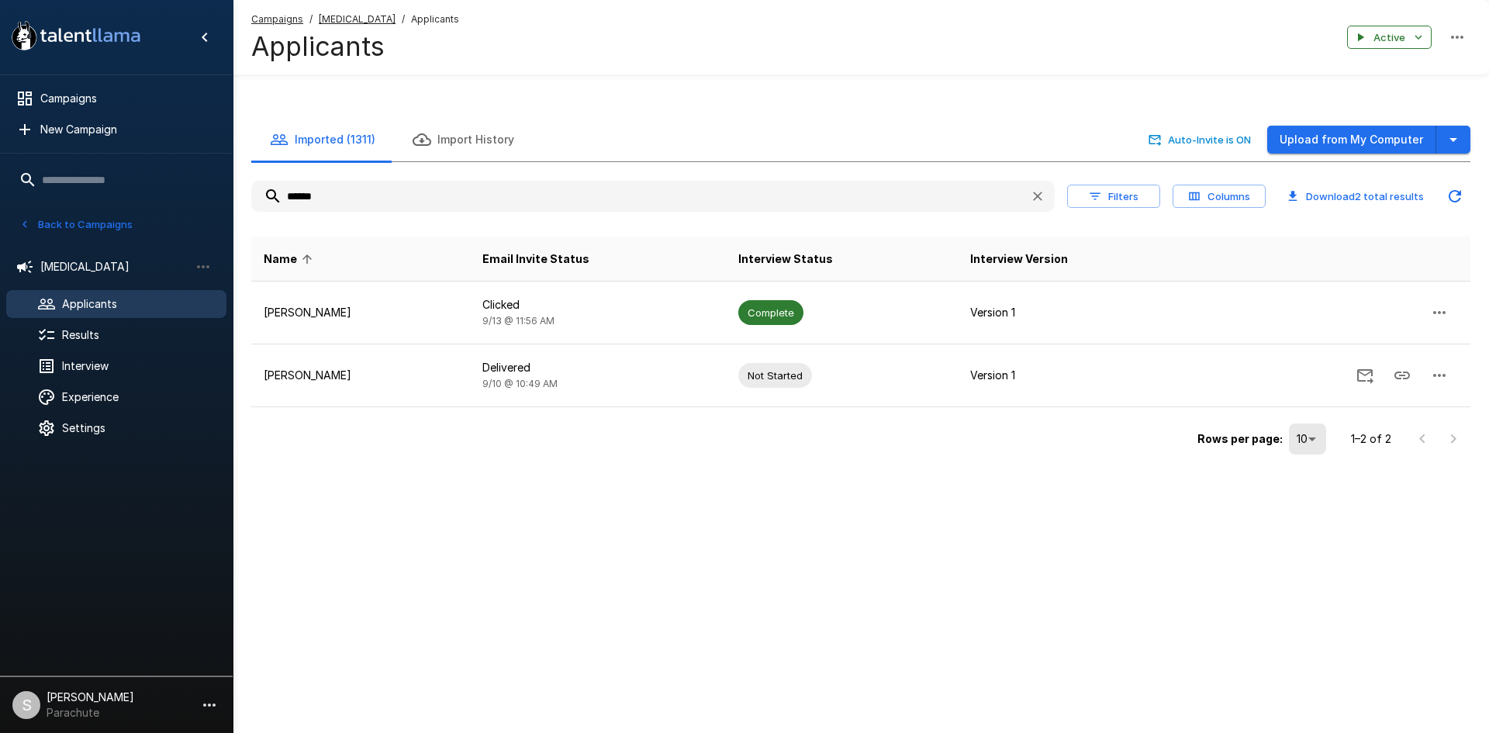
click at [319, 198] on input "******" at bounding box center [634, 196] width 766 height 28
type input "******"
